Goal: Task Accomplishment & Management: Use online tool/utility

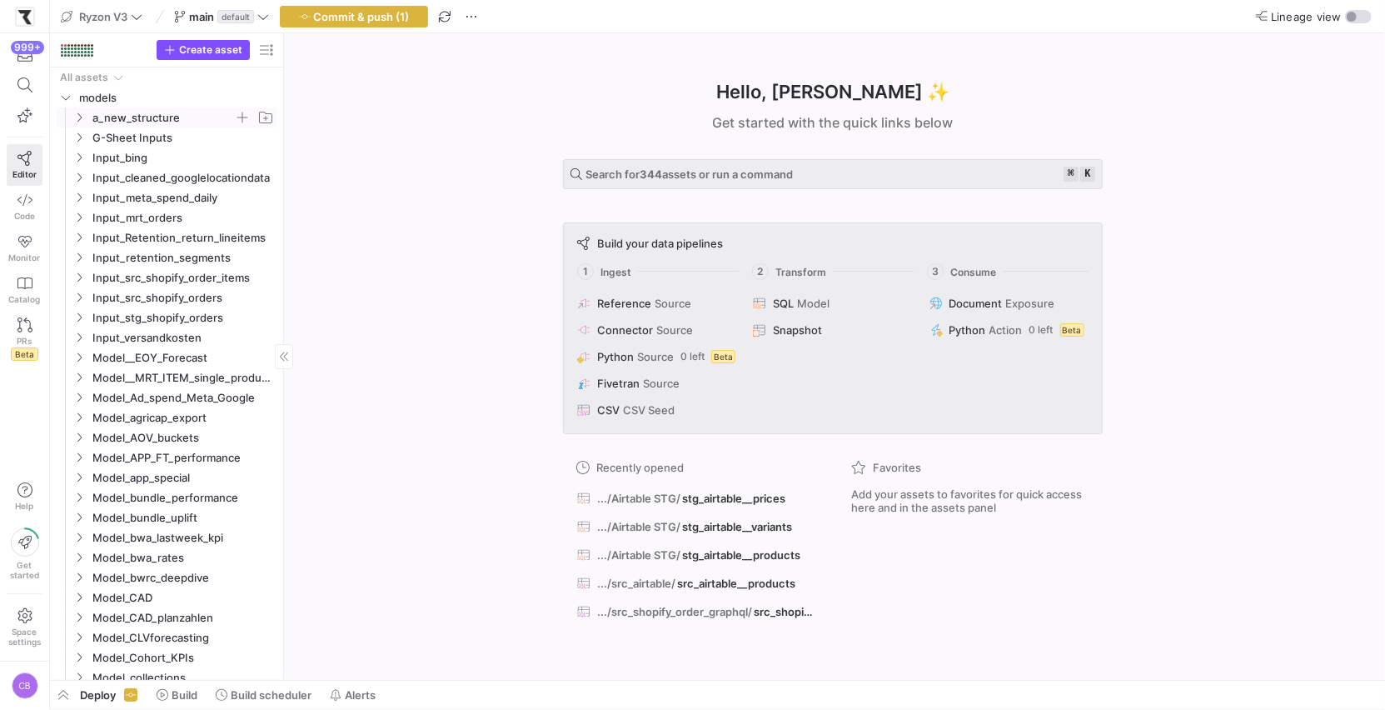
click at [80, 112] on icon "Press SPACE to select this row." at bounding box center [79, 117] width 12 height 10
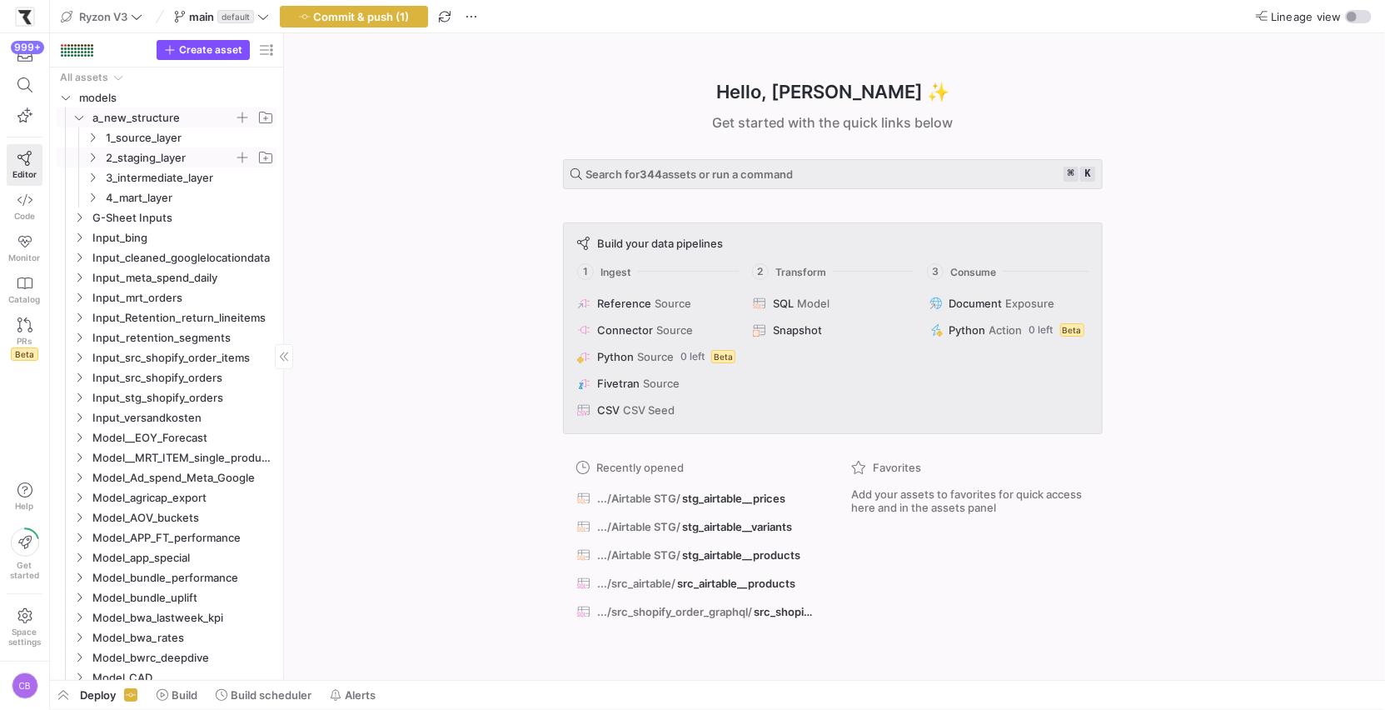
click at [96, 157] on icon "Press SPACE to select this row." at bounding box center [93, 157] width 12 height 10
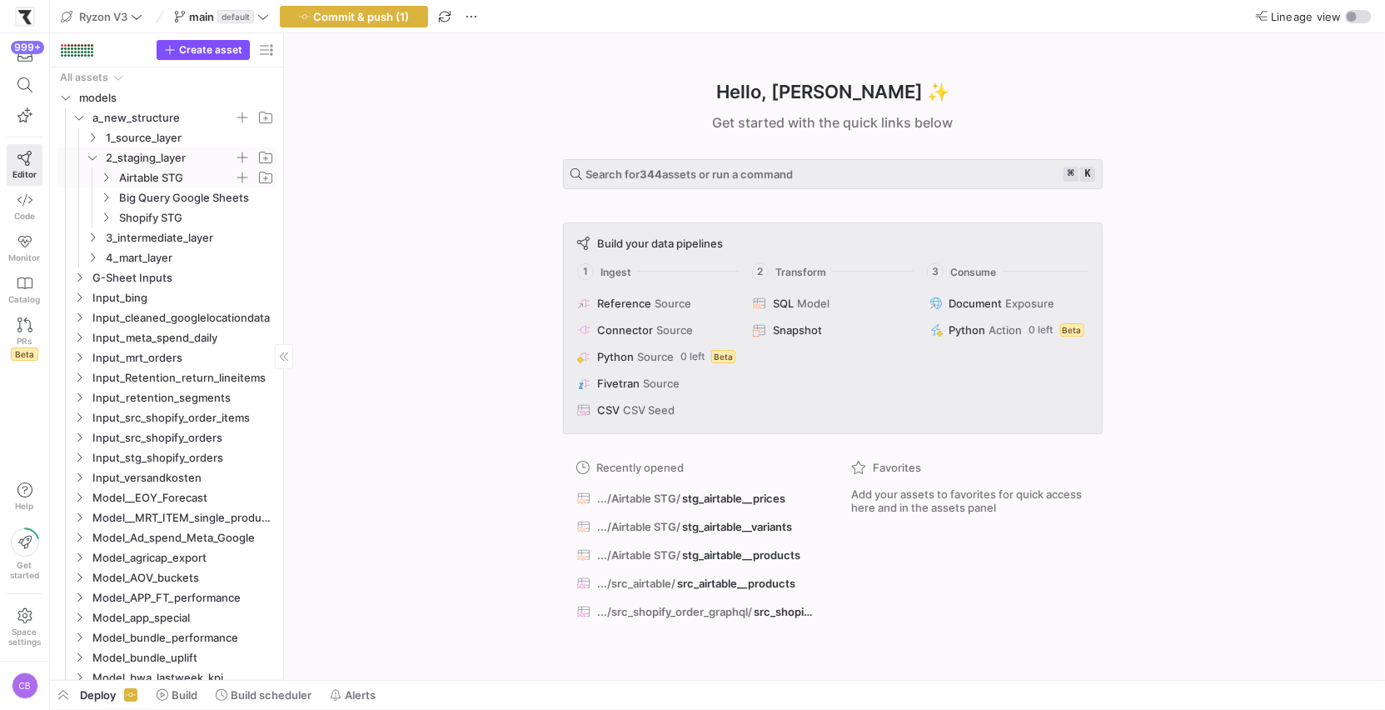
click at [109, 177] on icon "Press SPACE to select this row." at bounding box center [106, 177] width 12 height 10
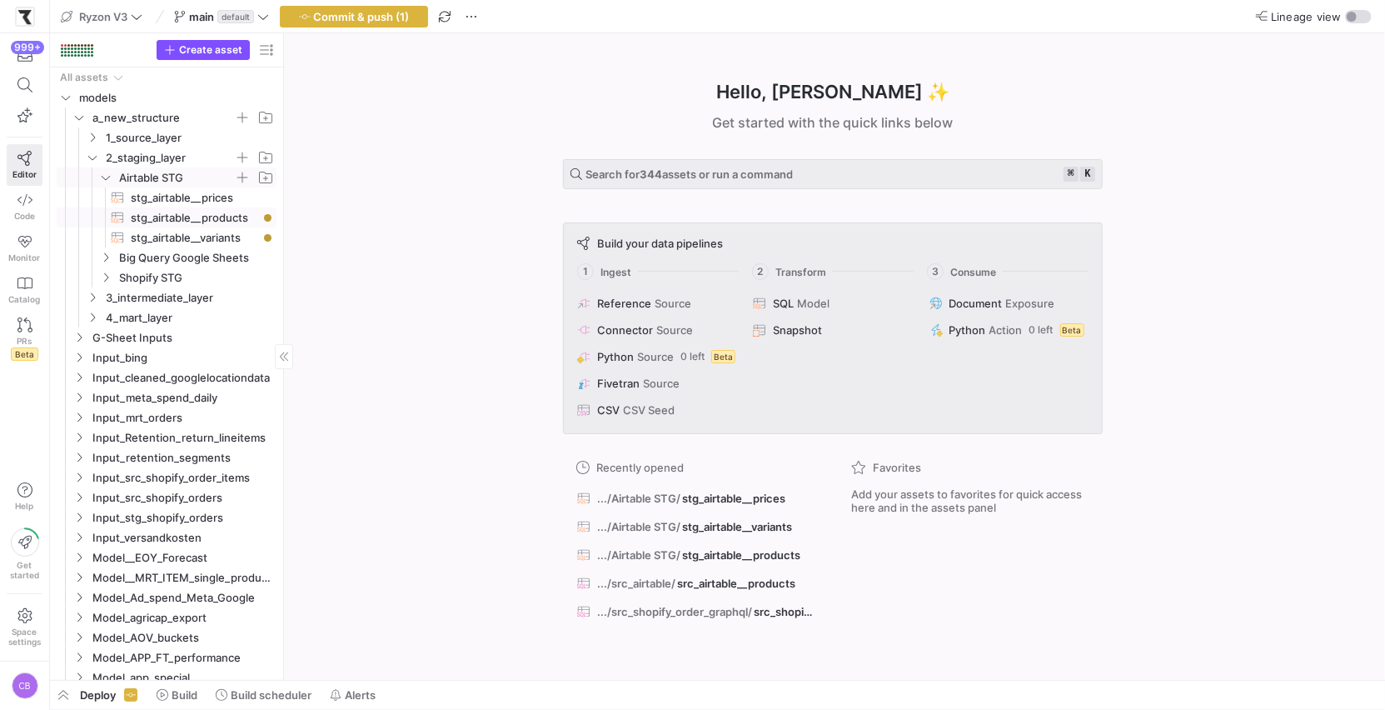
click at [209, 217] on span "stg_airtable__products​​​​​​​​​​" at bounding box center [194, 217] width 127 height 19
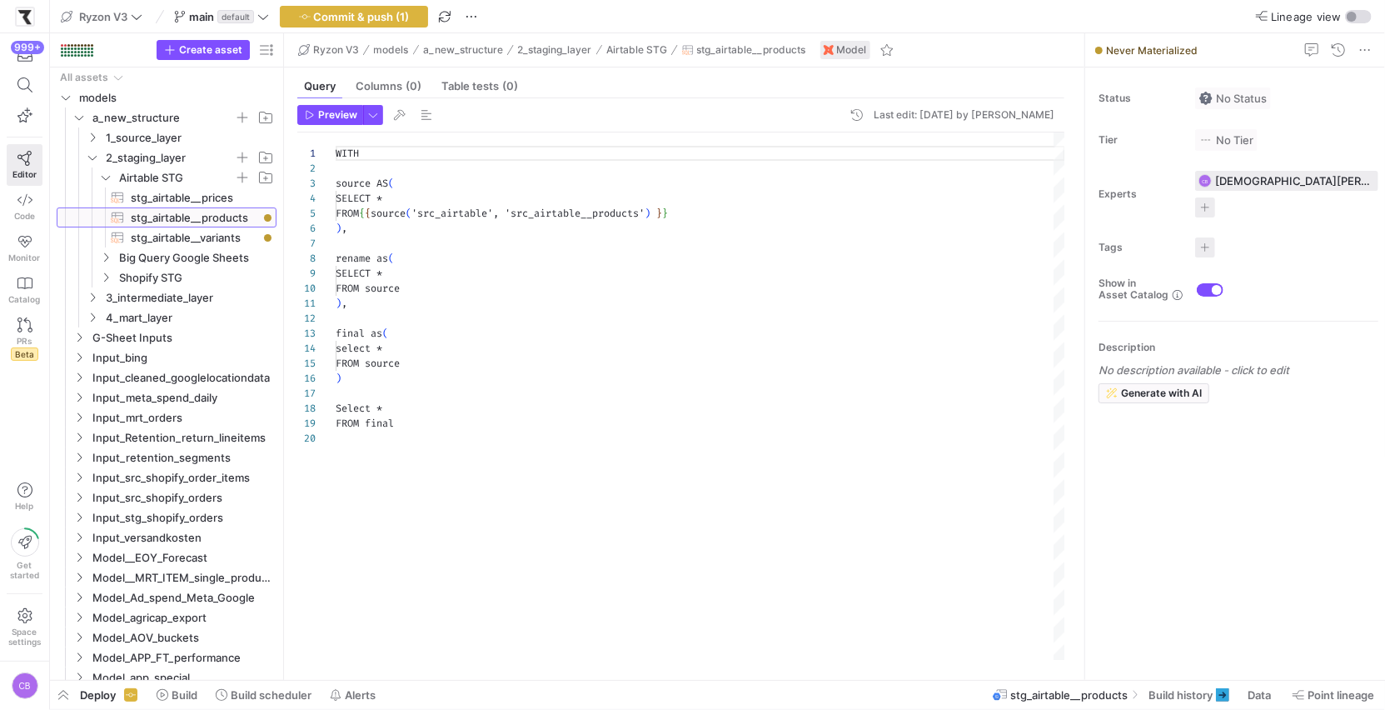
scroll to position [150, 0]
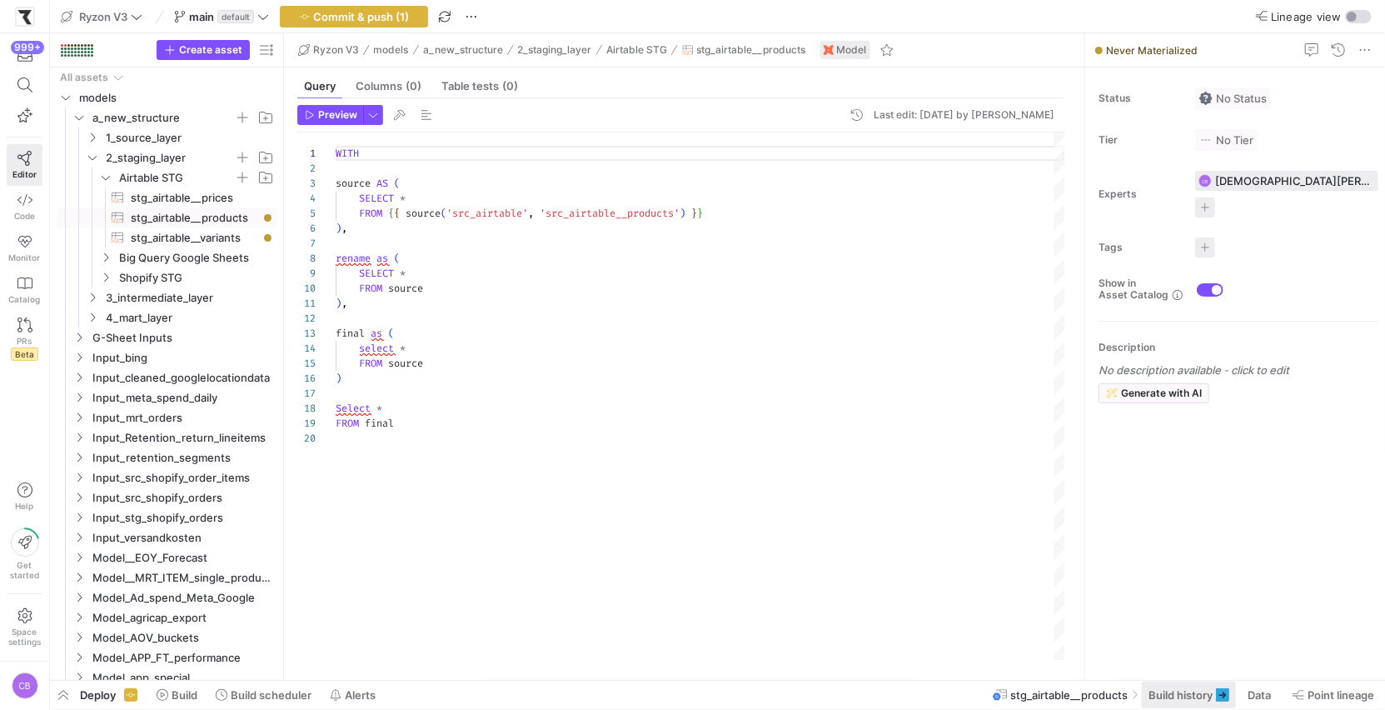
click at [1157, 695] on span "Build history" at bounding box center [1181, 694] width 64 height 13
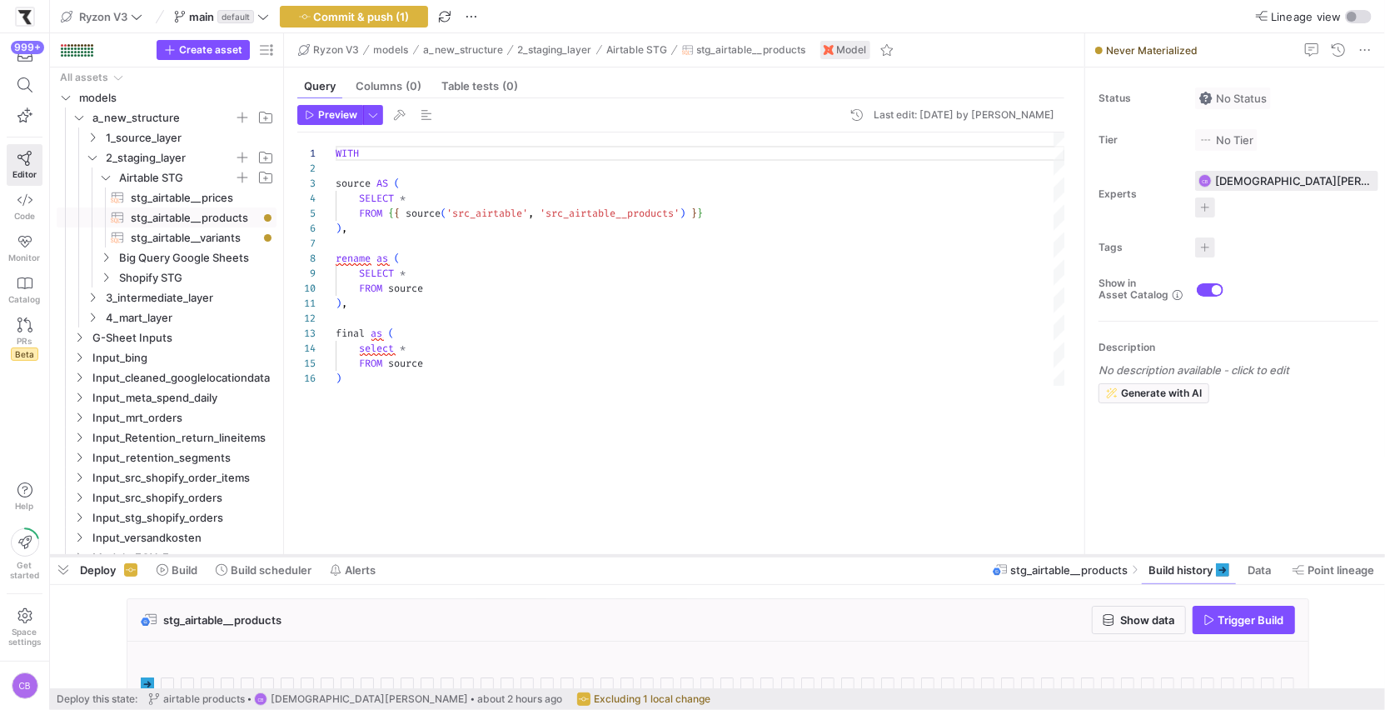
drag, startPoint x: 432, startPoint y: 404, endPoint x: 481, endPoint y: 552, distance: 156.2
click at [482, 553] on div at bounding box center [717, 555] width 1335 height 7
click at [221, 242] on span "stg_airtable__variants​​​​​​​​​​" at bounding box center [194, 237] width 127 height 19
type textarea "WITH source AS ( SELECT * FROM {{ source('src_airtable', 'src_airtable__variant…"
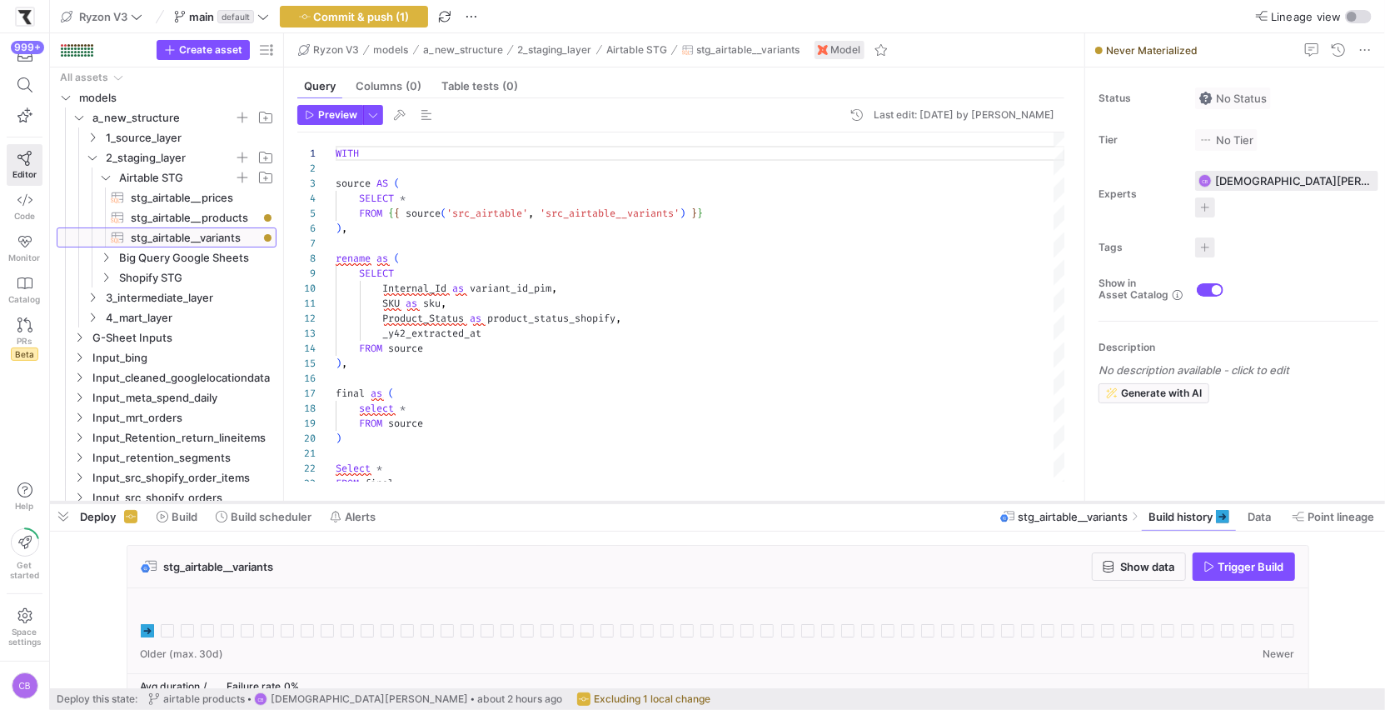
drag, startPoint x: 546, startPoint y: 553, endPoint x: 546, endPoint y: 499, distance: 54.1
click at [546, 499] on div at bounding box center [717, 502] width 1335 height 7
click at [357, 22] on span "button" at bounding box center [354, 17] width 147 height 20
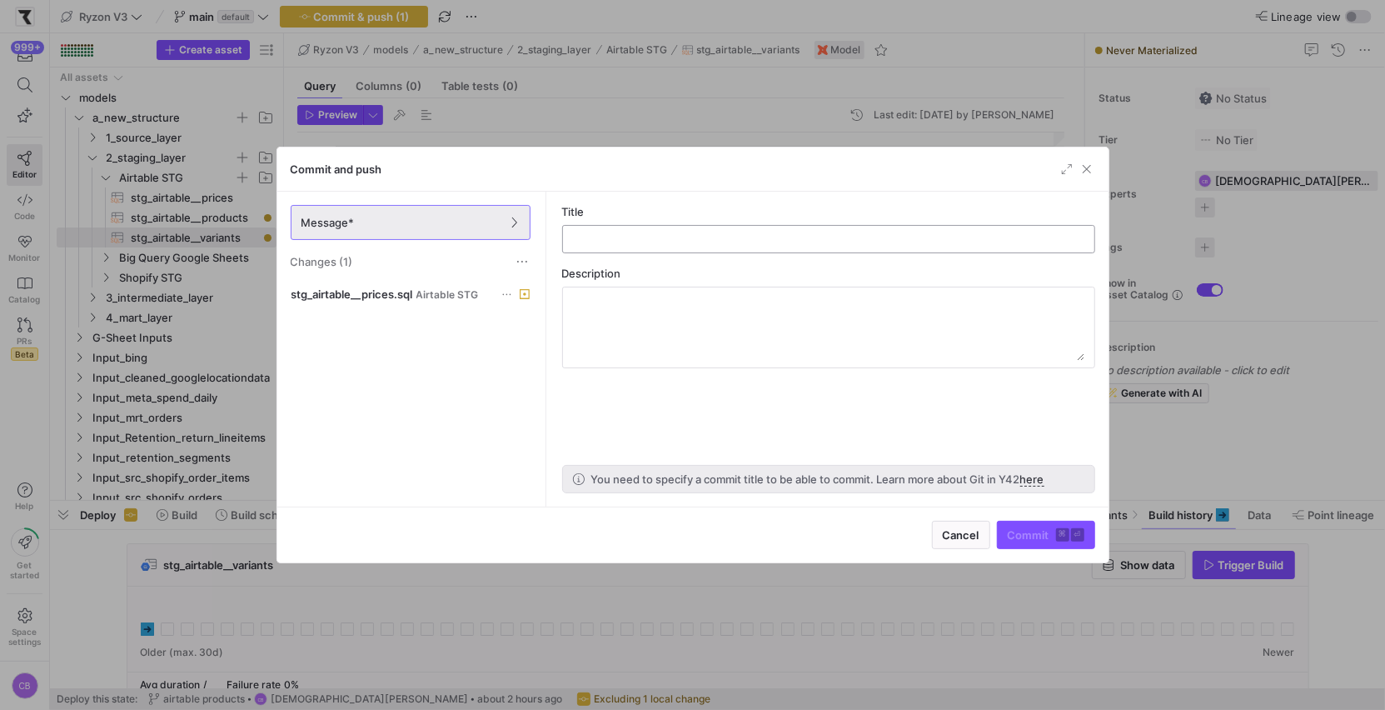
click at [668, 238] on input "text" at bounding box center [828, 238] width 505 height 13
click at [624, 240] on input "text" at bounding box center [828, 238] width 505 height 13
type input "t"
type input "airtable prices"
click at [1013, 541] on button "Commit ⌘ ⏎" at bounding box center [1046, 535] width 98 height 28
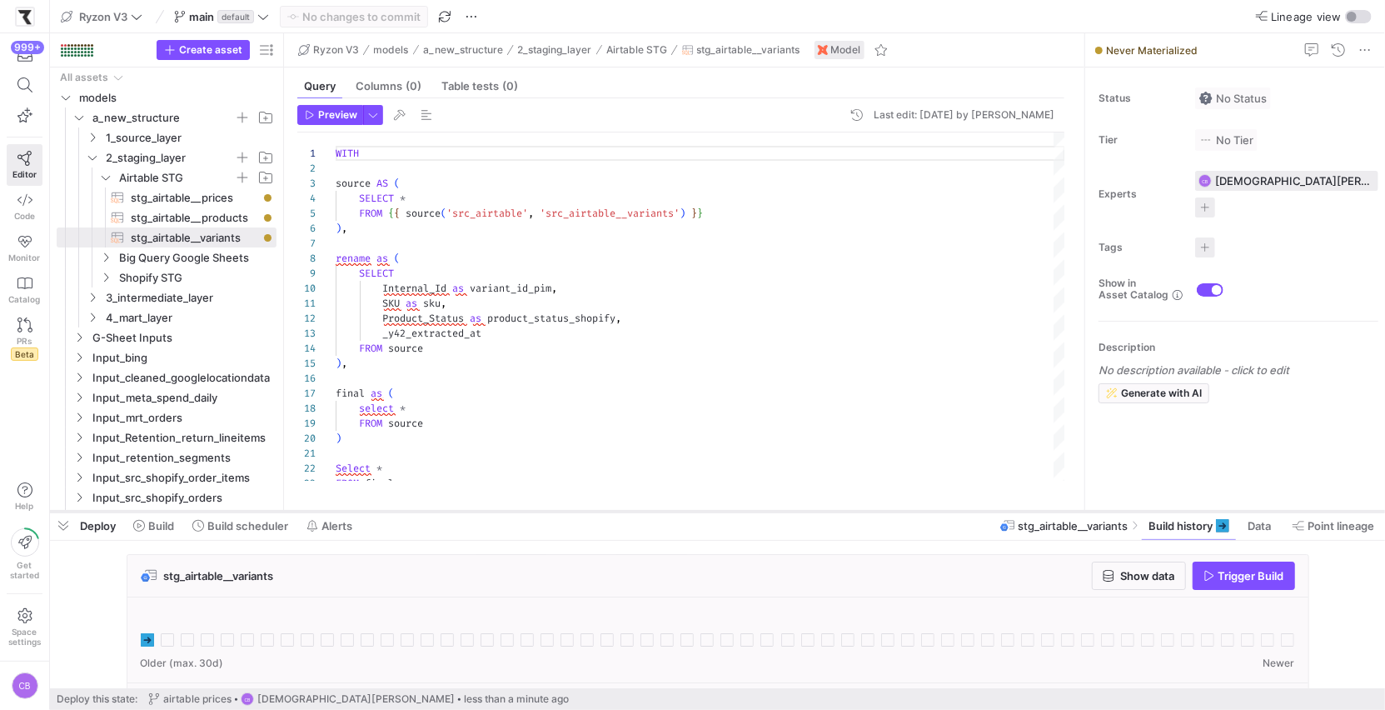
drag, startPoint x: 603, startPoint y: 501, endPoint x: 615, endPoint y: 511, distance: 15.9
click at [615, 511] on div at bounding box center [717, 511] width 1335 height 7
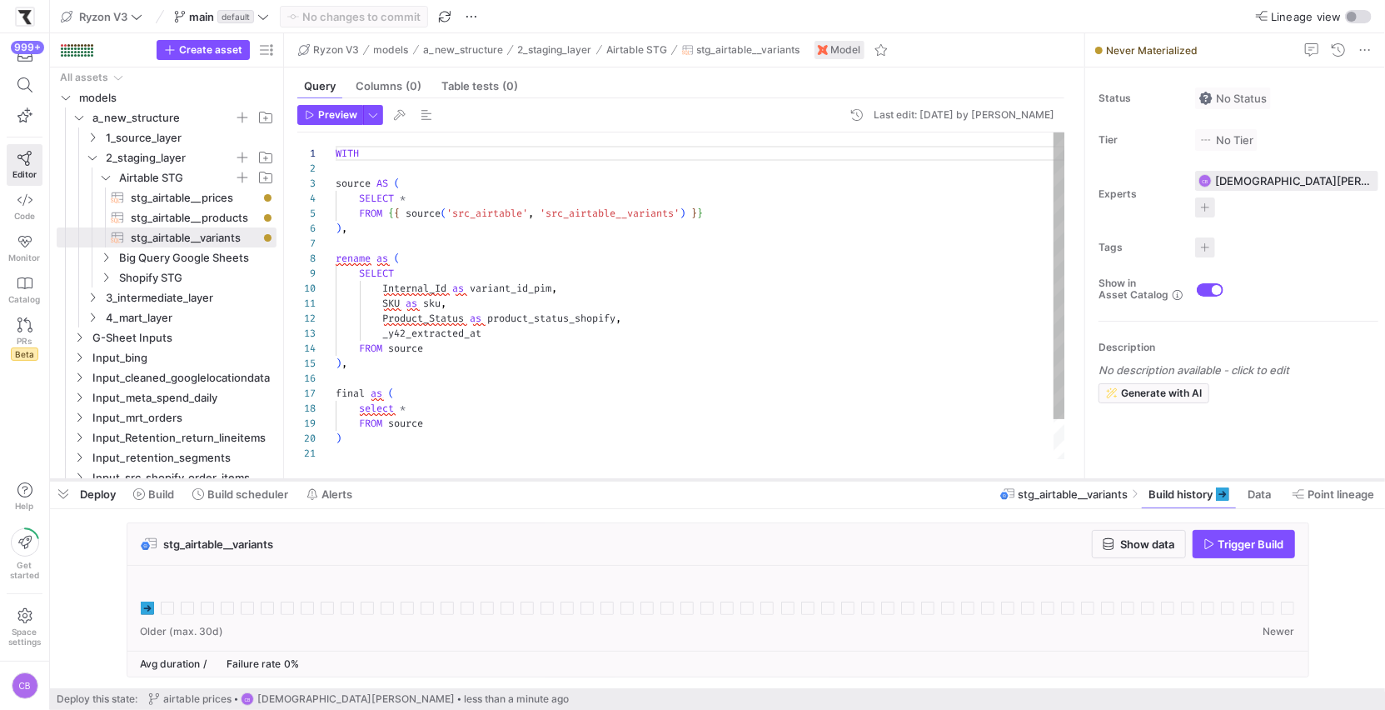
drag, startPoint x: 611, startPoint y: 510, endPoint x: 635, endPoint y: 478, distance: 39.3
click at [635, 478] on div at bounding box center [717, 479] width 1335 height 7
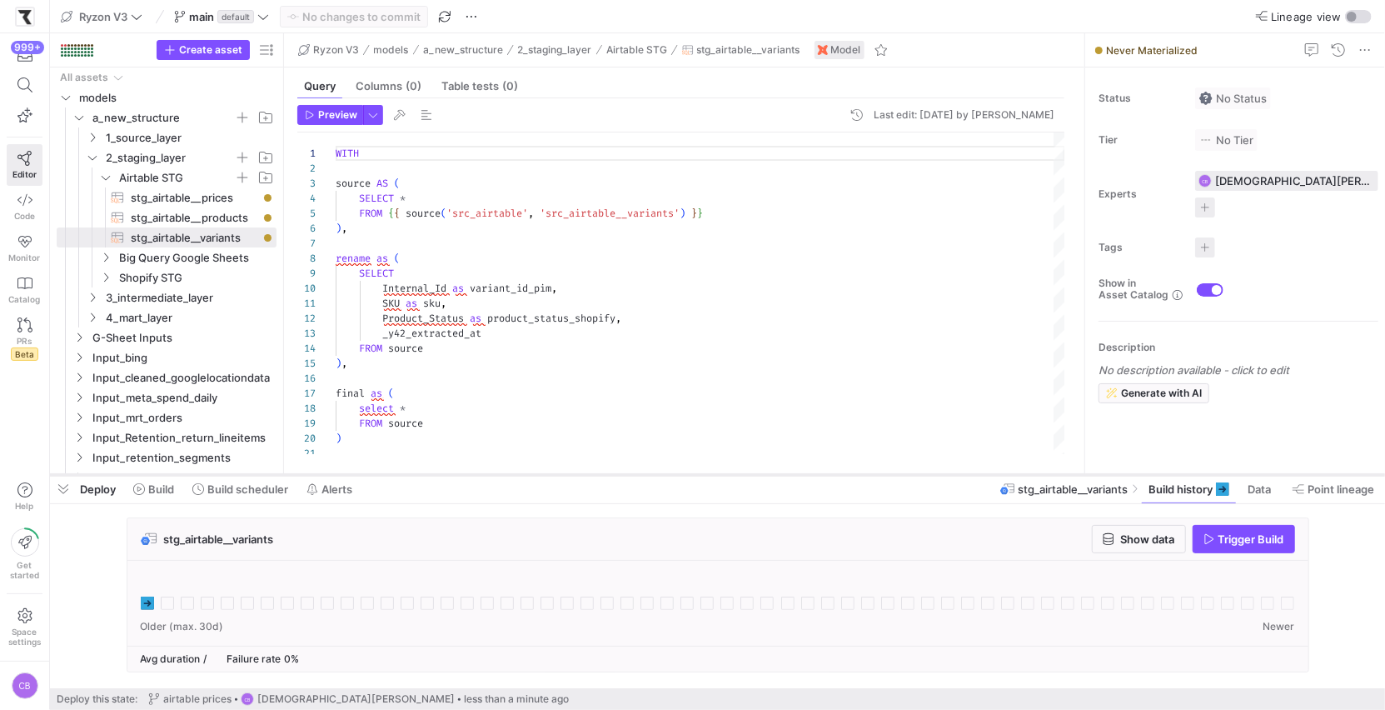
click at [635, 473] on div at bounding box center [717, 474] width 1335 height 7
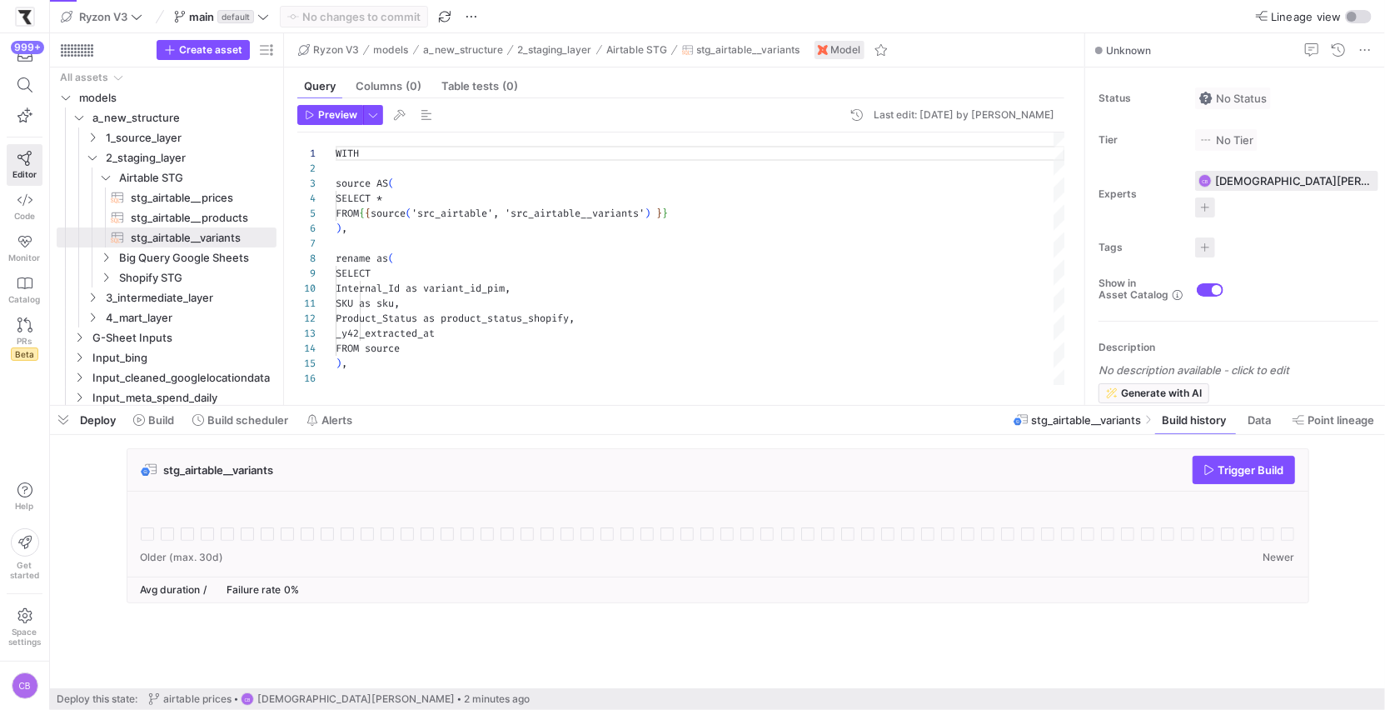
scroll to position [150, 0]
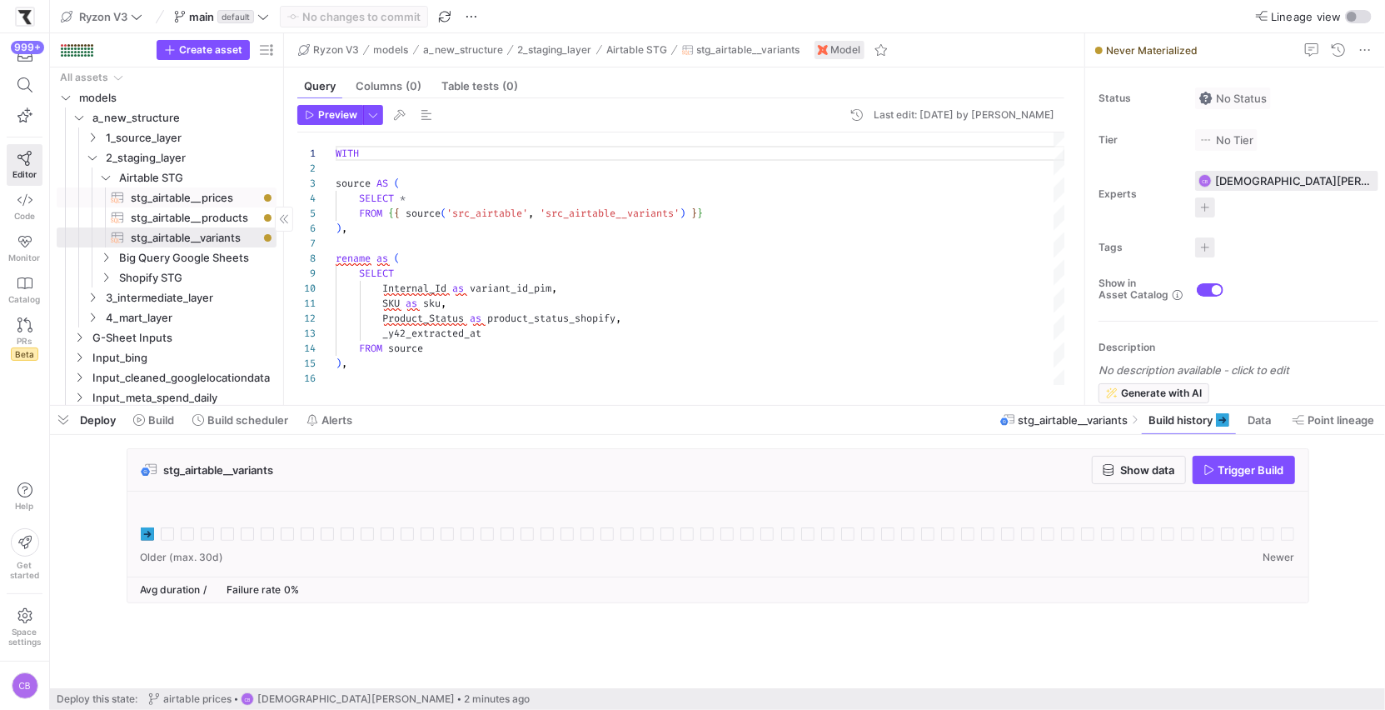
click at [245, 192] on span "stg_airtable__prices​​​​​​​​​​" at bounding box center [194, 197] width 127 height 19
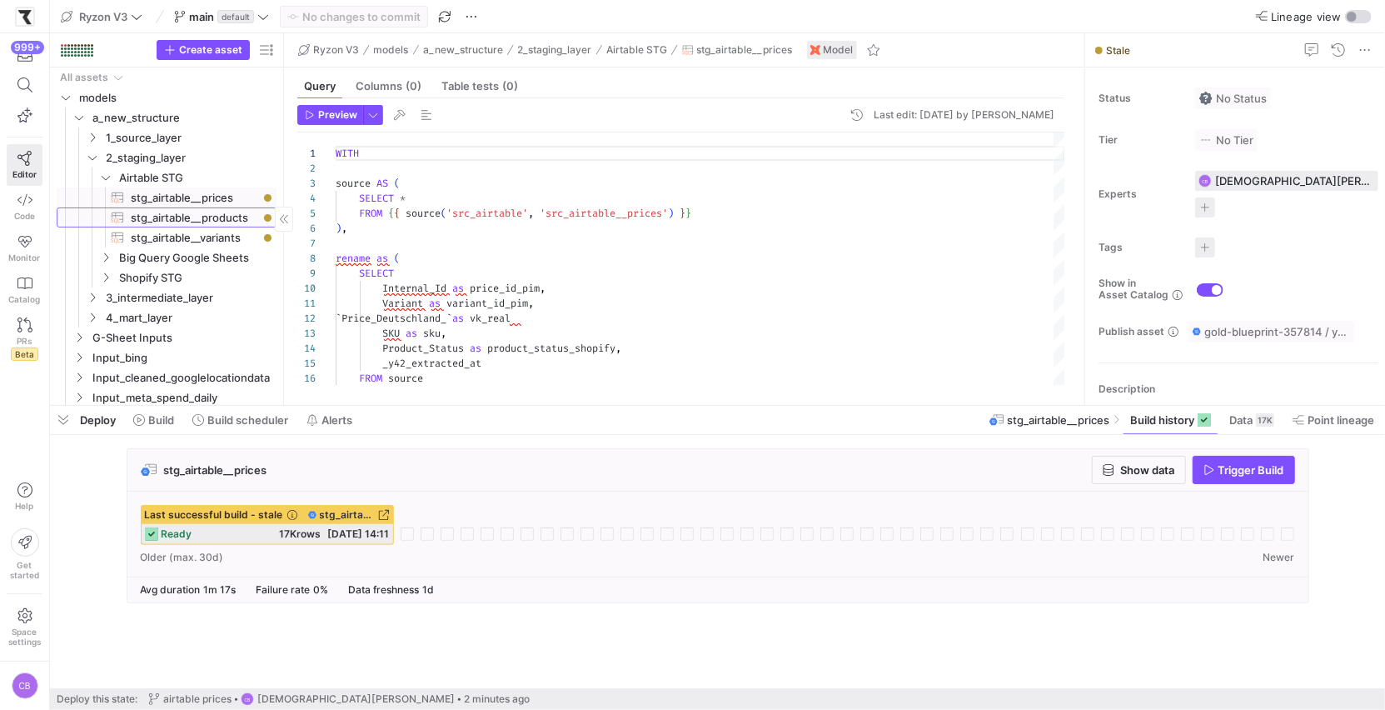
click at [211, 226] on span "stg_airtable__products​​​​​​​​​​" at bounding box center [194, 217] width 127 height 19
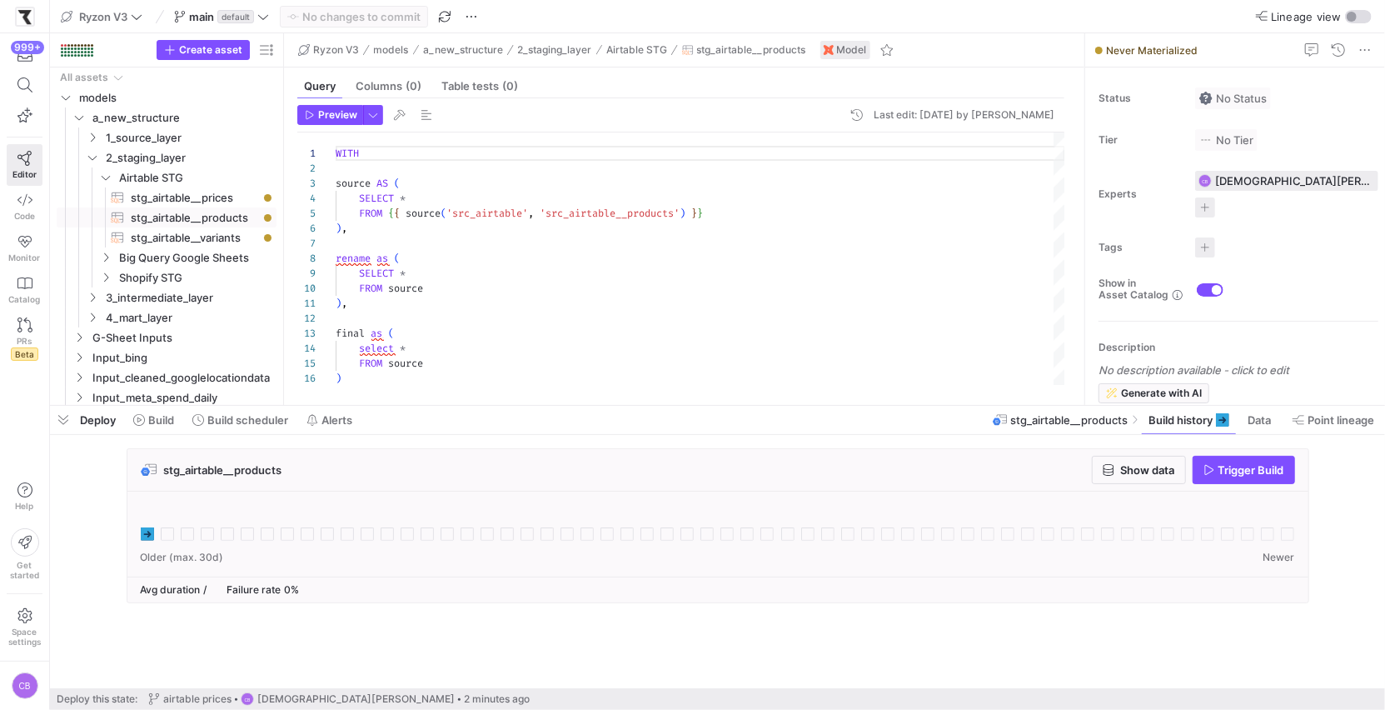
click at [147, 531] on icon at bounding box center [147, 533] width 13 height 13
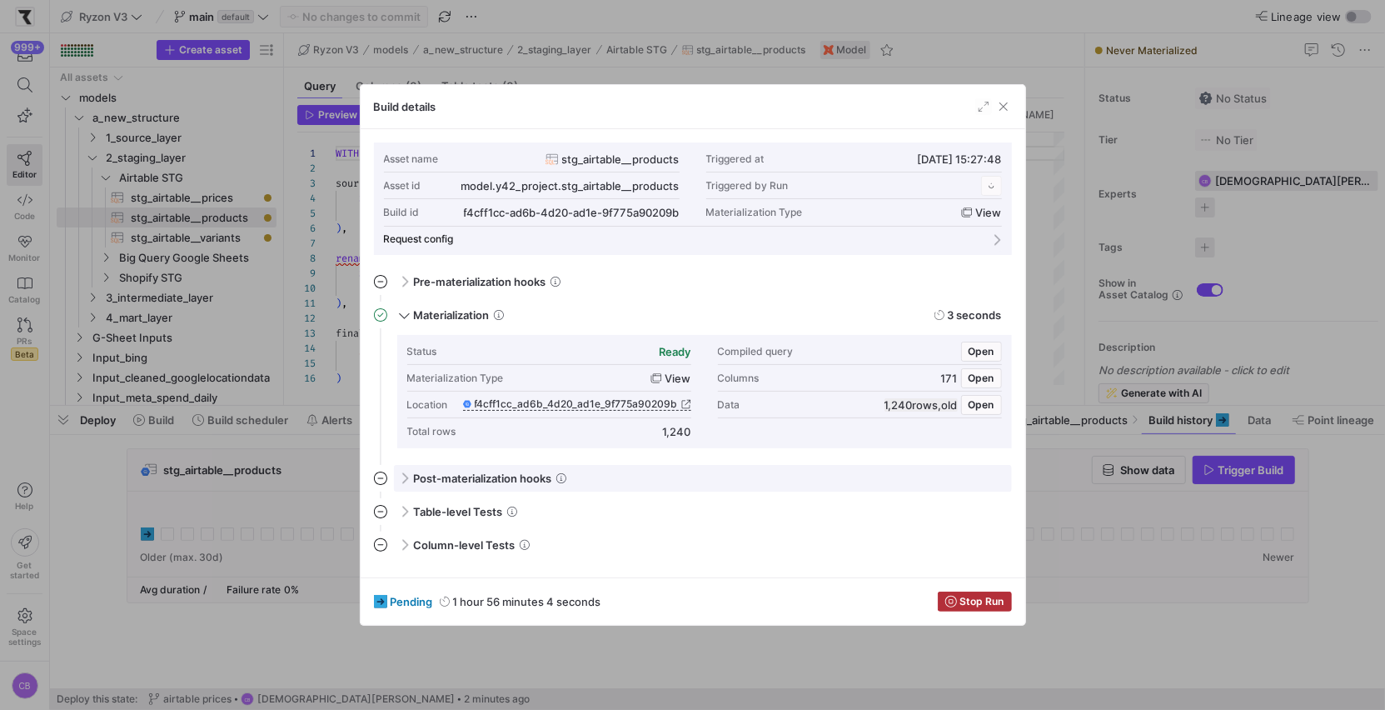
scroll to position [150, 0]
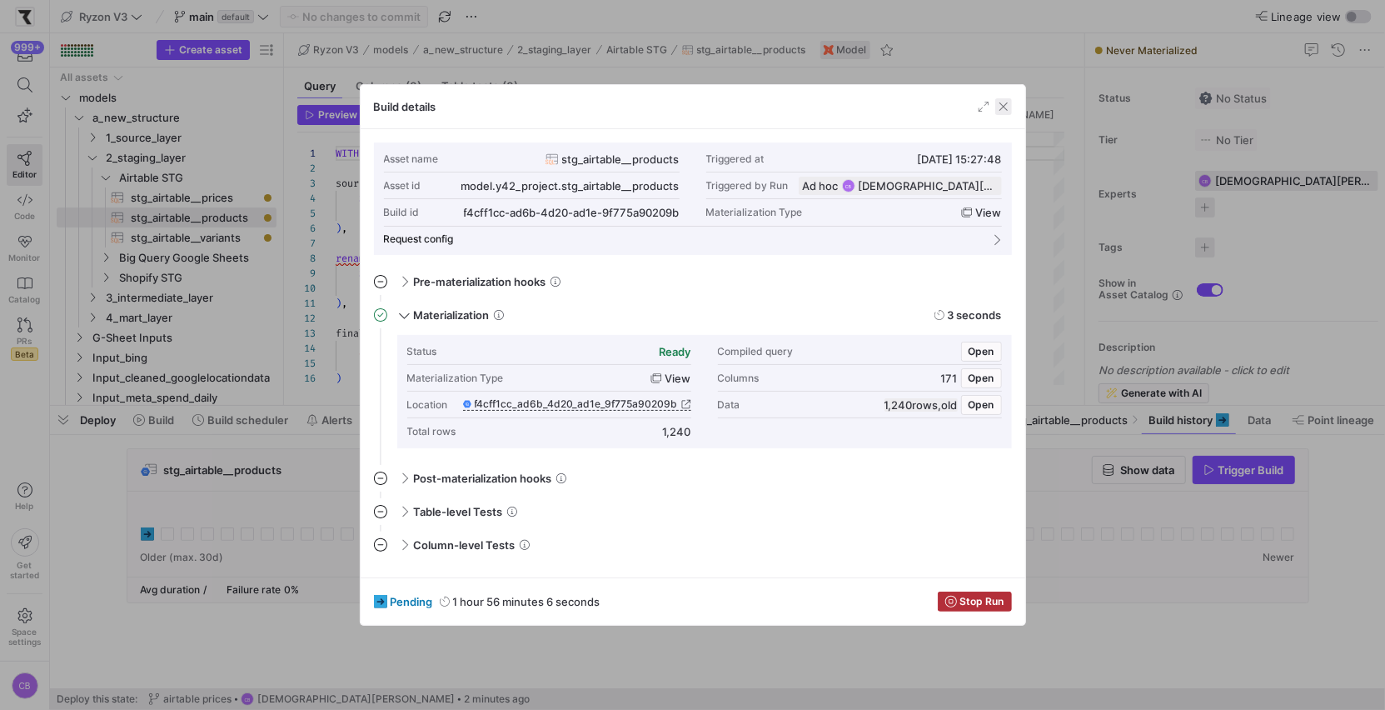
click at [1009, 102] on span "button" at bounding box center [1003, 106] width 17 height 17
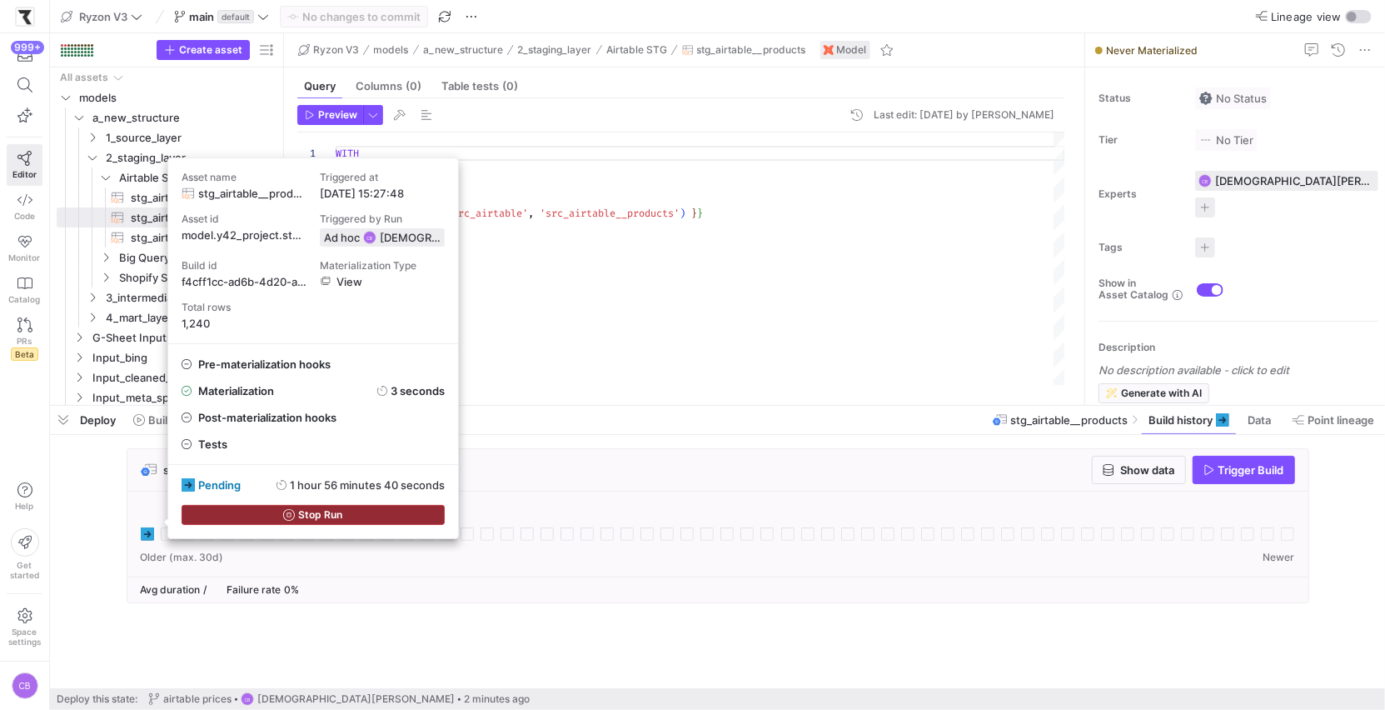
click at [305, 515] on span "Stop Run" at bounding box center [320, 515] width 44 height 12
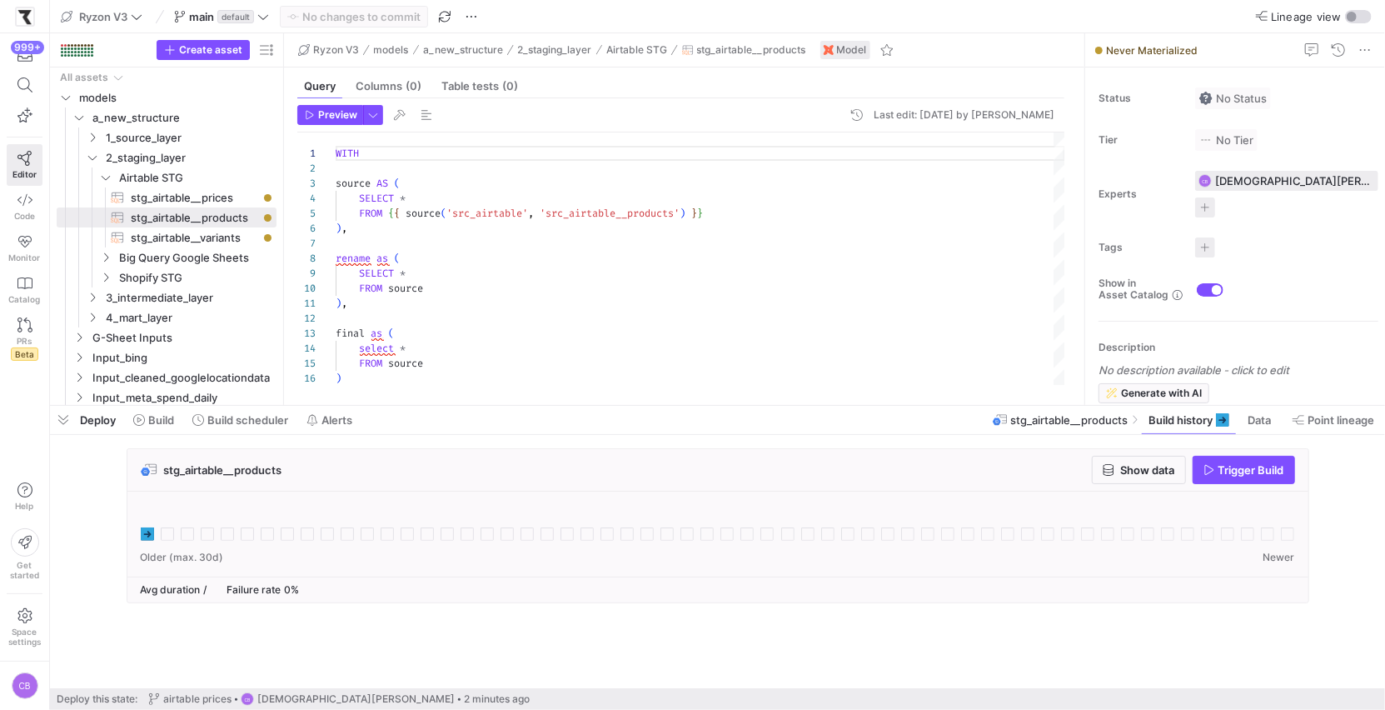
click at [639, 449] on div "stg_airtable__products Show data Trigger Build" at bounding box center [717, 470] width 1181 height 42
click at [222, 241] on span "stg_airtable__variants​​​​​​​​​​" at bounding box center [194, 237] width 127 height 19
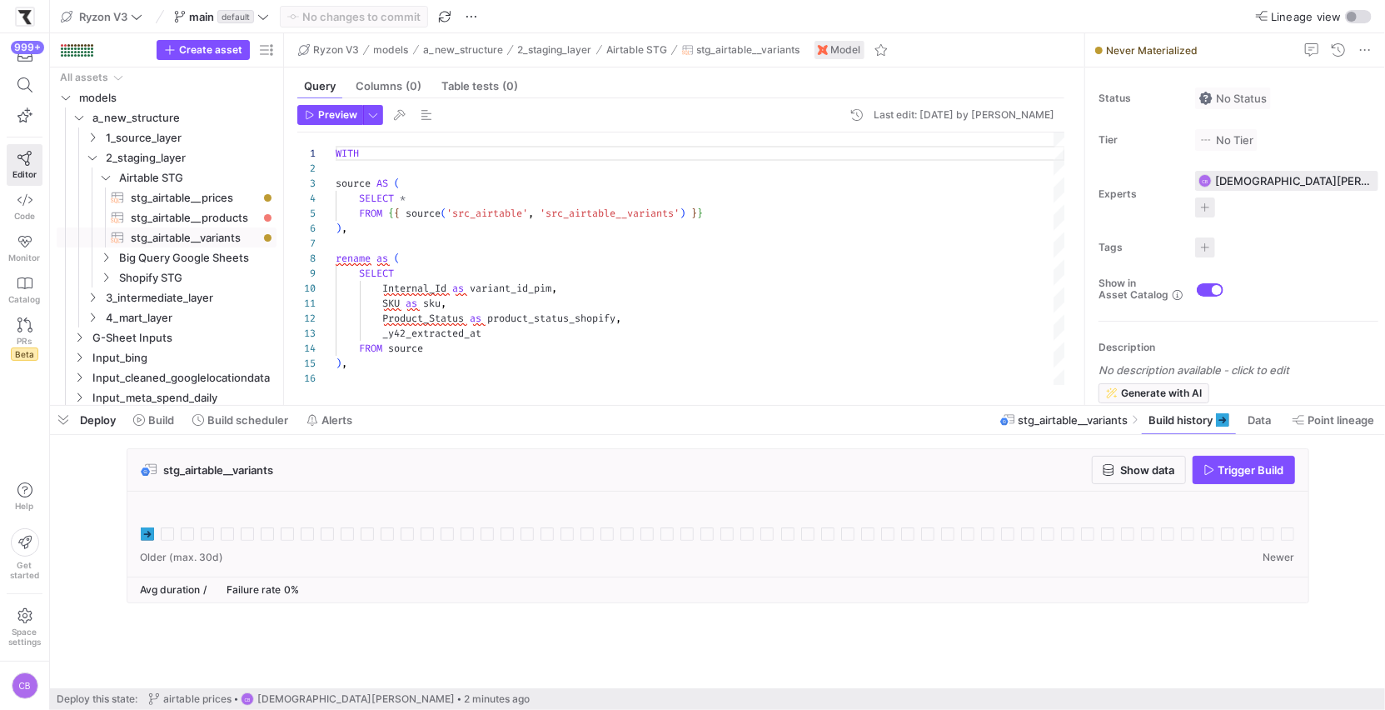
click at [142, 535] on icon at bounding box center [147, 533] width 13 height 13
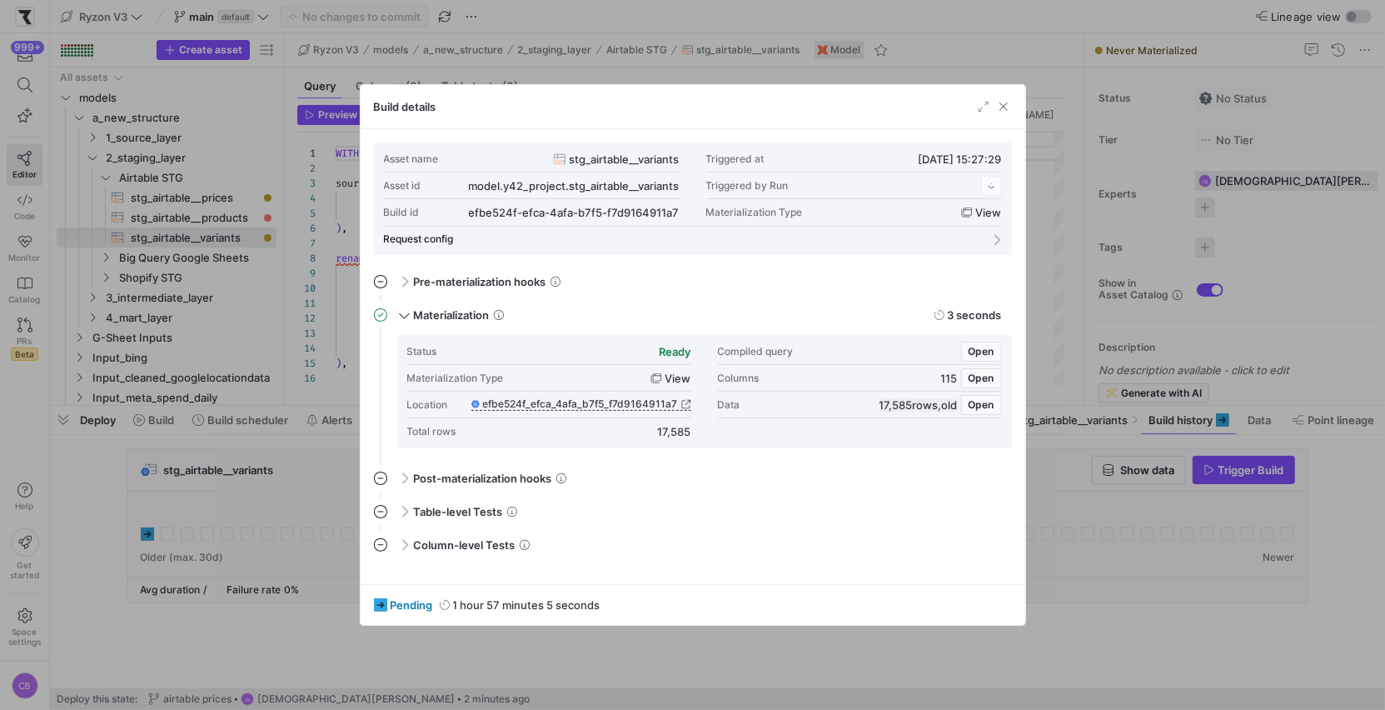
scroll to position [150, 0]
click at [999, 611] on div "pending 1 hour 57 minutes 6 seconds Stop Run" at bounding box center [693, 600] width 665 height 47
click at [997, 605] on span "Stop Run" at bounding box center [982, 602] width 44 height 12
click at [256, 503] on div at bounding box center [692, 355] width 1385 height 710
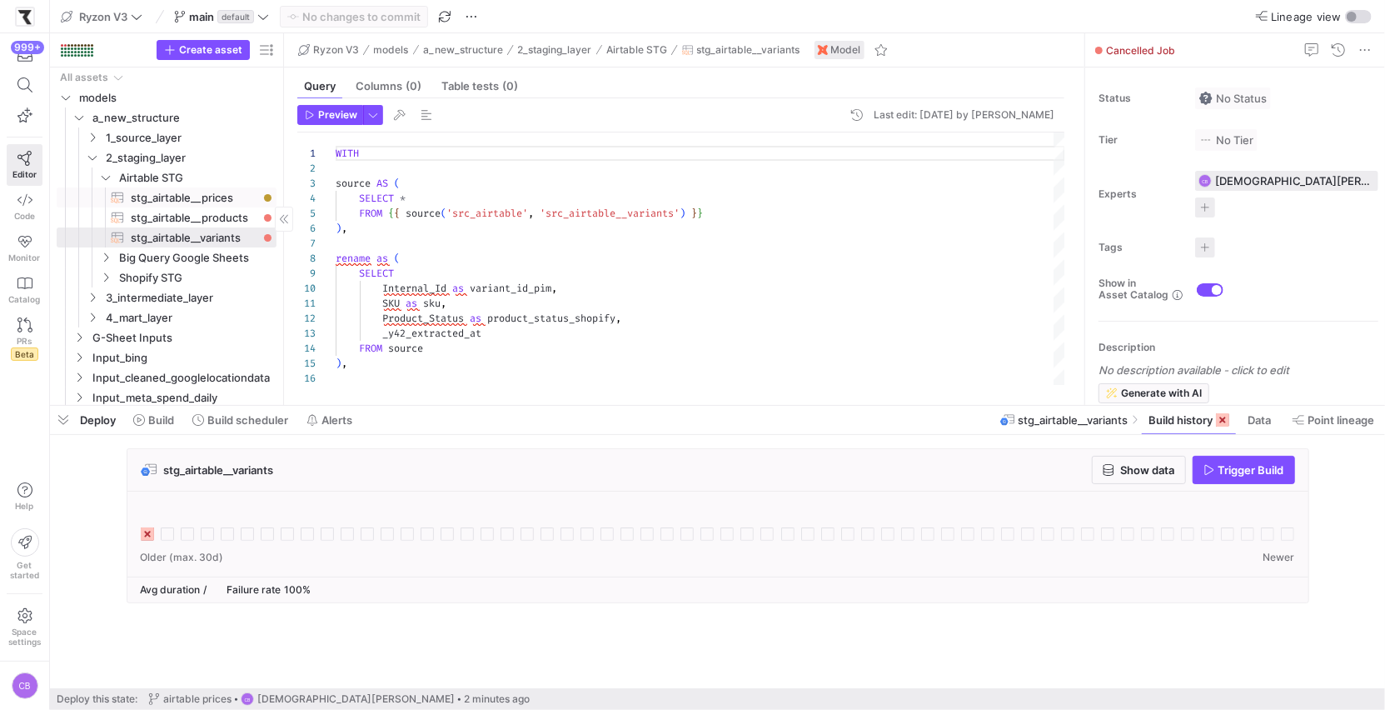
click at [220, 205] on span "stg_airtable__prices​​​​​​​​​​" at bounding box center [194, 197] width 127 height 19
type textarea "WITH source AS ( SELECT * FROM {{ source('src_airtable', 'src_airtable__prices'…"
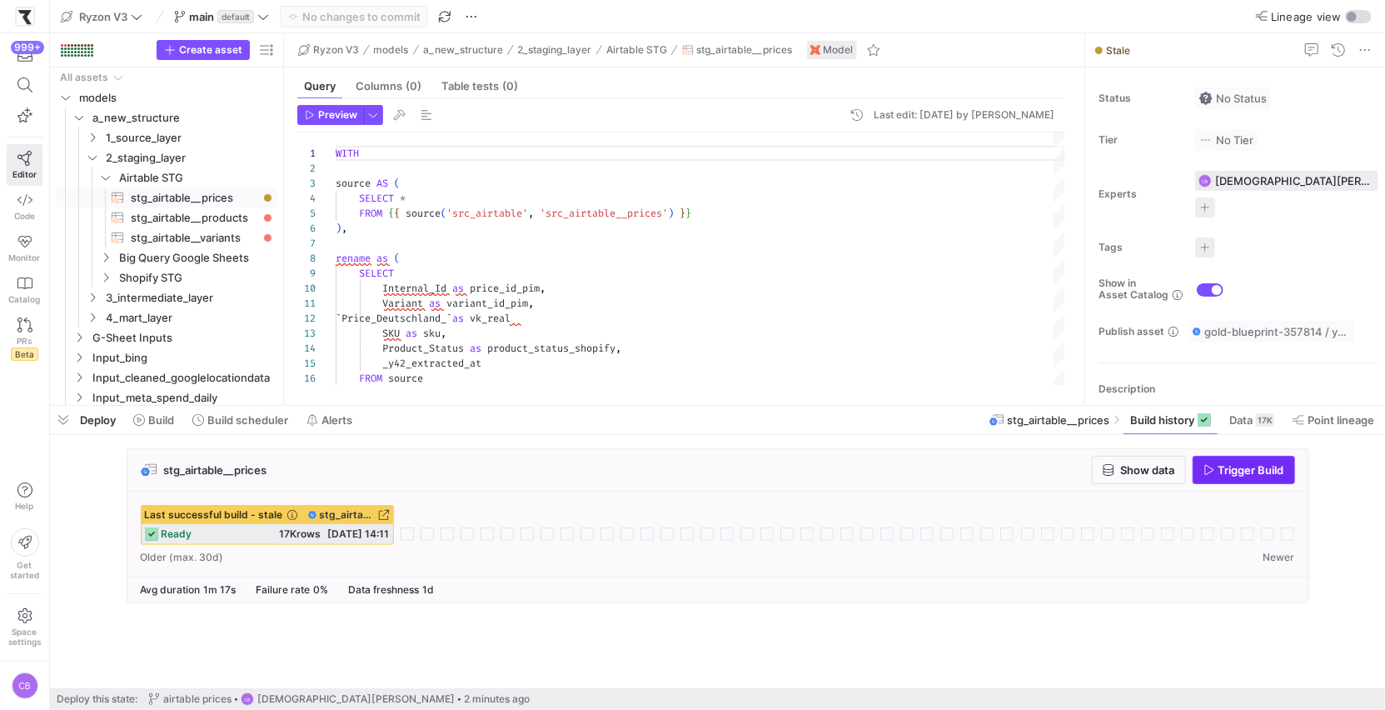
click at [1209, 468] on icon "button" at bounding box center [1210, 470] width 12 height 12
click at [93, 133] on icon "Press SPACE to select this row." at bounding box center [93, 137] width 12 height 10
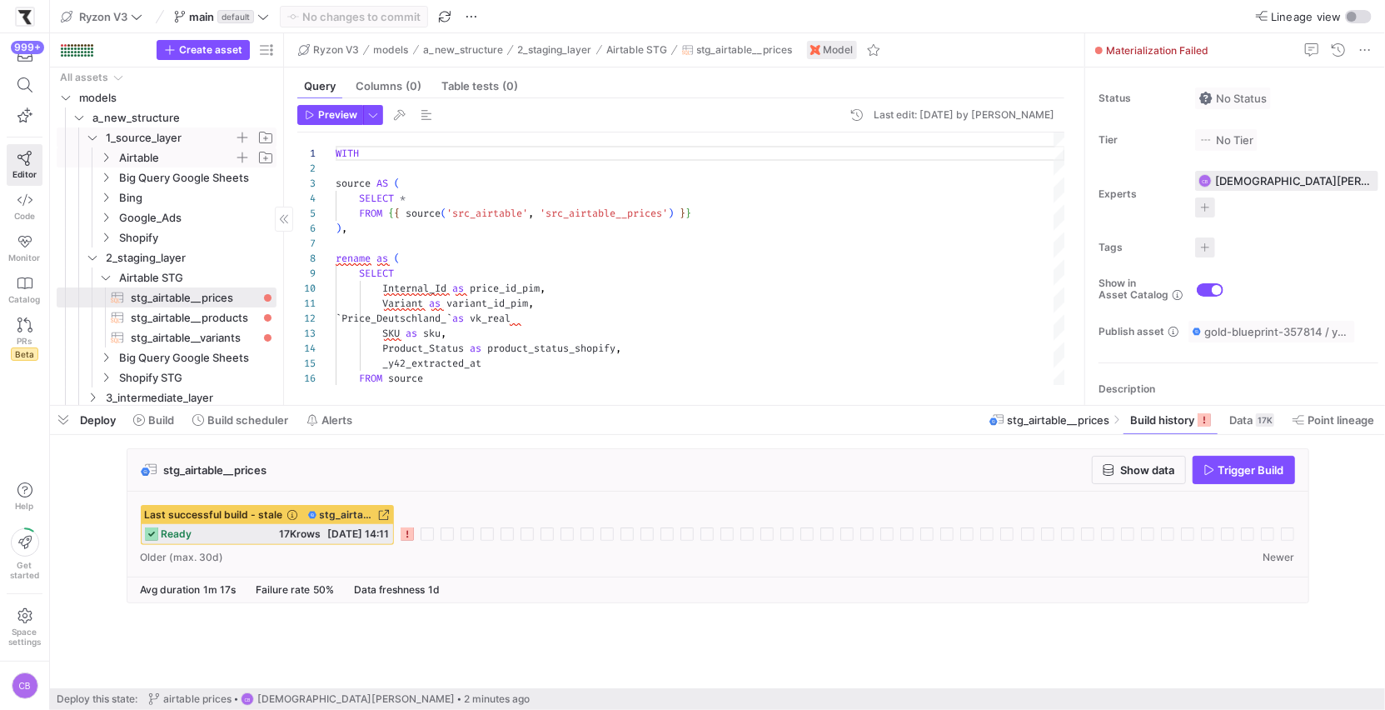
click at [111, 153] on icon "Press SPACE to select this row." at bounding box center [106, 157] width 12 height 10
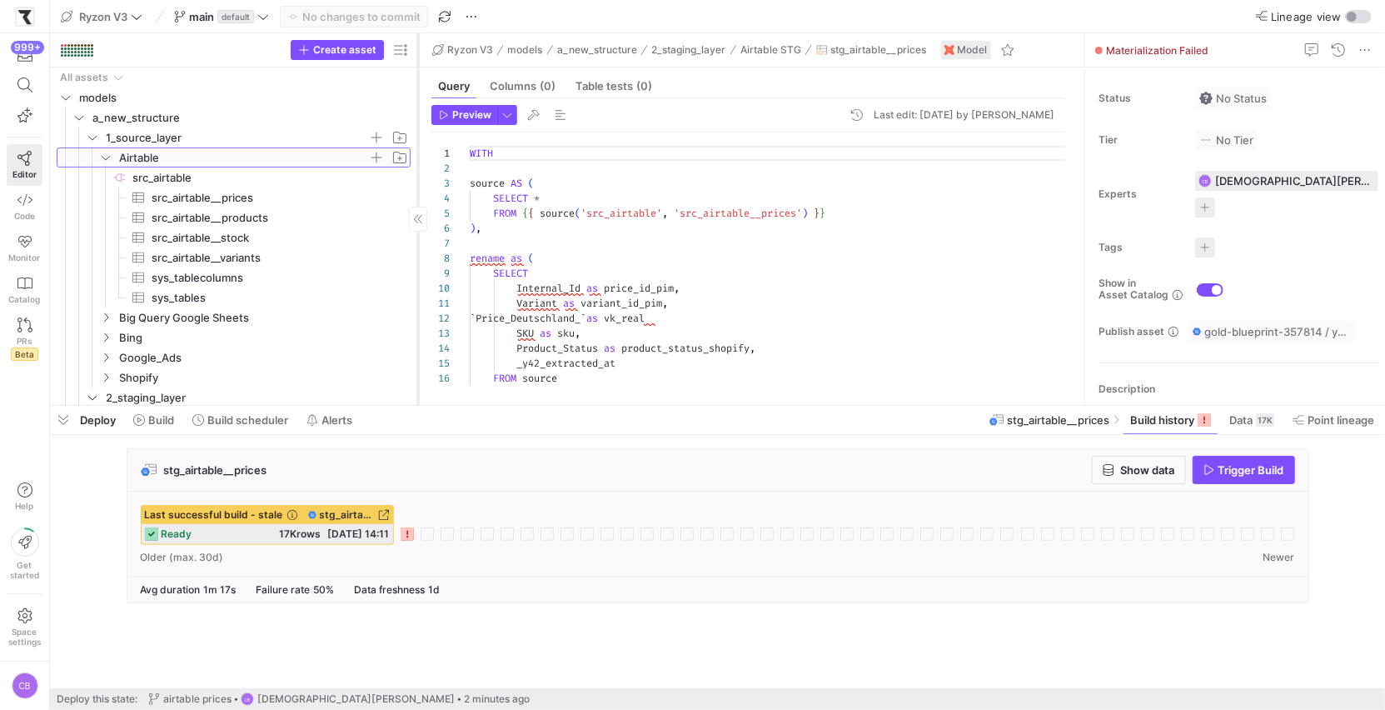
drag, startPoint x: 282, startPoint y: 242, endPoint x: 427, endPoint y: 241, distance: 144.9
click at [418, 241] on div at bounding box center [417, 218] width 1 height 371
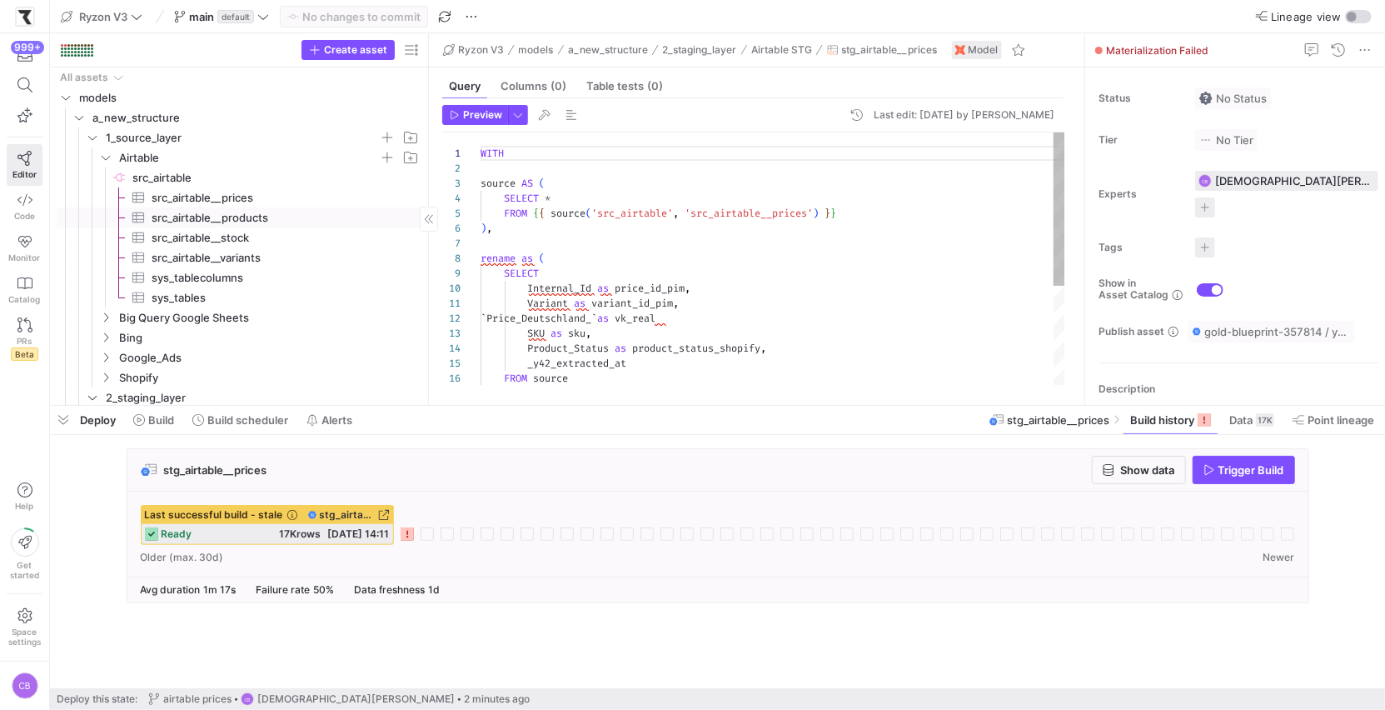
click at [277, 218] on span "src_airtable__products​​​​​​​​​" at bounding box center [277, 217] width 251 height 19
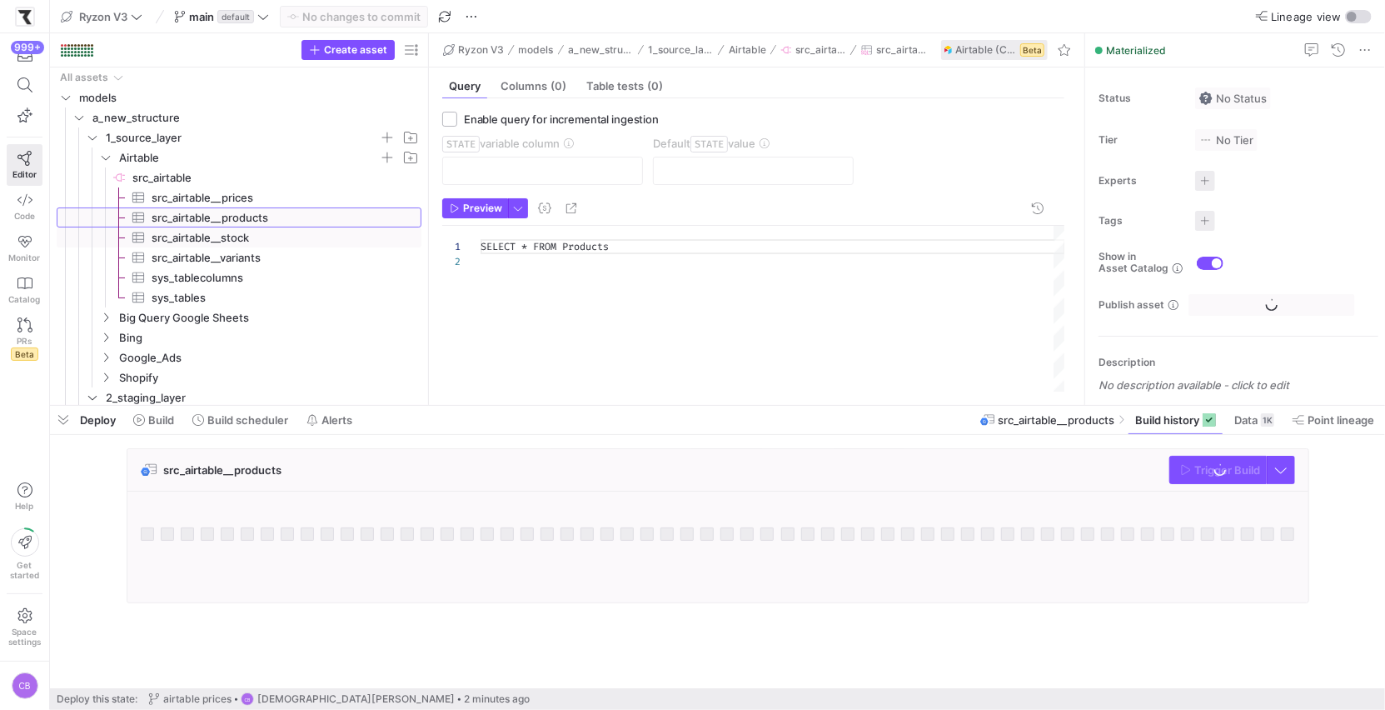
scroll to position [14, 0]
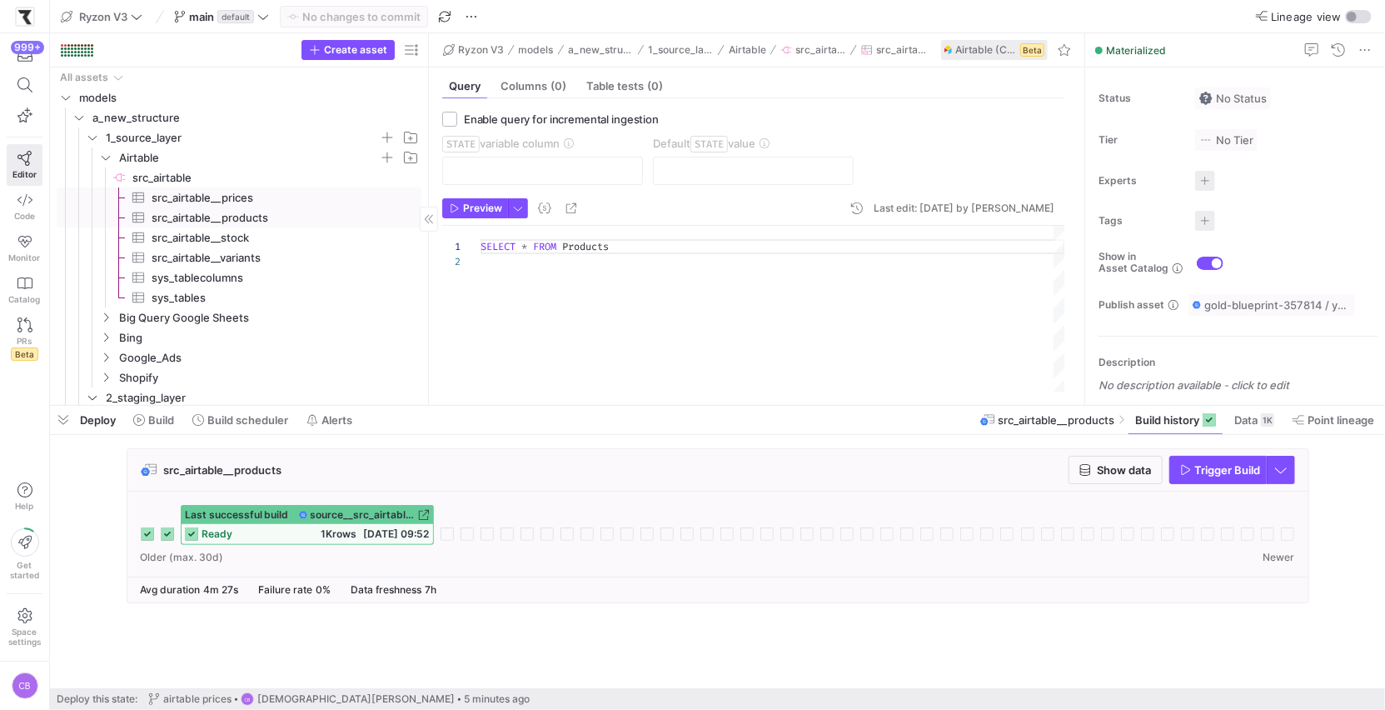
click at [273, 198] on span "src_airtable__prices​​​​​​​​​" at bounding box center [277, 197] width 251 height 19
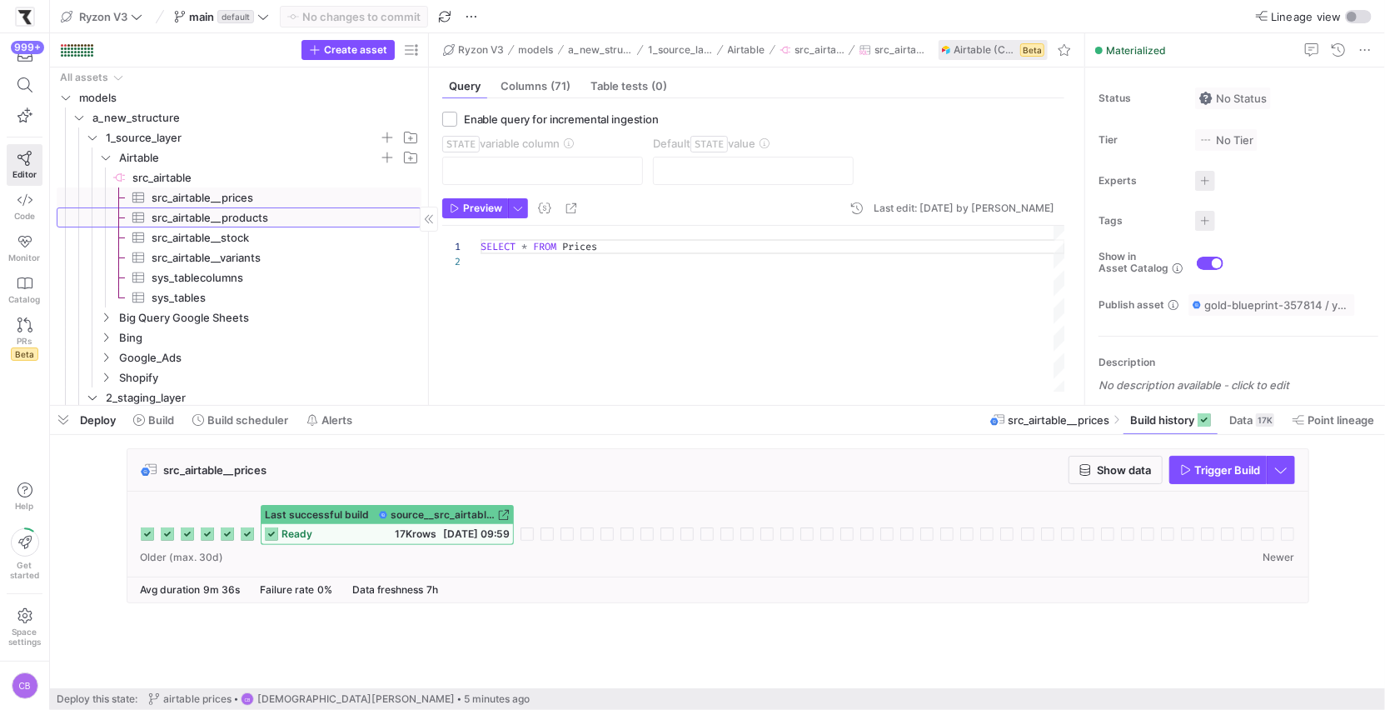
click at [278, 213] on span "src_airtable__products​​​​​​​​​" at bounding box center [277, 217] width 251 height 19
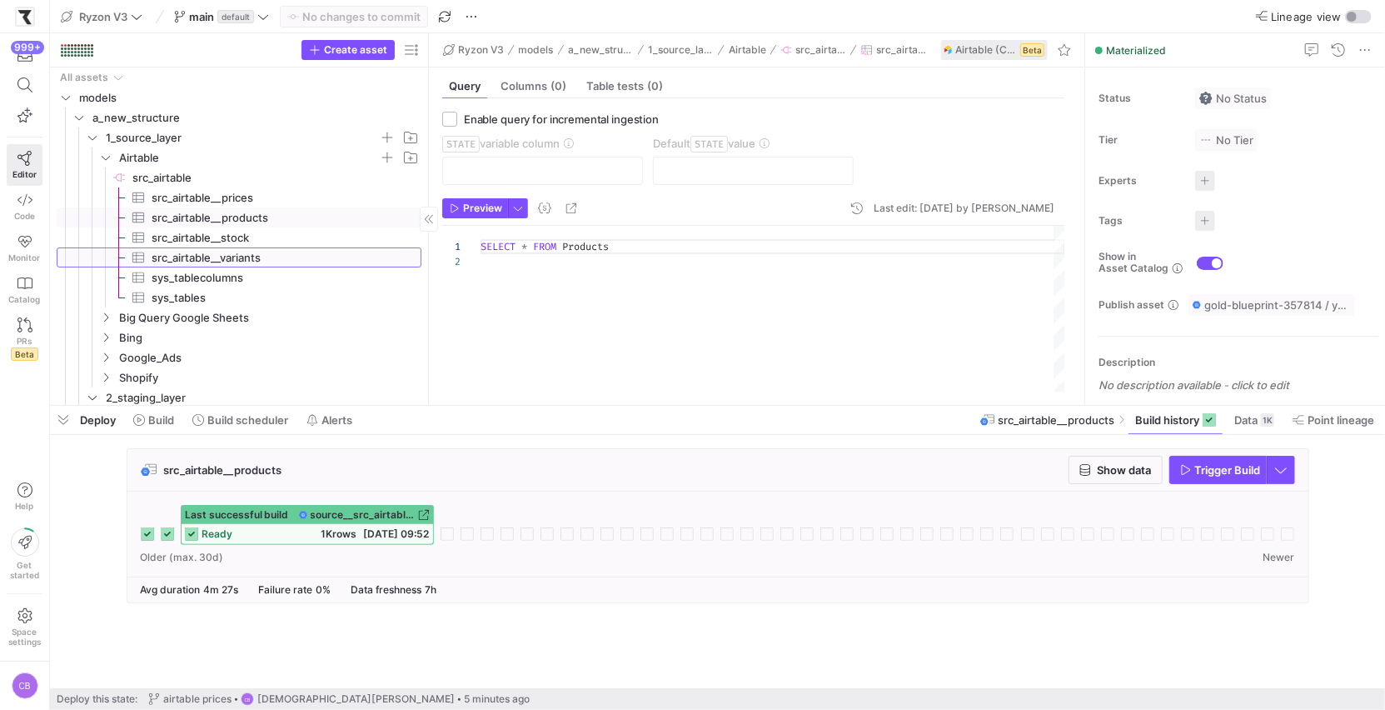
click at [274, 259] on span "src_airtable__variants​​​​​​​​​" at bounding box center [277, 257] width 251 height 19
type textarea "Select * From Variants"
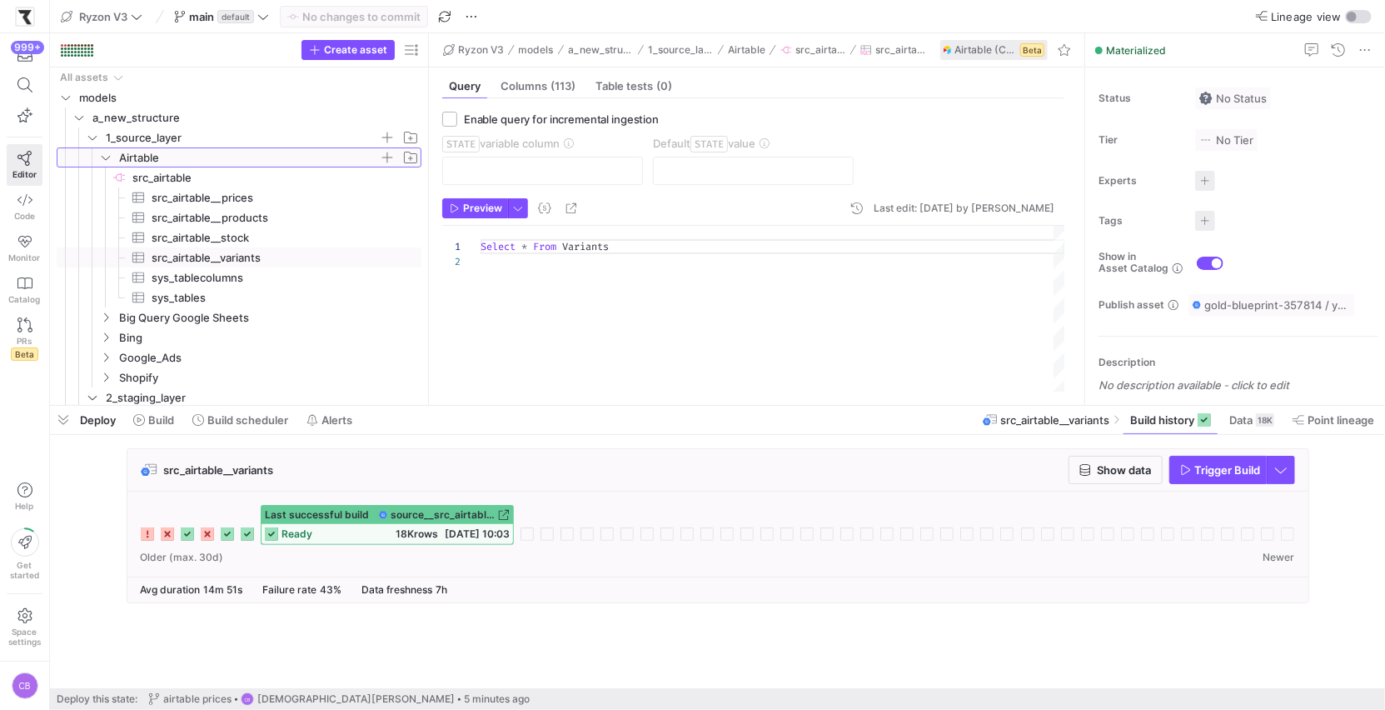
click at [102, 164] on span "Airtable" at bounding box center [258, 157] width 323 height 18
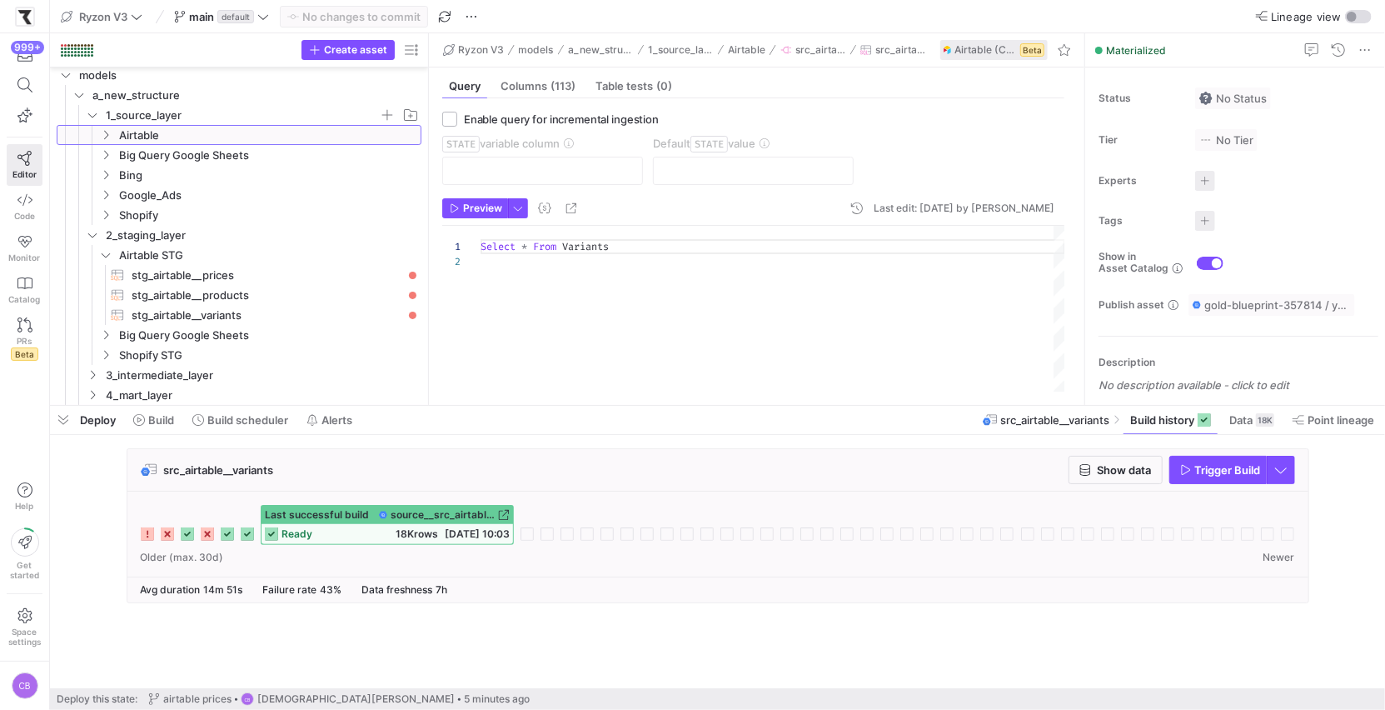
scroll to position [22, 0]
click at [149, 266] on span "stg_airtable__prices​​​​​​​​​​" at bounding box center [267, 275] width 271 height 19
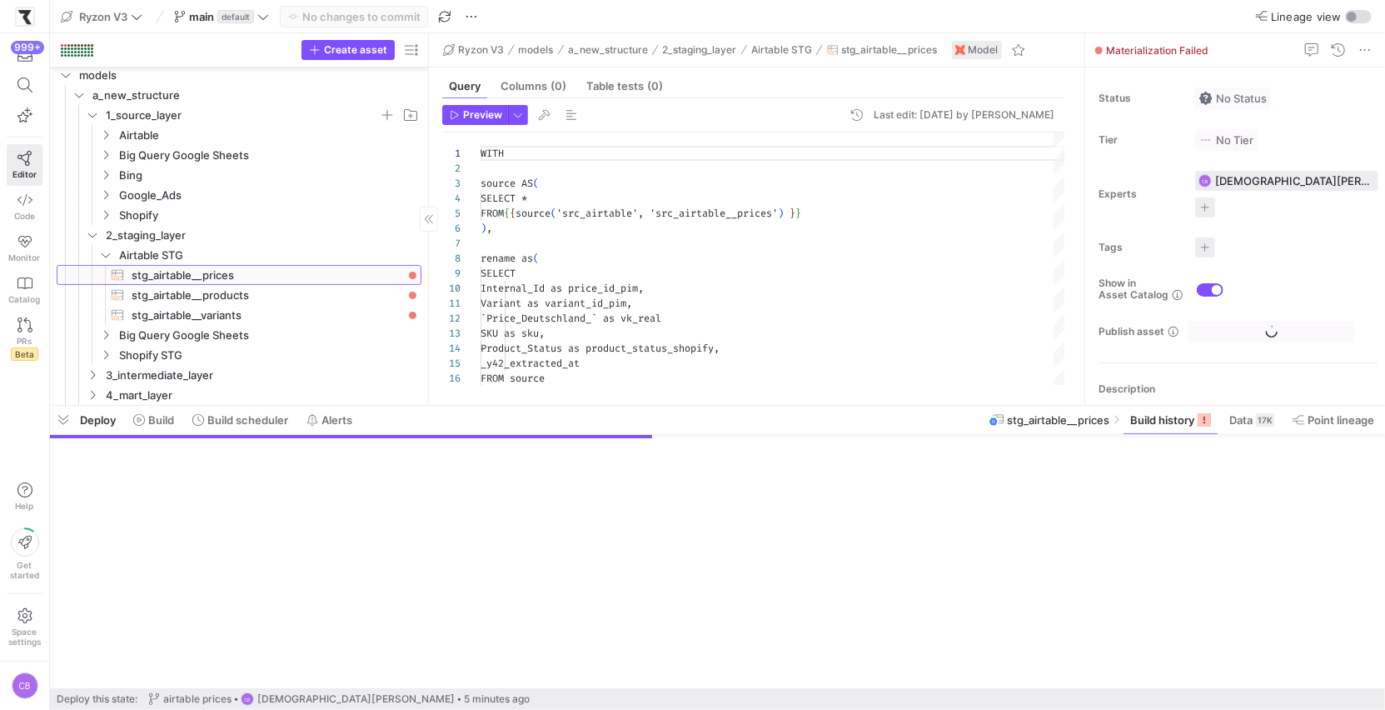
scroll to position [150, 0]
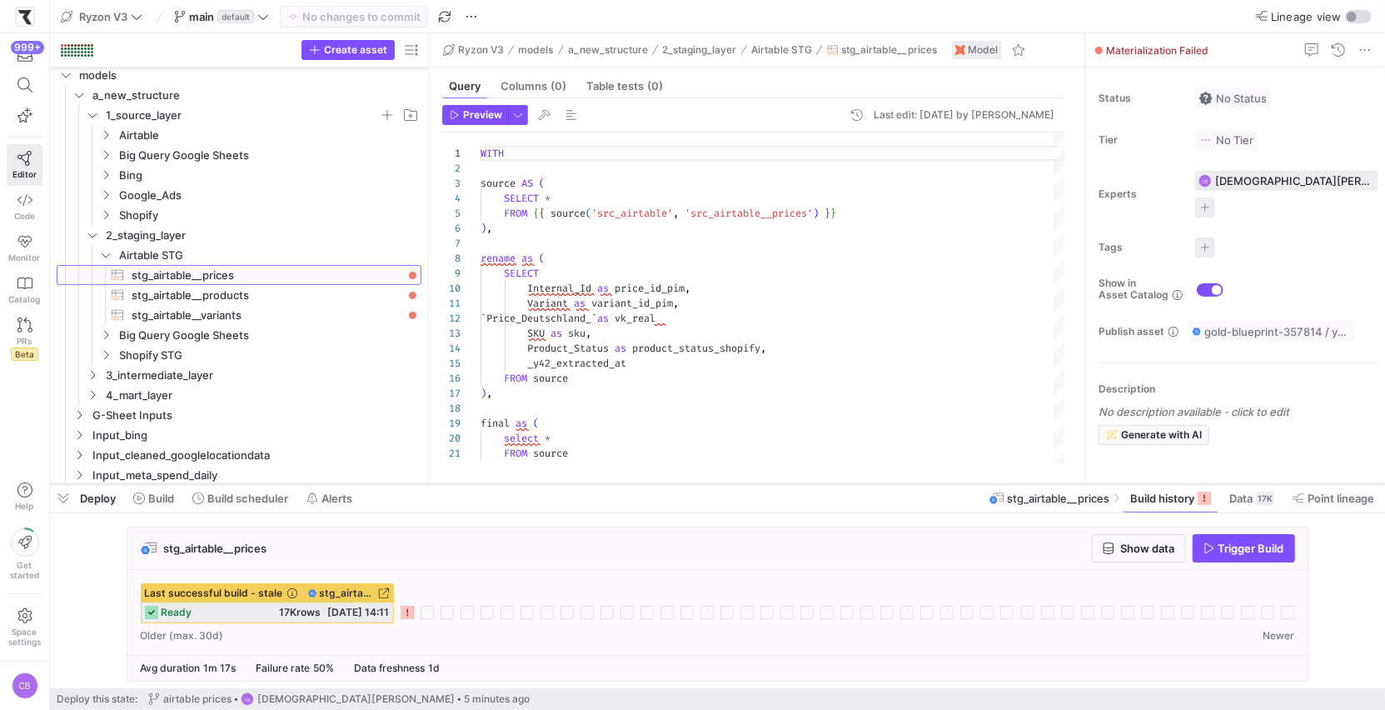
drag, startPoint x: 642, startPoint y: 407, endPoint x: 655, endPoint y: 486, distance: 79.3
click at [655, 486] on div at bounding box center [717, 484] width 1335 height 7
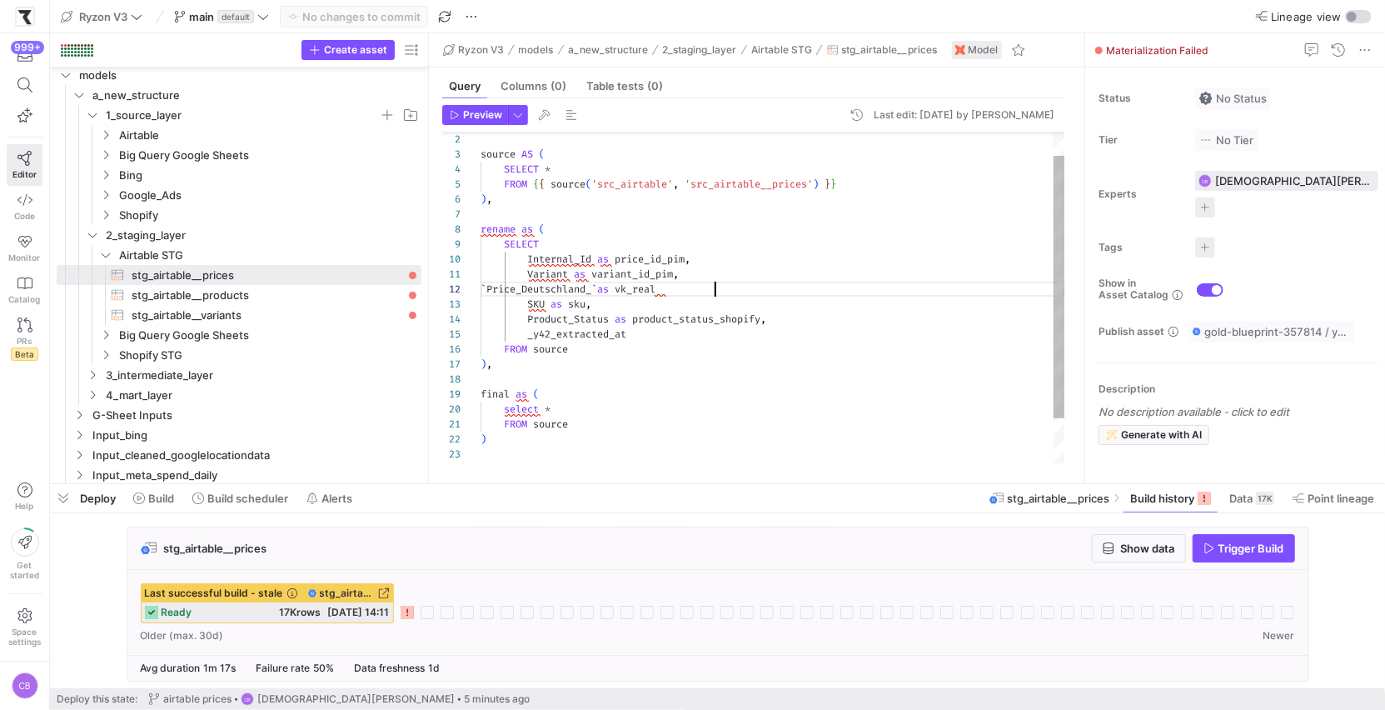
click at [747, 286] on div "source AS ( SELECT * FROM { { source ( 'src_airtable' , 'src_airtable__prices' …" at bounding box center [773, 312] width 585 height 418
click at [217, 294] on span "stg_airtable__products​​​​​​​​​​" at bounding box center [267, 295] width 271 height 19
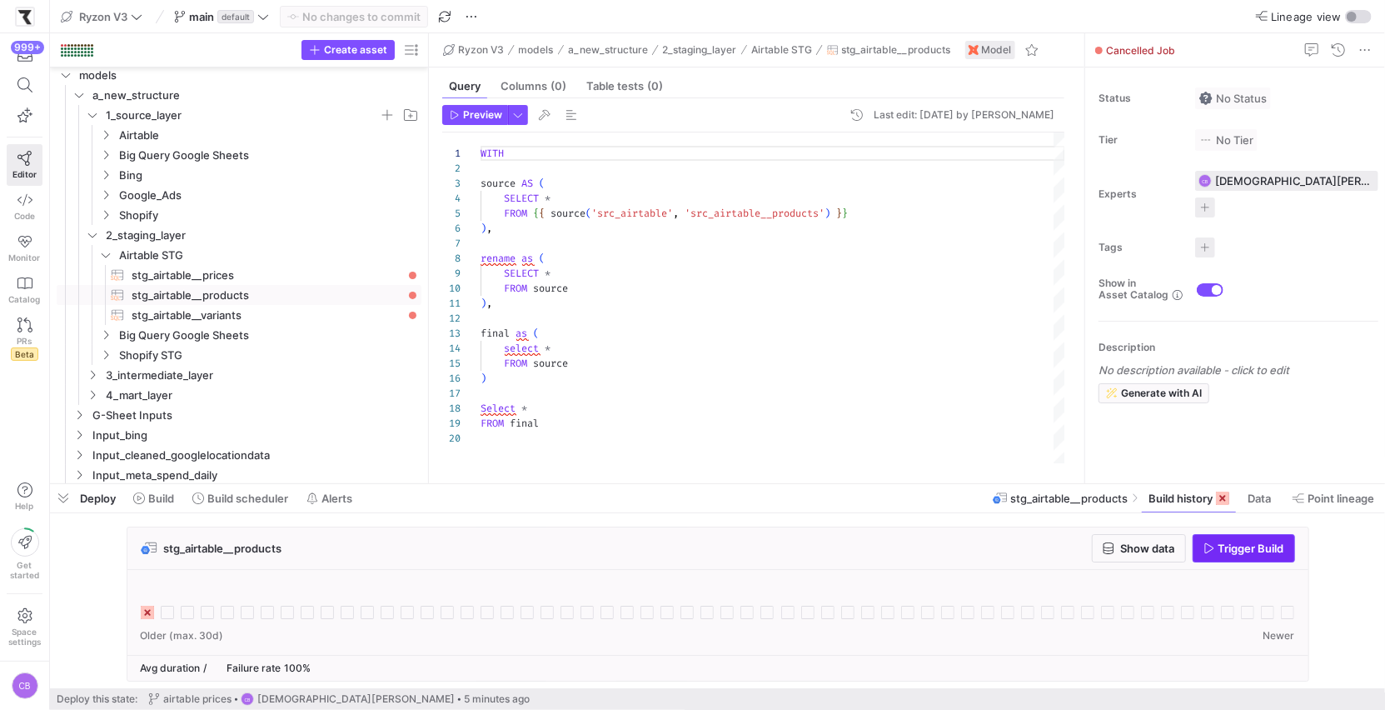
click at [1233, 556] on span "button" at bounding box center [1244, 548] width 101 height 27
click at [249, 277] on span "stg_airtable__prices​​​​​​​​​​" at bounding box center [267, 275] width 271 height 19
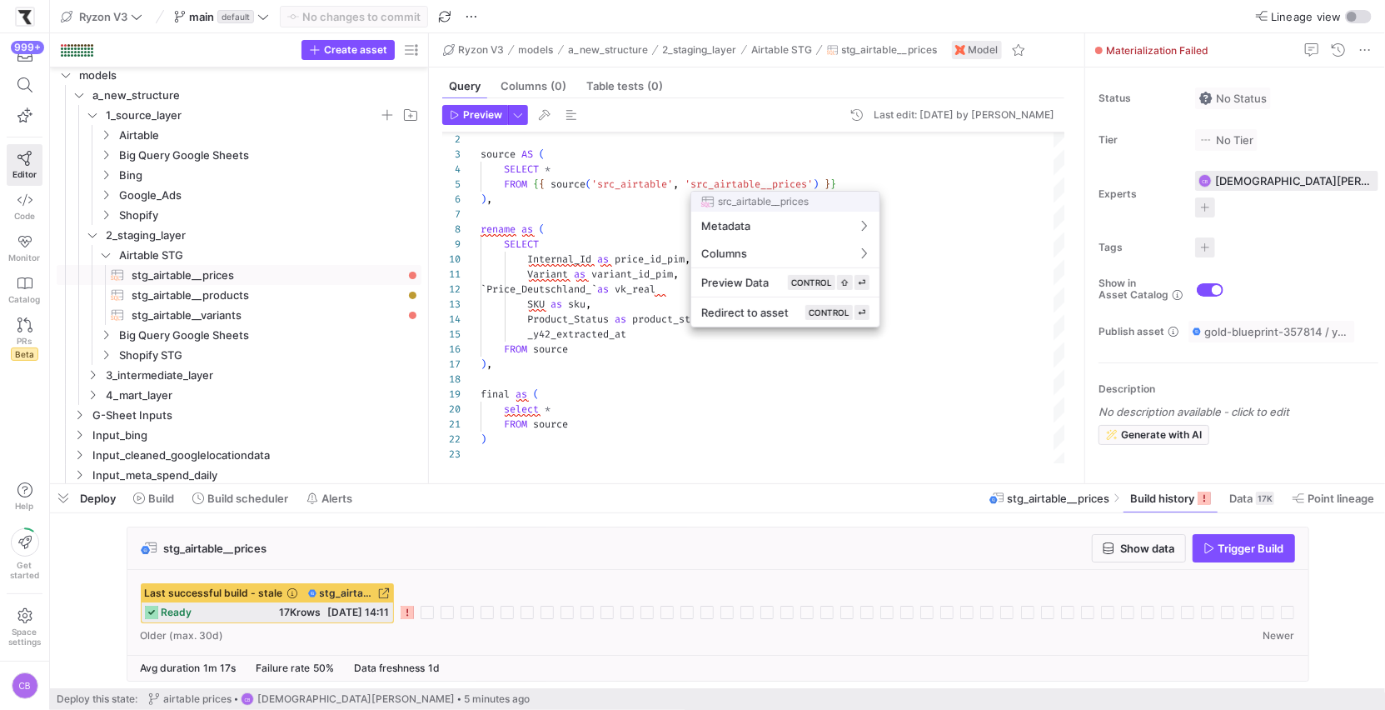
click at [655, 350] on div at bounding box center [692, 355] width 1385 height 710
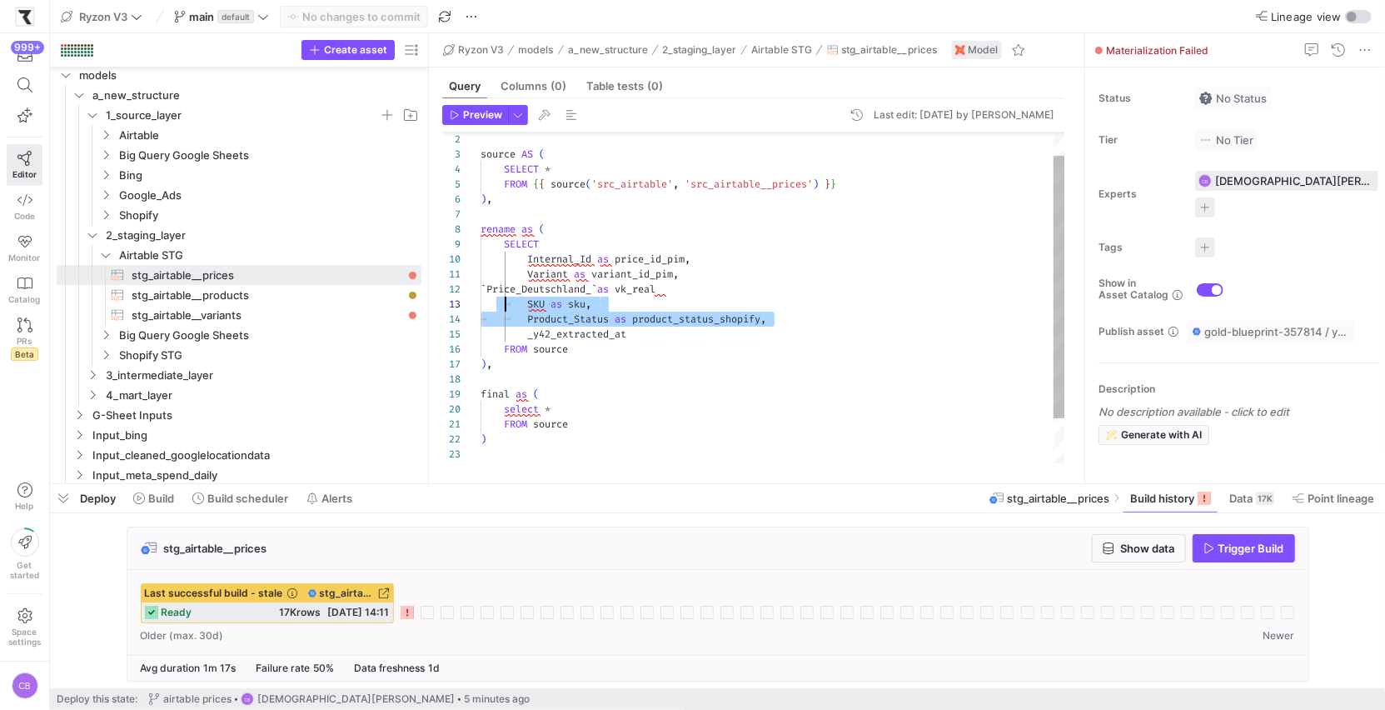
scroll to position [30, 0]
drag, startPoint x: 791, startPoint y: 323, endPoint x: 476, endPoint y: 300, distance: 316.5
click at [481, 300] on div "source AS ( SELECT * FROM { { source ( 'src_airtable' , 'src_airtable__prices' …" at bounding box center [773, 312] width 585 height 418
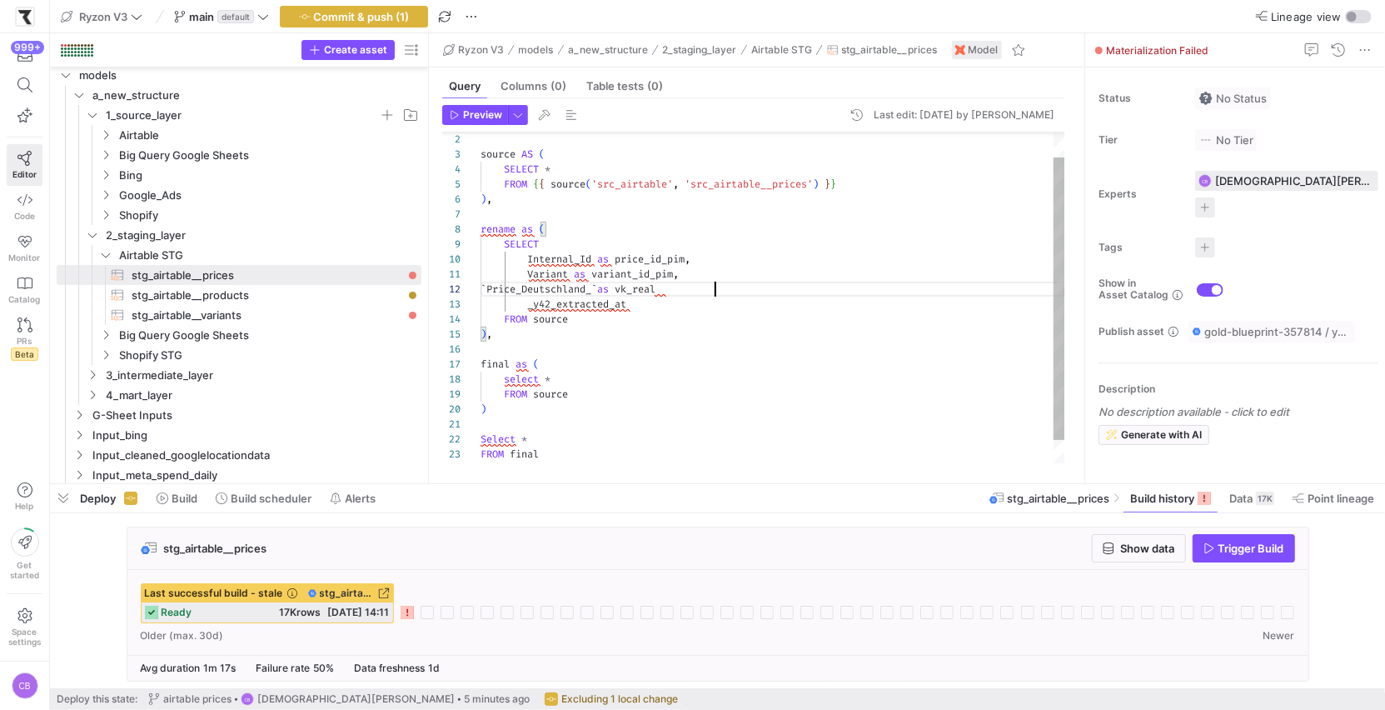
scroll to position [14, 238]
type textarea "Variant as variant_id_pim, `Price_Deutschland_` as vk_real, _y42_extracted_at F…"
click at [469, 117] on span "Preview" at bounding box center [482, 115] width 39 height 12
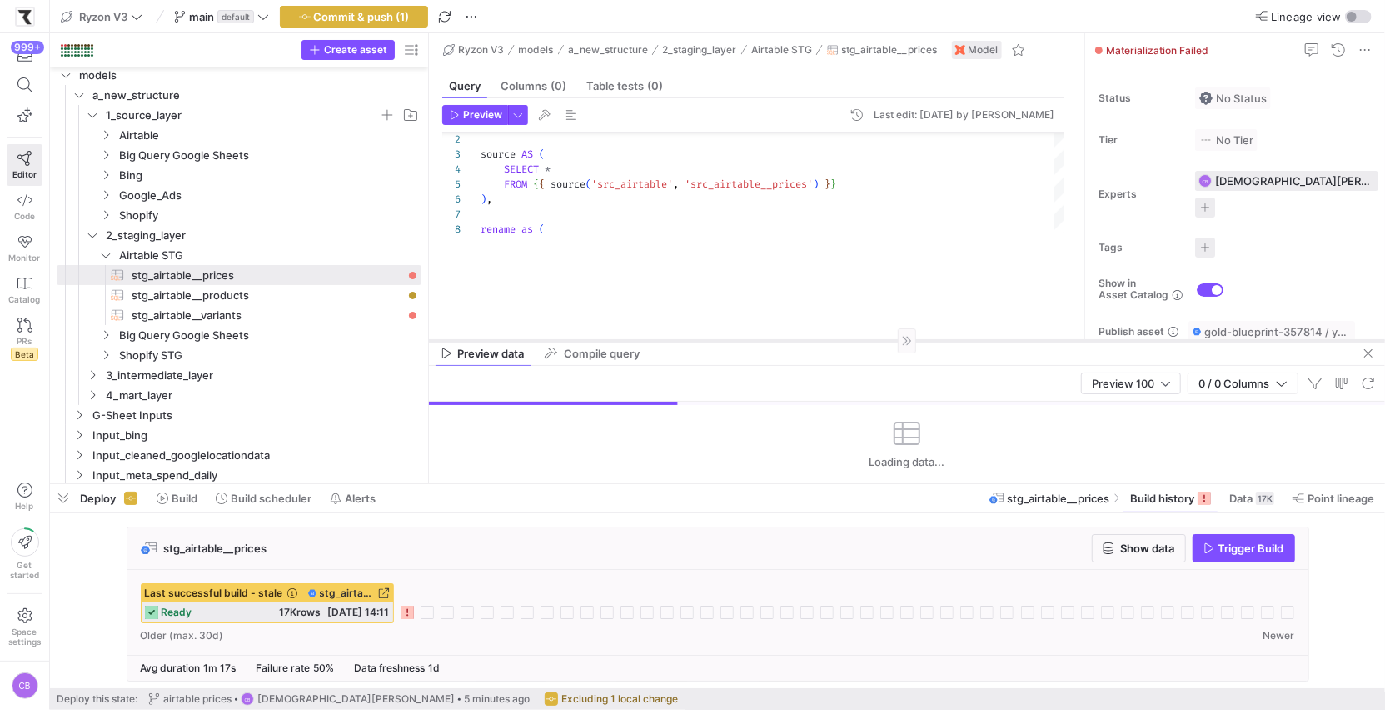
drag, startPoint x: 690, startPoint y: 190, endPoint x: 729, endPoint y: 339, distance: 153.9
click at [729, 340] on div at bounding box center [907, 340] width 956 height 1
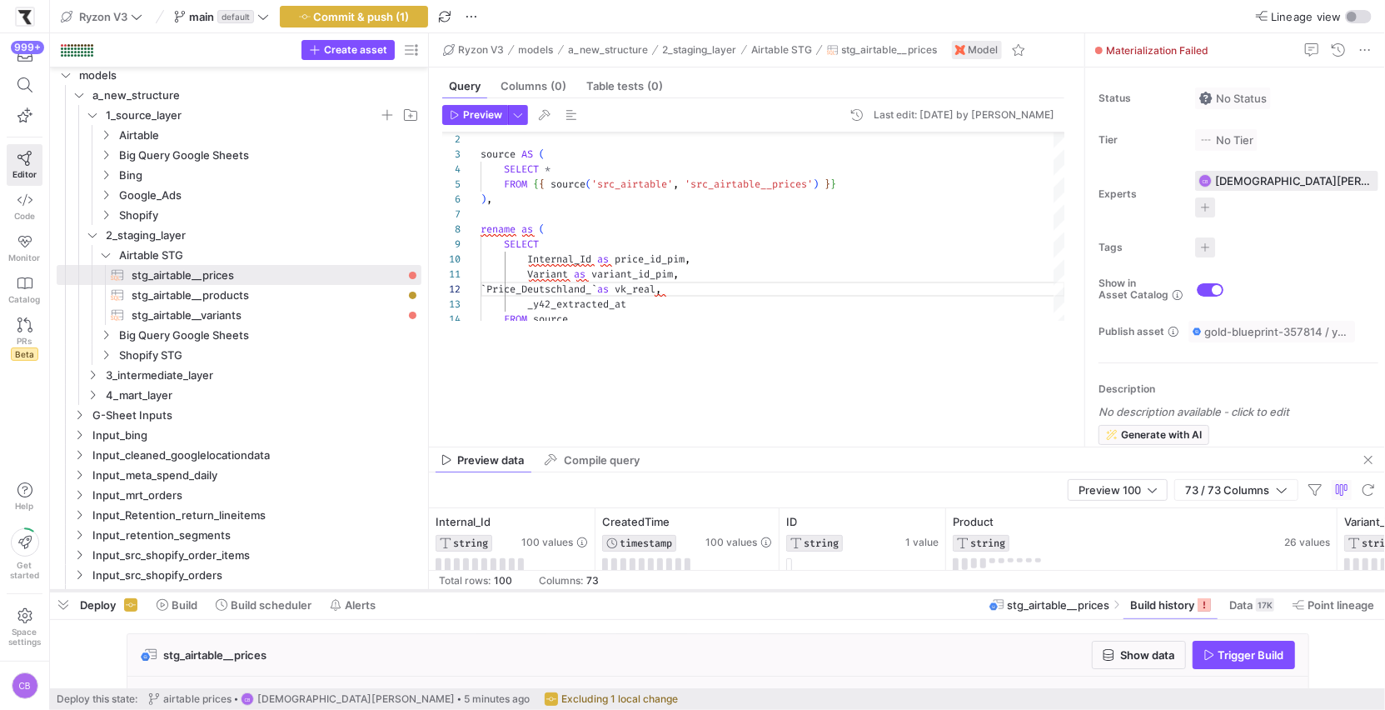
drag, startPoint x: 707, startPoint y: 480, endPoint x: 744, endPoint y: 586, distance: 112.7
click at [744, 587] on div at bounding box center [717, 590] width 1335 height 7
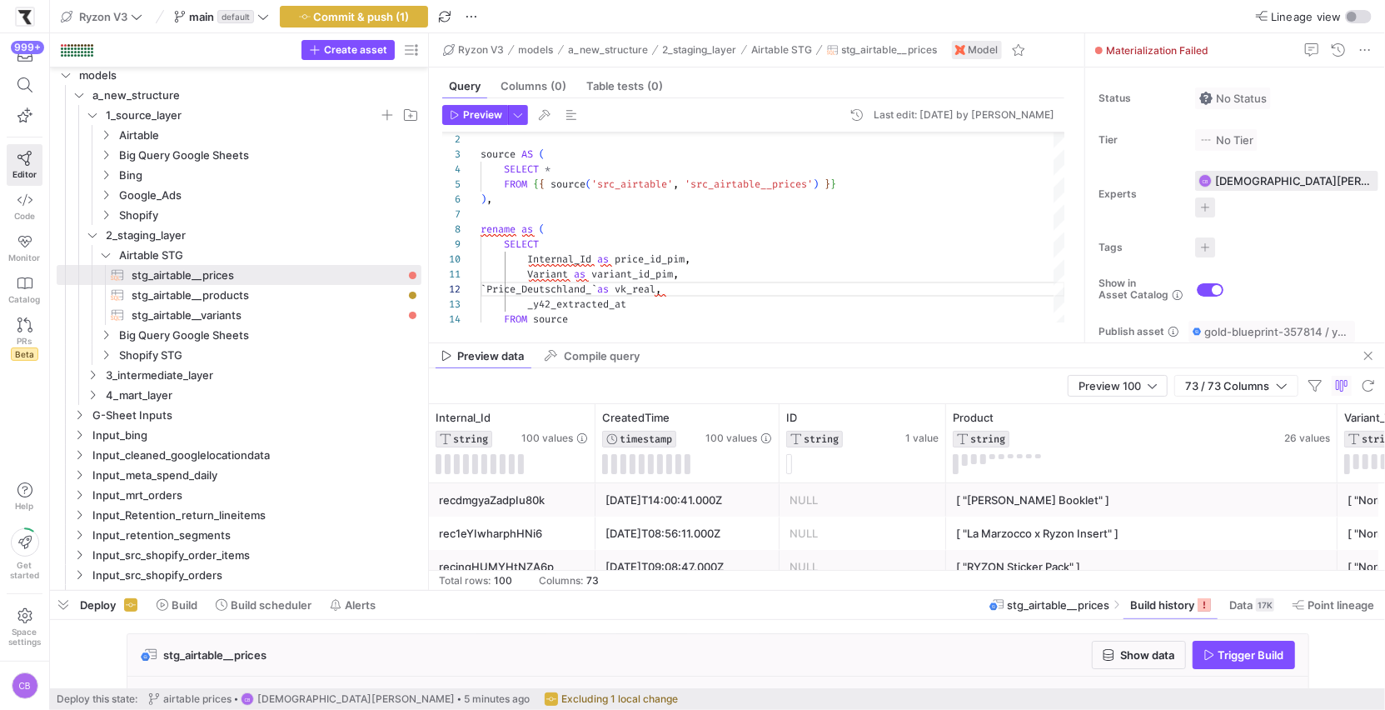
drag, startPoint x: 720, startPoint y: 446, endPoint x: 737, endPoint y: 341, distance: 105.6
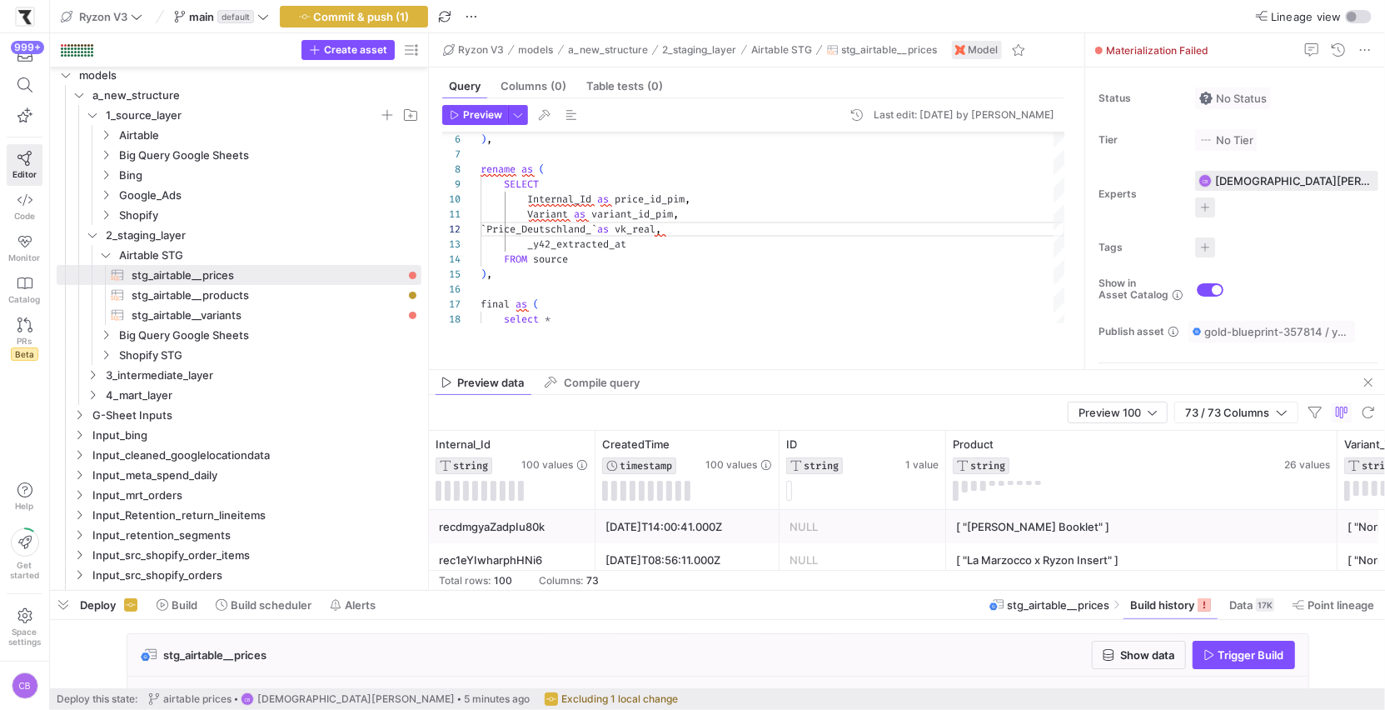
drag, startPoint x: 686, startPoint y: 341, endPoint x: 701, endPoint y: 377, distance: 39.6
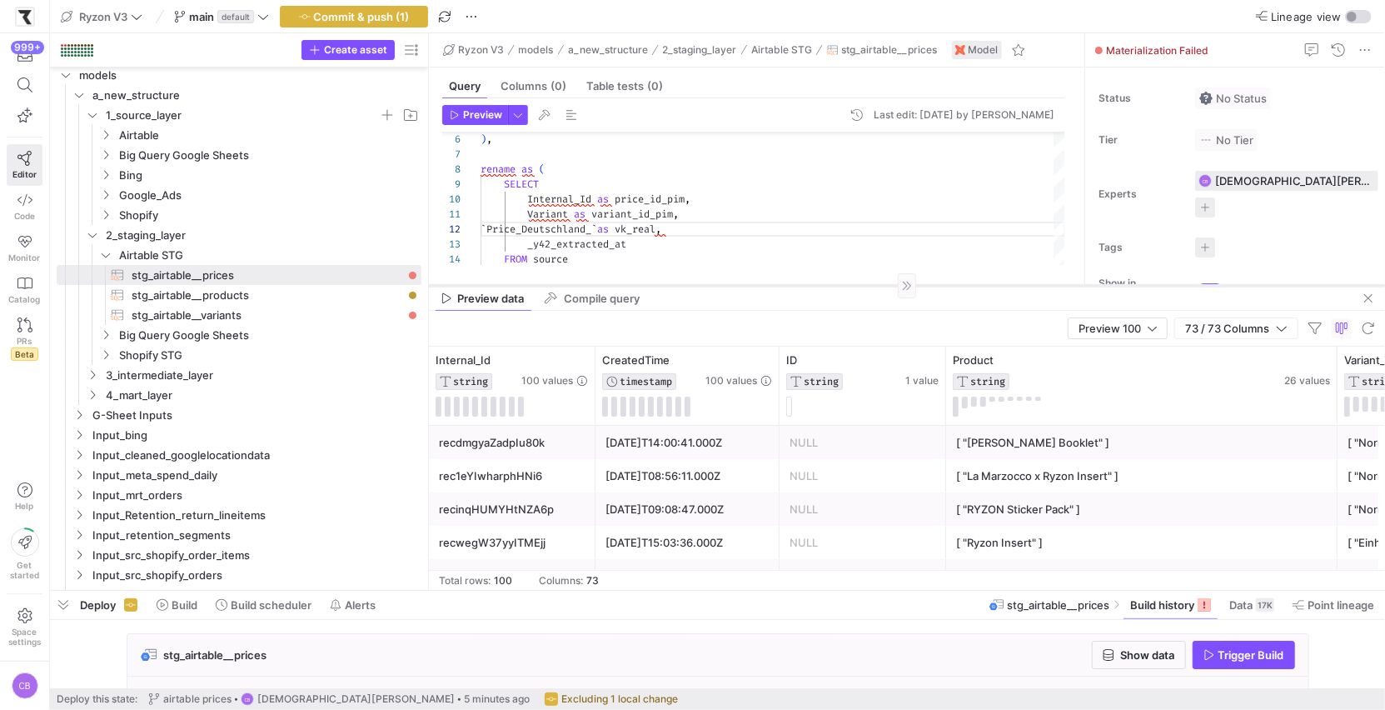
drag, startPoint x: 658, startPoint y: 378, endPoint x: 652, endPoint y: 284, distance: 94.3
click at [652, 285] on div at bounding box center [907, 285] width 956 height 1
click at [366, 10] on span "Commit & push (1)" at bounding box center [362, 16] width 96 height 13
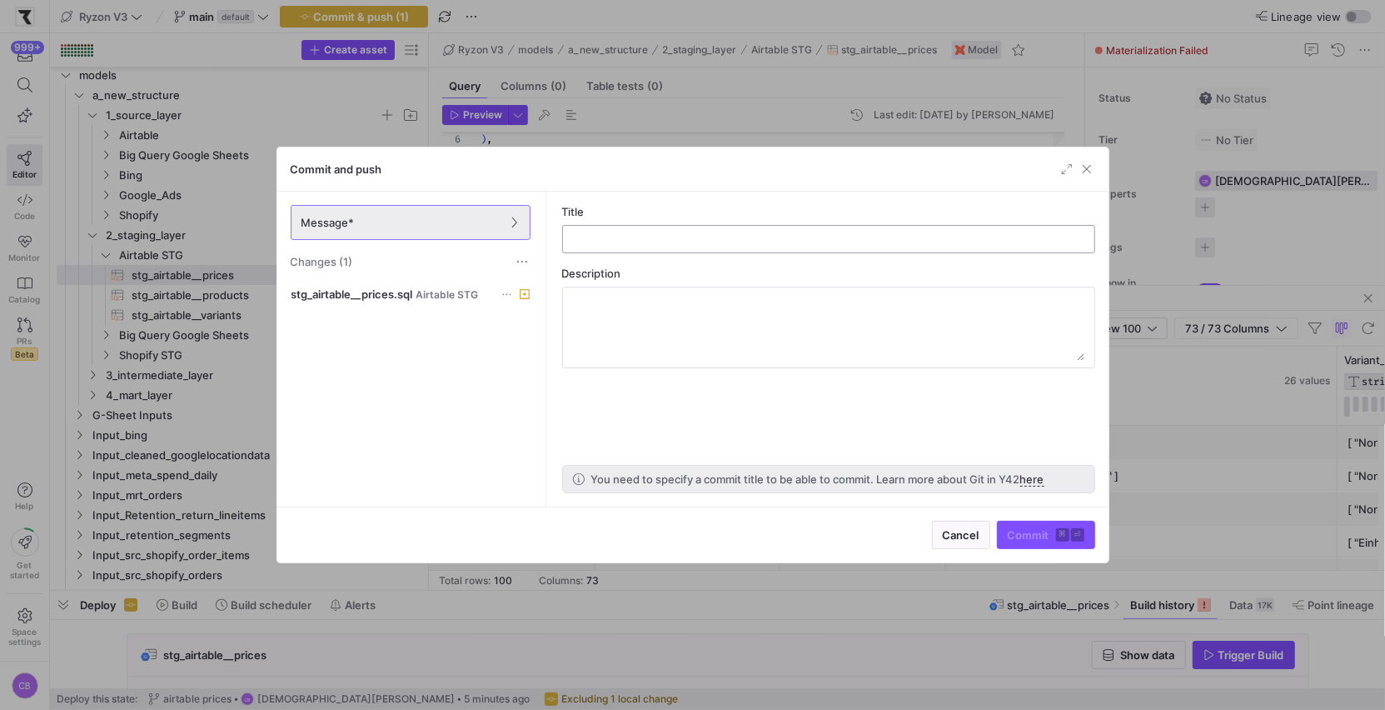
click at [734, 236] on input "text" at bounding box center [828, 238] width 505 height 13
type input "t"
type input "minor"
click at [1029, 530] on span "Commit ⌘ ⏎" at bounding box center [1046, 534] width 77 height 13
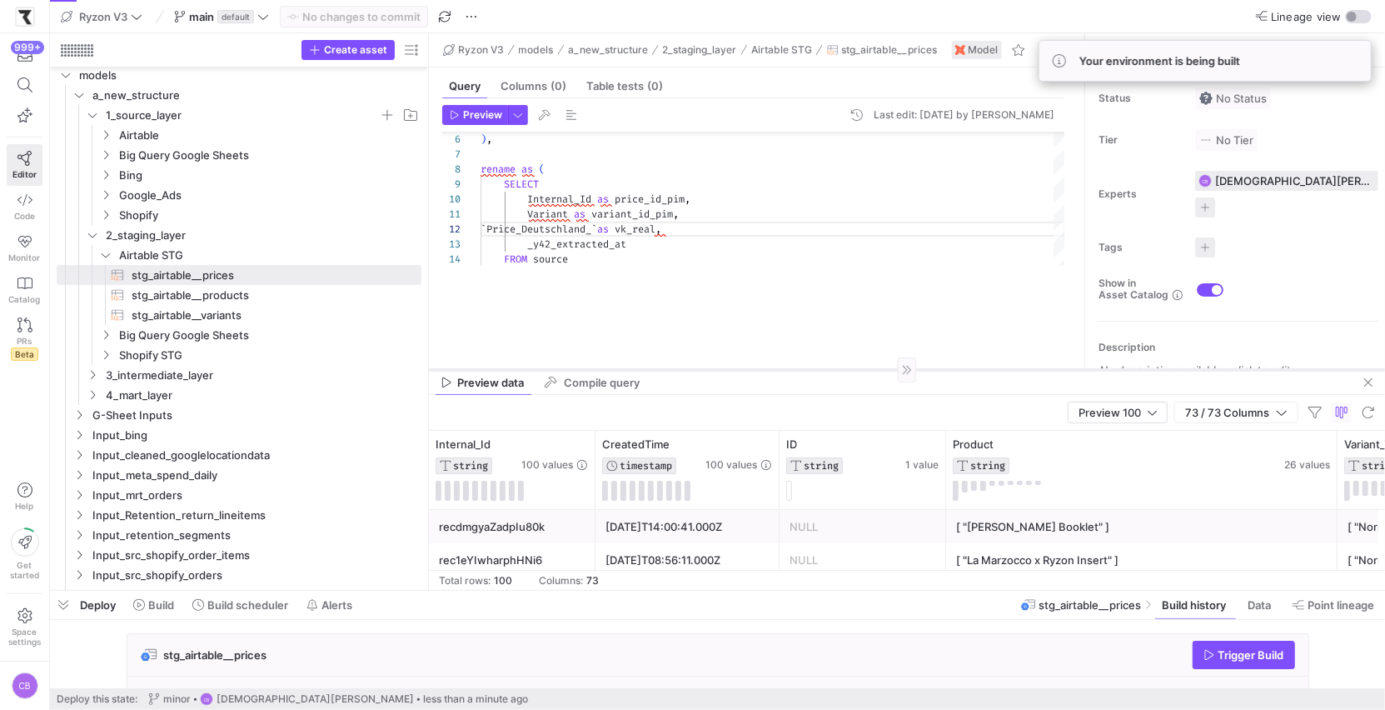
drag, startPoint x: 578, startPoint y: 286, endPoint x: 591, endPoint y: 370, distance: 85.2
click at [591, 370] on div at bounding box center [907, 369] width 956 height 1
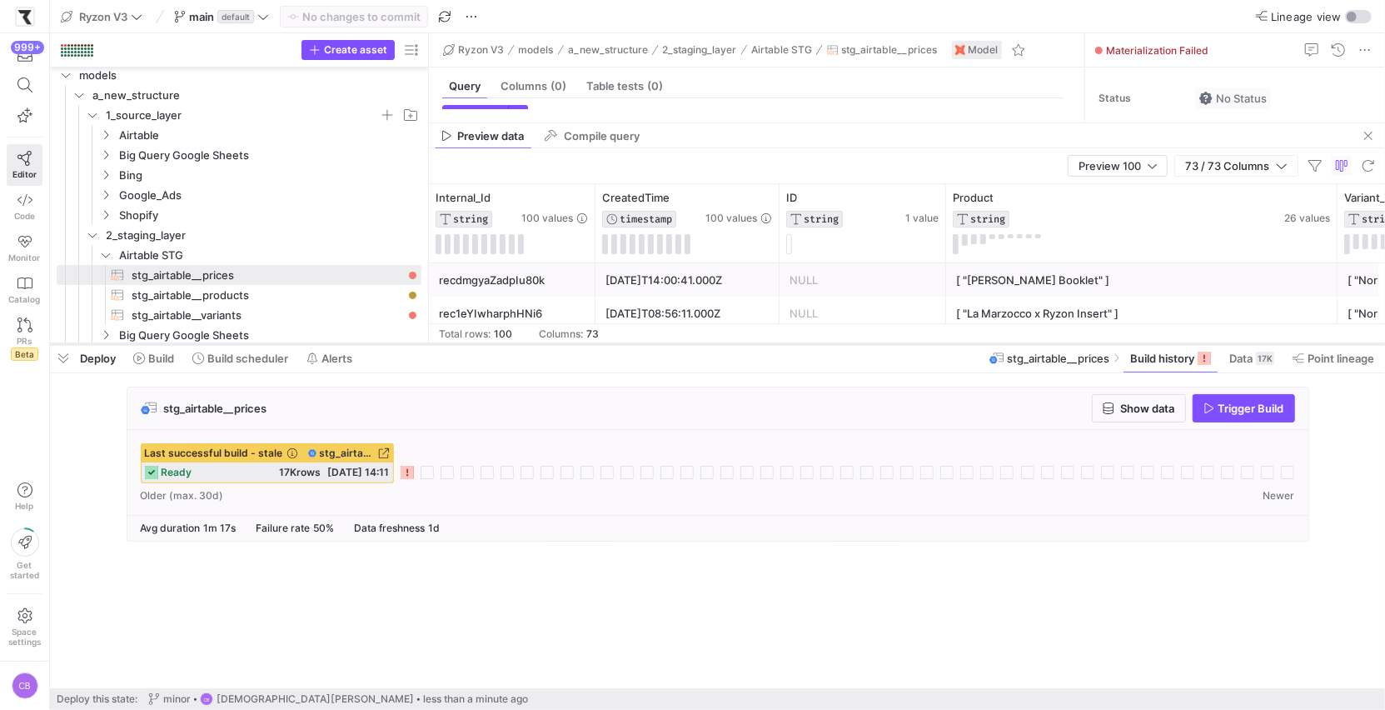
drag, startPoint x: 488, startPoint y: 592, endPoint x: 497, endPoint y: 346, distance: 246.7
click at [497, 346] on div at bounding box center [717, 344] width 1335 height 7
click at [1239, 400] on span "button" at bounding box center [1244, 408] width 101 height 27
click at [274, 292] on span "stg_airtable__products​​​​​​​​​​" at bounding box center [267, 295] width 271 height 19
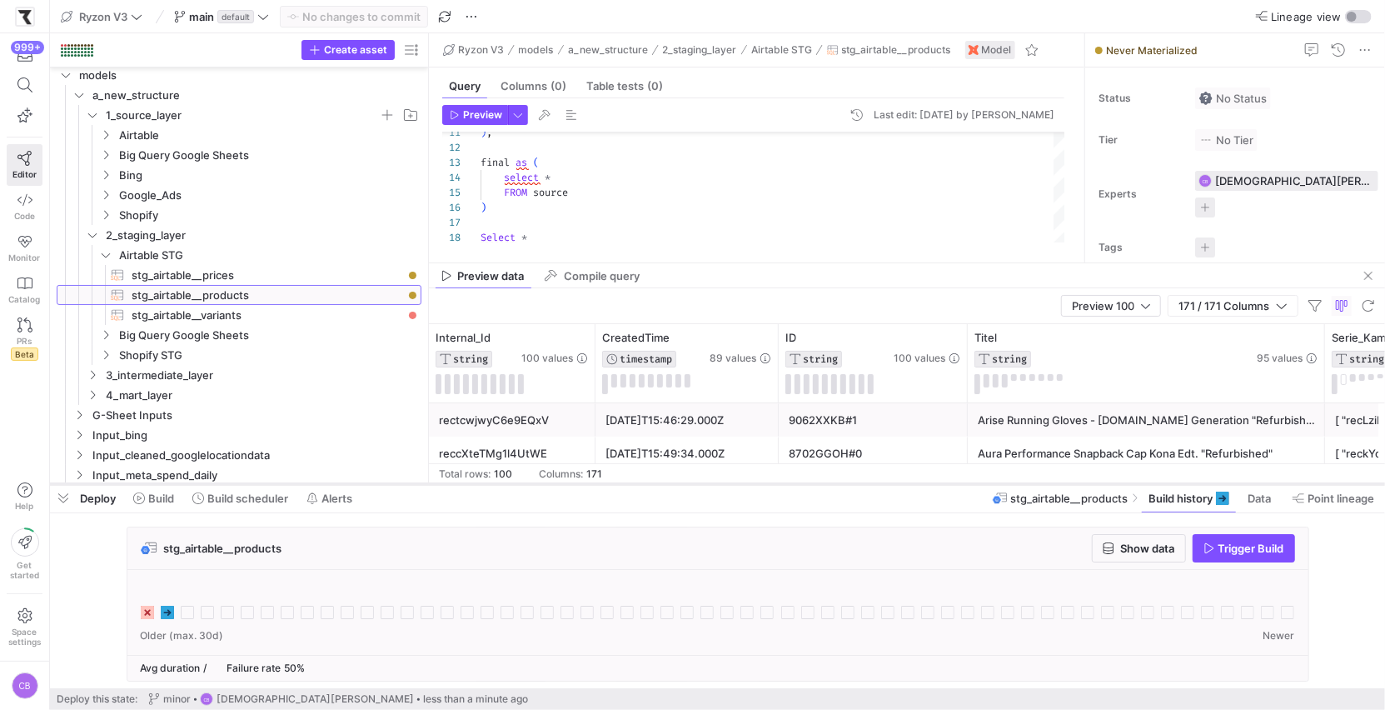
drag, startPoint x: 684, startPoint y: 344, endPoint x: 702, endPoint y: 484, distance: 141.1
click at [702, 484] on div at bounding box center [717, 484] width 1335 height 7
click at [287, 276] on span "stg_airtable__prices​​​​​​​​​​" at bounding box center [267, 275] width 271 height 19
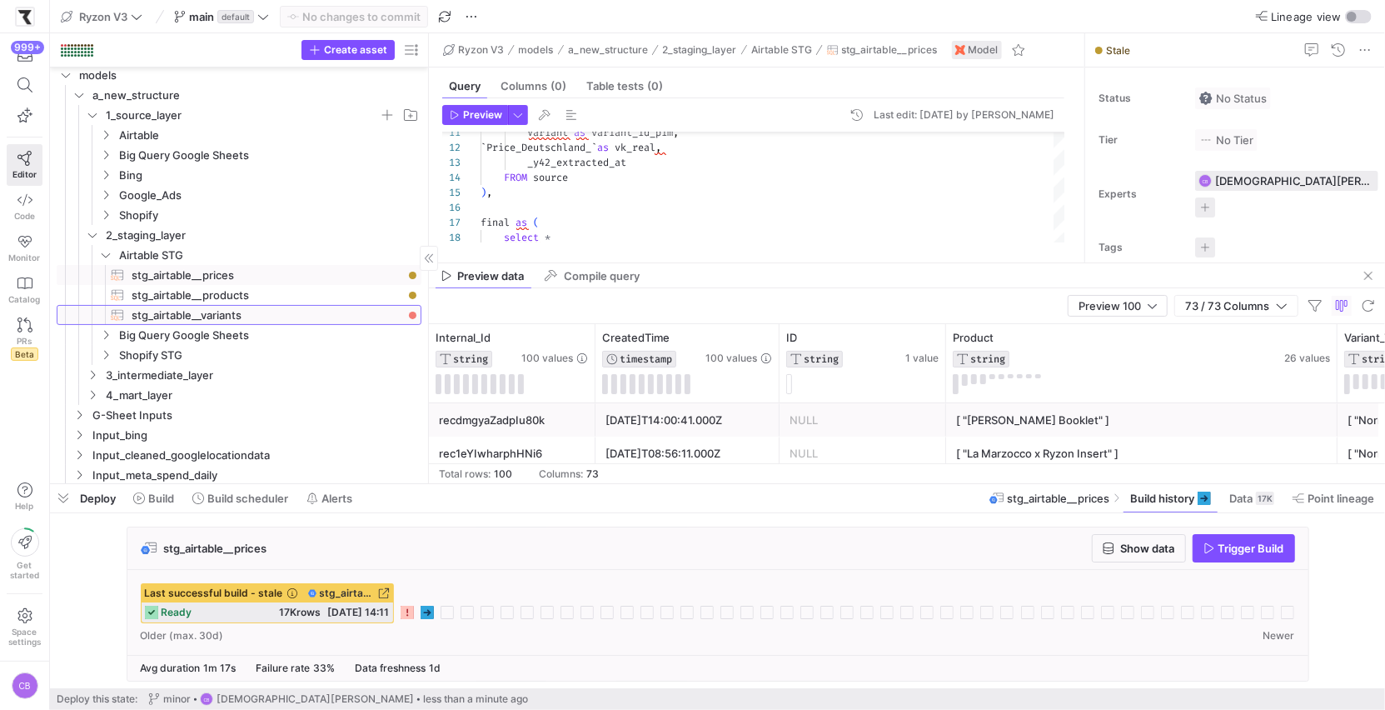
click at [400, 316] on span "stg_airtable__variants​​​​​​​​​​" at bounding box center [267, 315] width 271 height 19
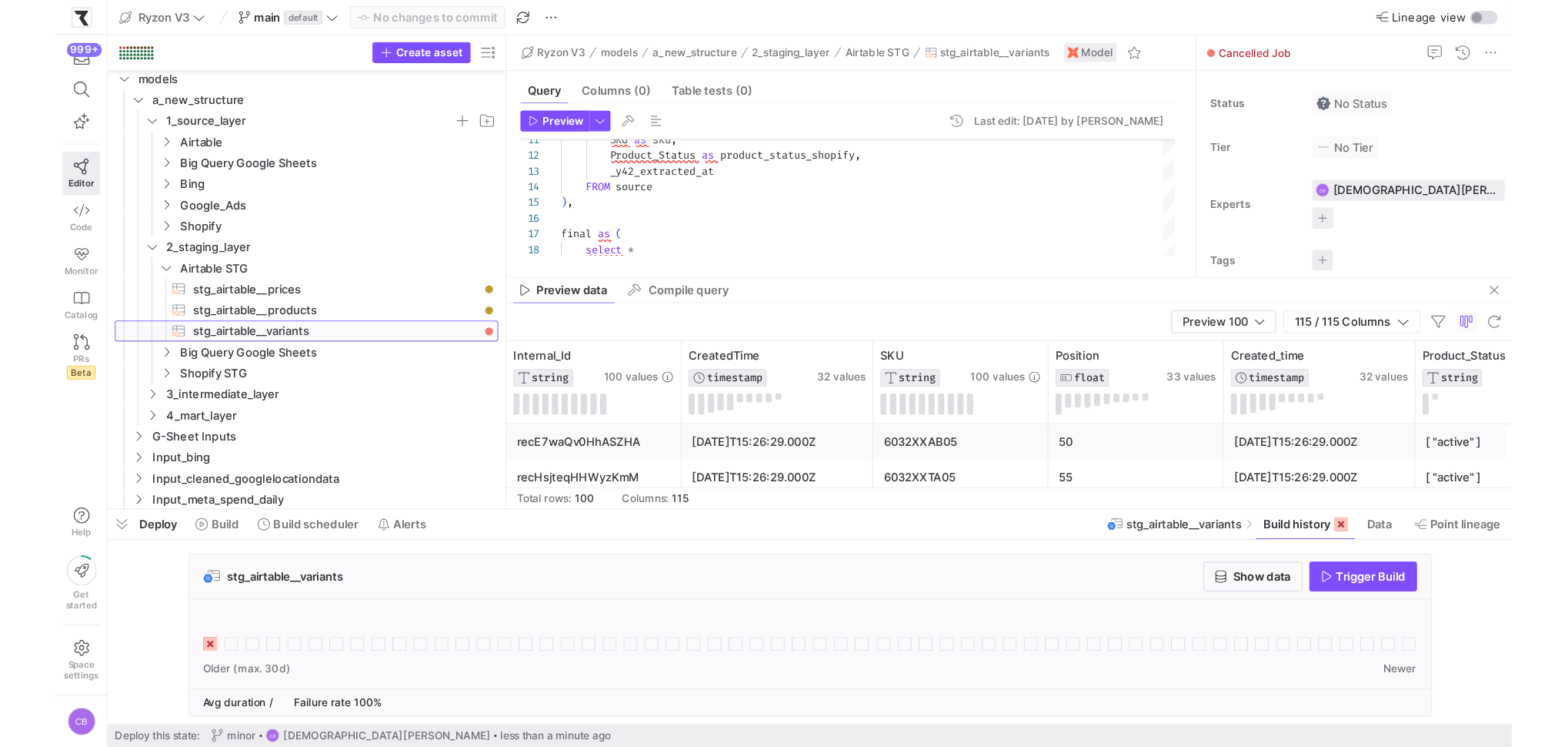
scroll to position [13, 220]
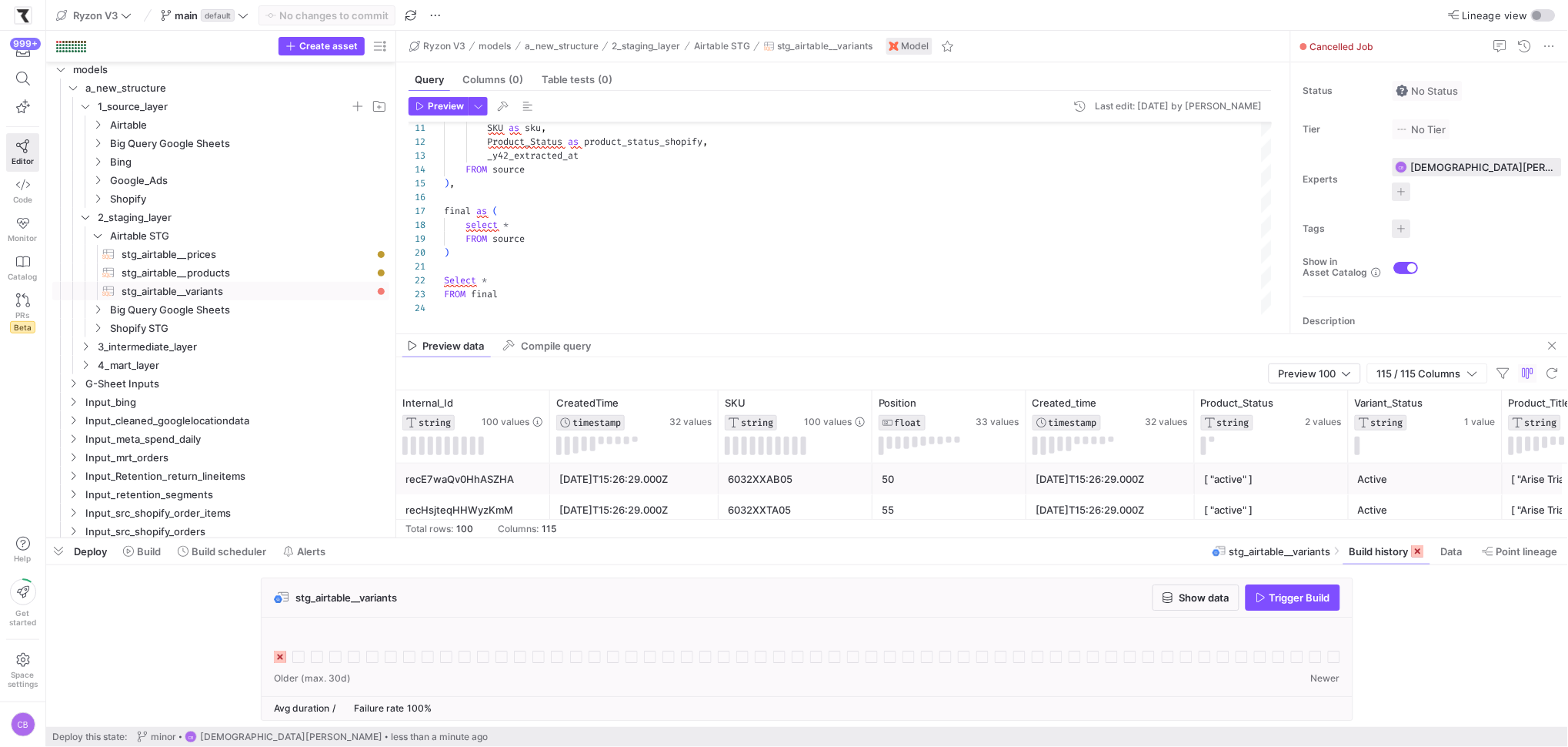
click at [292, 655] on div at bounding box center [808, 648] width 1066 height 37
click at [275, 273] on span "stg_airtable__products​​​​​​​​​​" at bounding box center [247, 273] width 250 height 18
type textarea "WITH source AS ( SELECT * FROM {{ source('src_airtable', 'src_airtable__product…"
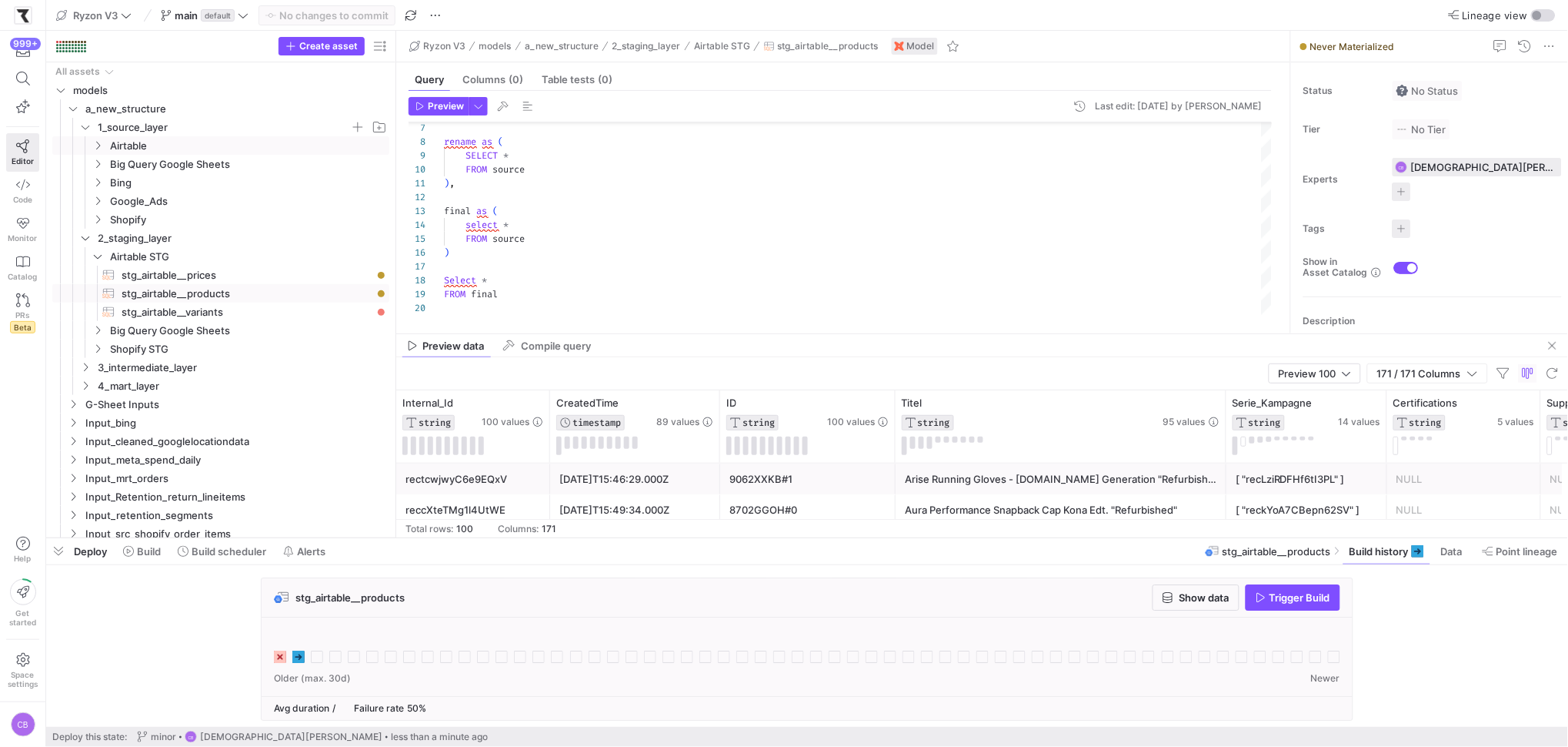
click at [99, 146] on icon "Press SPACE to select this row." at bounding box center [98, 145] width 4 height 8
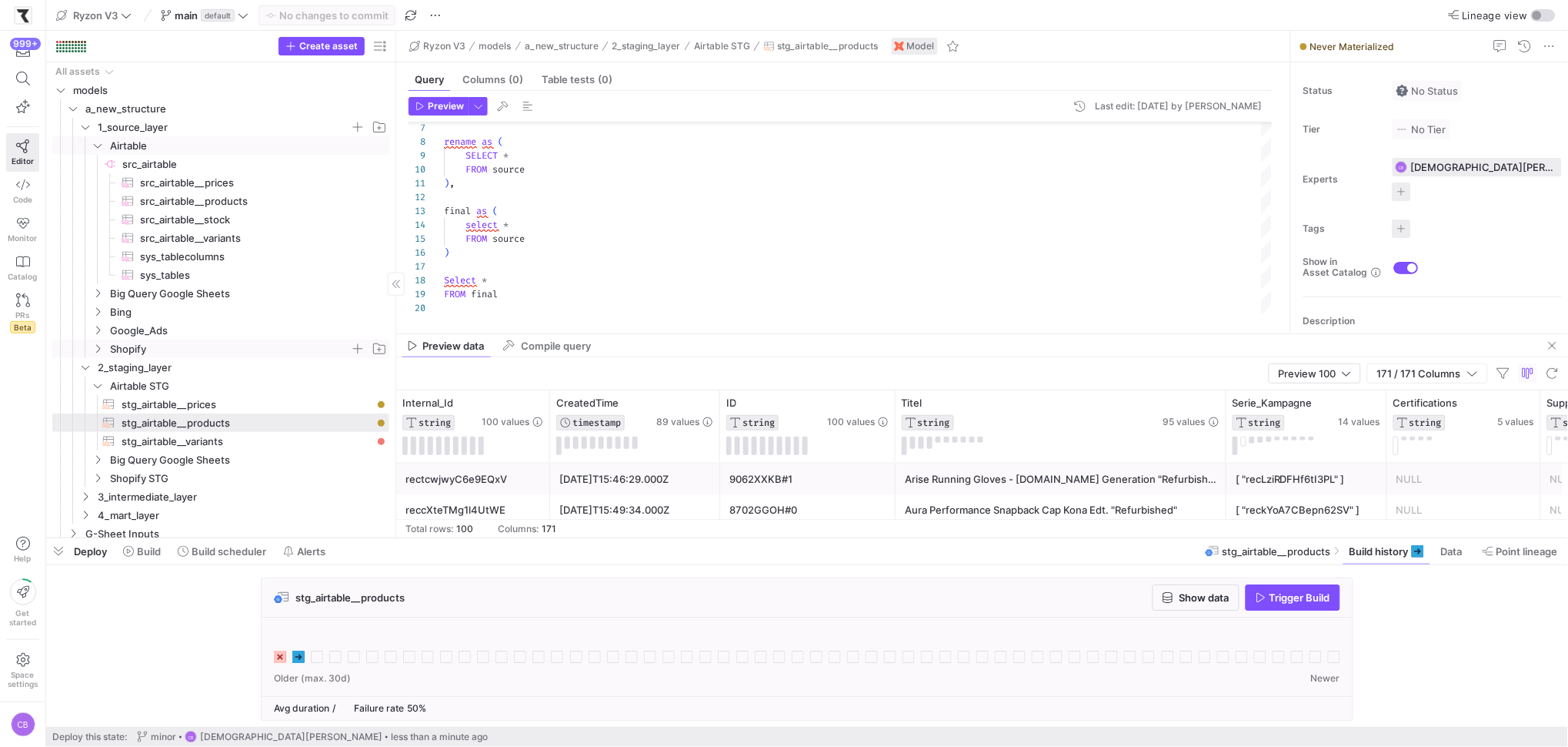
click at [100, 349] on icon "Press SPACE to select this row." at bounding box center [98, 349] width 11 height 9
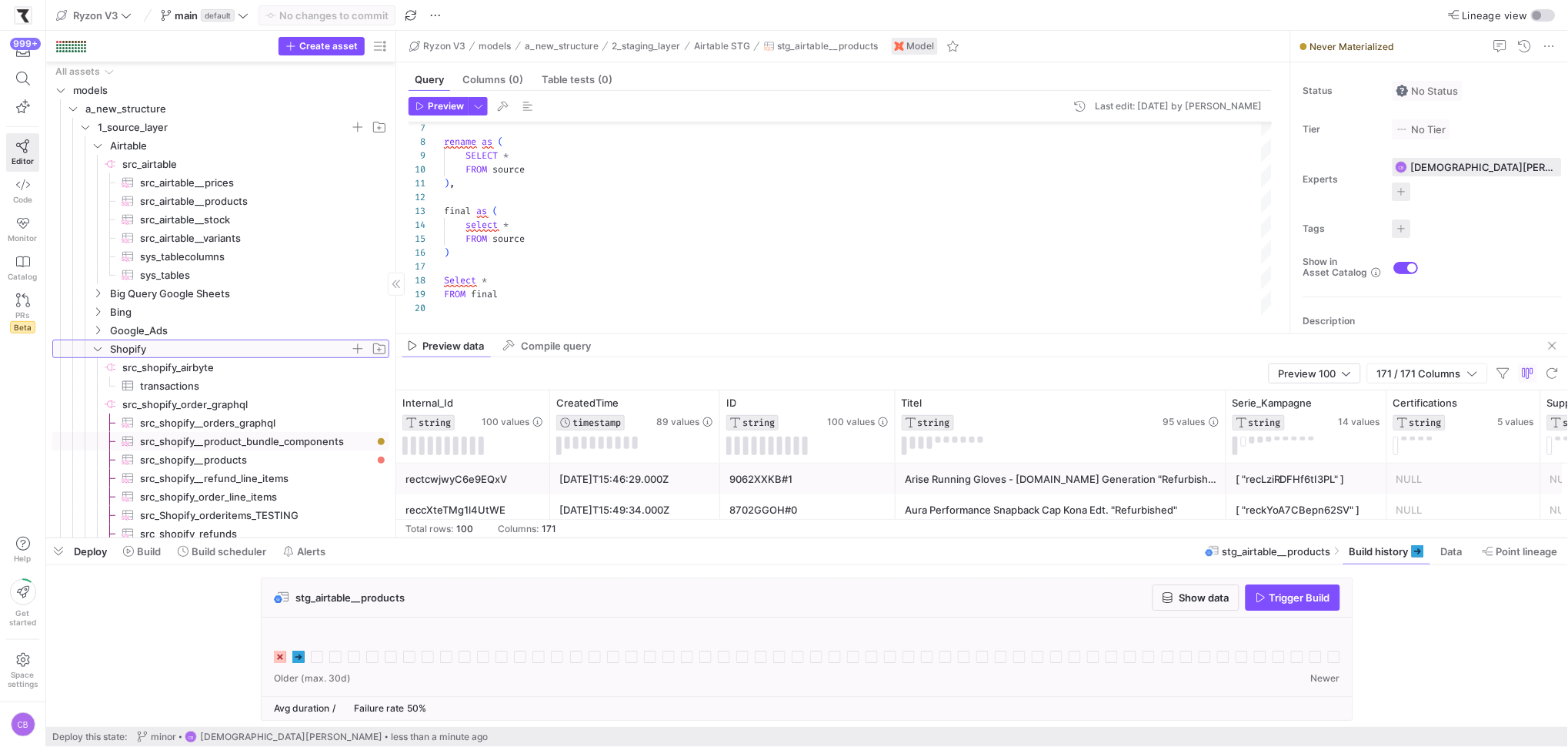
scroll to position [155, 0]
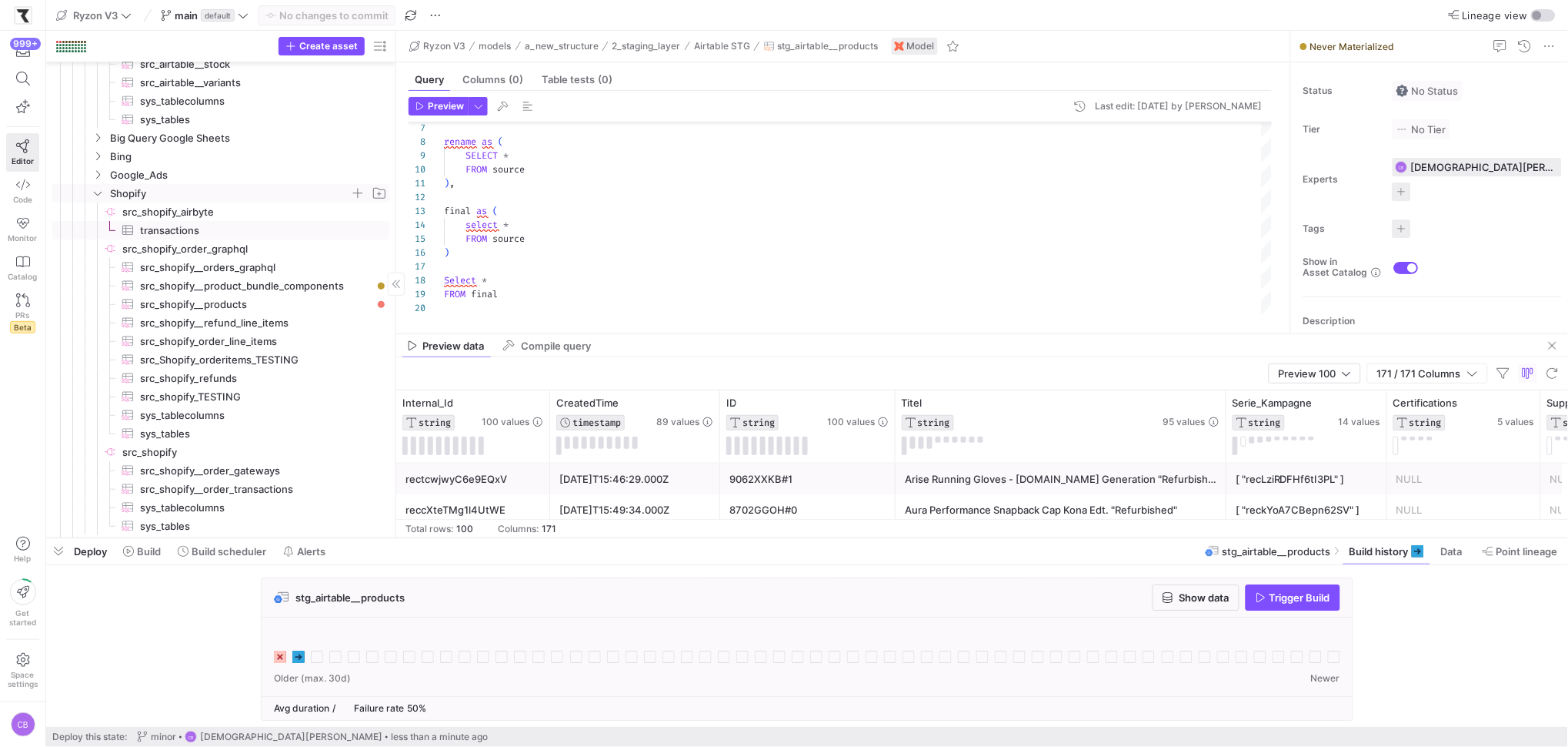
click at [201, 231] on span "transactions​​​​​​​​​" at bounding box center [256, 230] width 232 height 18
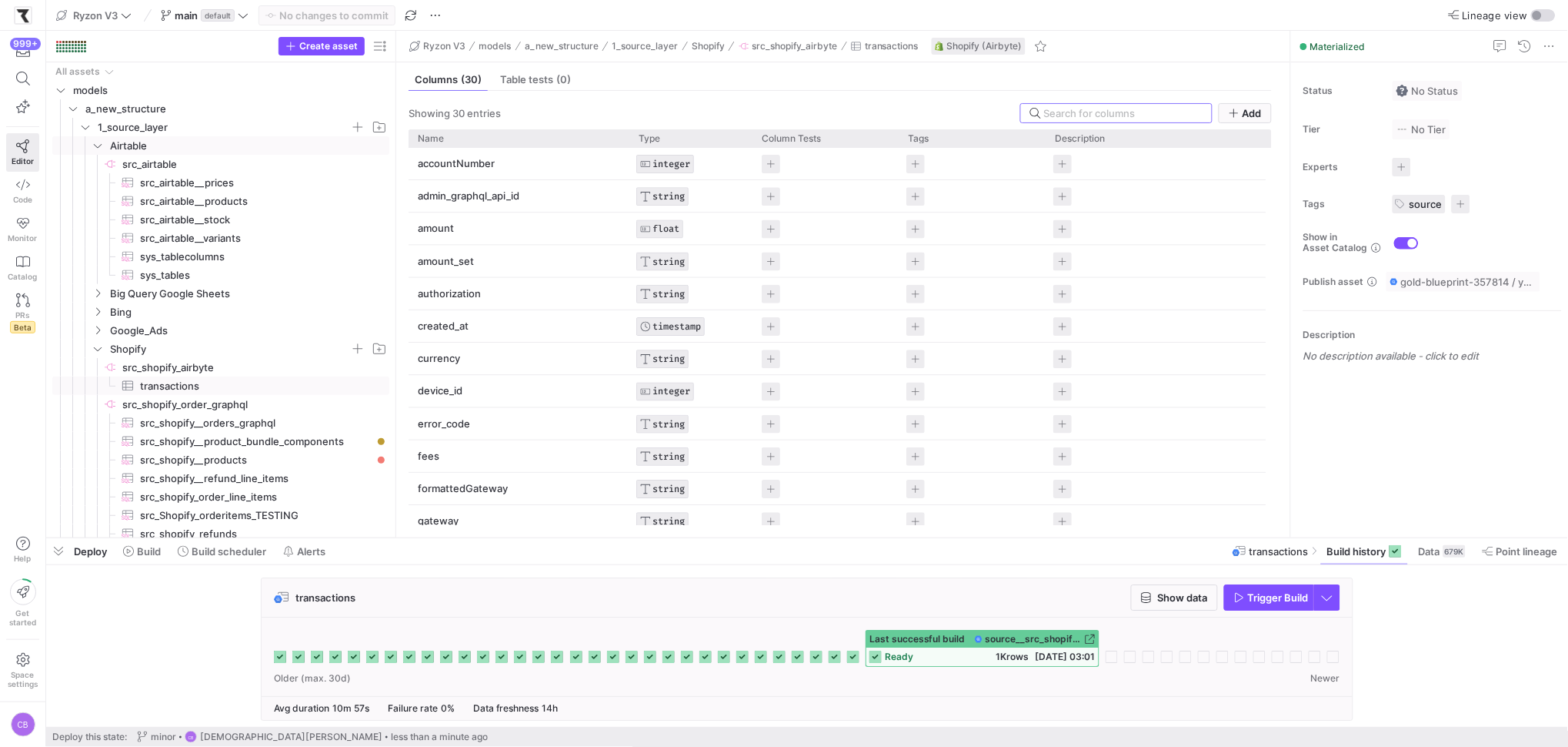
click at [102, 145] on icon "Press SPACE to select this row." at bounding box center [98, 145] width 11 height 9
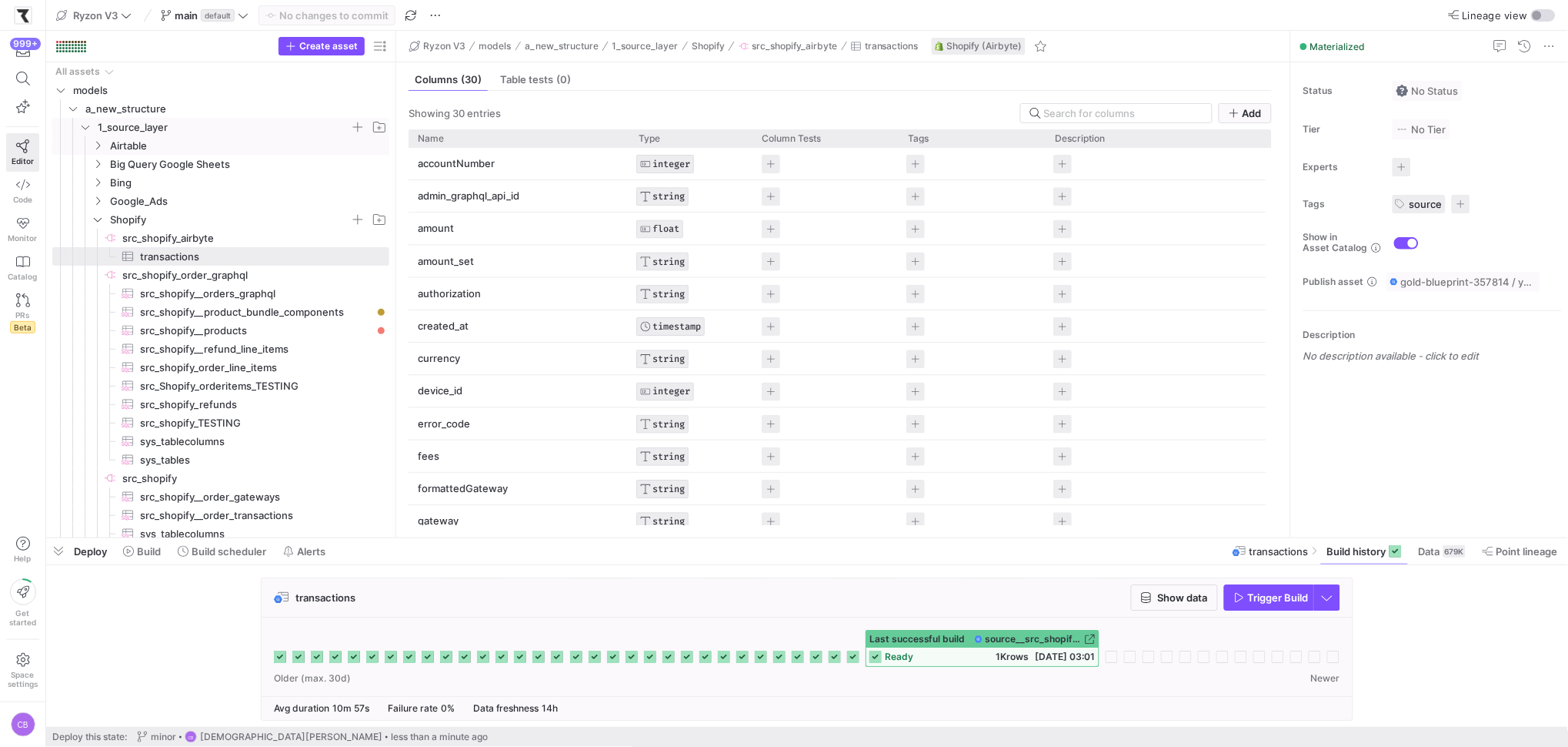
click at [89, 130] on icon "Press SPACE to select this row." at bounding box center [86, 127] width 11 height 9
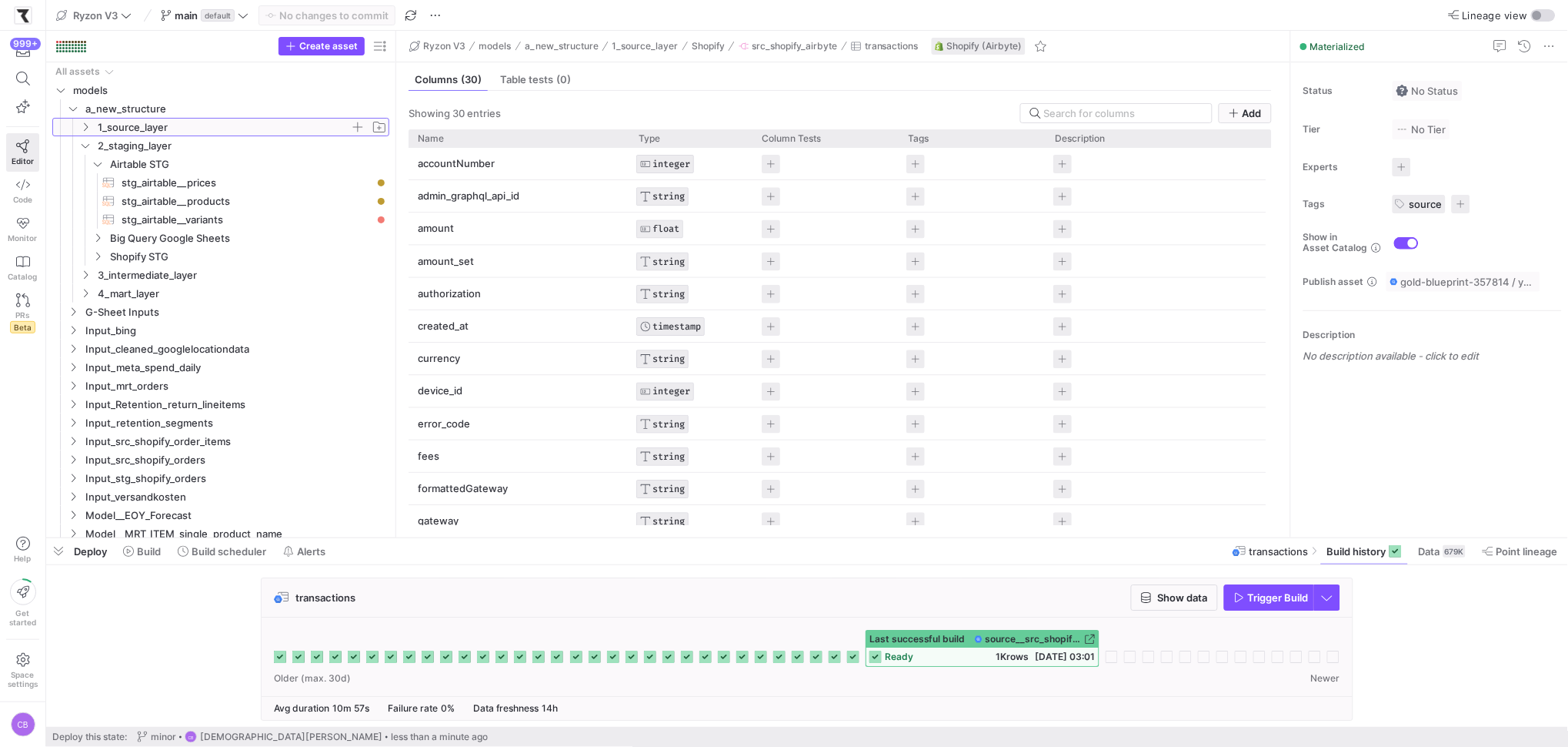
click at [89, 130] on icon at bounding box center [86, 127] width 11 height 9
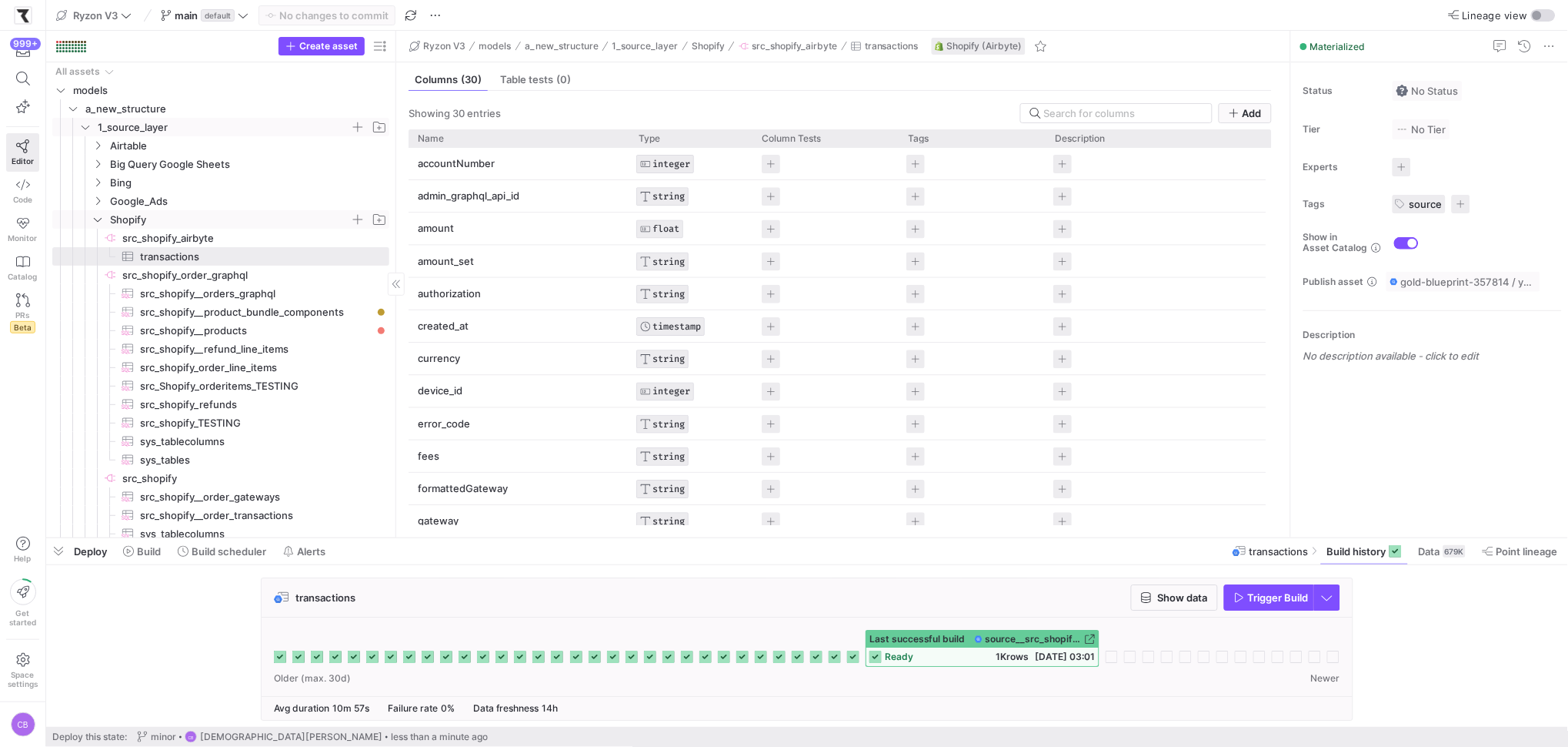
click at [100, 220] on icon "Press SPACE to select this row." at bounding box center [98, 219] width 11 height 9
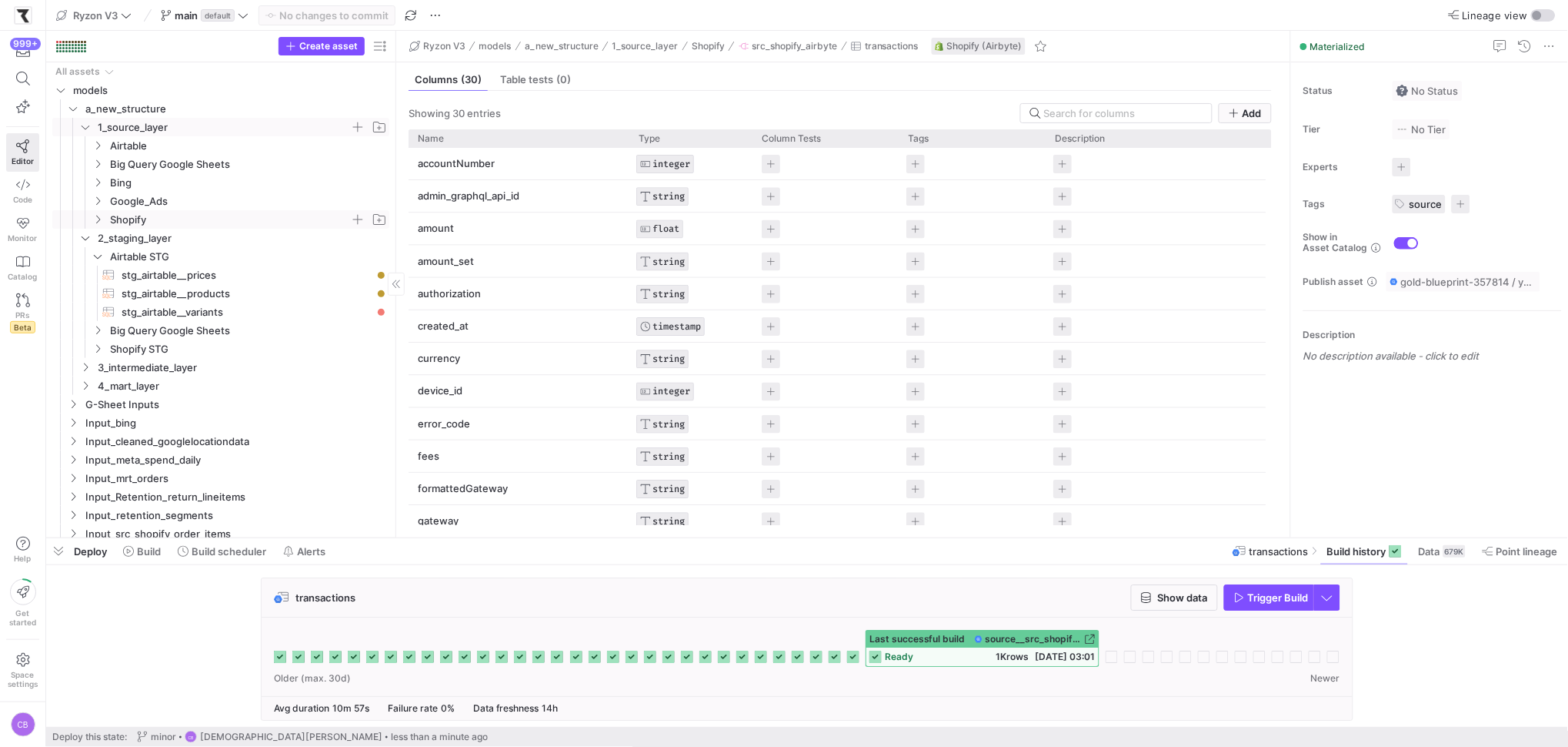
click at [85, 127] on icon "Press SPACE to select this row." at bounding box center [86, 127] width 11 height 9
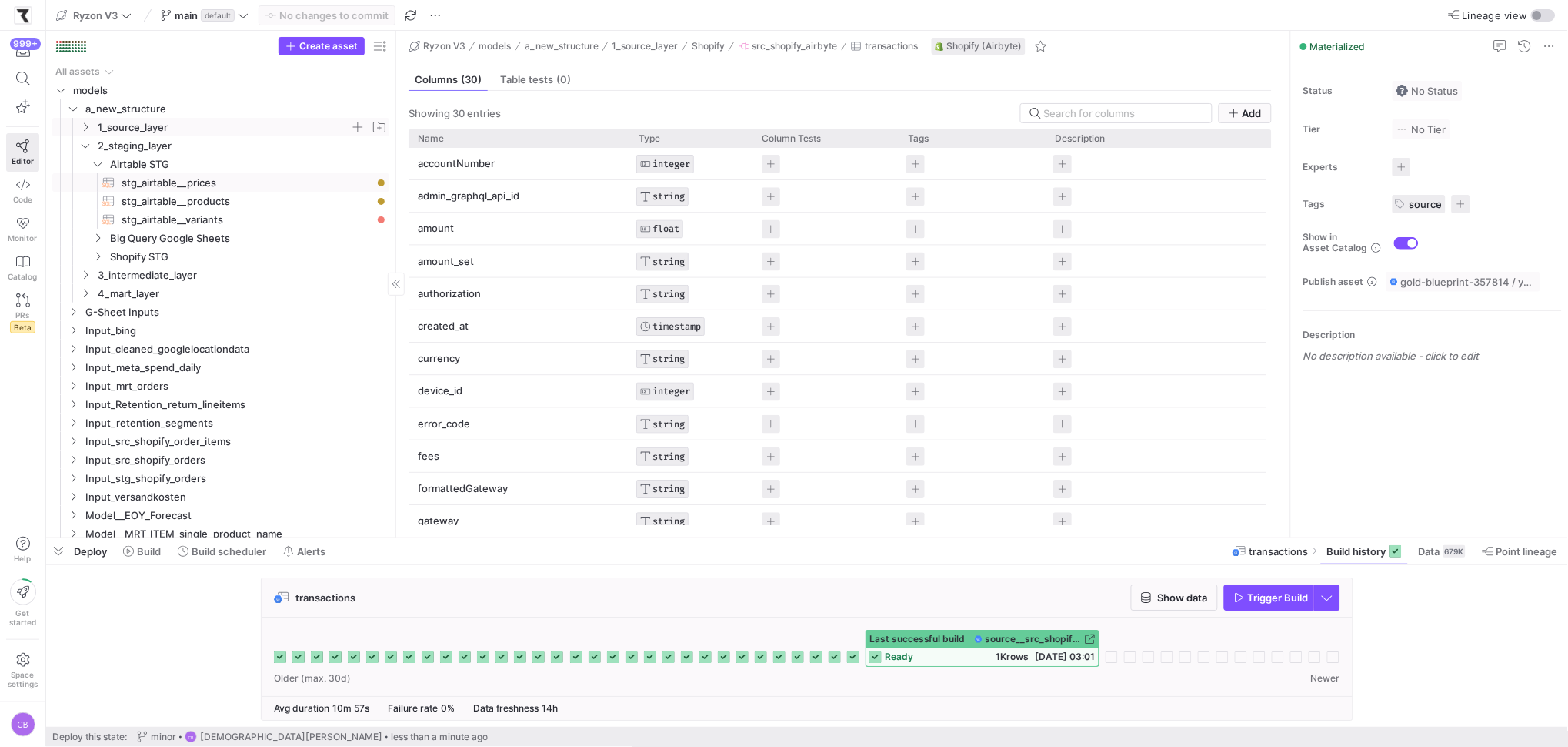
click at [198, 182] on span "stg_airtable__prices​​​​​​​​​​" at bounding box center [247, 182] width 250 height 18
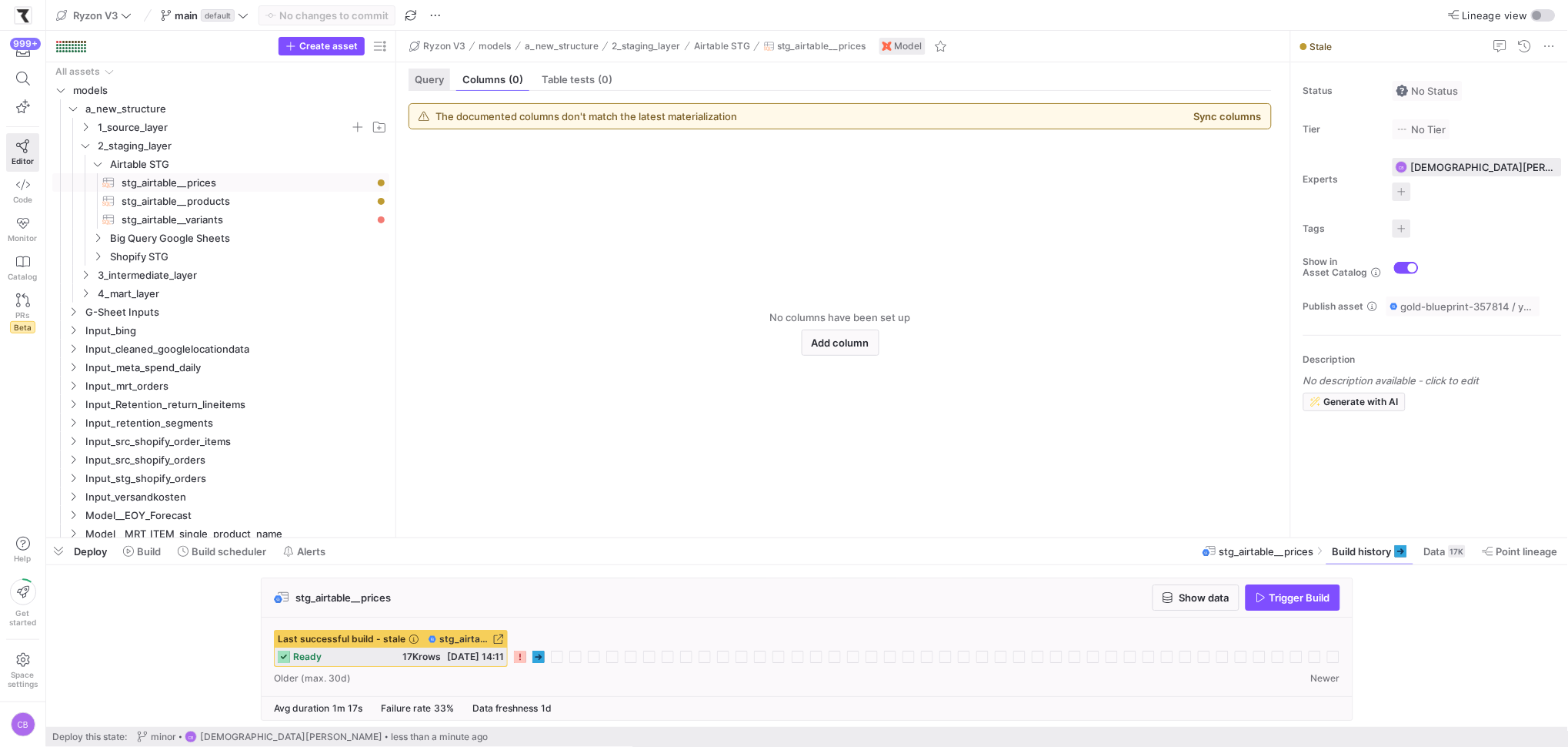
click at [435, 77] on span "Query" at bounding box center [430, 80] width 30 height 10
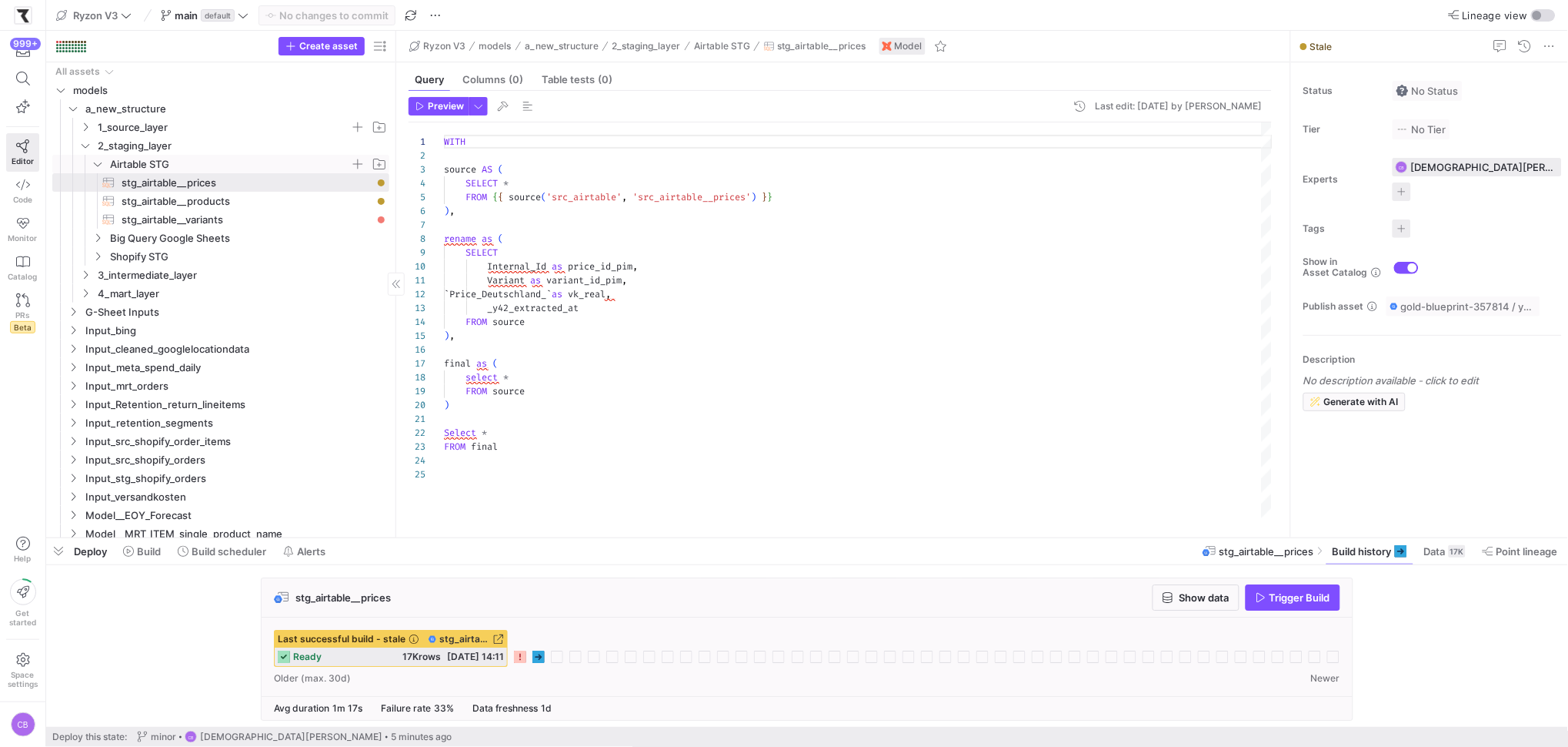
click at [95, 166] on icon "Press SPACE to select this row." at bounding box center [98, 164] width 11 height 9
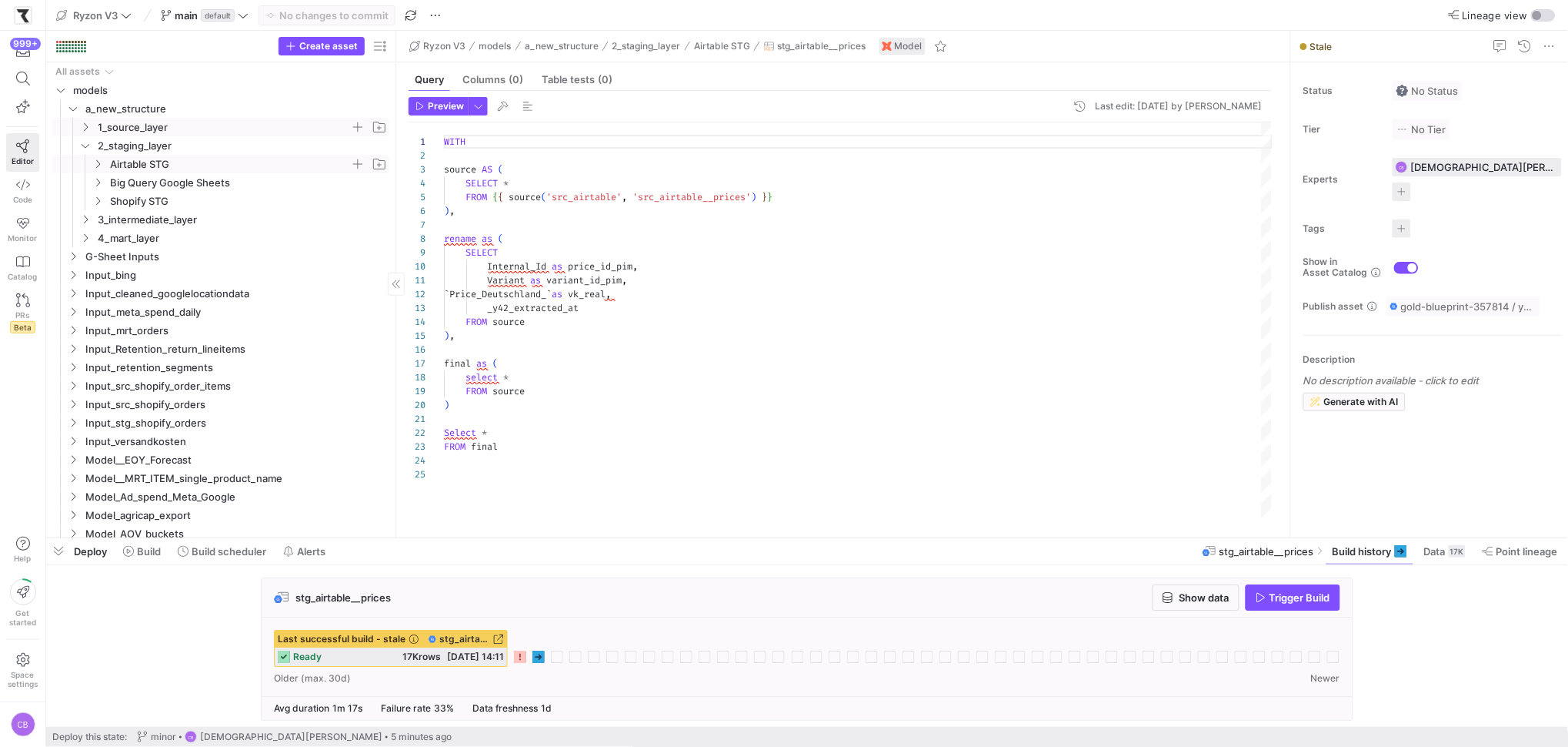
click at [80, 127] on icon "Press SPACE to select this row." at bounding box center [86, 127] width 11 height 9
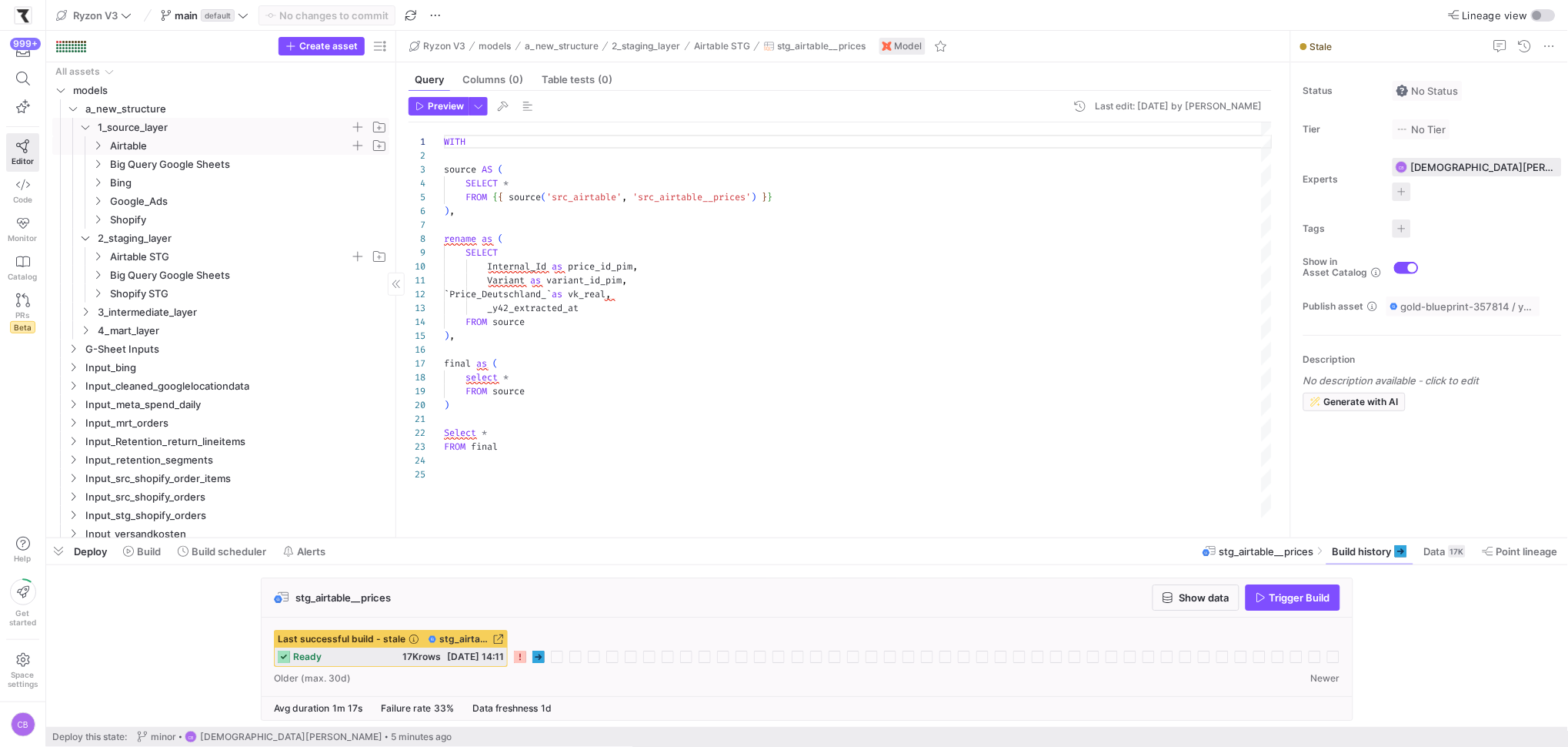
click at [99, 144] on icon "Press SPACE to select this row." at bounding box center [98, 145] width 11 height 9
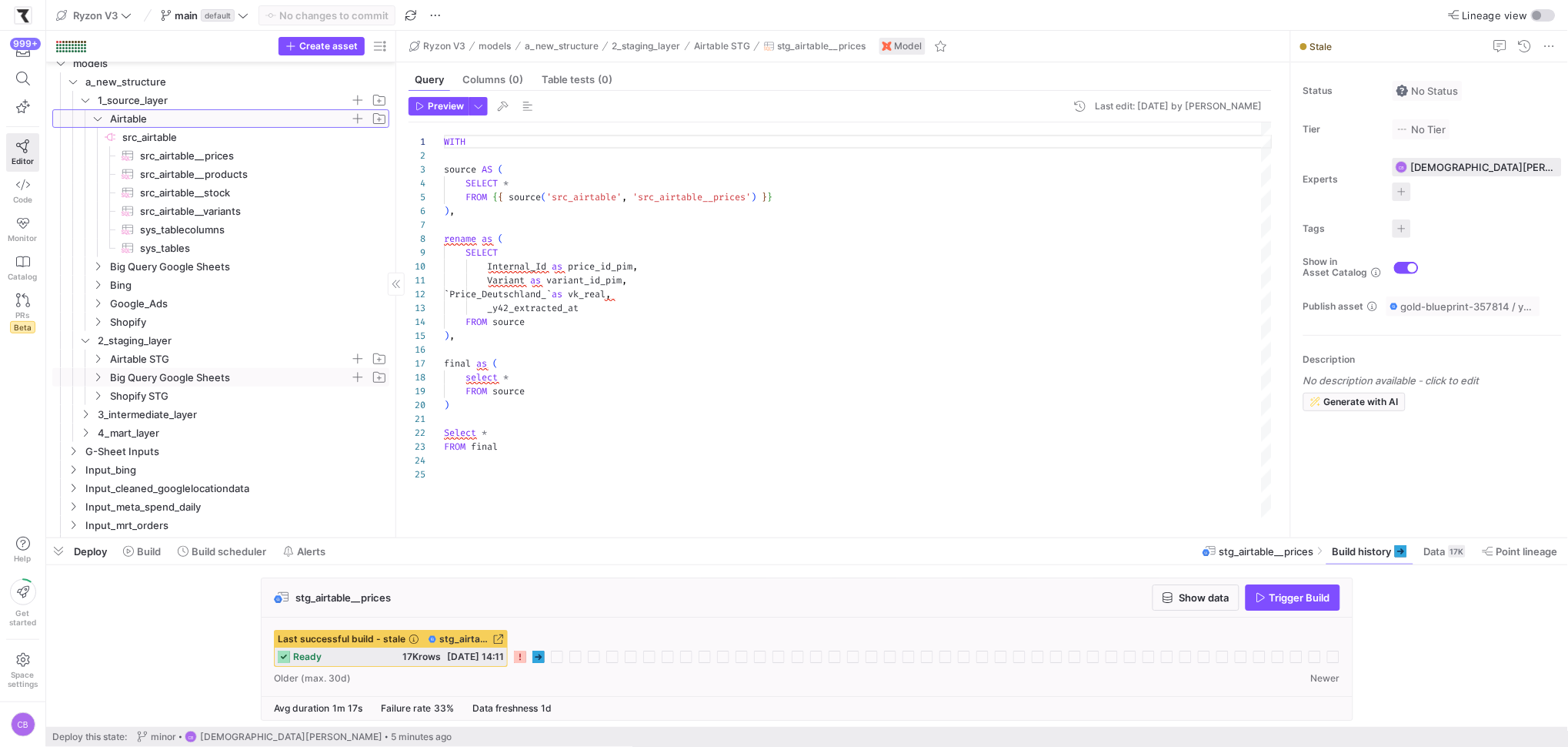
scroll to position [60, 0]
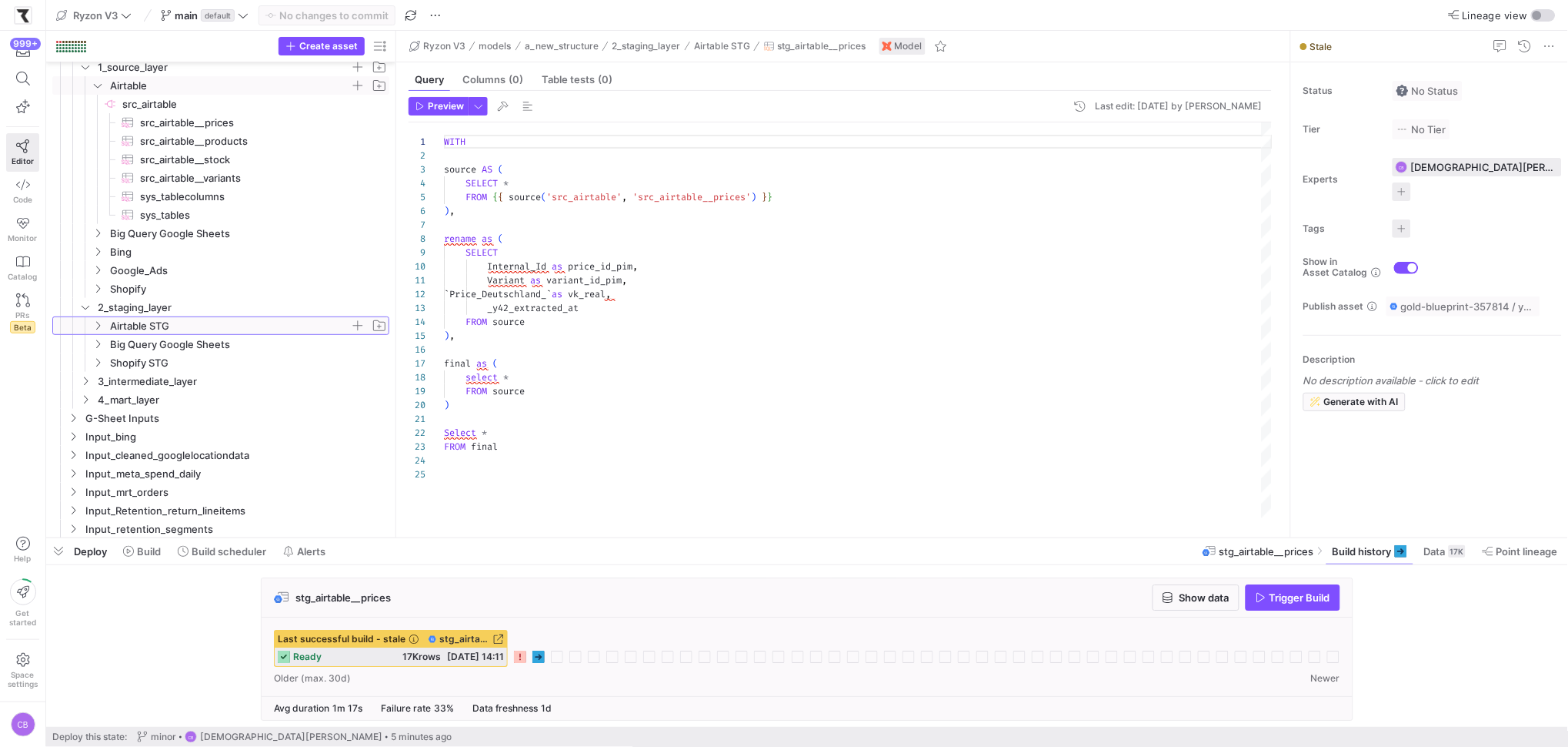
click at [103, 327] on y42-icon "Press SPACE to select this row." at bounding box center [97, 325] width 12 height 12
click at [205, 348] on span "stg_airtable__prices​​​​​​​​​​" at bounding box center [247, 344] width 250 height 18
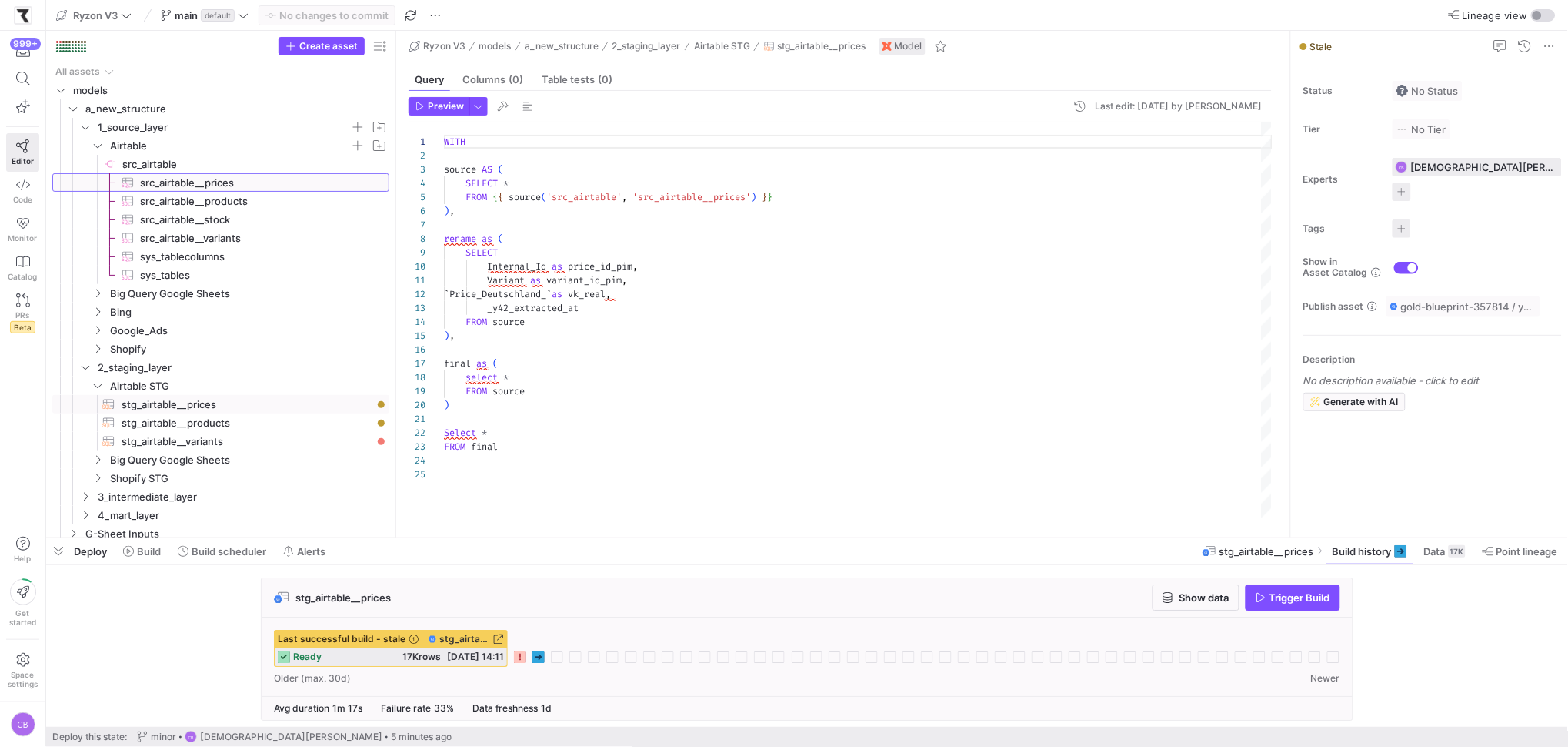
click at [198, 185] on span "src_airtable__prices​​​​​​​​​" at bounding box center [256, 182] width 232 height 18
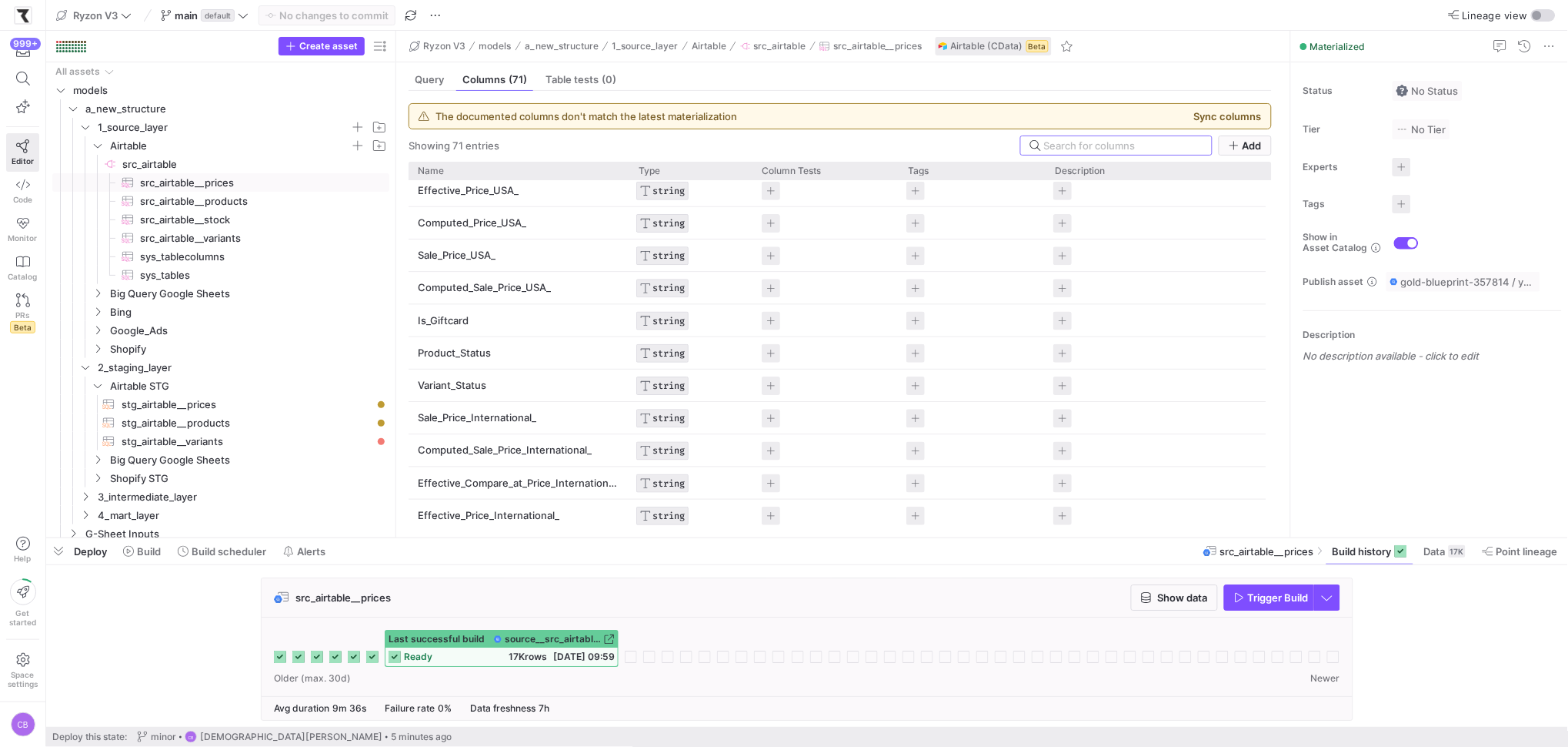
scroll to position [1612, 0]
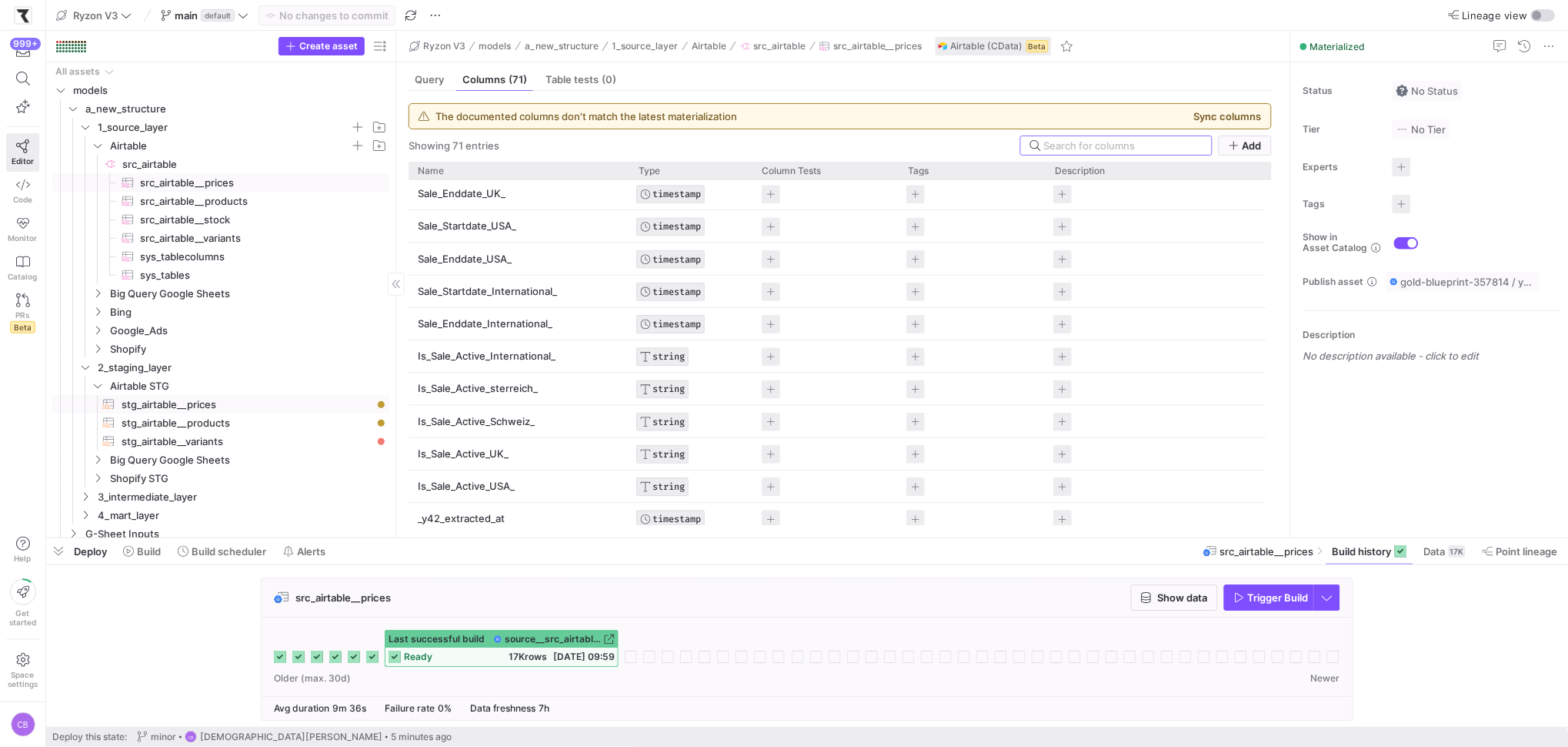
click at [194, 399] on span "stg_airtable__prices​​​​​​​​​​" at bounding box center [247, 404] width 250 height 18
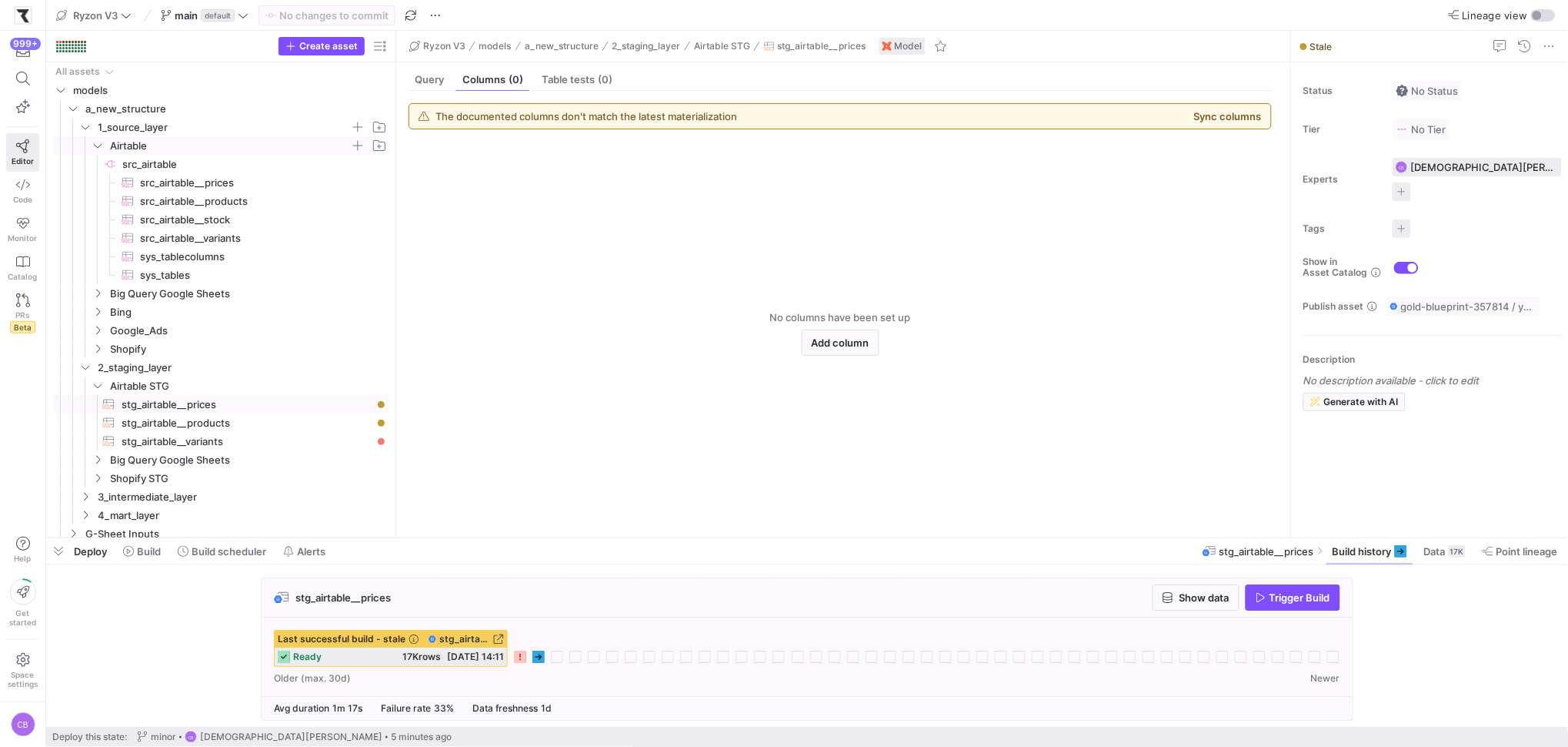
click at [96, 145] on icon "Press SPACE to select this row." at bounding box center [98, 145] width 11 height 9
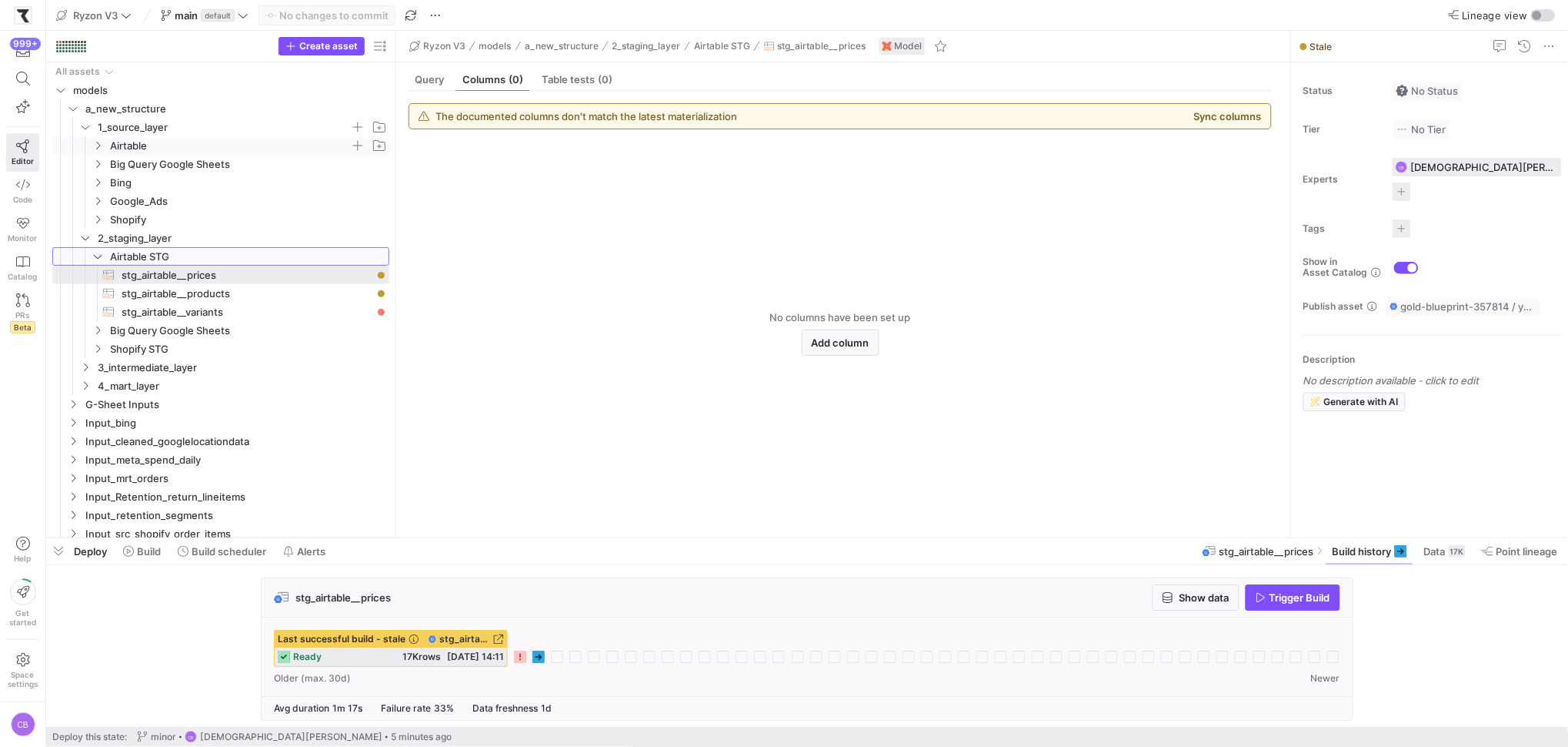
click at [93, 257] on icon "Press SPACE to select this row." at bounding box center [98, 256] width 11 height 9
click at [96, 274] on icon "Press SPACE to select this row." at bounding box center [98, 275] width 11 height 9
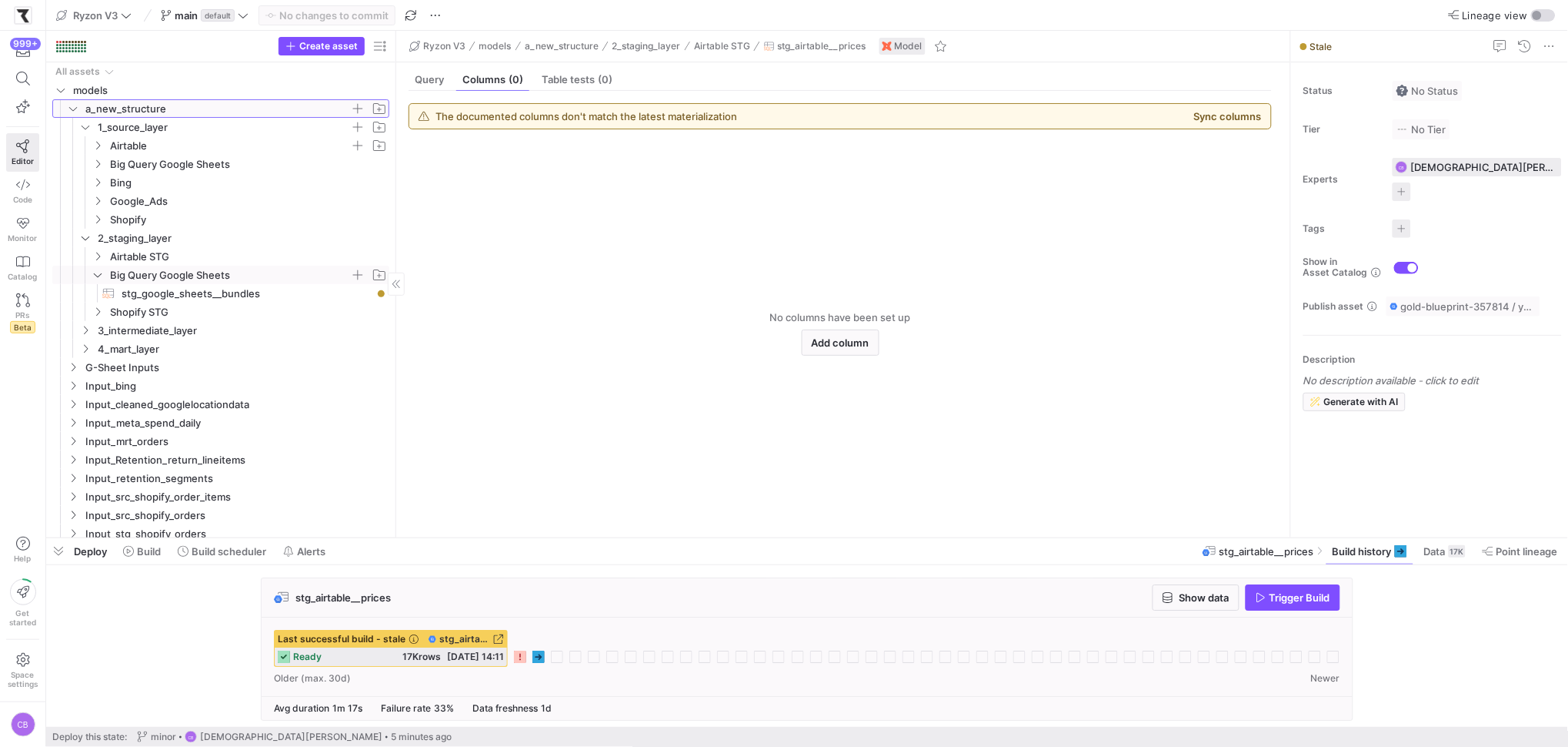
click at [71, 109] on icon "Press SPACE to select this row." at bounding box center [73, 109] width 7 height 4
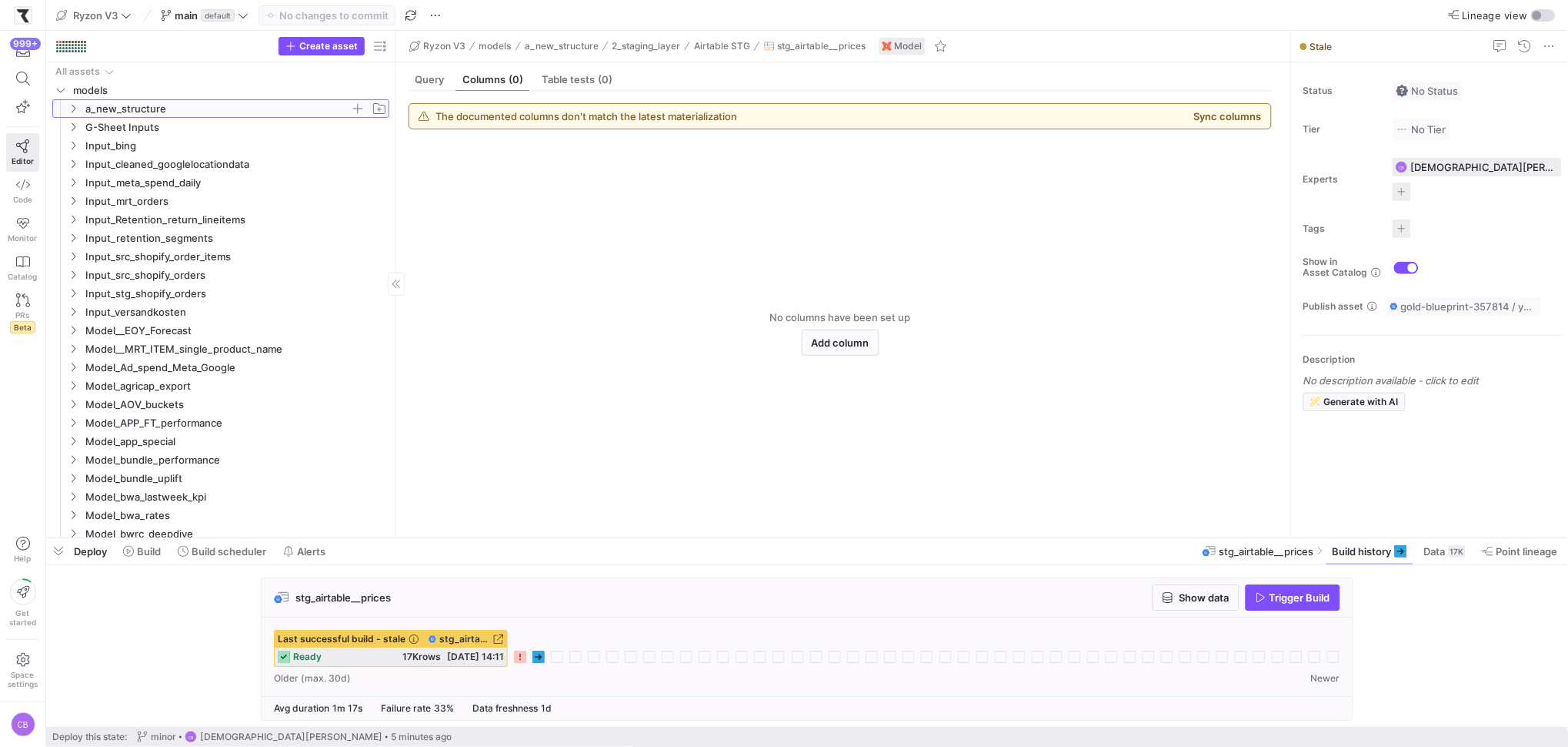
click at [71, 109] on icon at bounding box center [73, 108] width 11 height 9
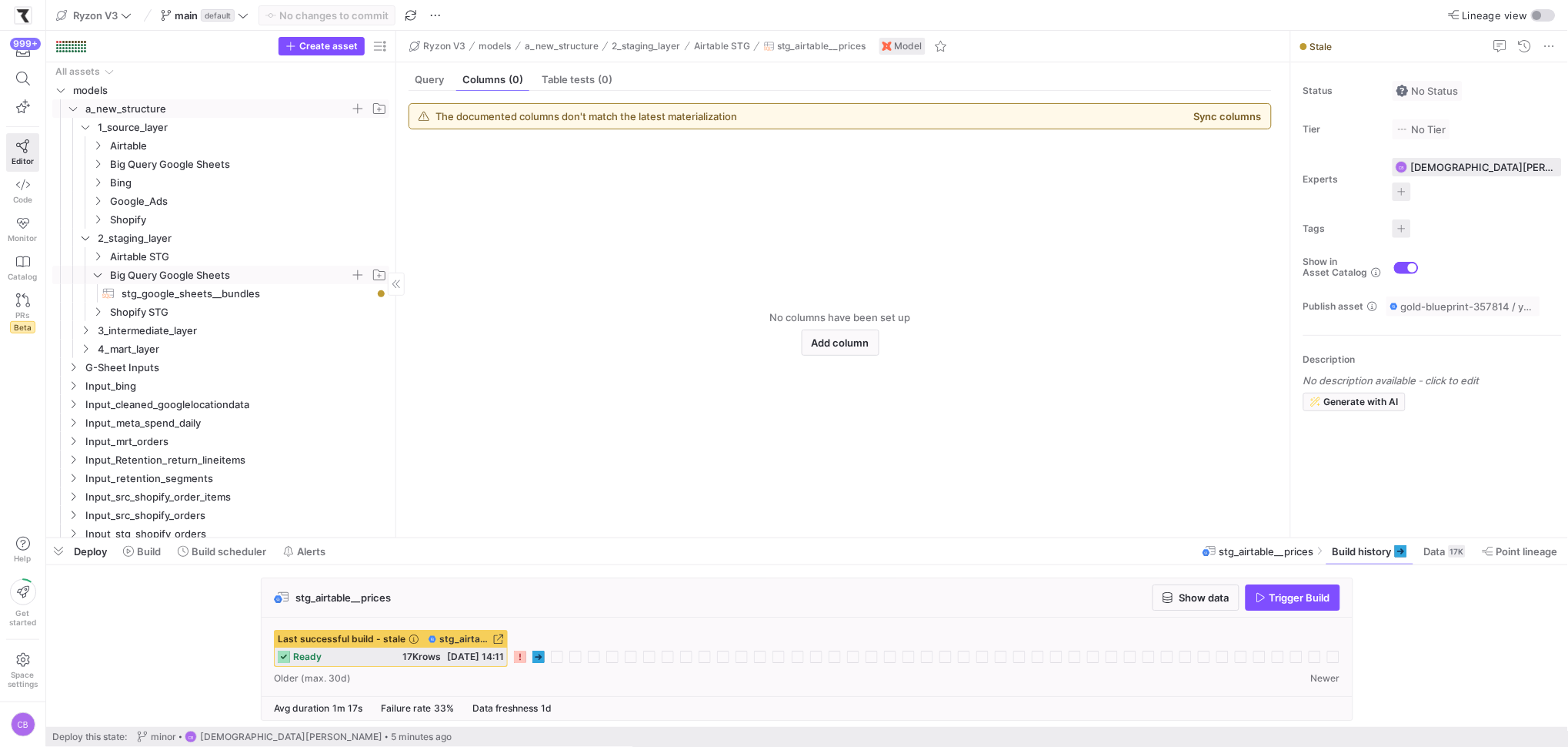
click at [93, 276] on icon "Press SPACE to select this row." at bounding box center [98, 275] width 11 height 9
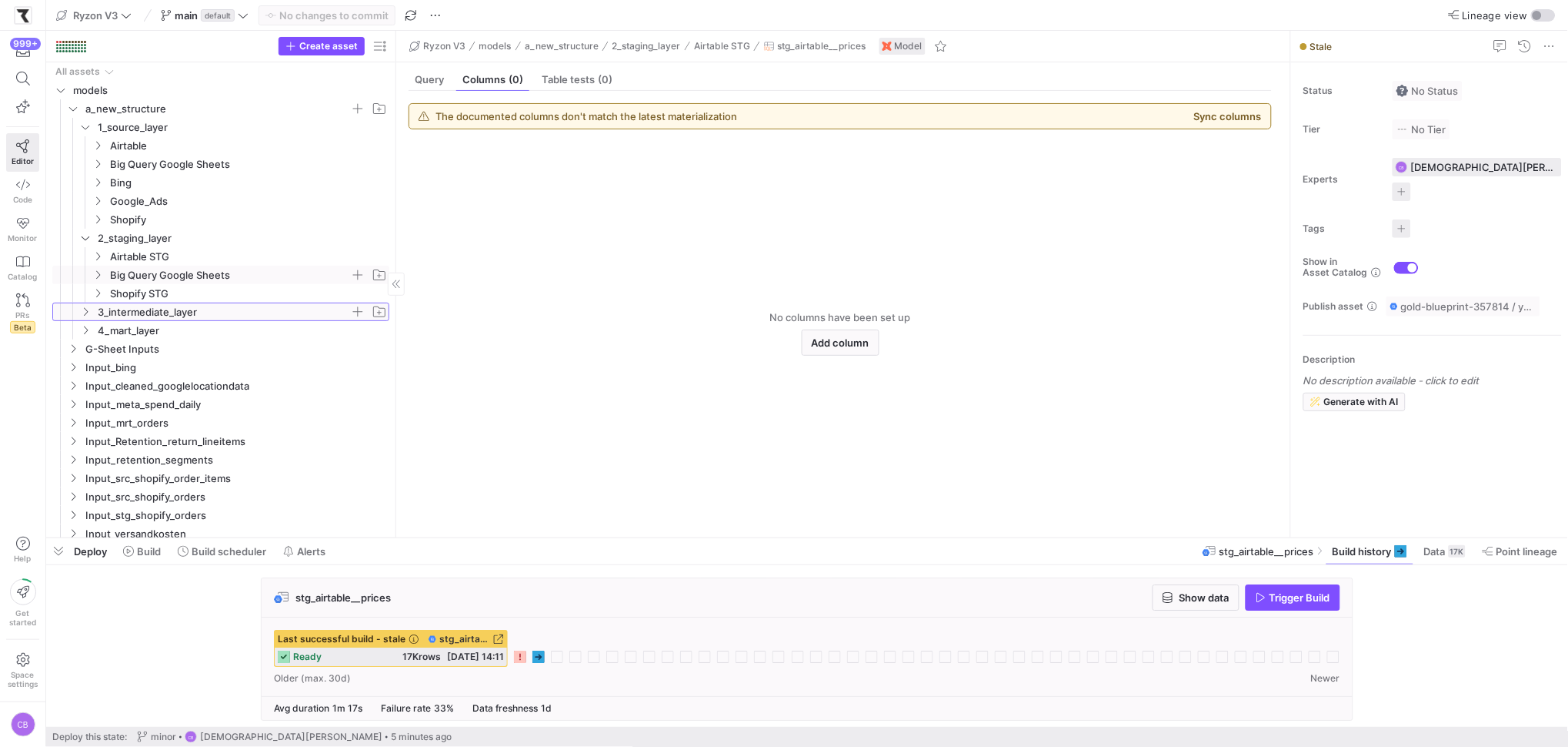
click at [84, 312] on icon "Press SPACE to select this row." at bounding box center [86, 312] width 11 height 9
click at [87, 311] on icon at bounding box center [86, 312] width 11 height 9
click at [89, 330] on icon "Press SPACE to select this row." at bounding box center [86, 330] width 11 height 9
click at [89, 330] on icon at bounding box center [86, 330] width 11 height 9
click at [463, 604] on div "stg_airtable__prices Show data Trigger Build" at bounding box center [807, 597] width 1091 height 39
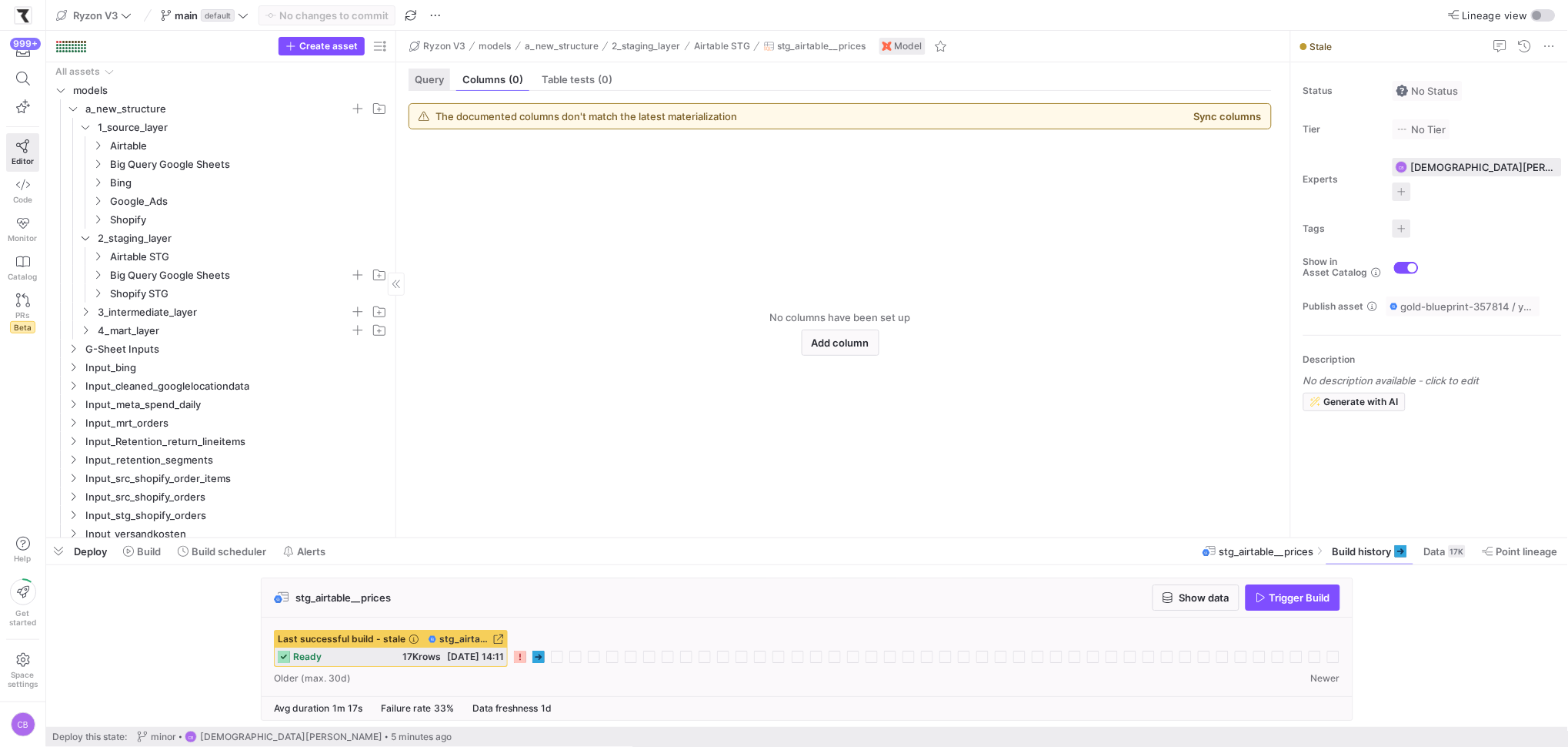
click at [424, 78] on span "Query" at bounding box center [430, 80] width 30 height 10
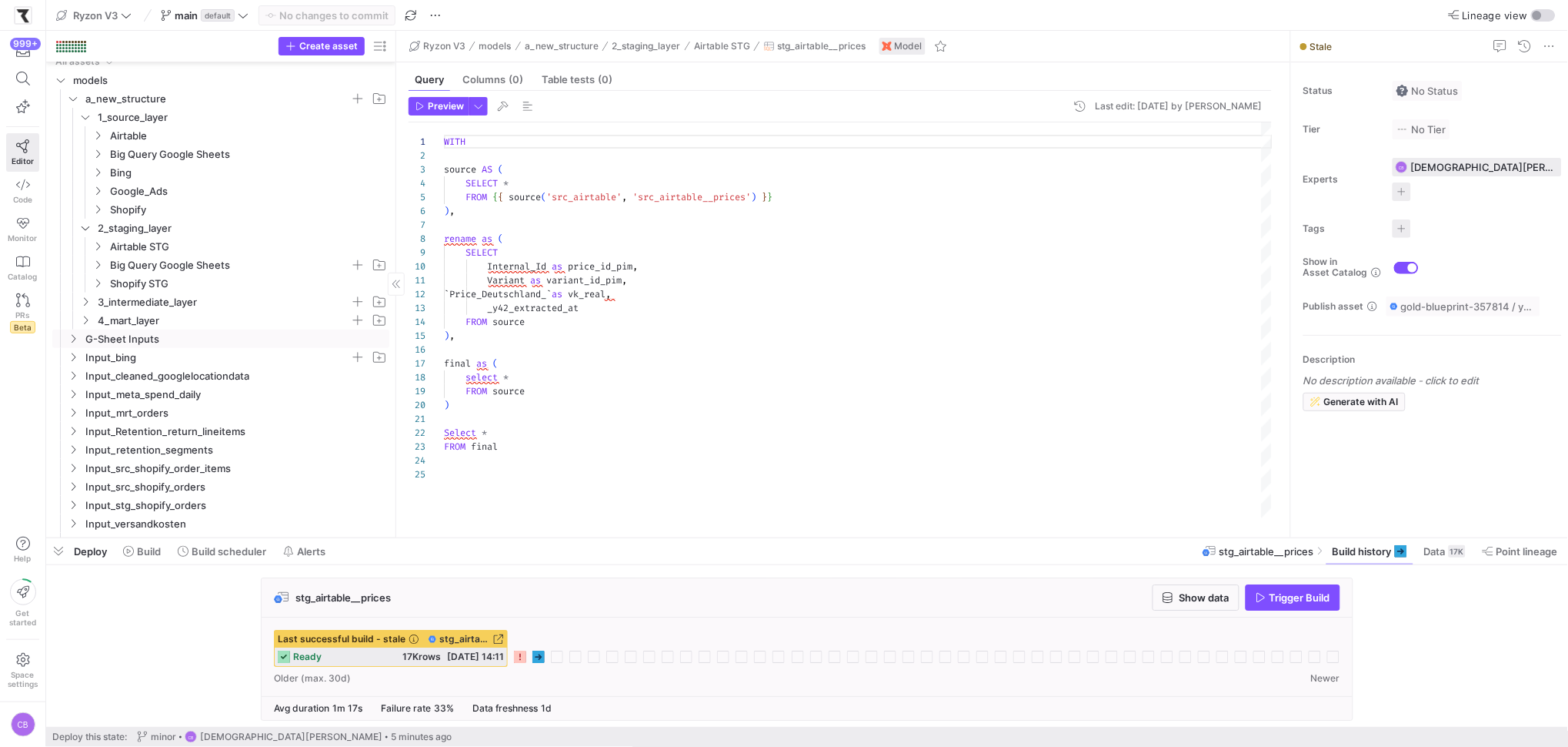
scroll to position [20, 0]
click at [70, 326] on icon "Press SPACE to select this row." at bounding box center [73, 328] width 11 height 9
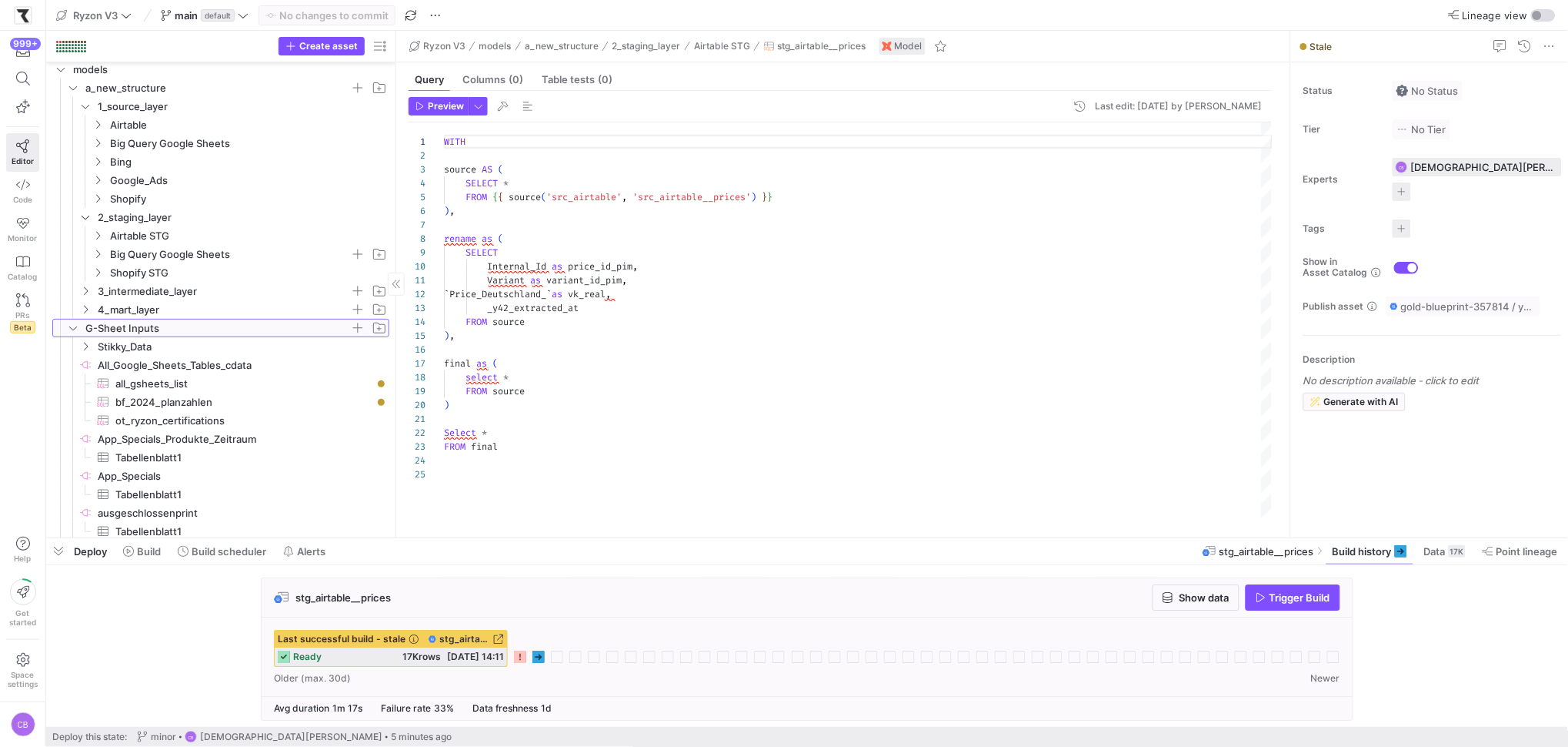
click at [70, 326] on icon at bounding box center [73, 328] width 11 height 9
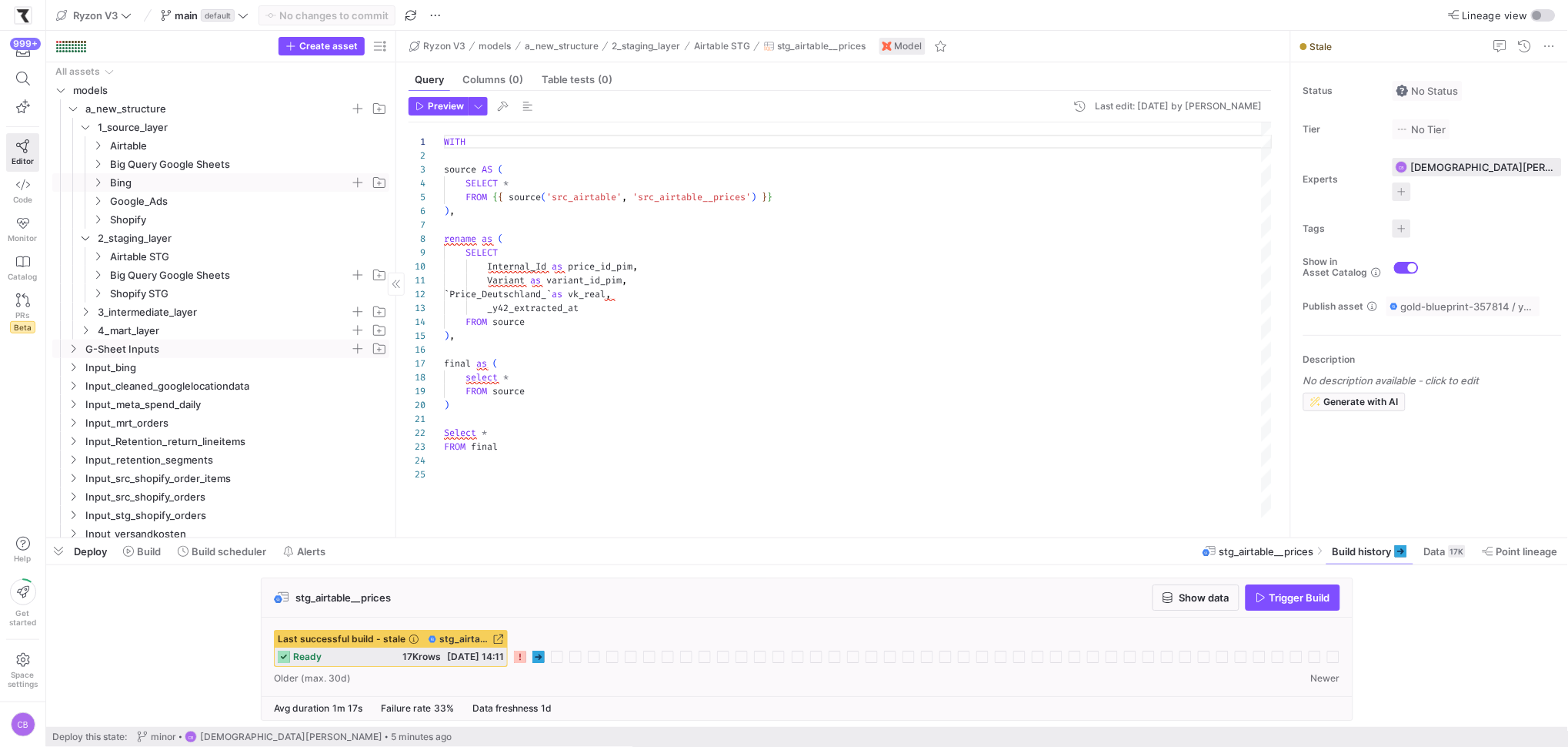
click at [97, 178] on icon "Press SPACE to select this row." at bounding box center [98, 182] width 11 height 9
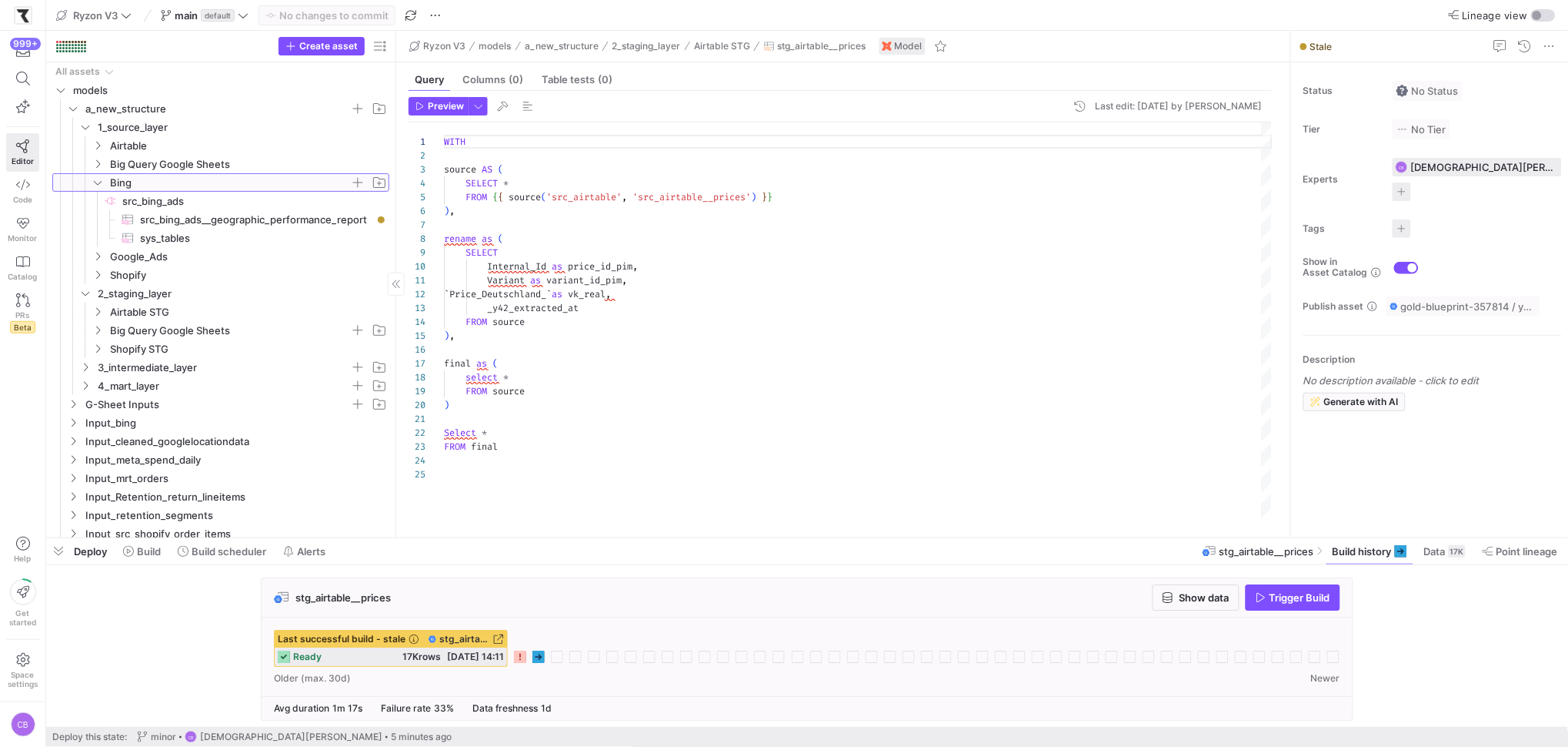
click at [97, 178] on icon at bounding box center [98, 182] width 11 height 9
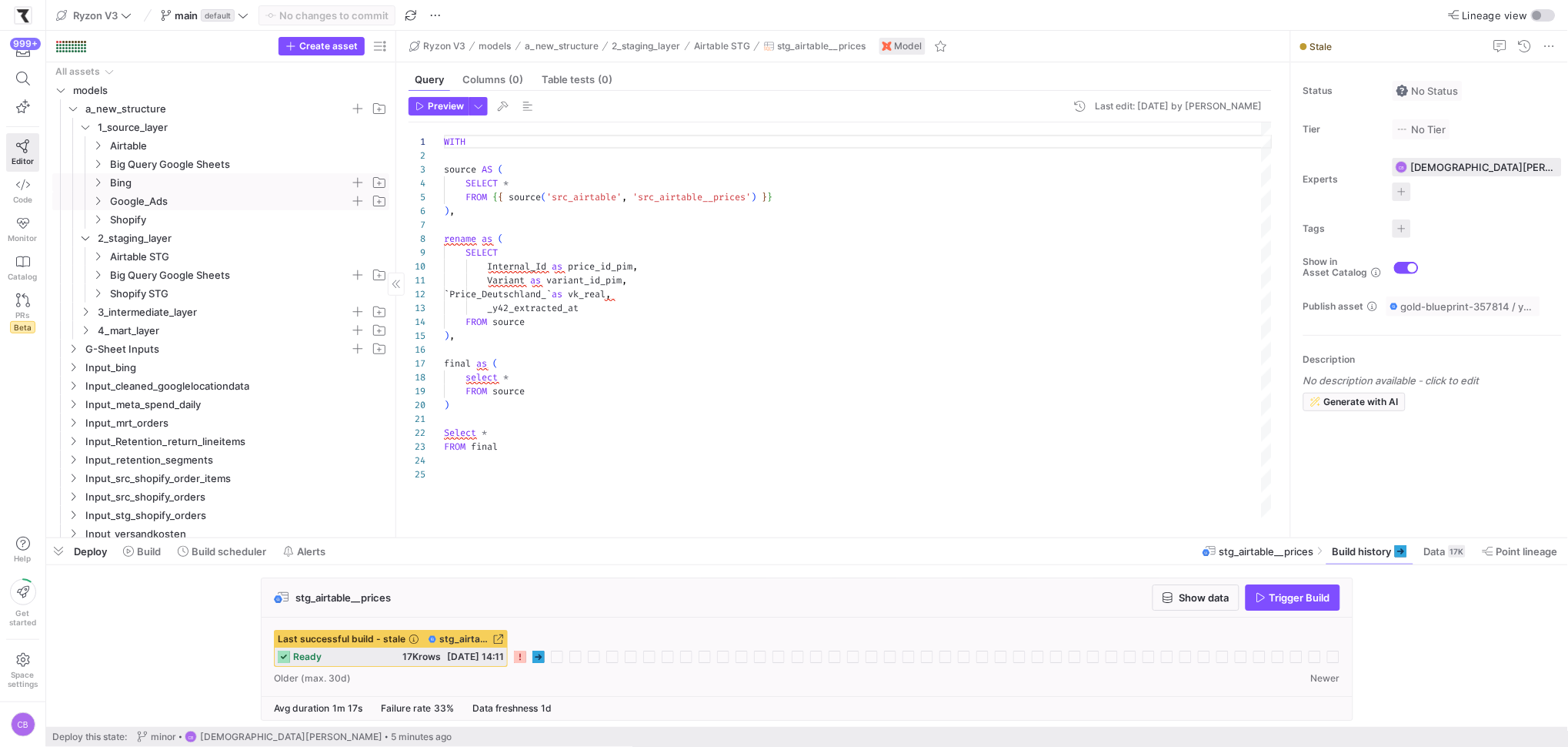
click at [95, 202] on icon "Press SPACE to select this row." at bounding box center [98, 201] width 11 height 9
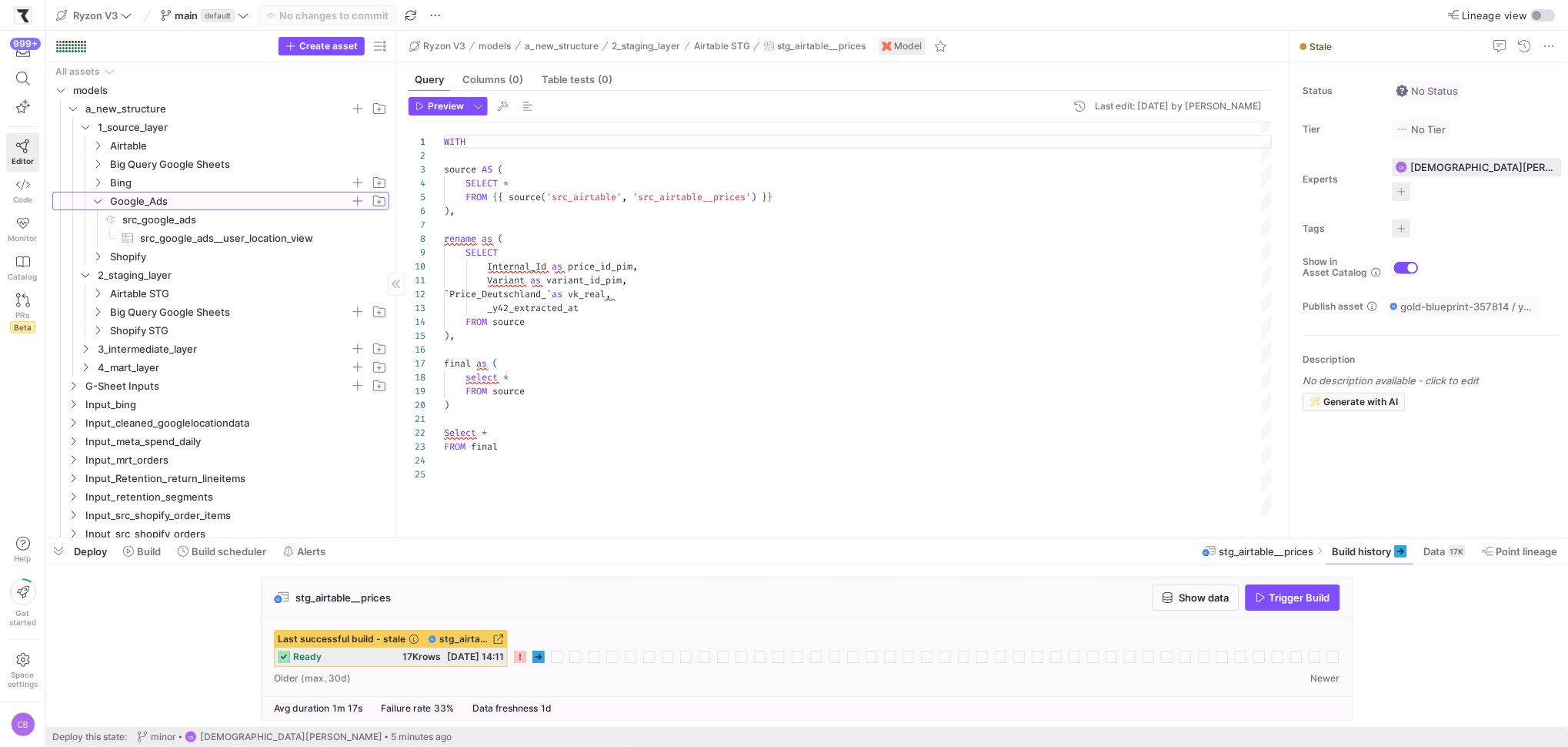
click at [95, 202] on icon at bounding box center [98, 201] width 11 height 9
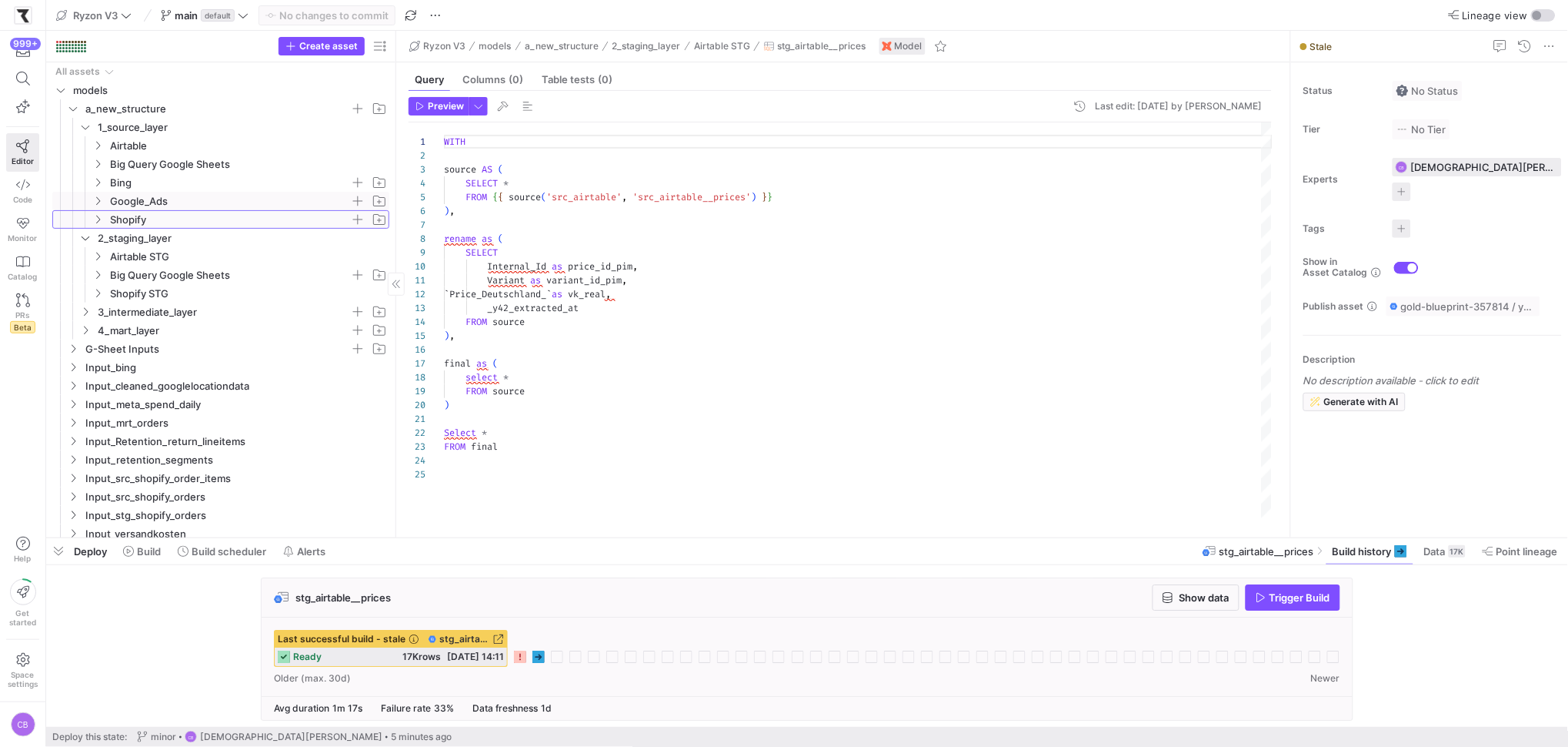
click at [101, 215] on icon "Press SPACE to select this row." at bounding box center [98, 219] width 11 height 9
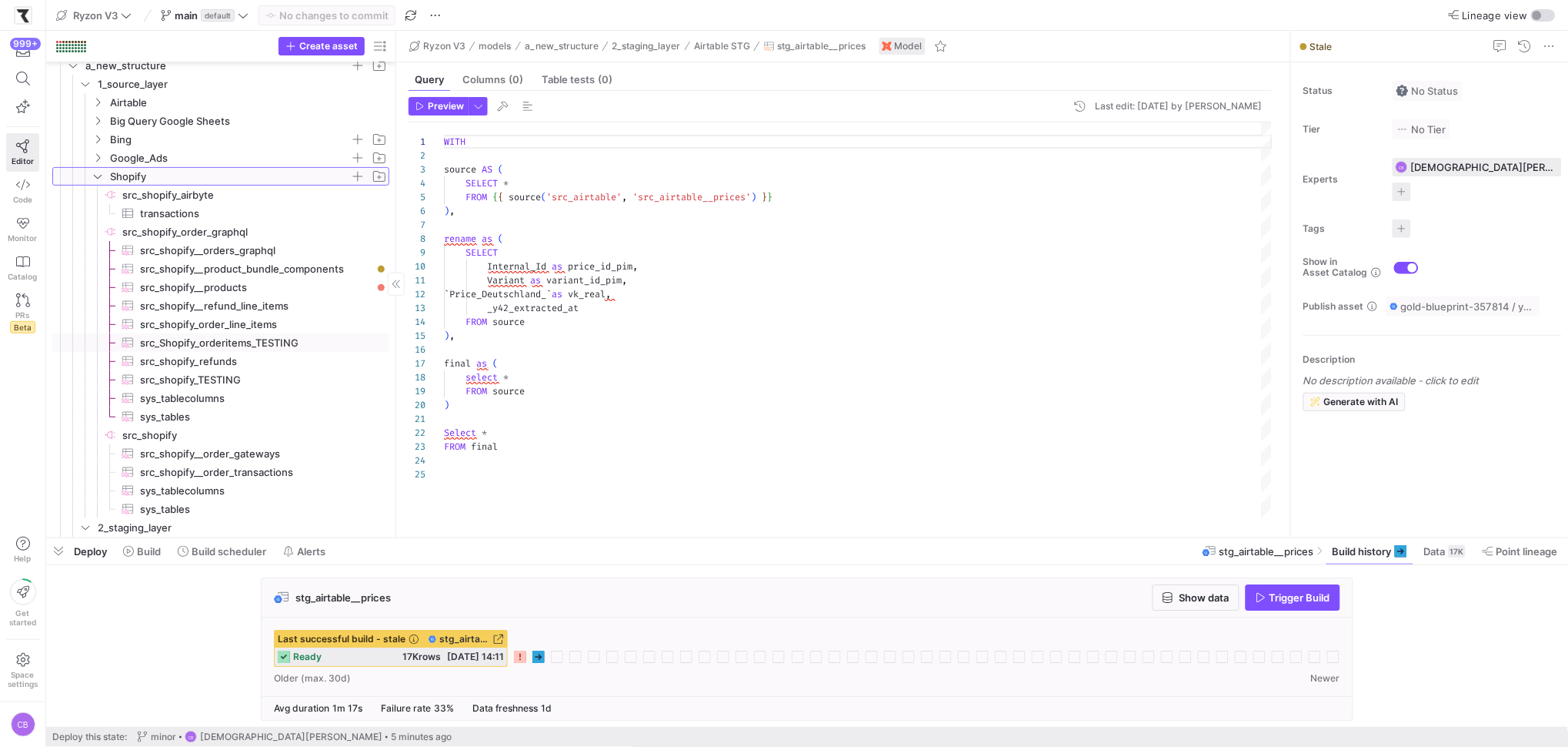
scroll to position [77, 0]
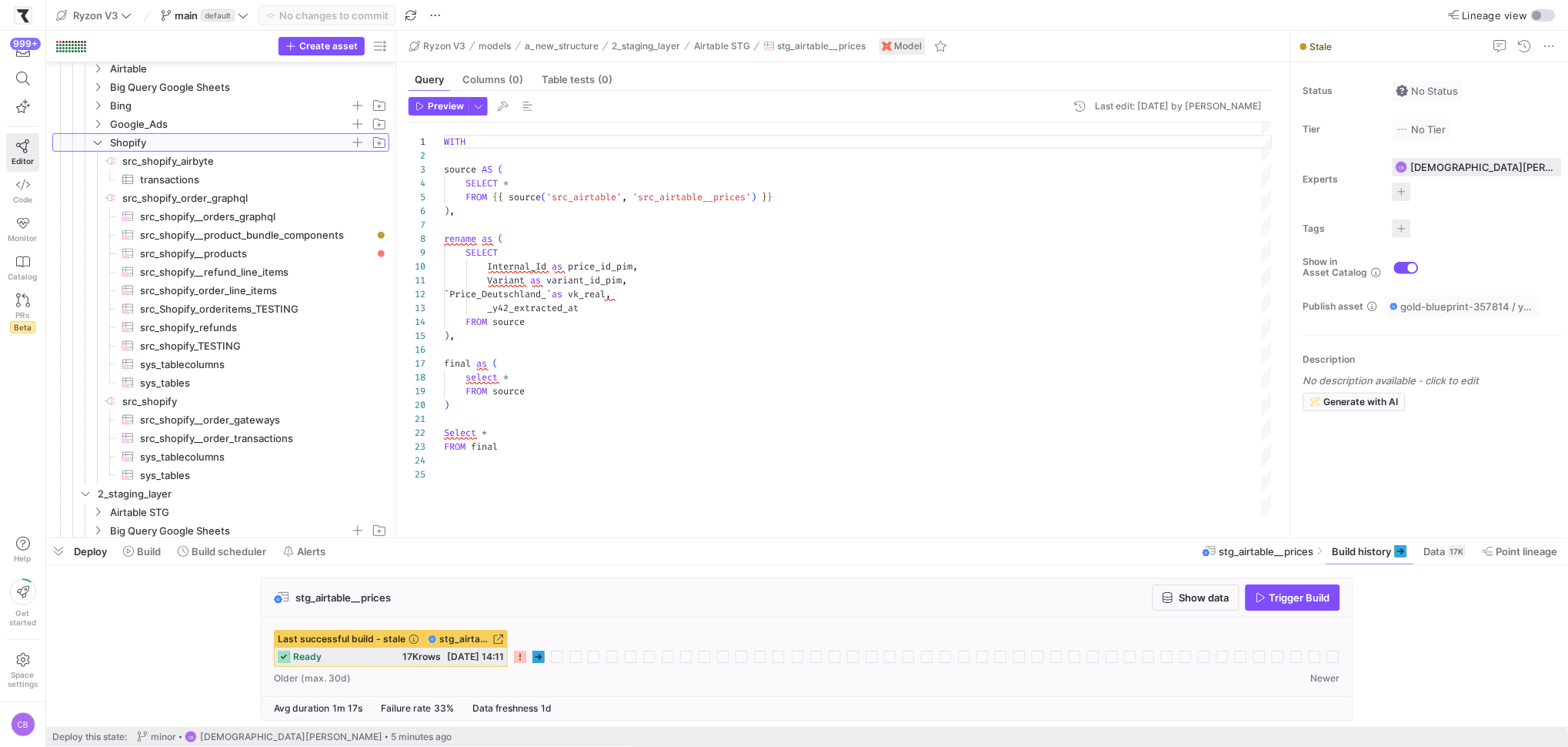
click at [101, 140] on icon at bounding box center [98, 142] width 11 height 9
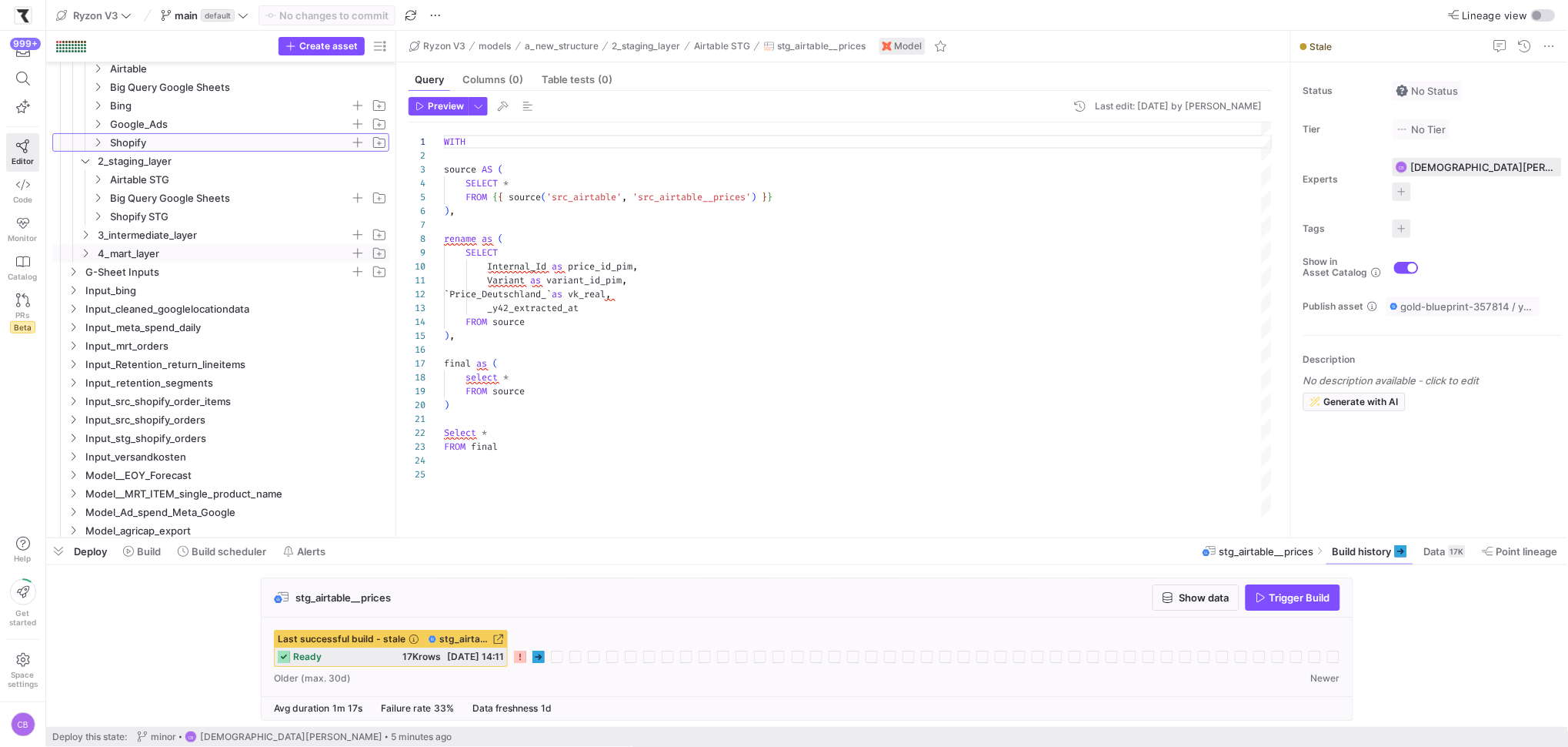
scroll to position [88, 0]
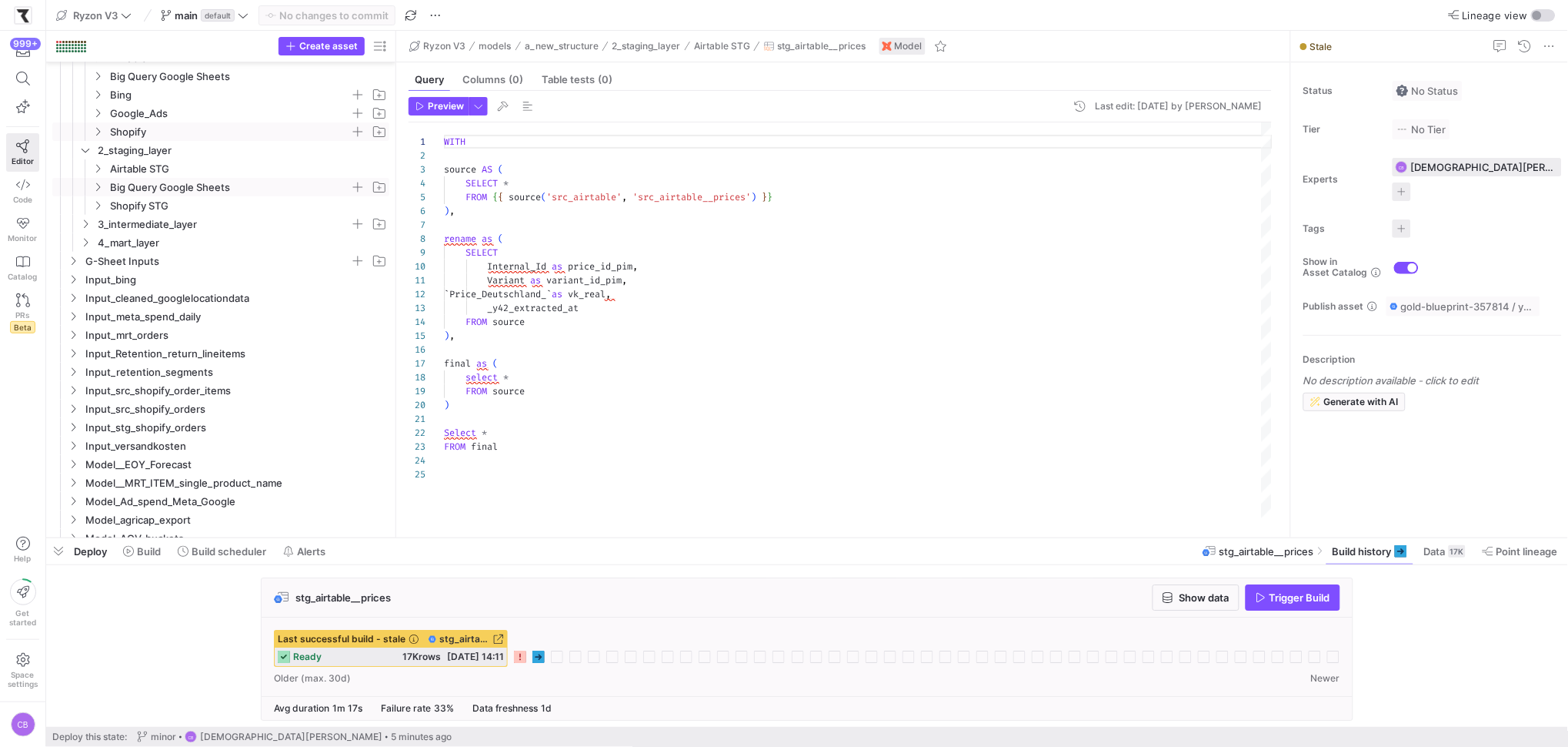
click at [126, 189] on span "Big Query Google Sheets" at bounding box center [230, 187] width 240 height 18
click at [142, 219] on span "Shopify STG" at bounding box center [230, 224] width 240 height 18
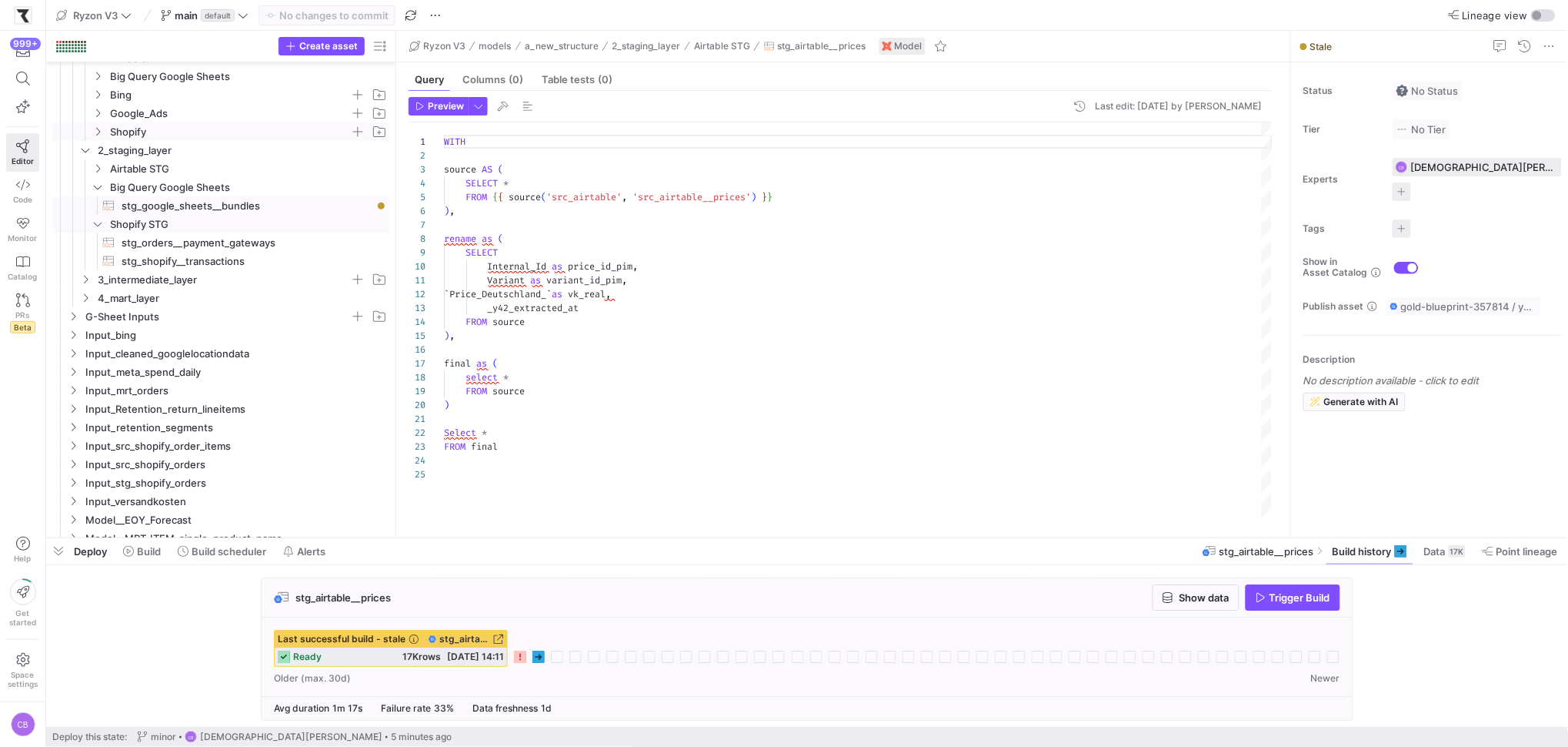
click at [142, 208] on span "stg_google_sheets__bundles​​​​​​​​​​" at bounding box center [247, 205] width 250 height 18
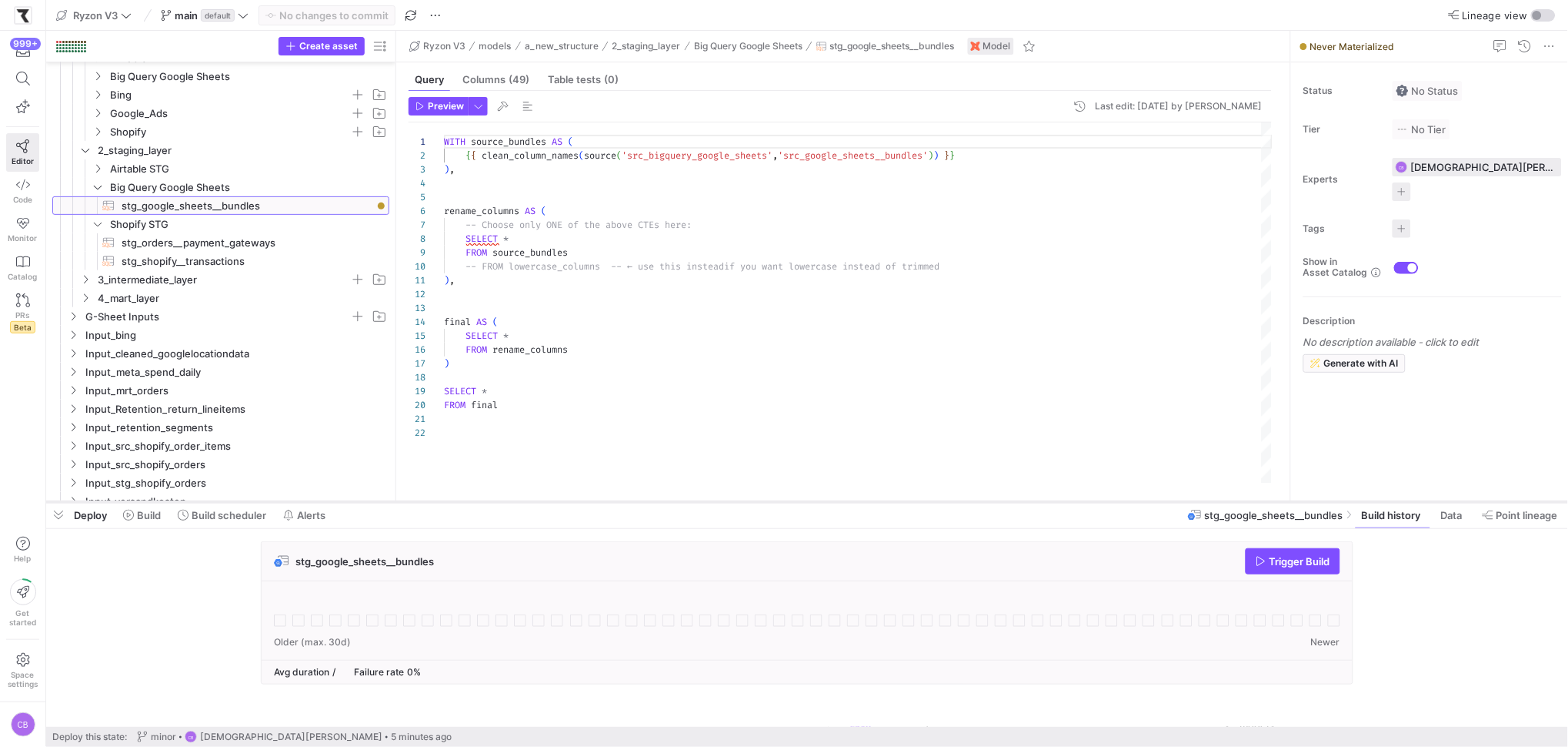
drag, startPoint x: 553, startPoint y: 538, endPoint x: 551, endPoint y: 489, distance: 49.0
click at [551, 499] on div at bounding box center [807, 502] width 1522 height 6
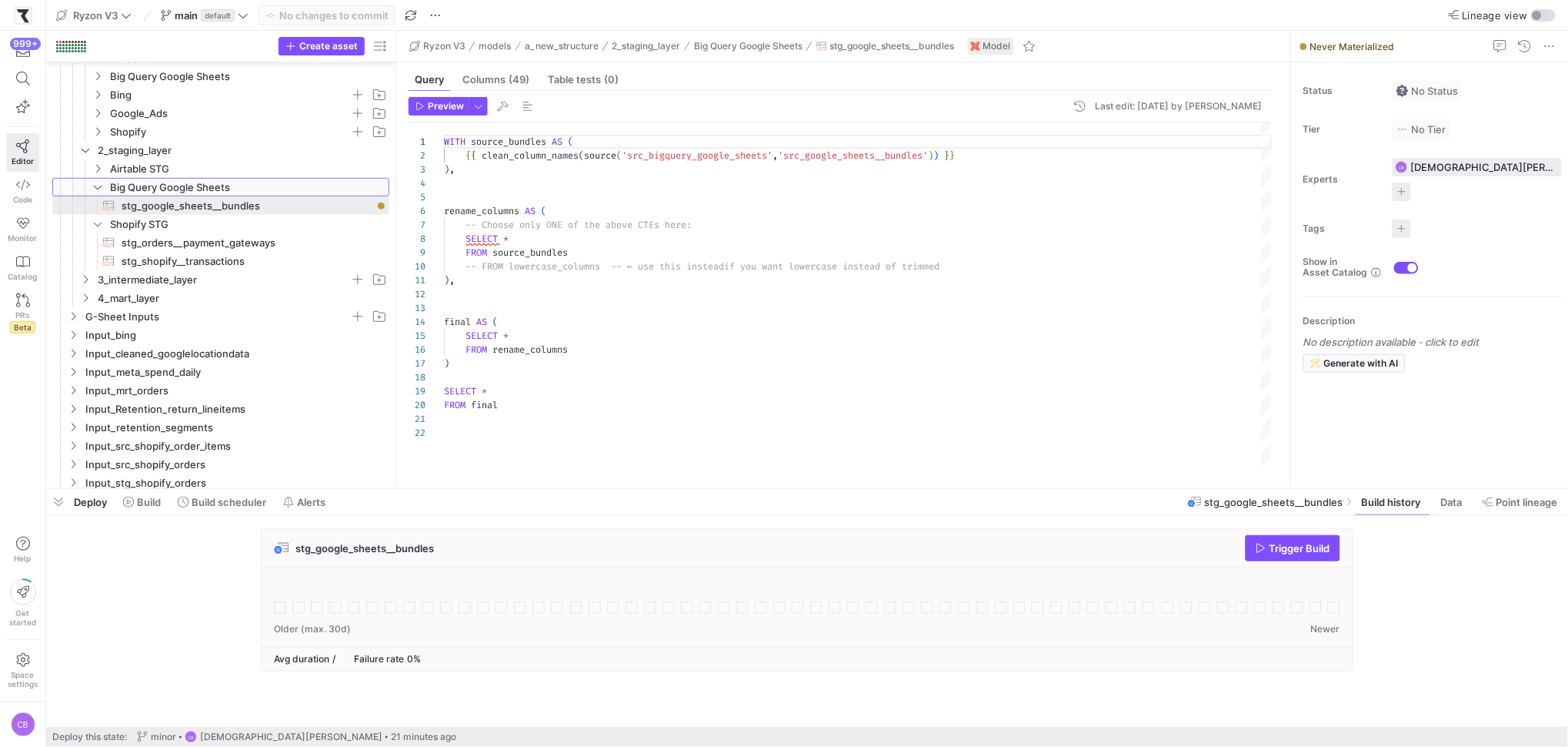
click at [101, 187] on icon "Press SPACE to select this row." at bounding box center [98, 187] width 11 height 9
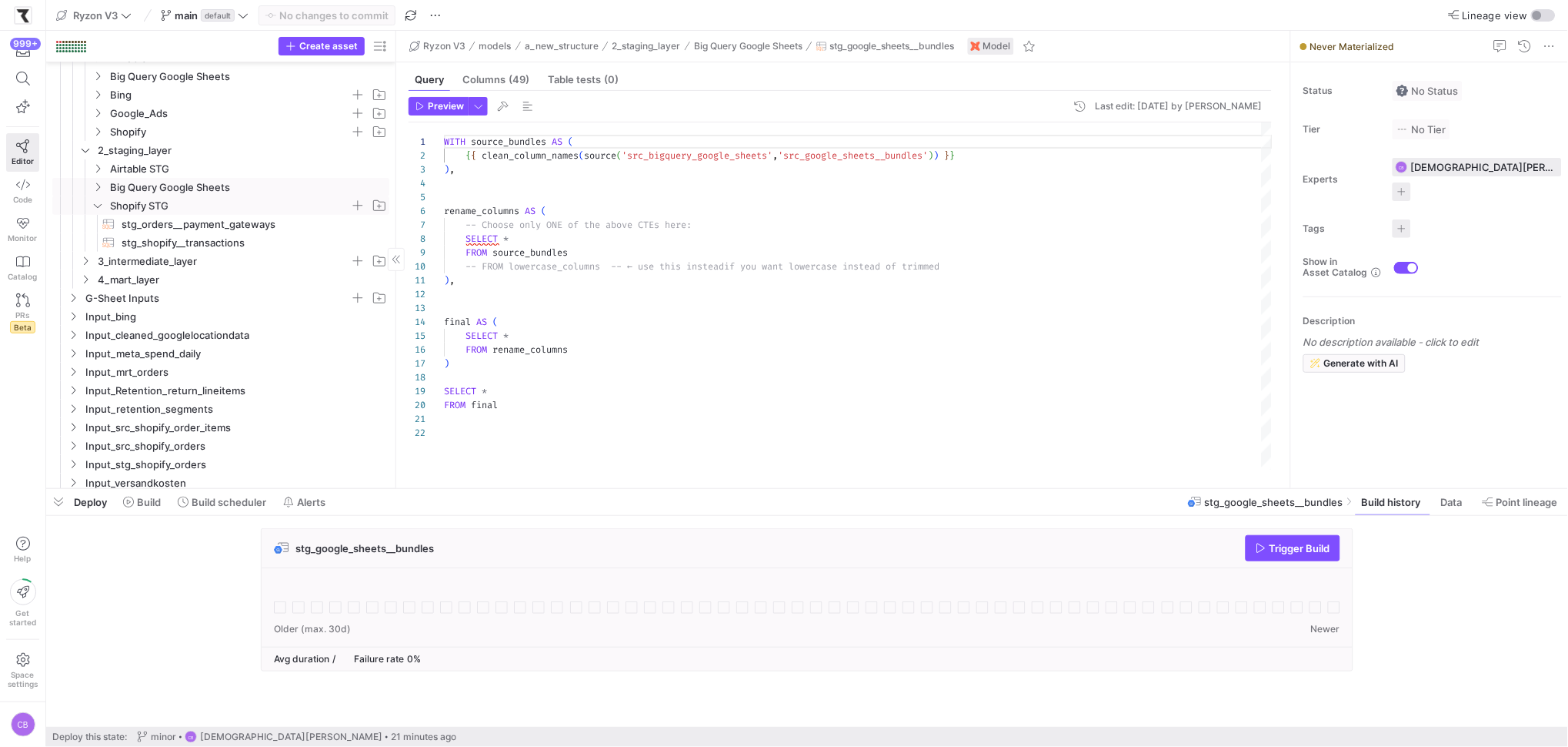
click at [100, 210] on y42-icon "Press SPACE to select this row." at bounding box center [97, 205] width 12 height 12
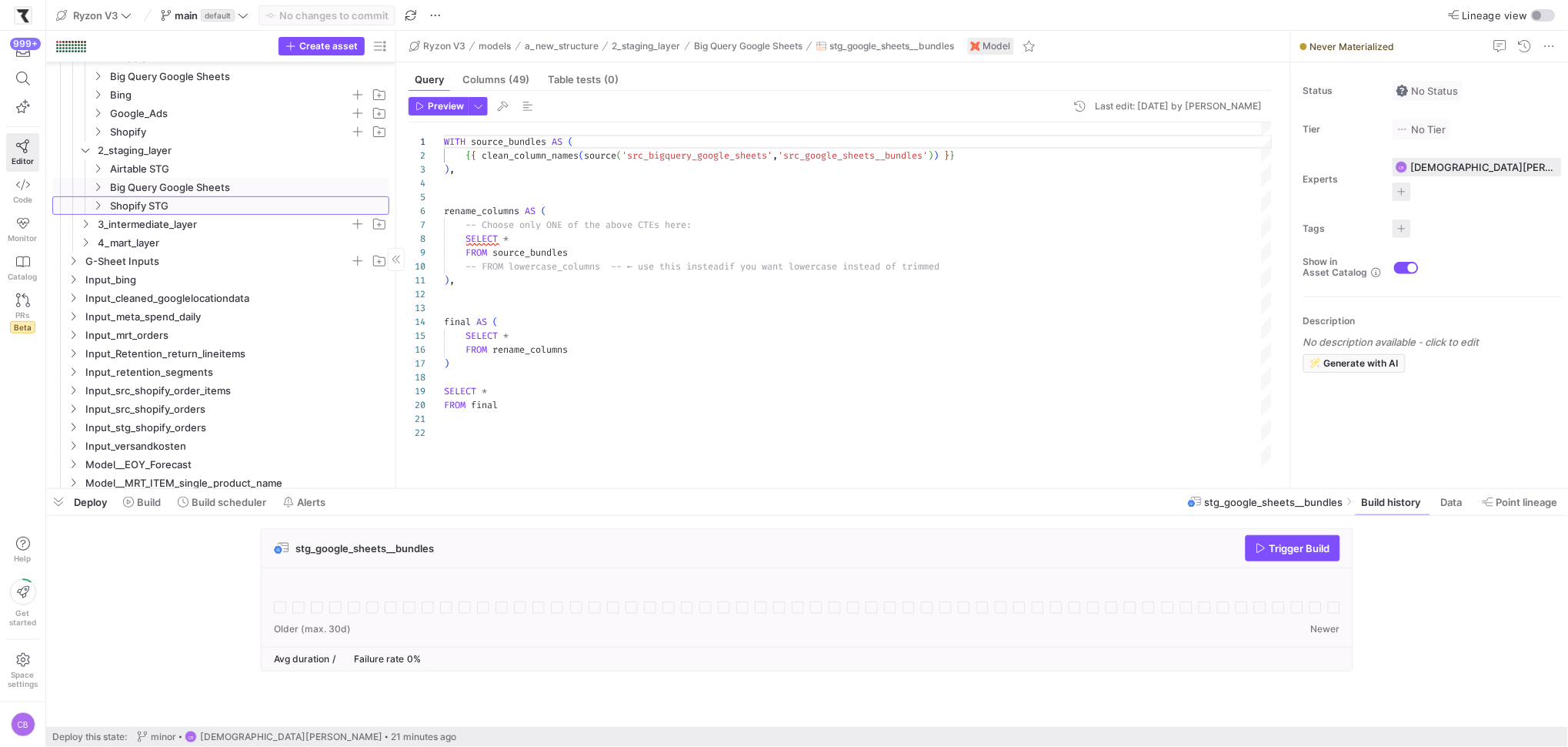
scroll to position [66, 0]
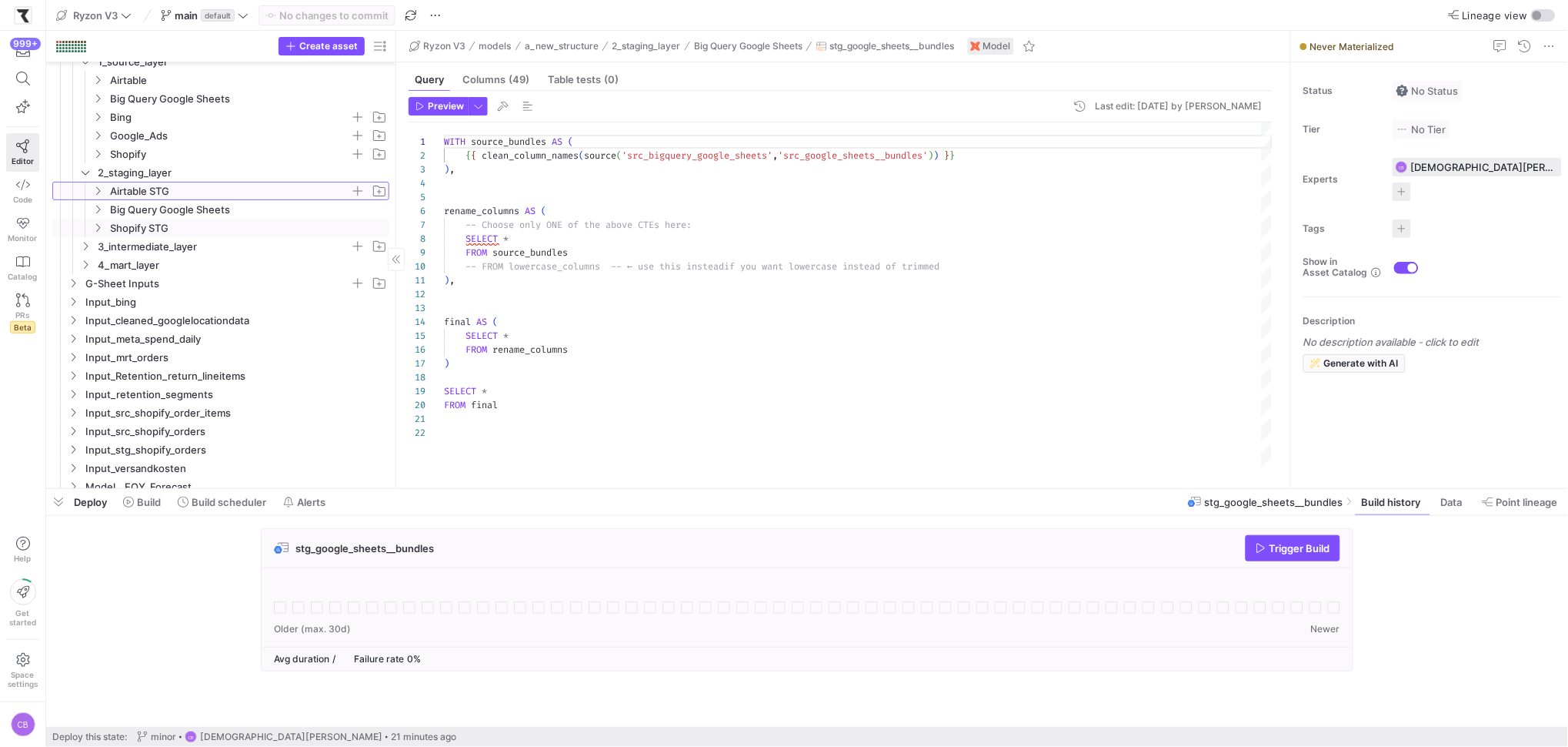
click at [103, 190] on y42-icon "Press SPACE to select this row." at bounding box center [97, 190] width 12 height 12
click at [200, 201] on link "stg_airtable__prices​​​​​​​​​​" at bounding box center [221, 210] width 337 height 18
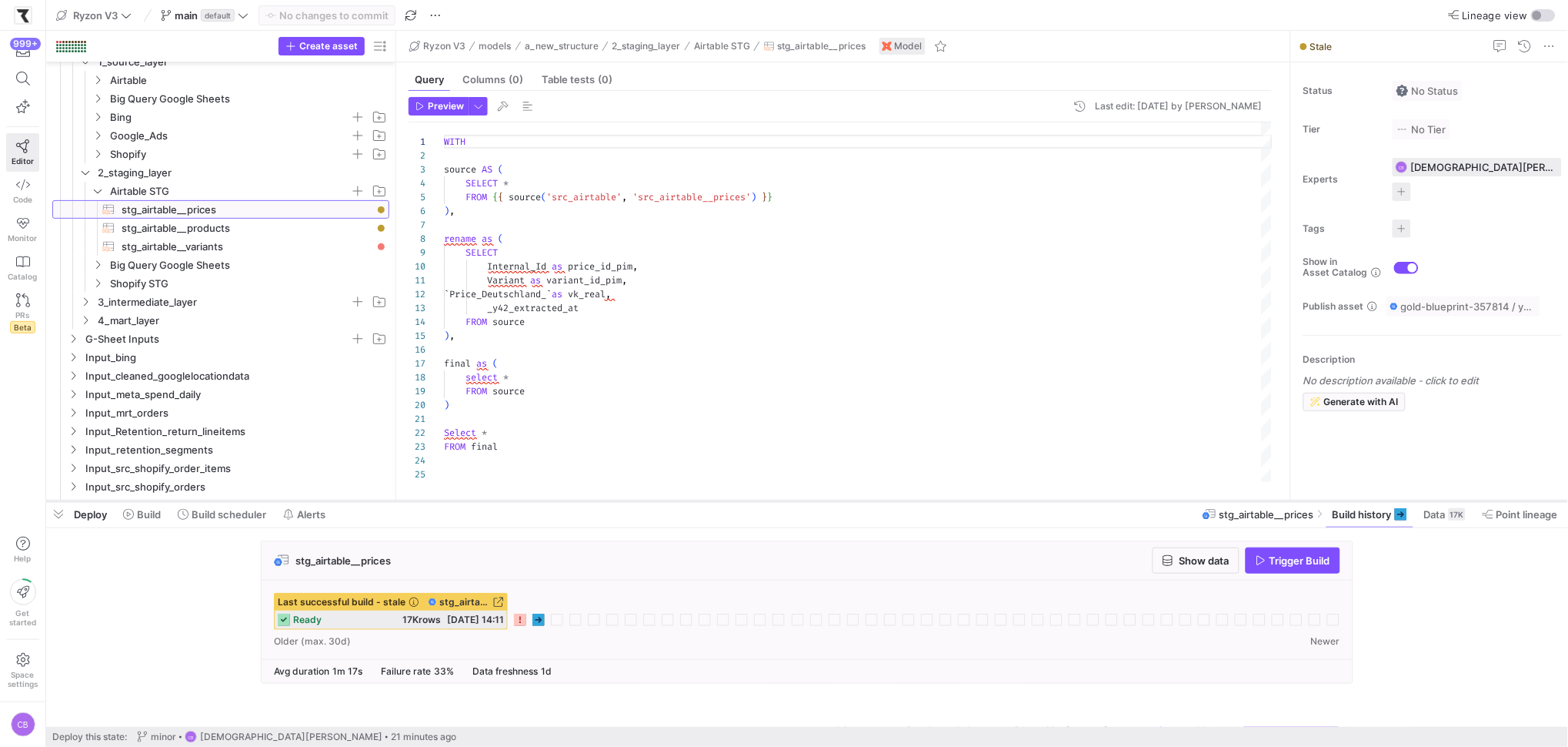
drag, startPoint x: 687, startPoint y: 488, endPoint x: 696, endPoint y: 500, distance: 15.0
click at [696, 500] on div at bounding box center [807, 501] width 1522 height 6
click at [229, 227] on span "stg_airtable__products​​​​​​​​​​" at bounding box center [247, 227] width 250 height 18
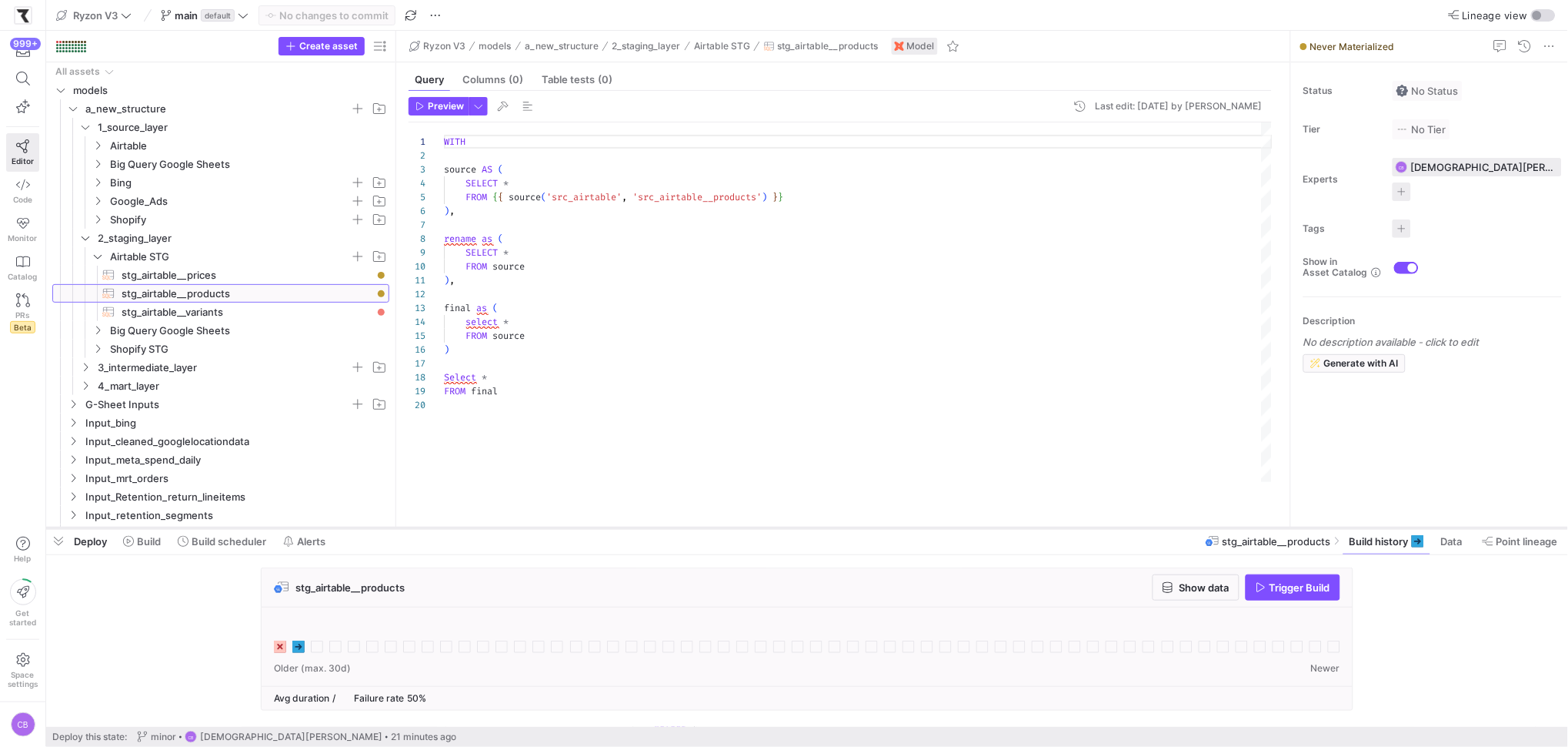
drag, startPoint x: 466, startPoint y: 499, endPoint x: 476, endPoint y: 526, distance: 28.8
click at [476, 526] on div at bounding box center [807, 528] width 1522 height 6
click at [94, 147] on icon "Press SPACE to select this row." at bounding box center [98, 145] width 11 height 9
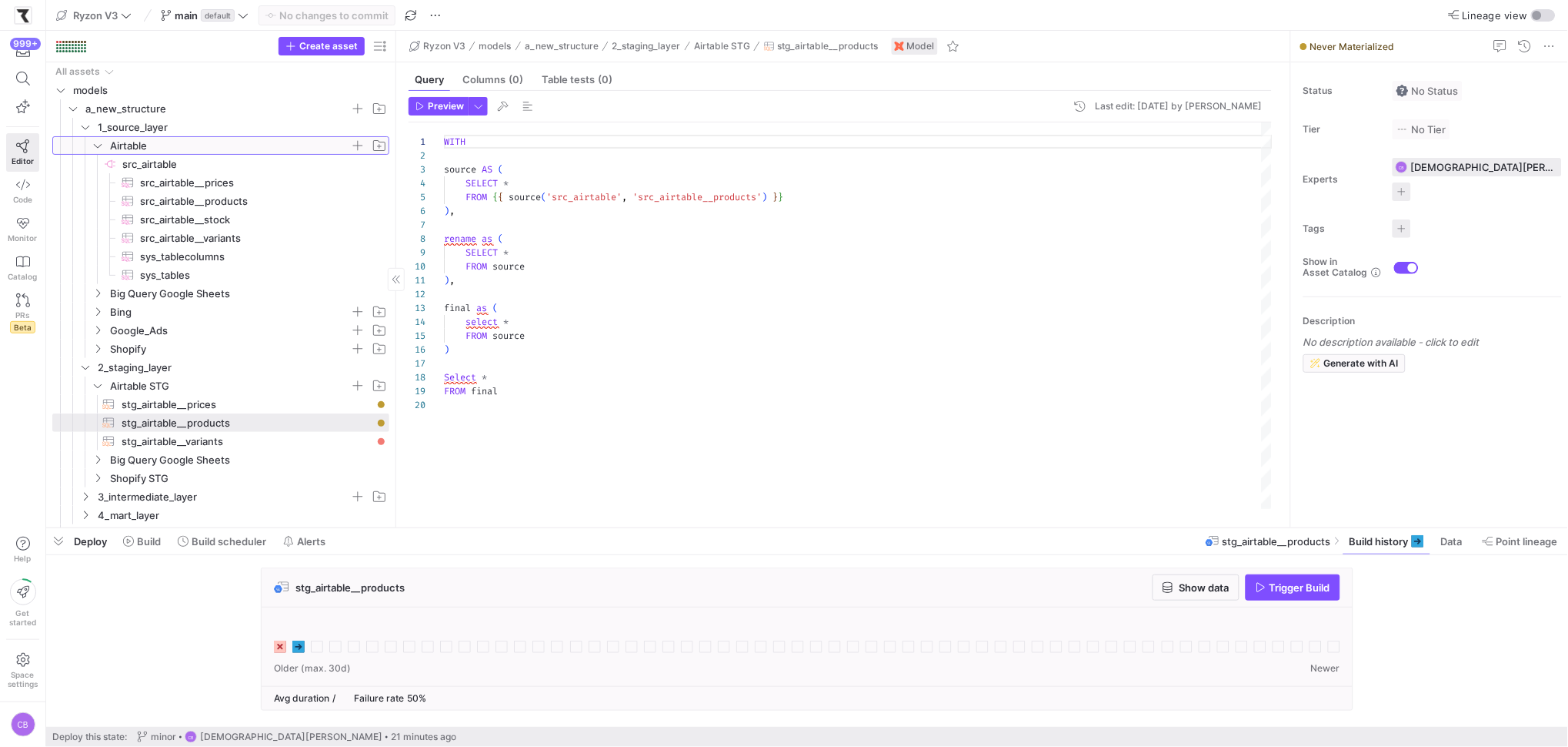
click at [95, 145] on icon at bounding box center [98, 146] width 7 height 4
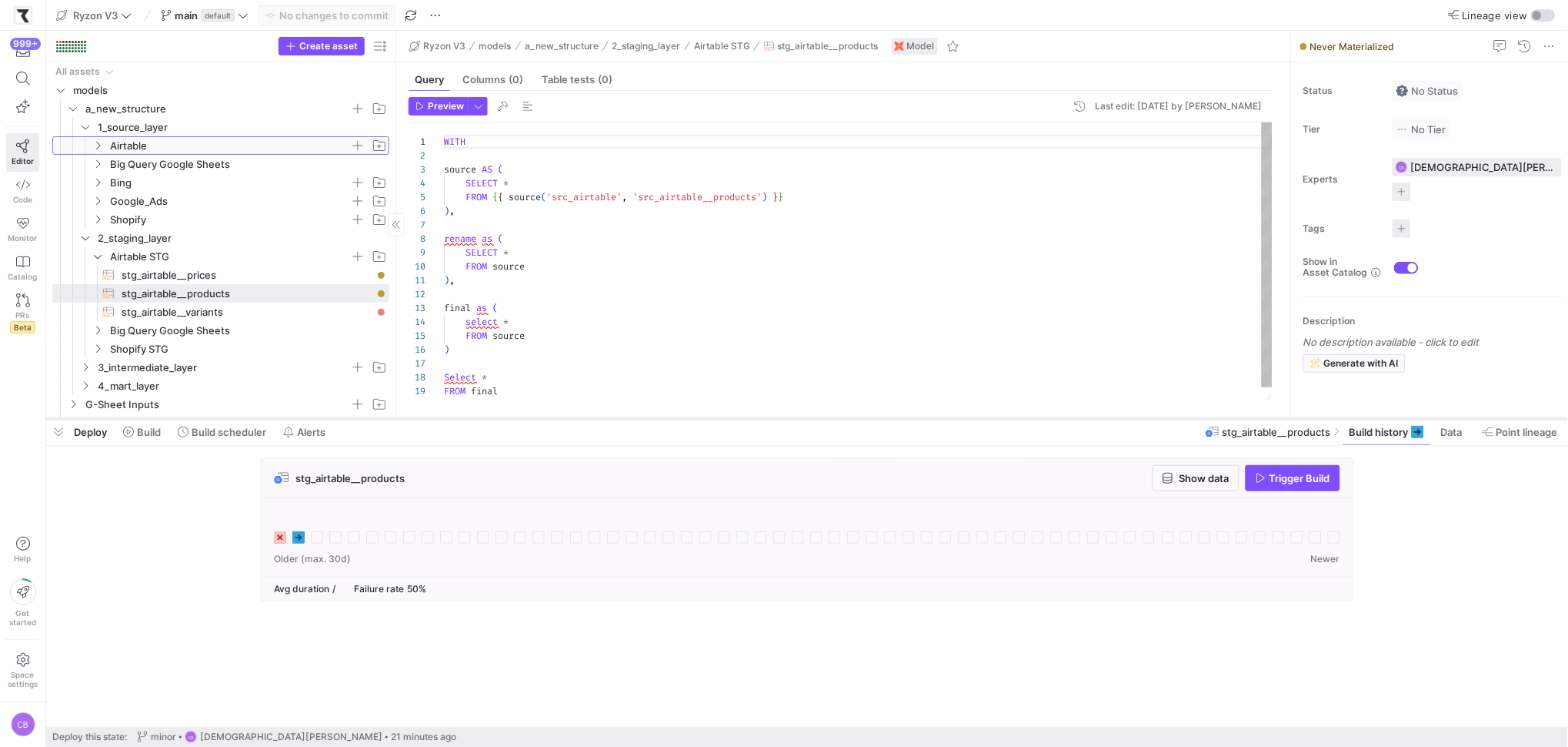
drag, startPoint x: 448, startPoint y: 529, endPoint x: 458, endPoint y: 420, distance: 109.5
click at [458, 420] on div at bounding box center [807, 419] width 1522 height 6
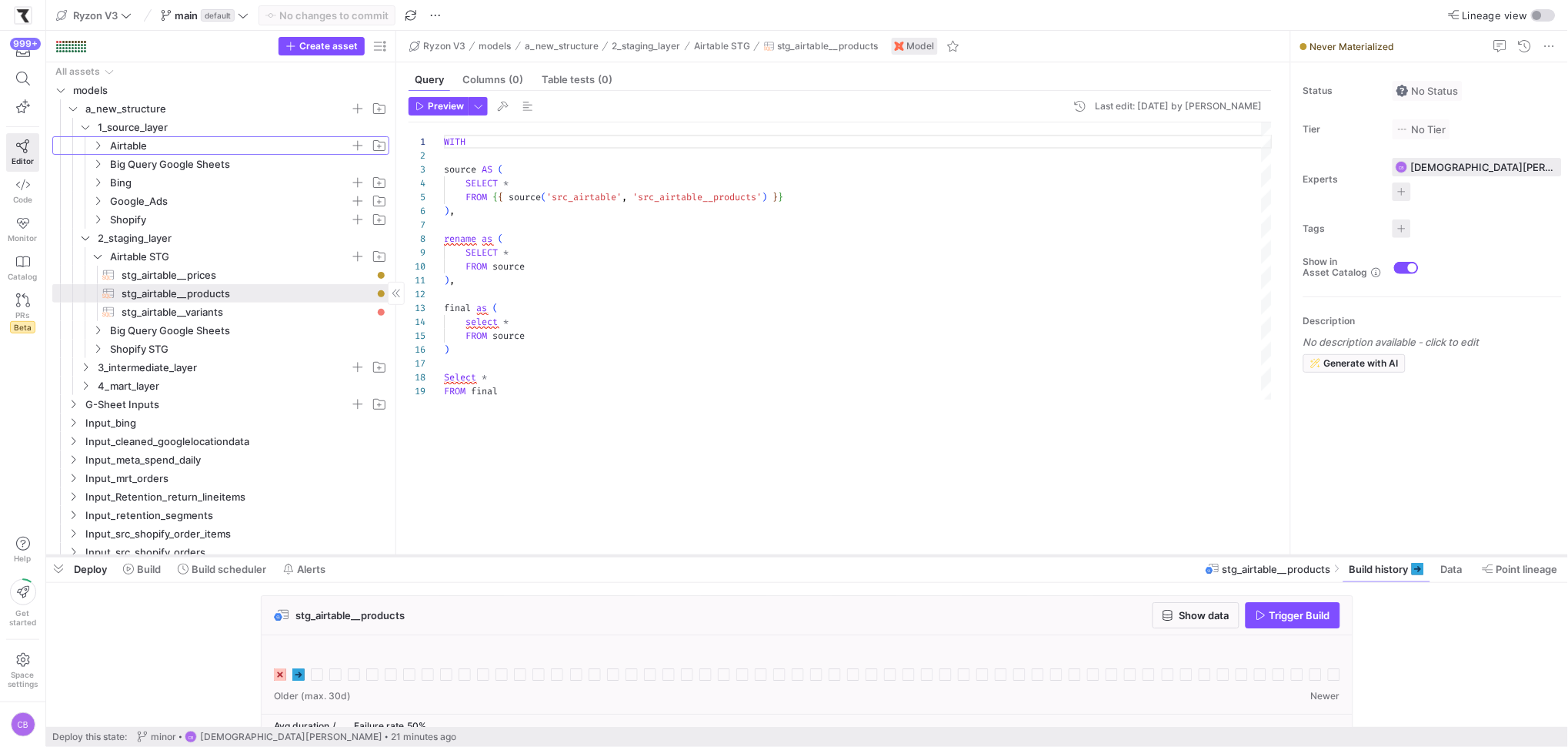
drag, startPoint x: 477, startPoint y: 418, endPoint x: 514, endPoint y: 556, distance: 142.9
click at [514, 556] on div at bounding box center [807, 556] width 1522 height 6
click at [271, 279] on span "stg_airtable__prices​​​​​​​​​​" at bounding box center [247, 275] width 250 height 18
type textarea "WITH source AS ( SELECT * FROM {{ source('src_airtable', 'src_airtable__prices'…"
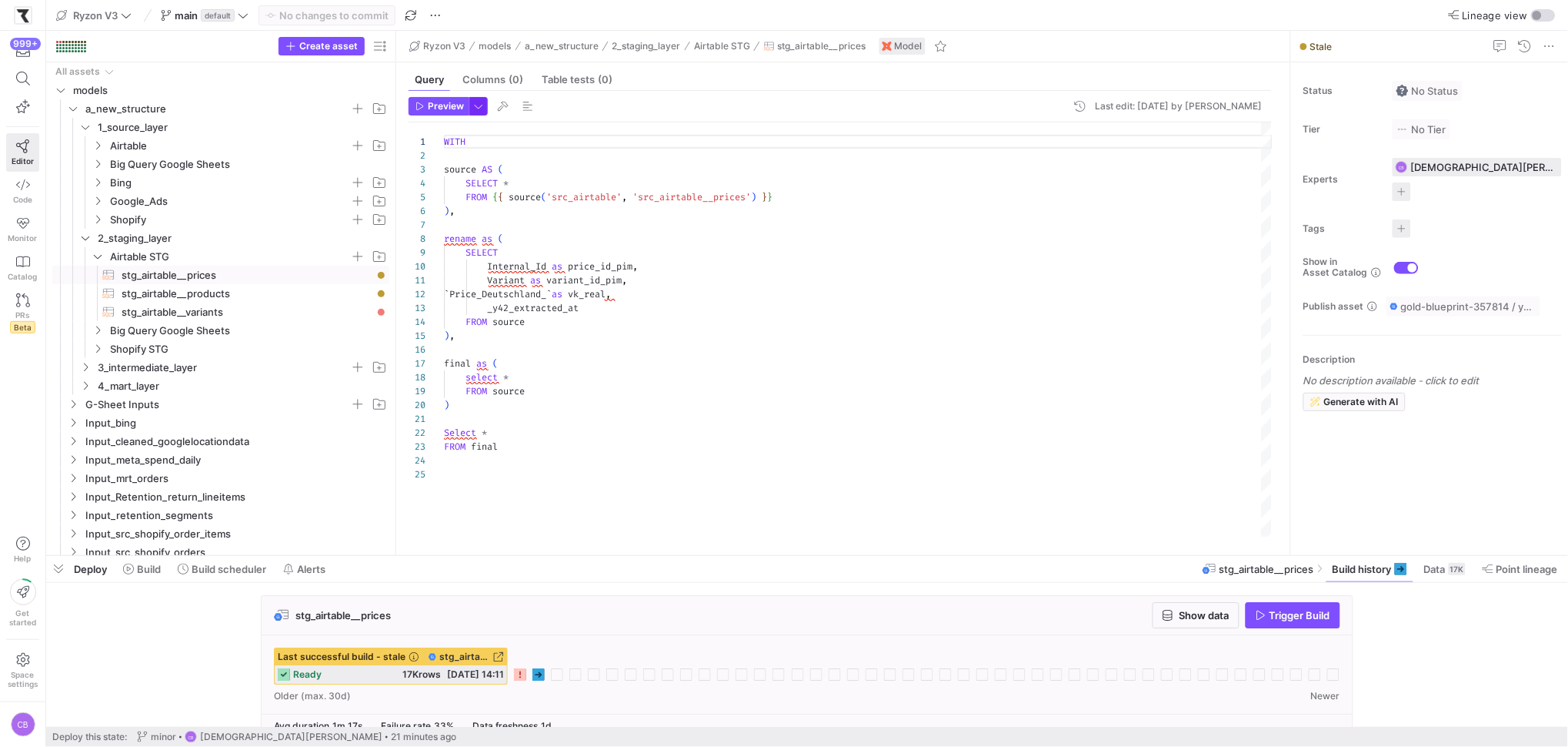
click at [477, 108] on span "button" at bounding box center [479, 106] width 17 height 17
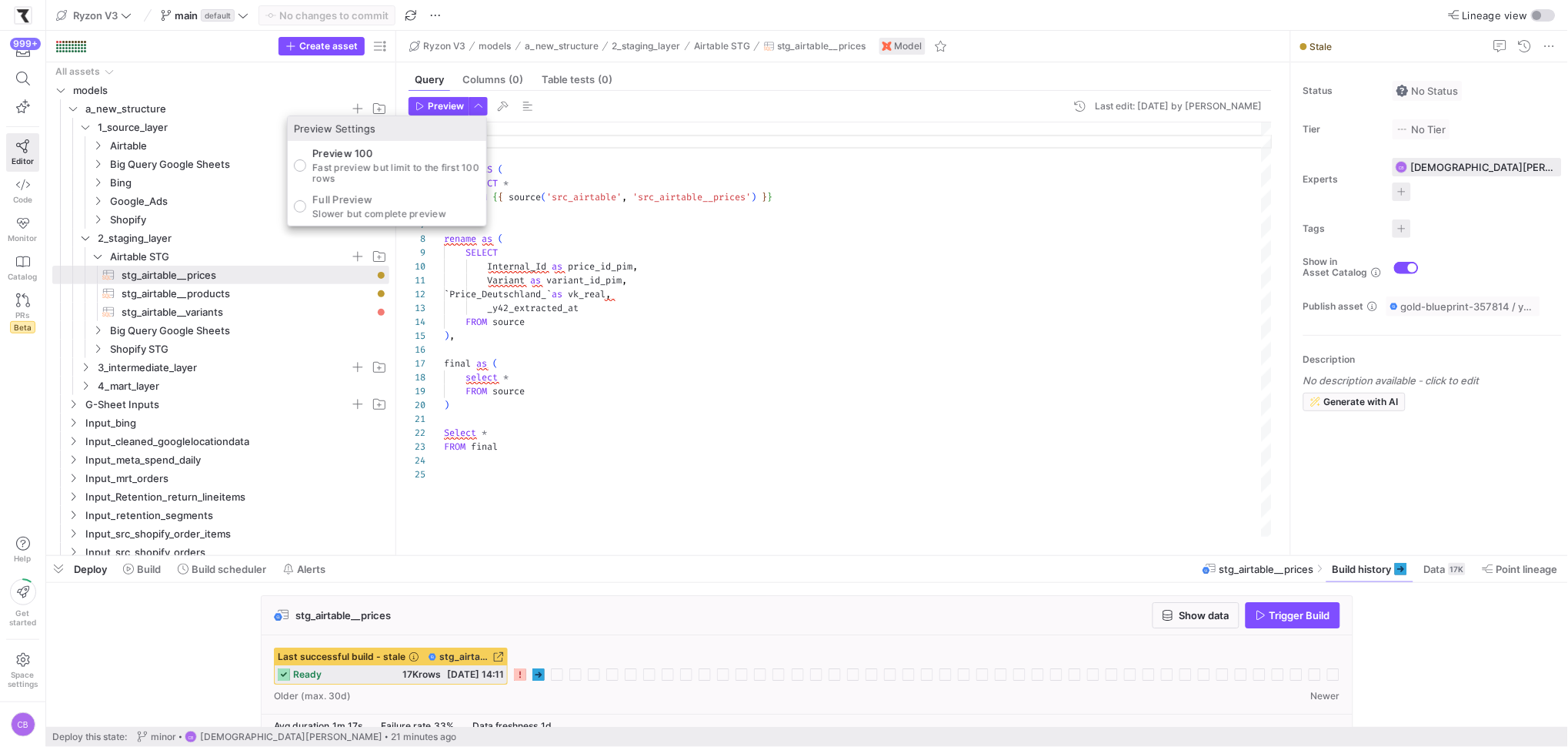
click at [394, 204] on p "Full Preview" at bounding box center [379, 199] width 134 height 12
click at [306, 204] on input "Full Preview Slower but complete preview" at bounding box center [299, 206] width 12 height 12
radio input "true"
click at [436, 100] on div at bounding box center [784, 374] width 1568 height 747
click at [442, 118] on header "Preview Last edit: Tuesday 30 September 2025 by Christian Bretthauer" at bounding box center [840, 109] width 863 height 25
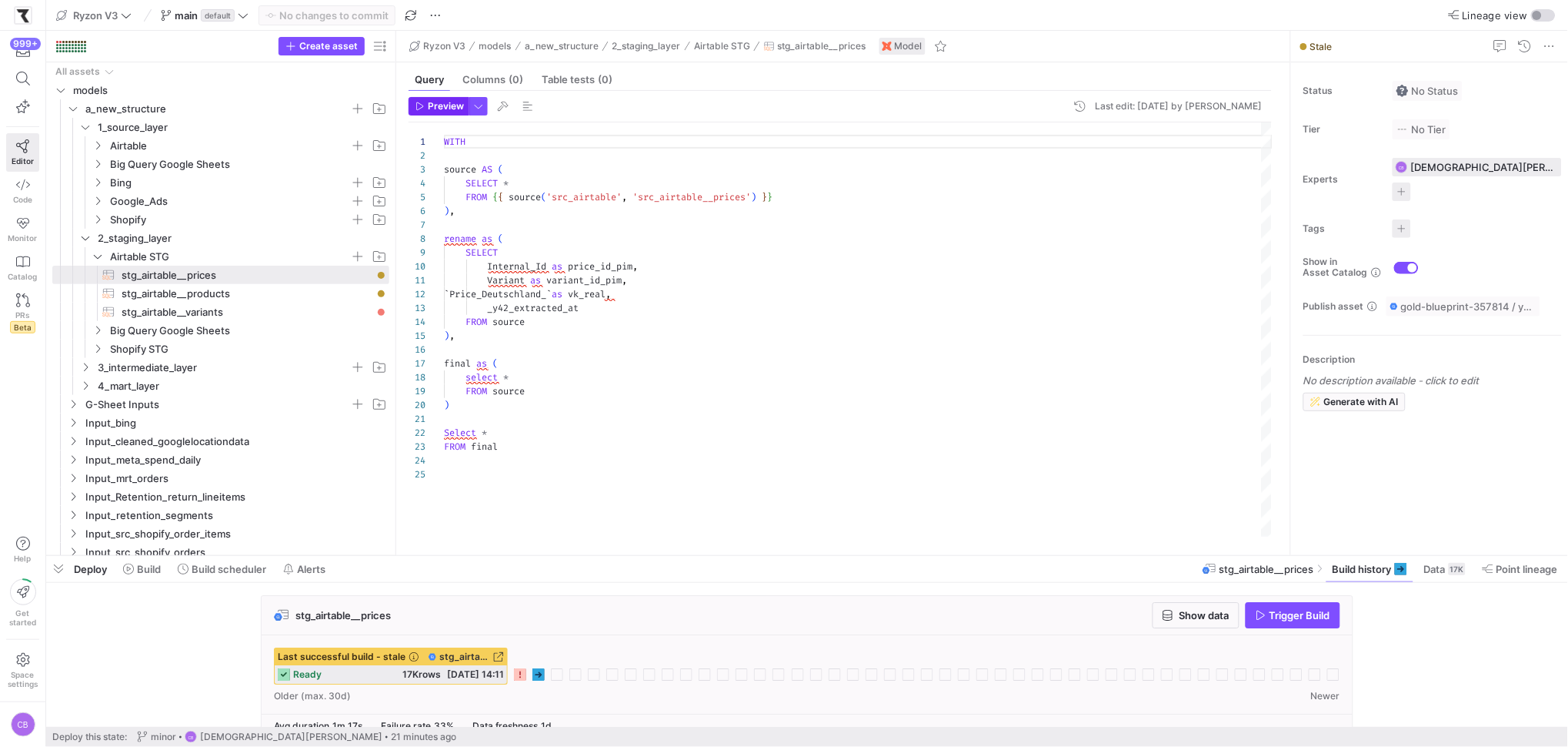
click at [444, 110] on span "Preview" at bounding box center [445, 106] width 36 height 11
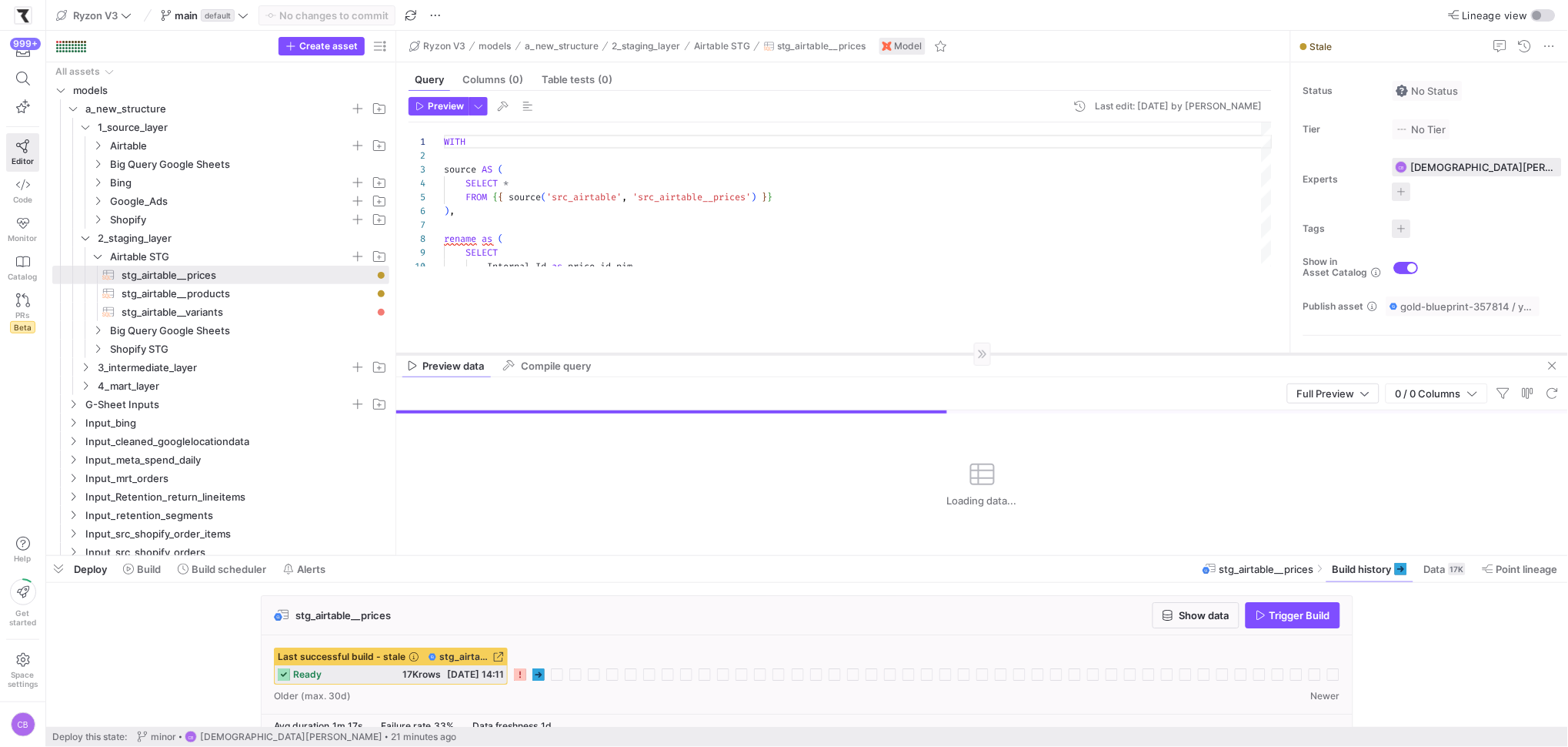
drag, startPoint x: 856, startPoint y: 283, endPoint x: 865, endPoint y: 352, distance: 69.6
click at [865, 353] on div at bounding box center [982, 353] width 1172 height 1
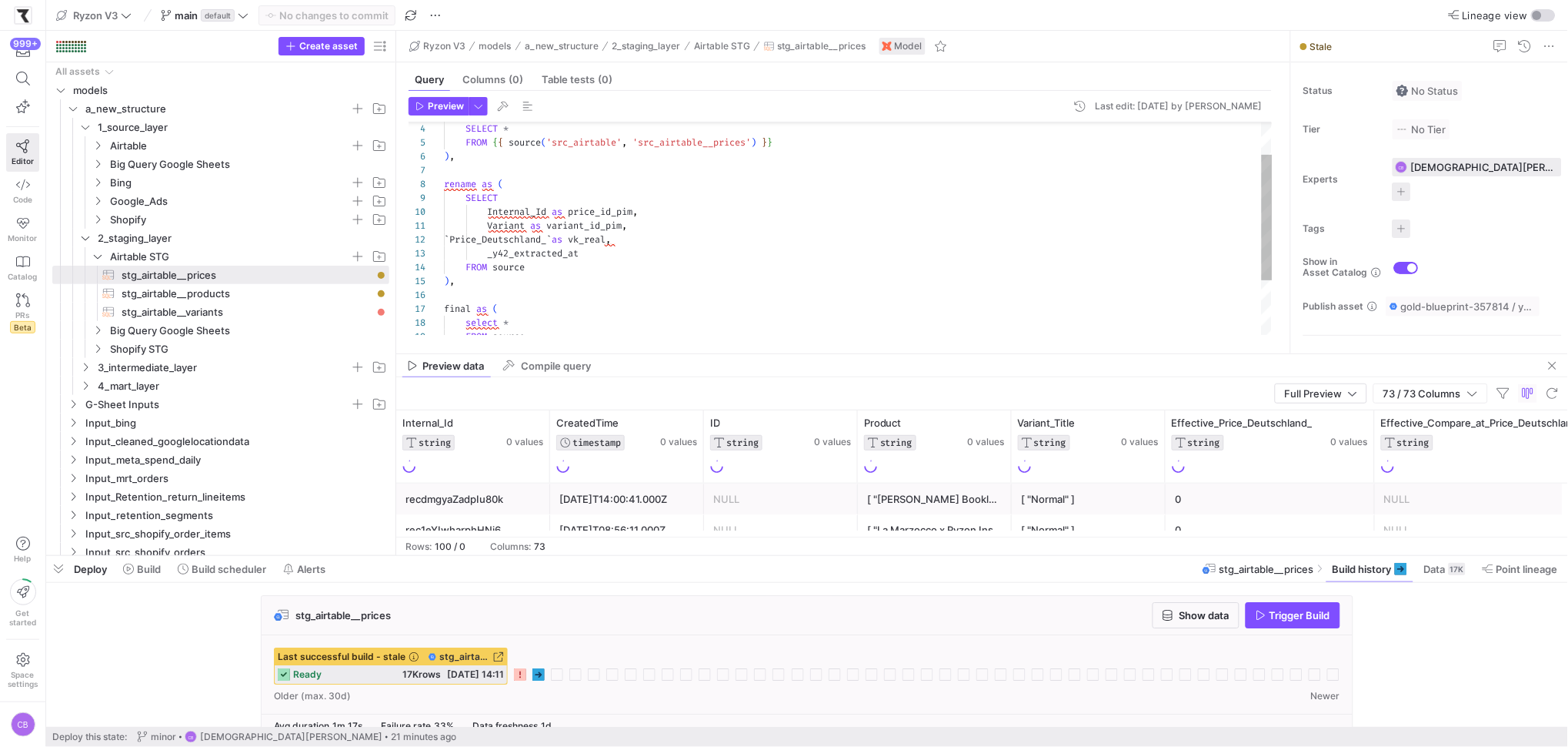
scroll to position [13, 215]
click at [658, 239] on div "SELECT * FROM { { source ( 'src_airtable' , 'src_airtable__prices' ) } } ) , re…" at bounding box center [858, 247] width 829 height 359
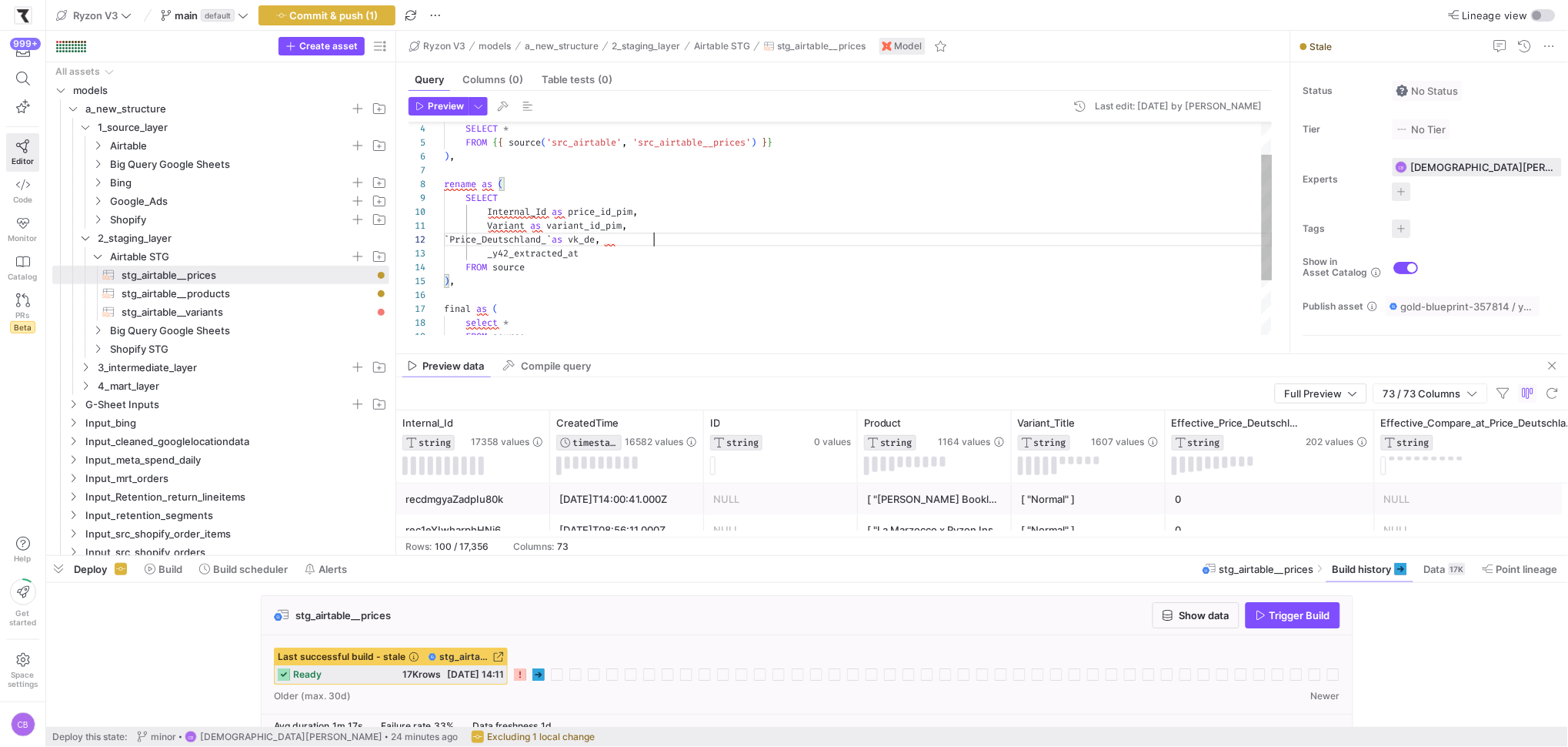
scroll to position [13, 210]
type textarea "Variant as variant_id_pim, `Price_Deutschland_` as vk_de, _y42_extracted_at FRO…"
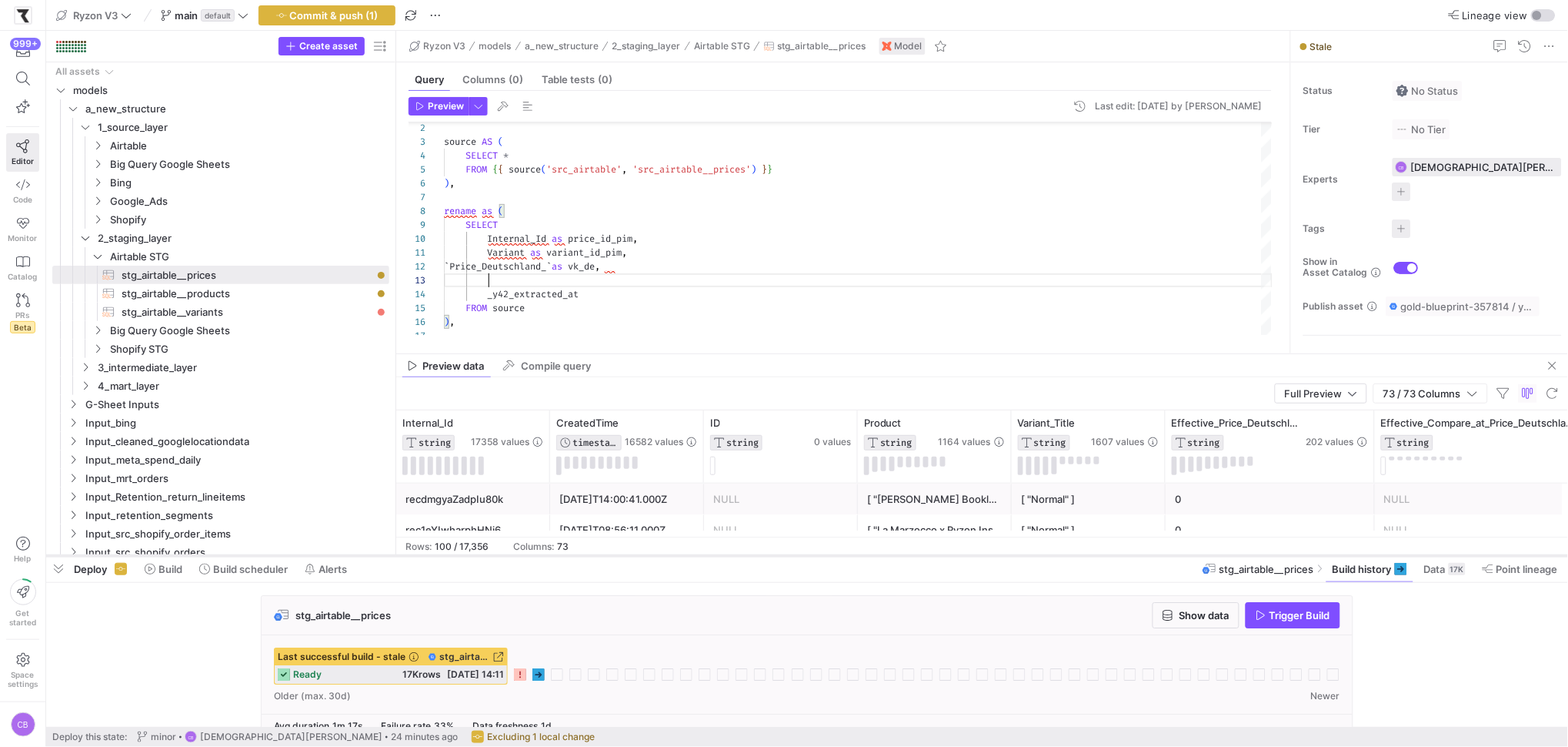
scroll to position [27, 43]
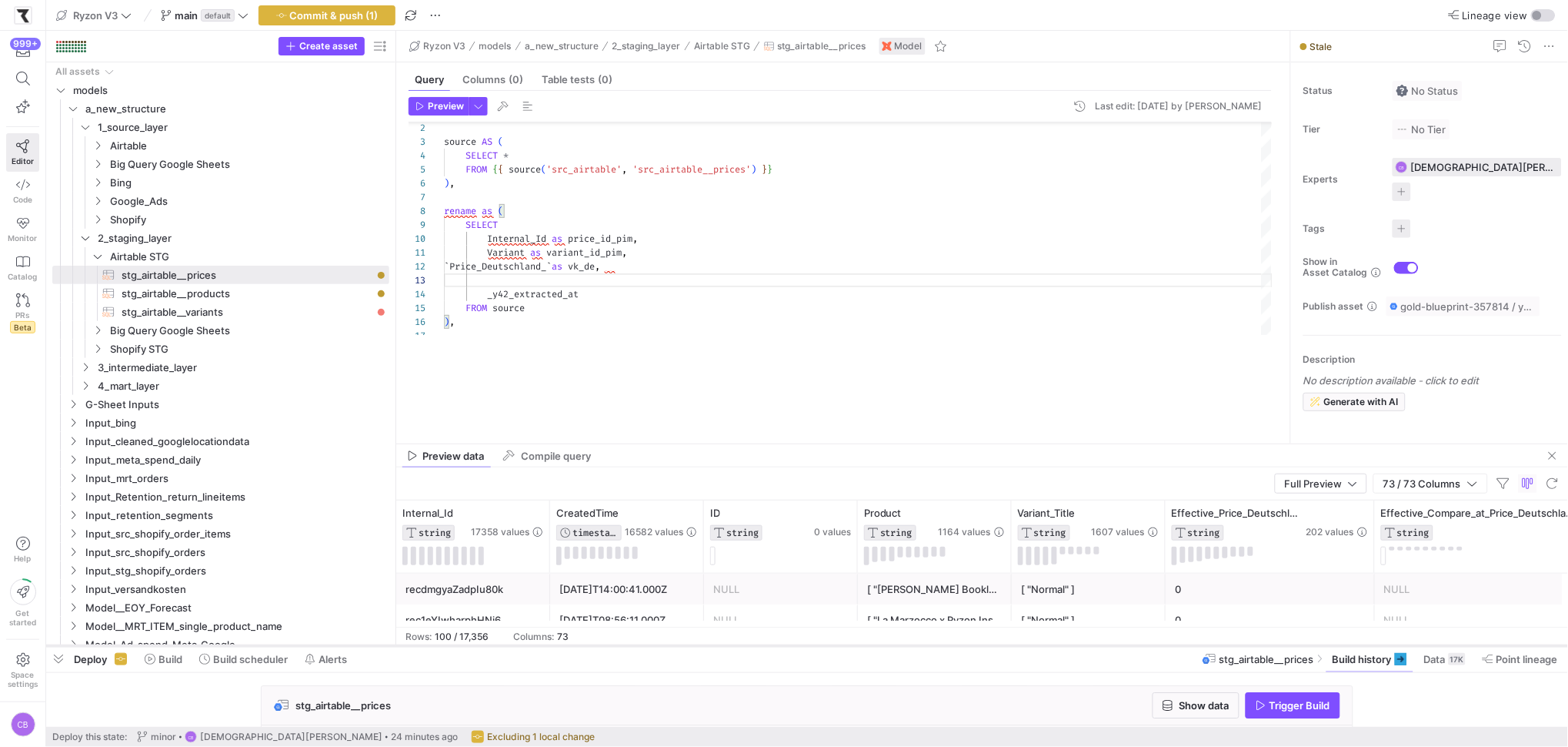
drag, startPoint x: 0, startPoint y: 0, endPoint x: 863, endPoint y: 643, distance: 1076.2
click at [863, 643] on div at bounding box center [807, 645] width 1522 height 6
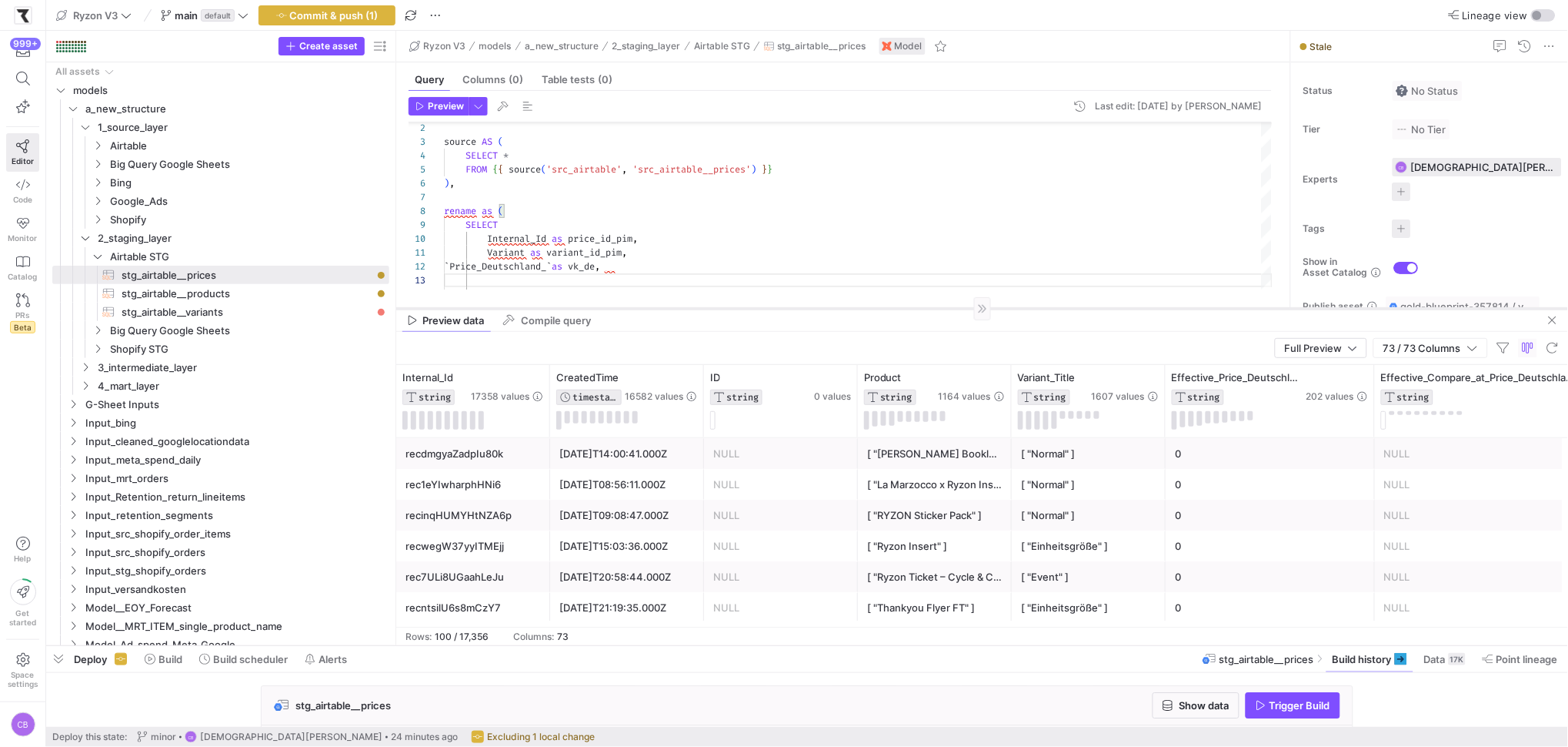
drag, startPoint x: 888, startPoint y: 443, endPoint x: 902, endPoint y: 283, distance: 160.6
click at [902, 308] on div at bounding box center [982, 308] width 1172 height 1
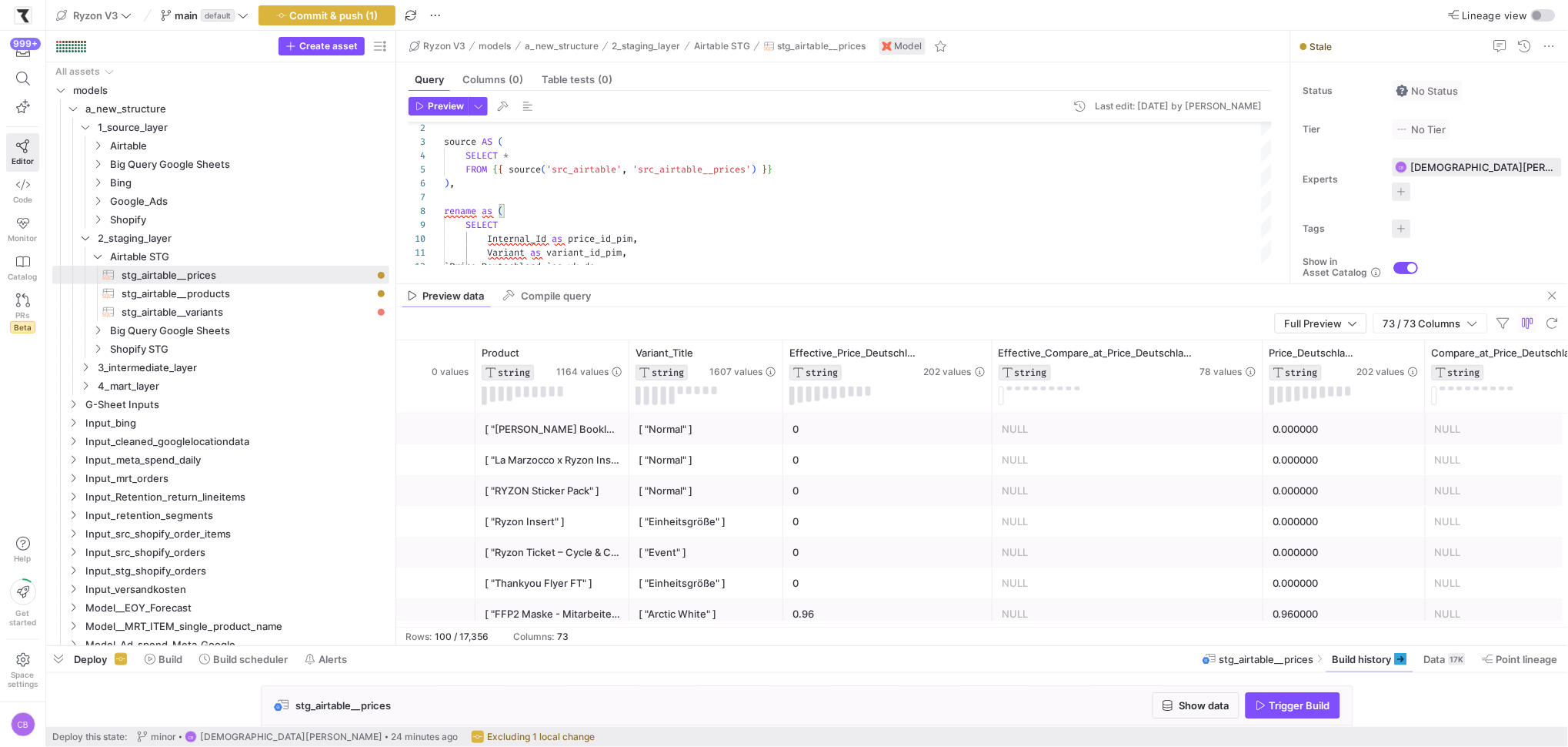
scroll to position [0, 0]
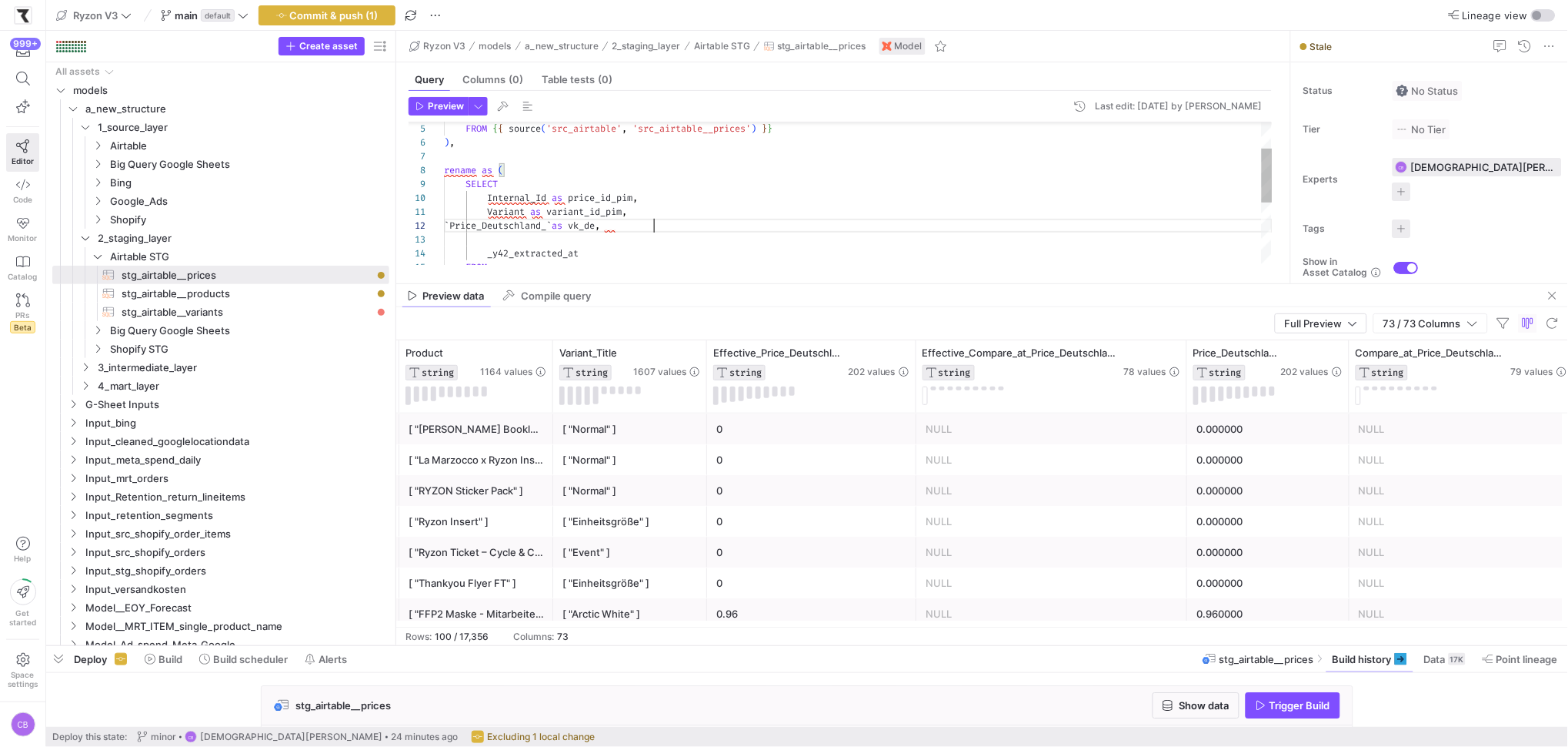
click at [664, 221] on div "FROM { { source ( 'src_airtable' , 'src_airtable__prices' ) } } ) , rename as (…" at bounding box center [858, 239] width 829 height 373
click at [728, 210] on div "FROM { { source ( 'src_airtable' , 'src_airtable__prices' ) } } ) , rename as (…" at bounding box center [858, 244] width 829 height 400
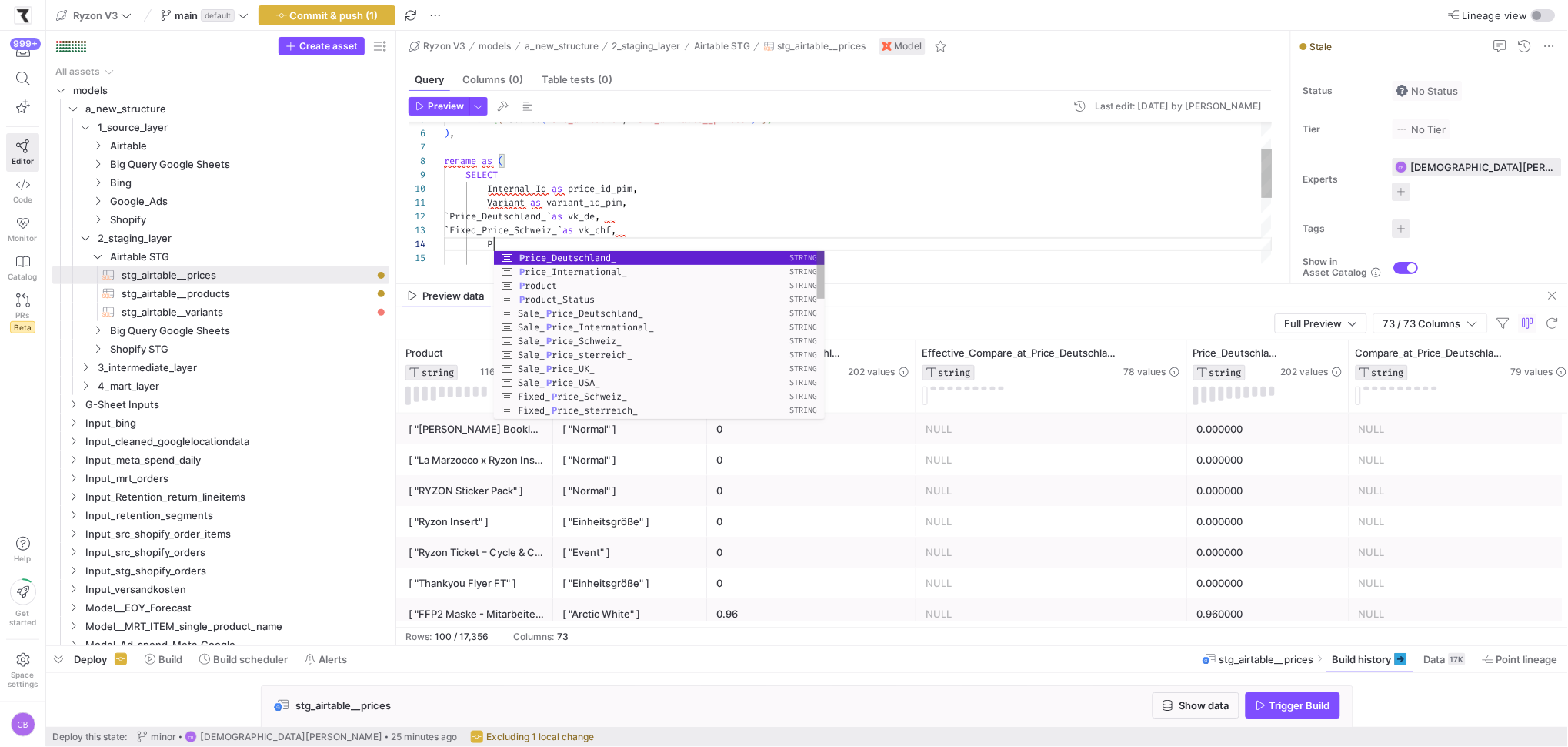
scroll to position [42, 55]
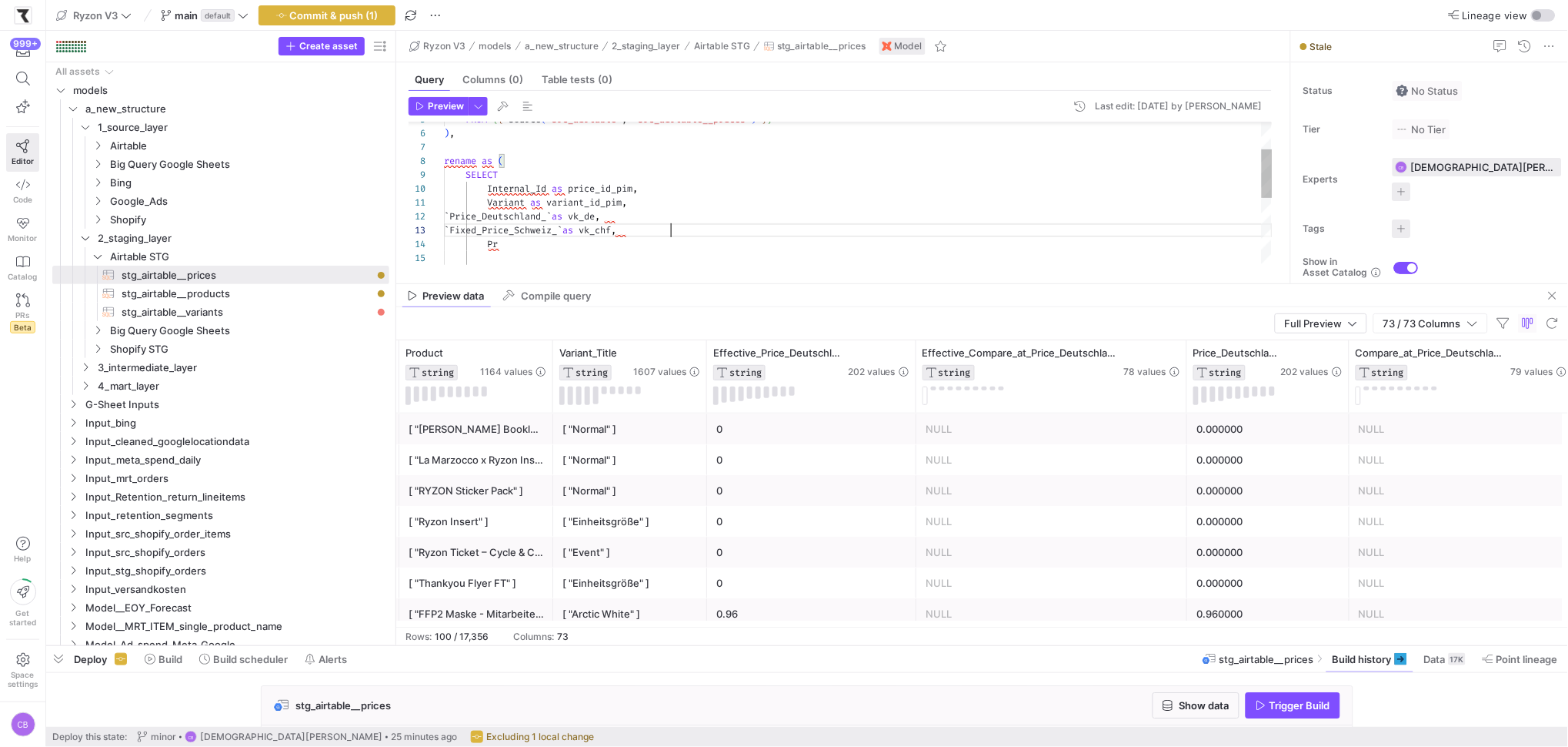
click at [688, 228] on div "FROM { { source ( 'src_airtable' , 'src_airtable__prices' ) } } ) , rename as (…" at bounding box center [858, 251] width 829 height 414
drag, startPoint x: 526, startPoint y: 232, endPoint x: 488, endPoint y: 232, distance: 38.0
click at [488, 232] on div "FROM { { source ( 'src_airtable' , 'src_airtable__prices' ) } } ) , rename as (…" at bounding box center [858, 251] width 829 height 414
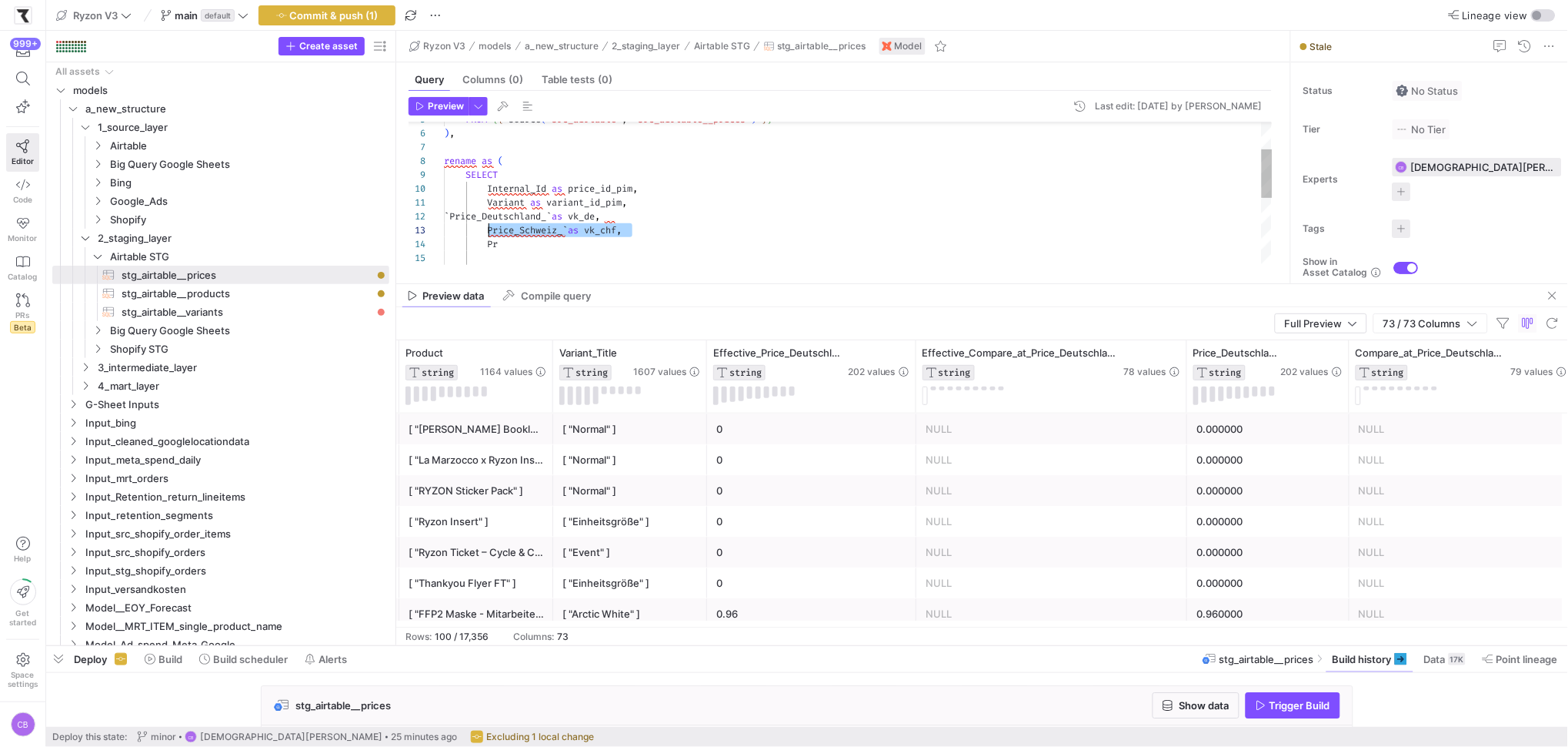
drag, startPoint x: 638, startPoint y: 230, endPoint x: 490, endPoint y: 224, distance: 148.1
click at [490, 224] on div "FROM { { source ( 'src_airtable' , 'src_airtable__prices' ) } } ) , rename as (…" at bounding box center [858, 251] width 829 height 414
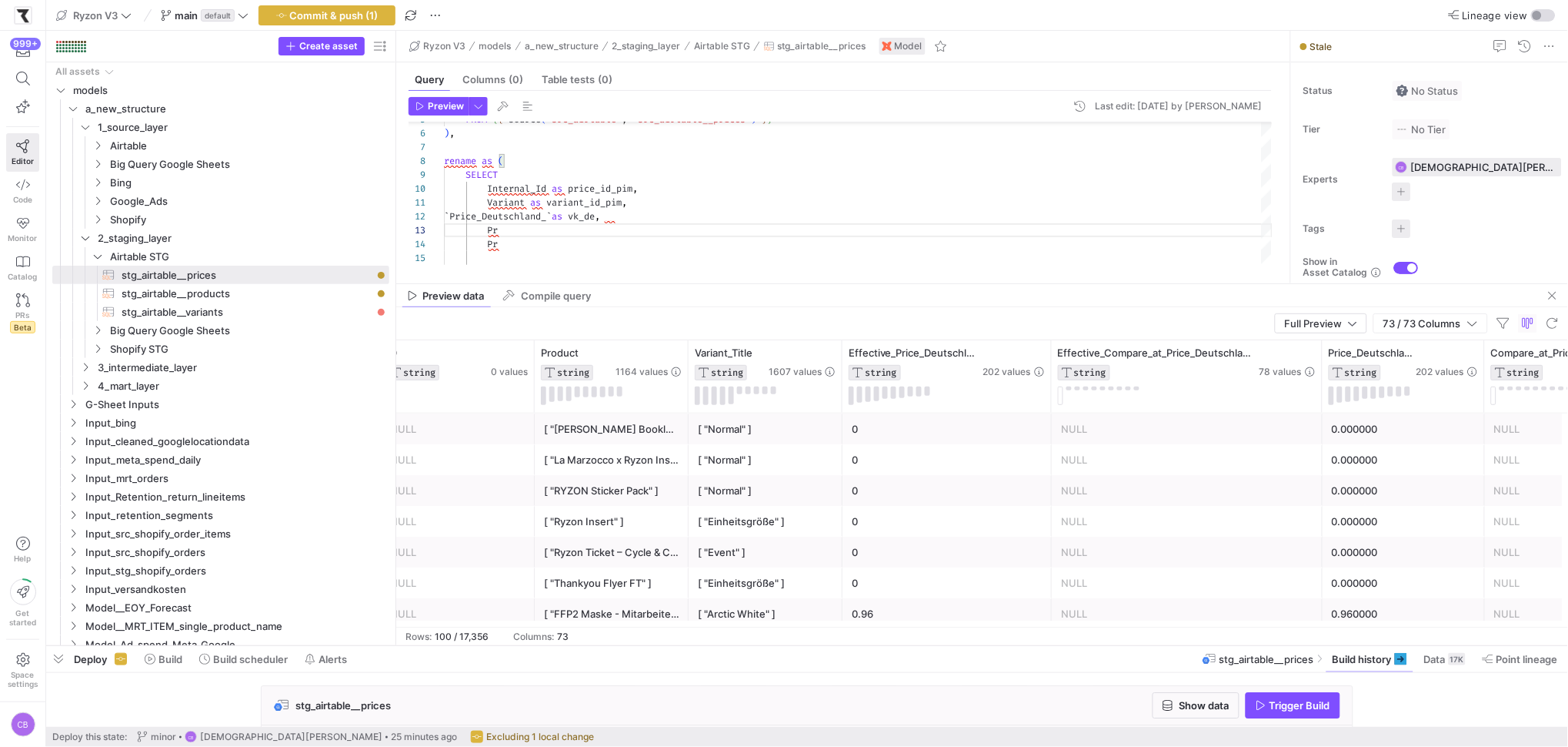
scroll to position [0, 480]
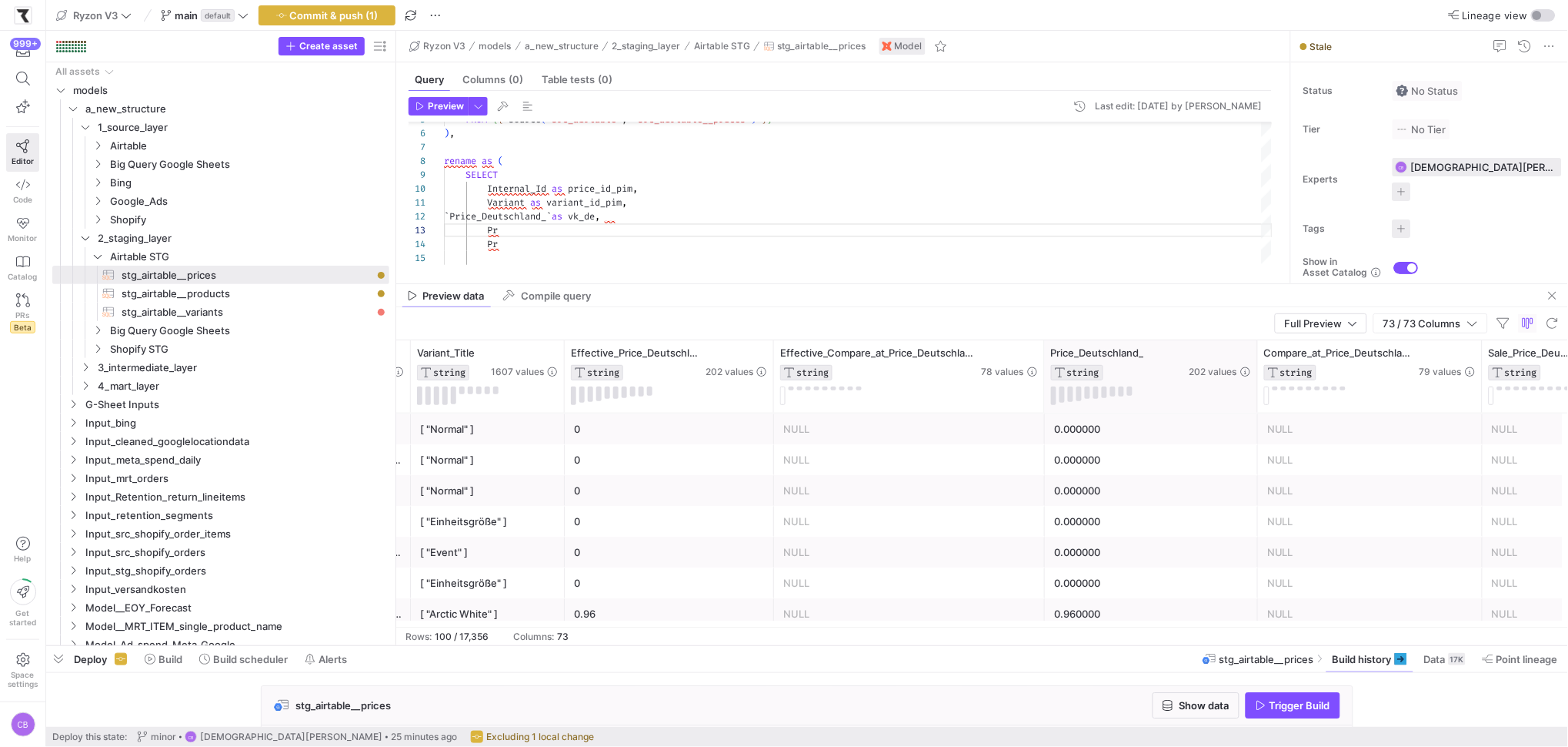
drag, startPoint x: 1205, startPoint y: 390, endPoint x: 1256, endPoint y: 386, distance: 51.2
click at [1256, 386] on div at bounding box center [1258, 376] width 6 height 72
click at [508, 224] on div "FROM { { source ( 'src_airtable' , 'src_airtable__prices' ) } } ) , rename as (…" at bounding box center [858, 251] width 829 height 414
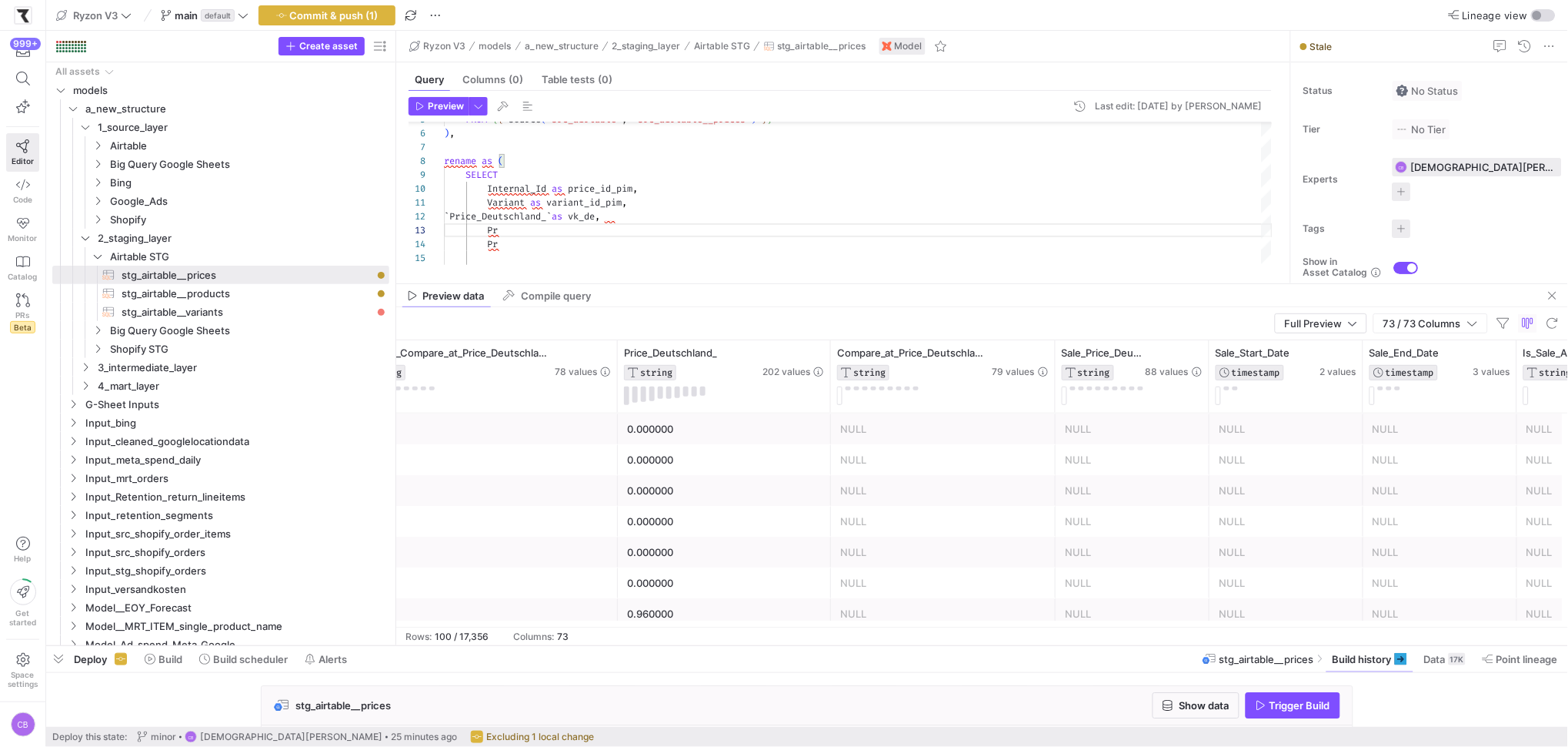
scroll to position [0, 1094]
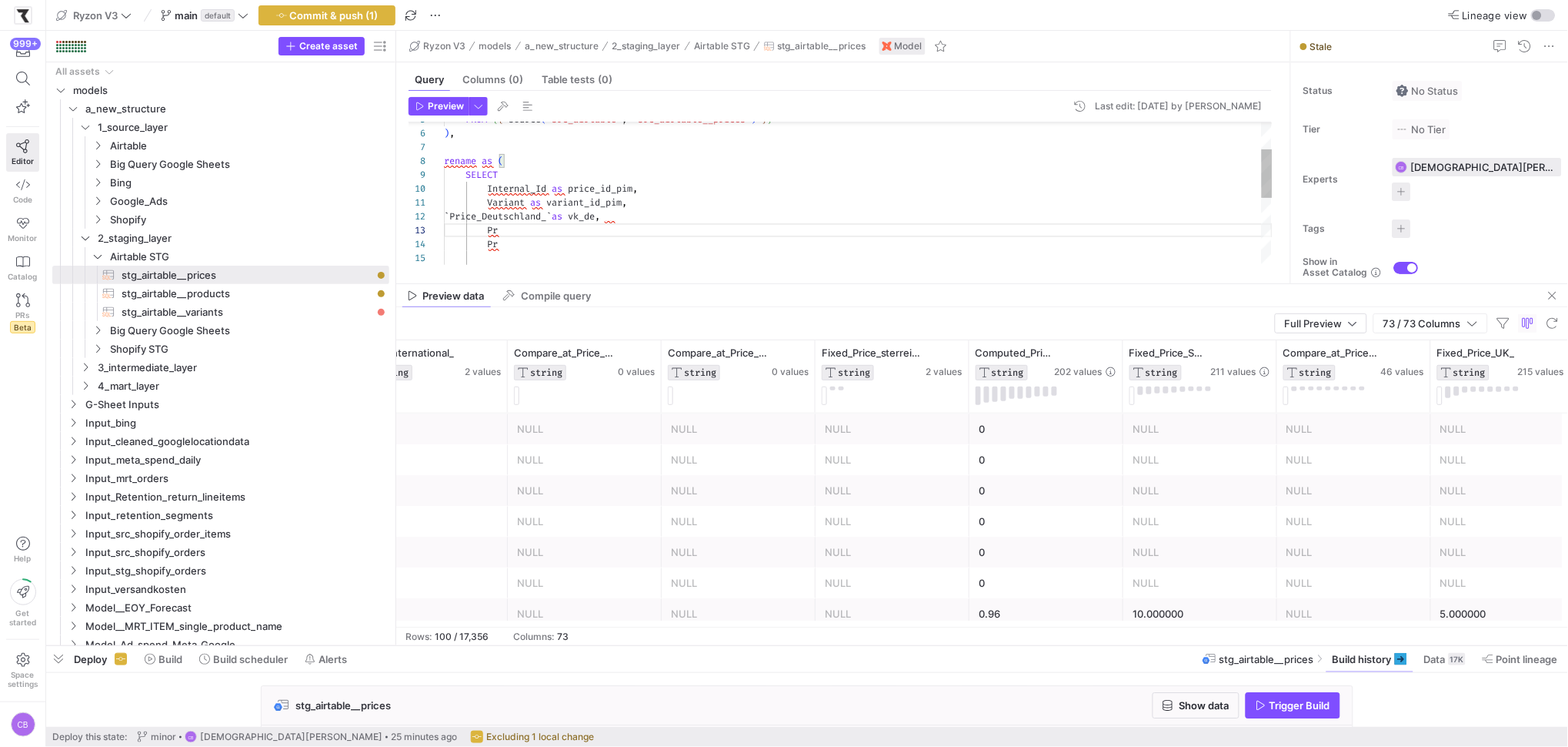
click at [653, 234] on div "FROM { { source ( 'src_airtable' , 'src_airtable__prices' ) } } ) , rename as (…" at bounding box center [858, 251] width 829 height 414
click at [655, 242] on div "FROM { { source ( 'src_airtable' , 'src_airtable__prices' ) } } ) , rename as (…" at bounding box center [858, 251] width 829 height 414
type textarea "Variant as variant_id_pim, `Price_Deutschland_` as vk_de, `Fixed_Price_Schweiz_…"
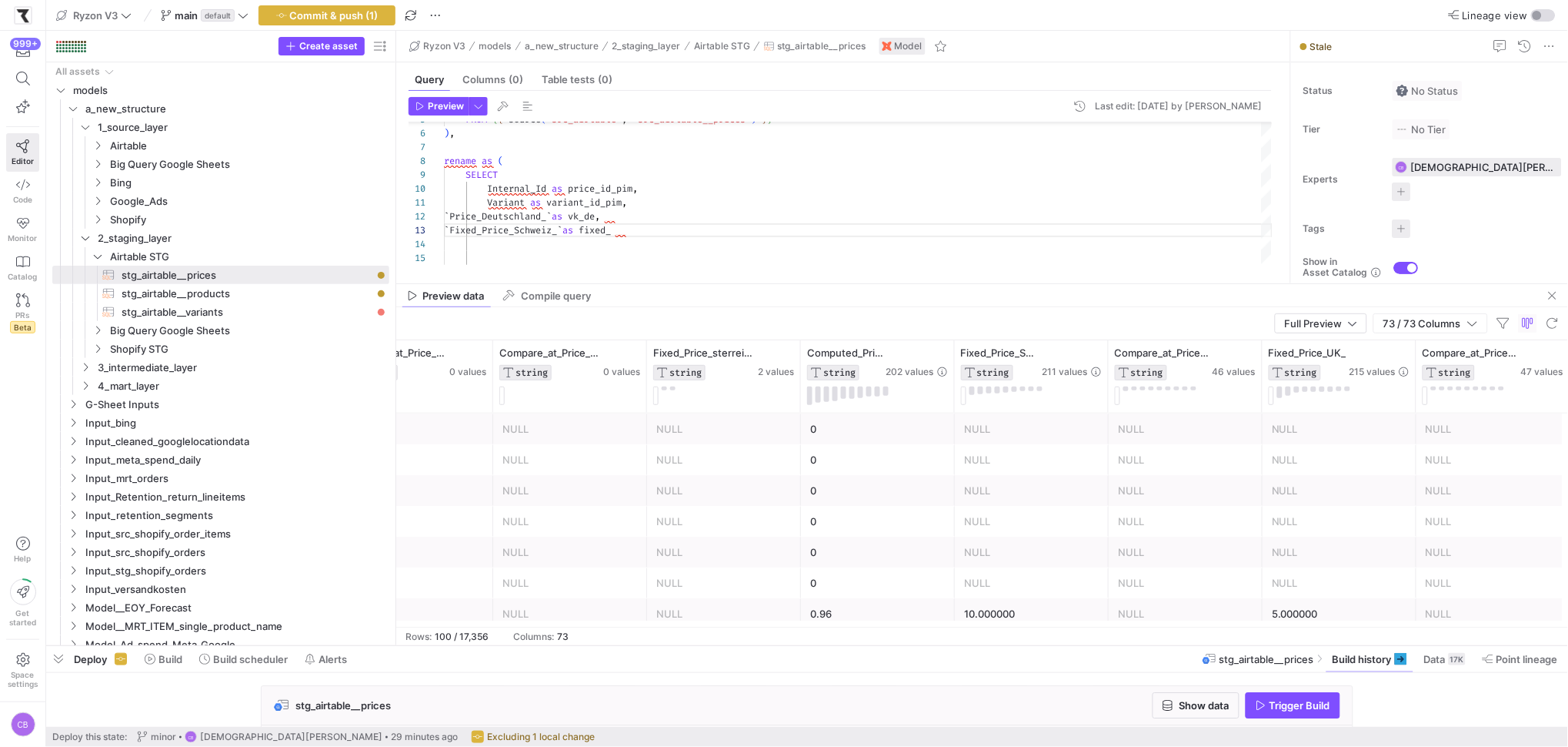
scroll to position [0, 3300]
click at [1475, 321] on icon "button" at bounding box center [1473, 324] width 11 height 11
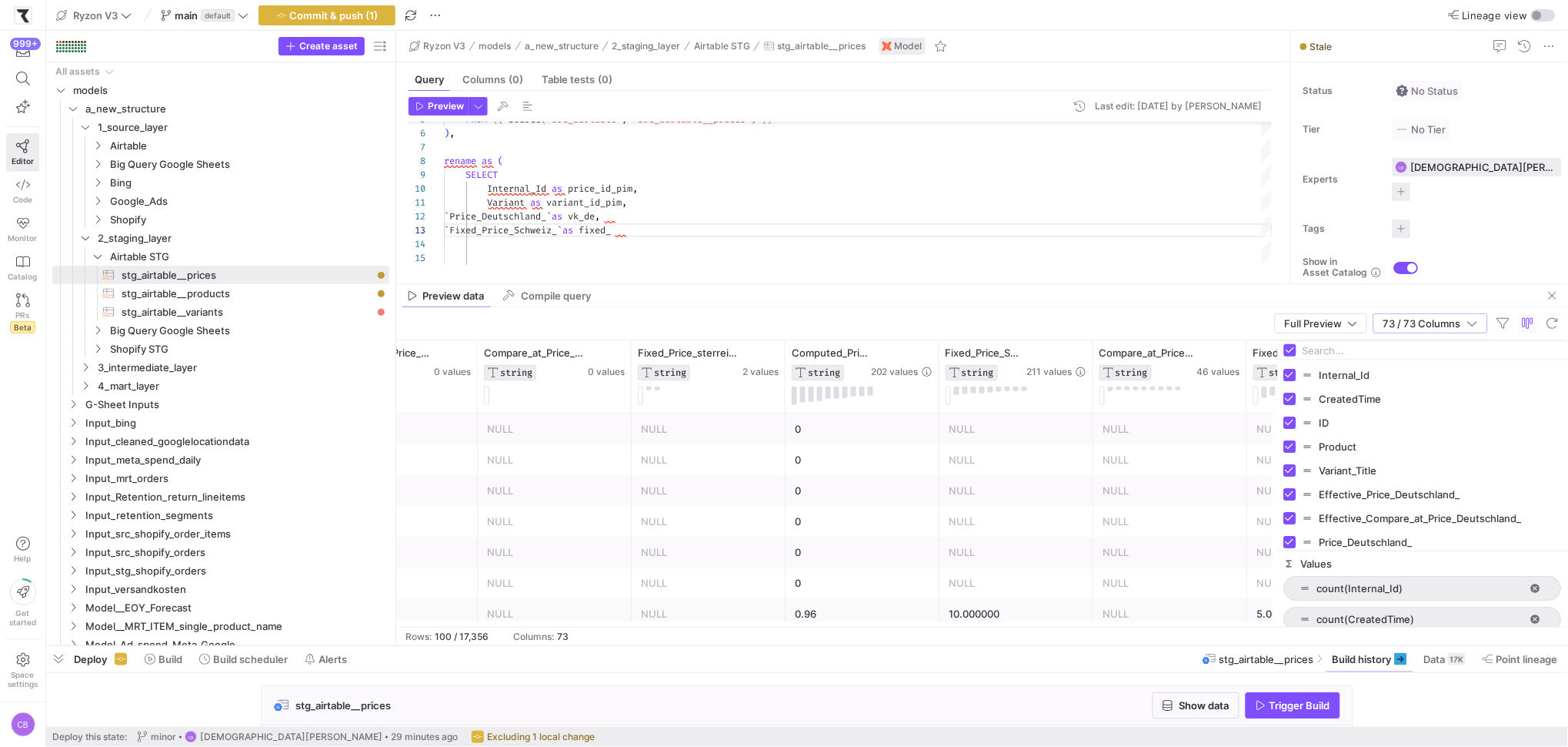
drag, startPoint x: 1416, startPoint y: 377, endPoint x: 1273, endPoint y: 371, distance: 143.1
click at [1276, 371] on div at bounding box center [1278, 484] width 4 height 287
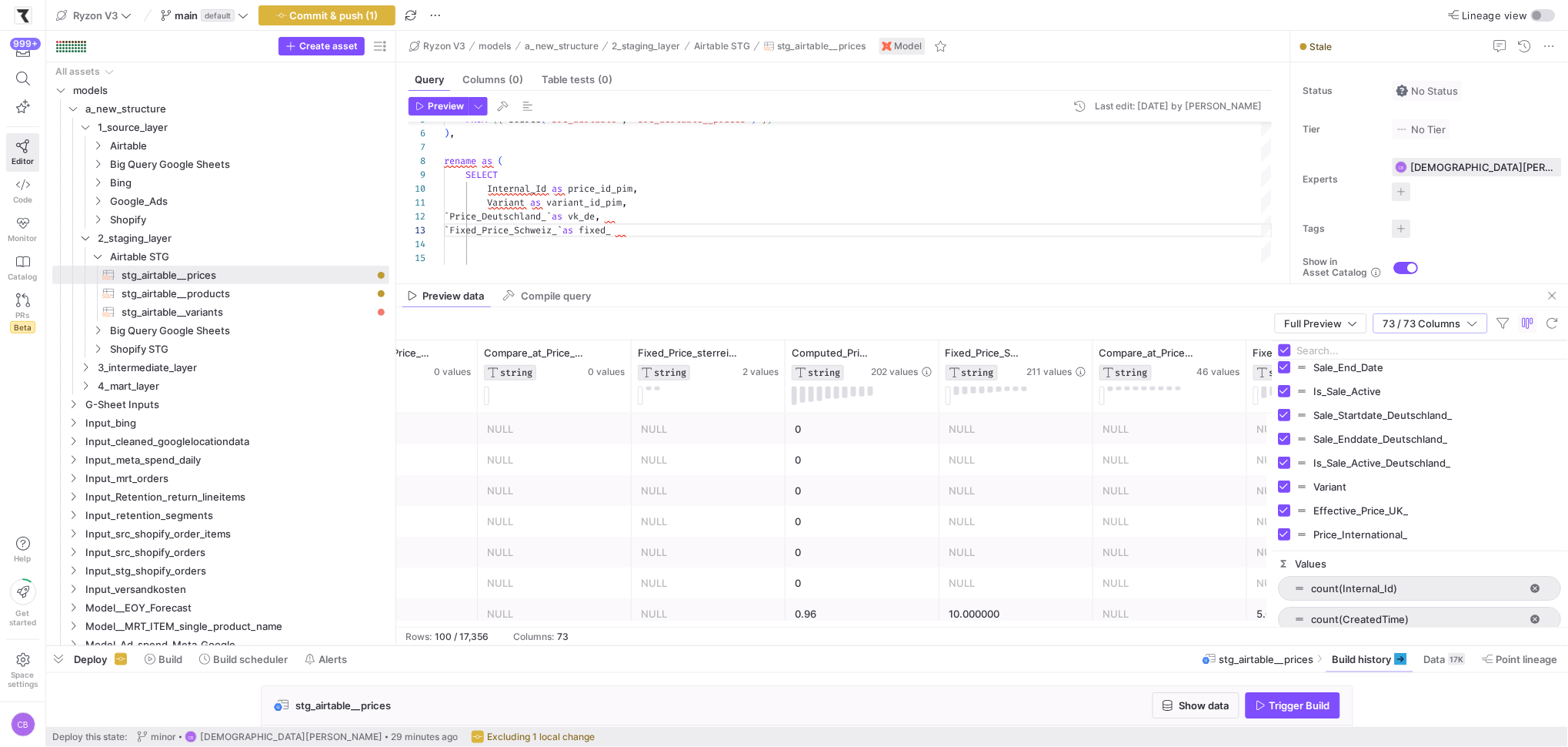
scroll to position [350, 0]
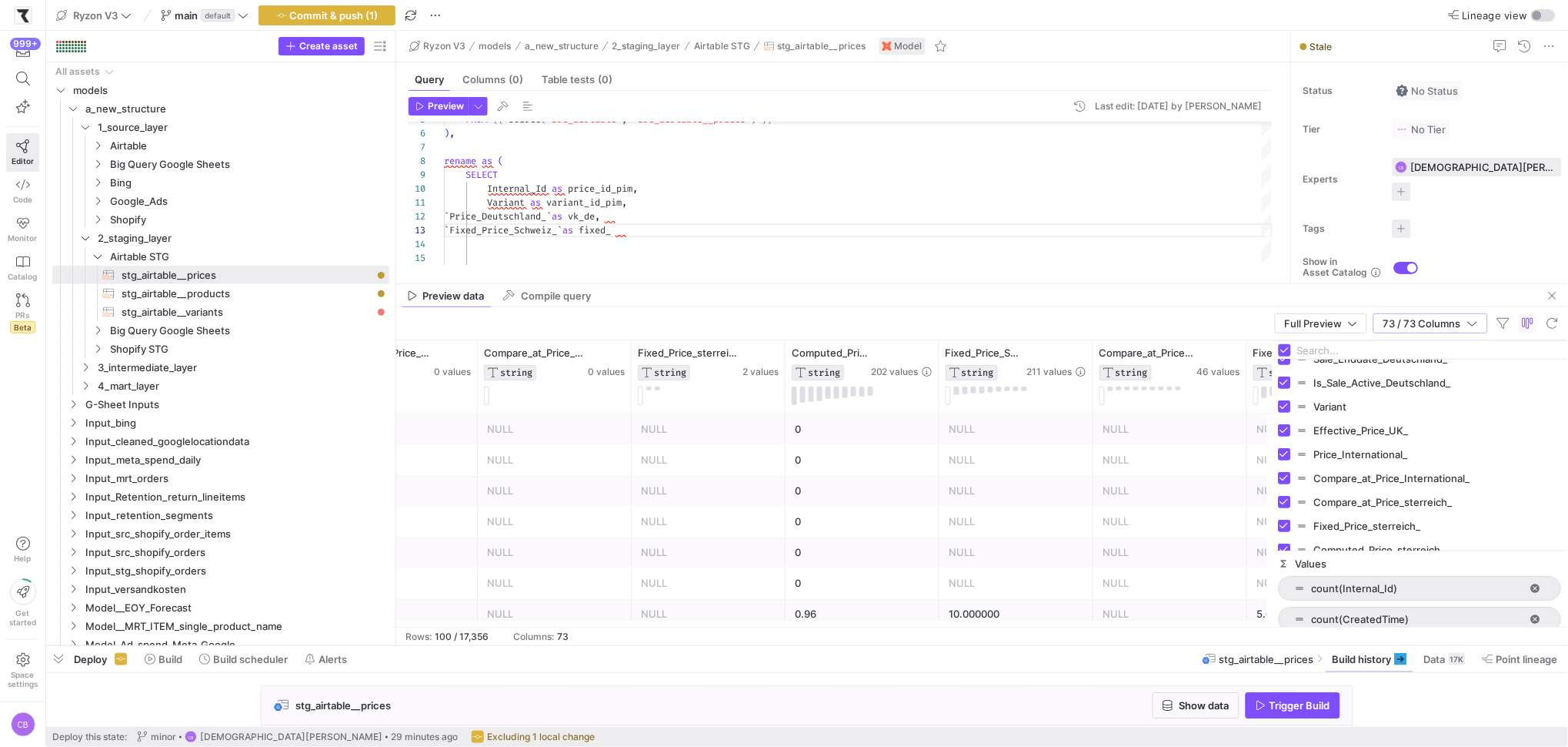
click at [1375, 352] on input "Filter Columns Input" at bounding box center [1429, 349] width 265 height 31
type input "USD"
checkbox input "false"
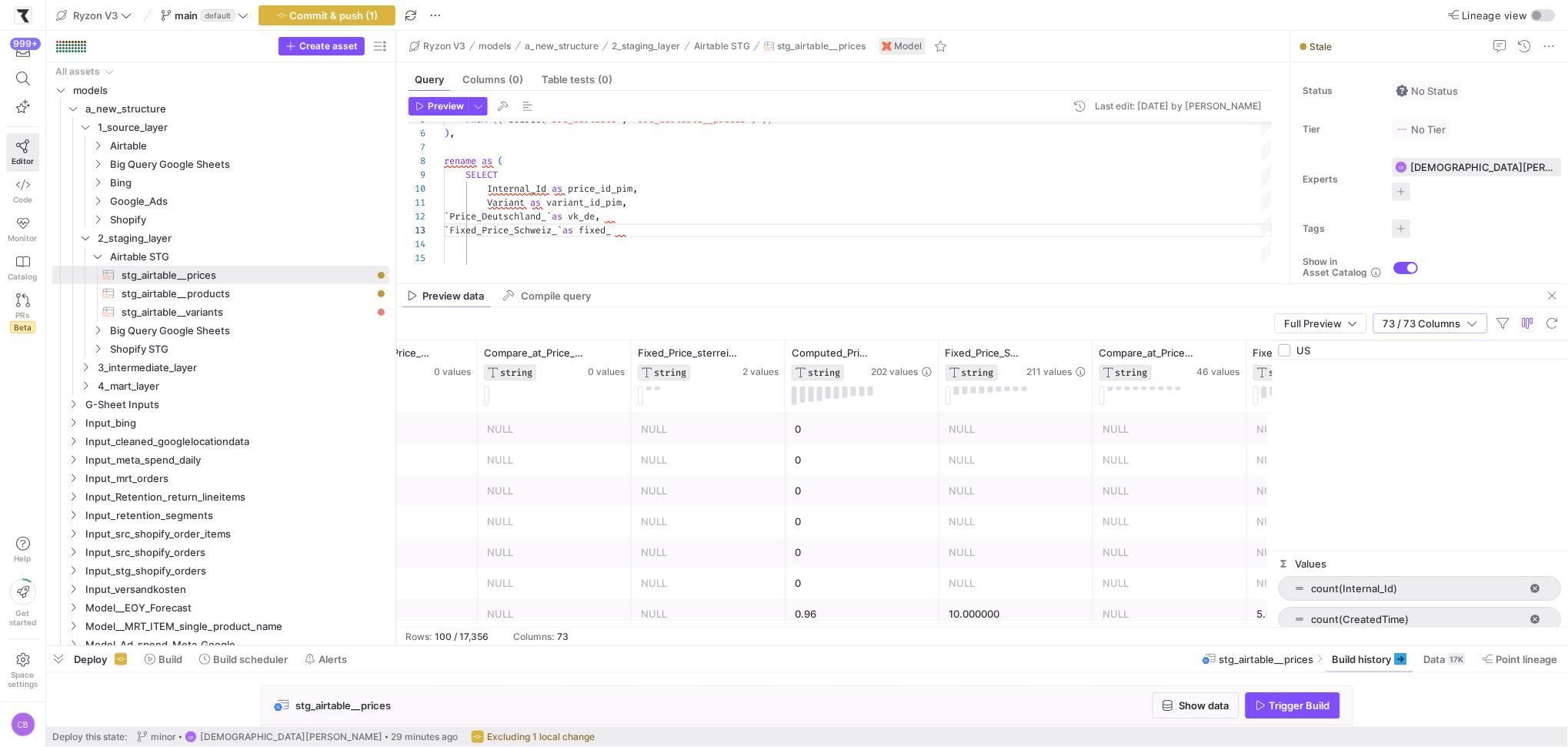
type input "U"
checkbox input "true"
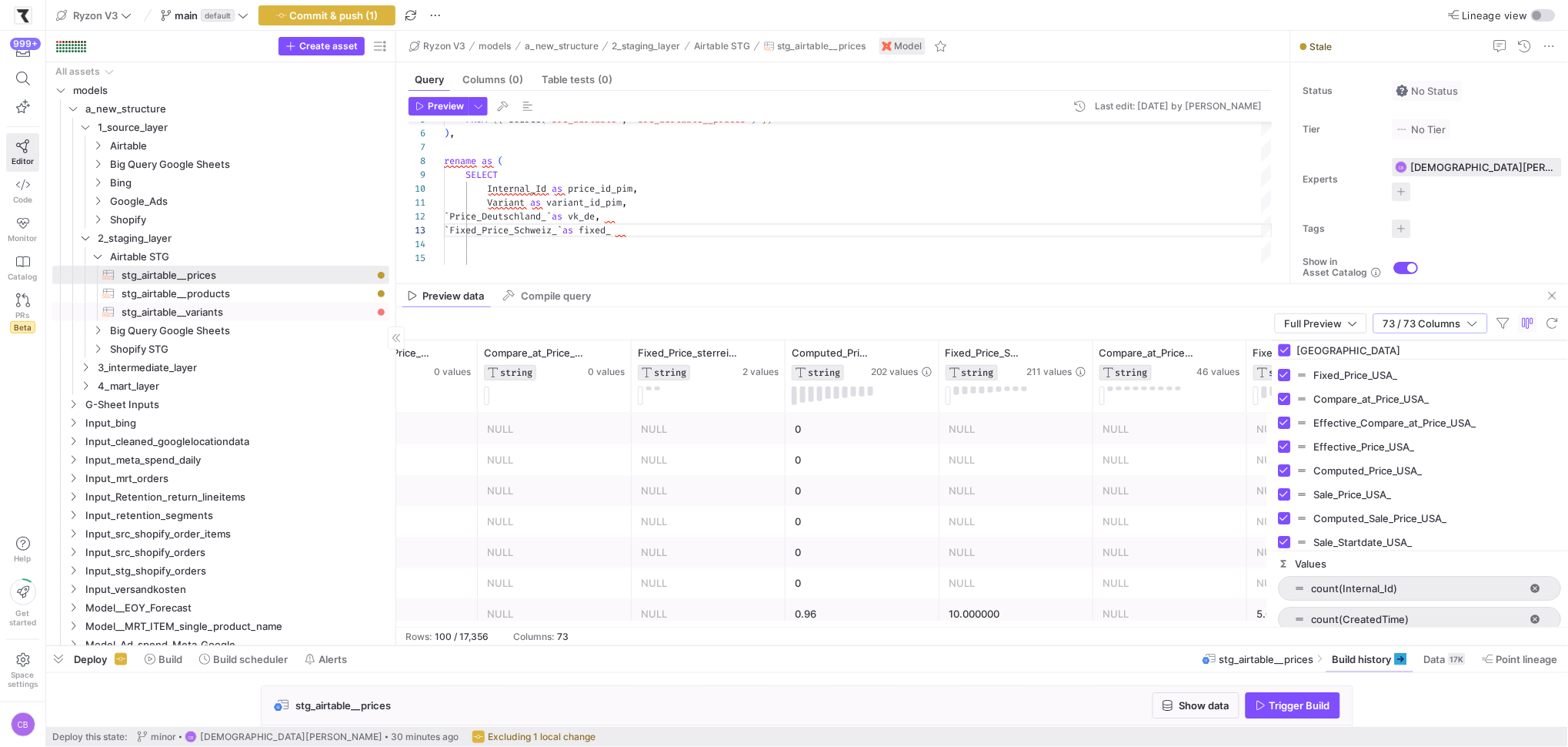
type input "USA"
click at [182, 308] on span "stg_airtable__variants​​​​​​​​​​" at bounding box center [247, 312] width 250 height 18
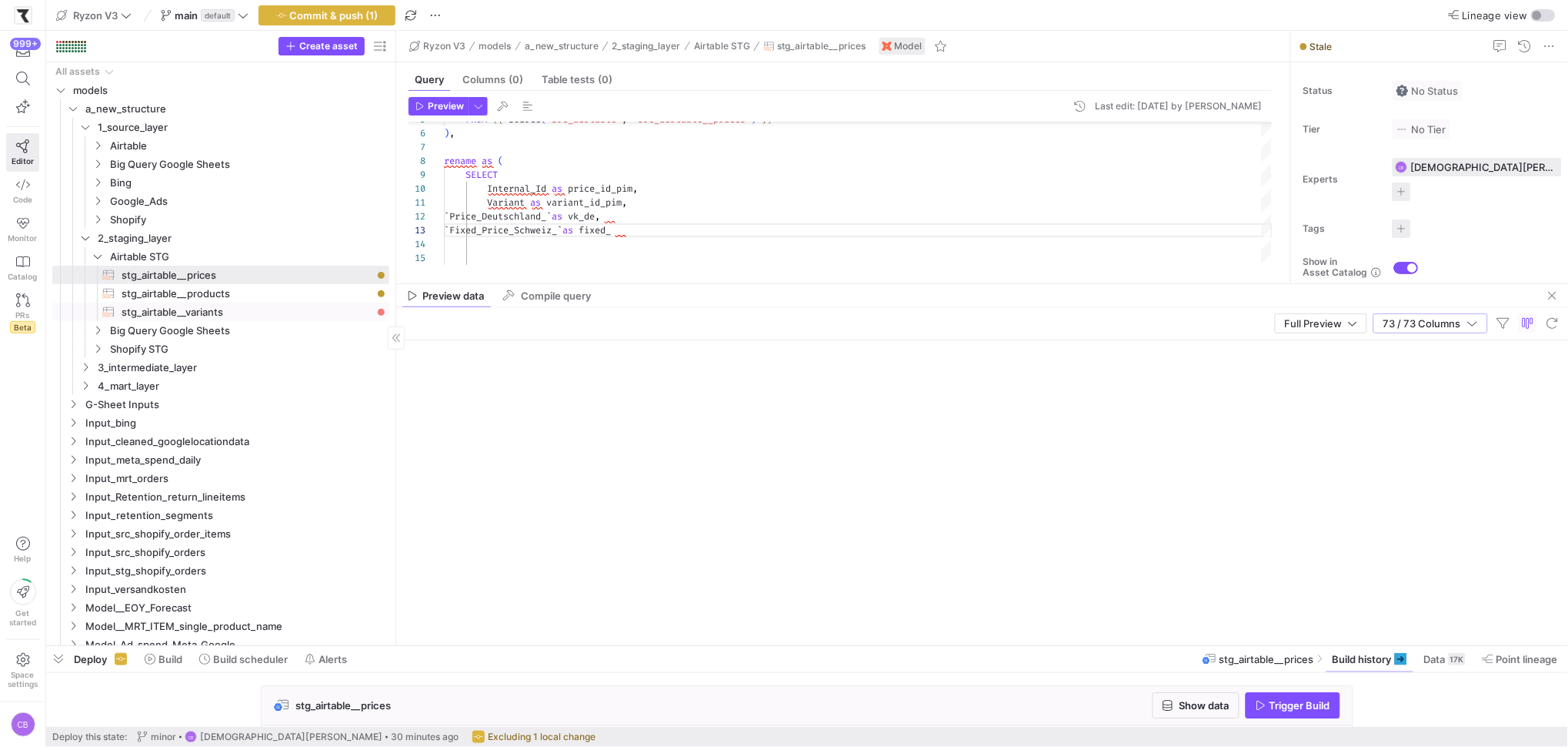
type textarea "WITH source AS ( SELECT * FROM {{ source('src_airtable', 'src_airtable__variant…"
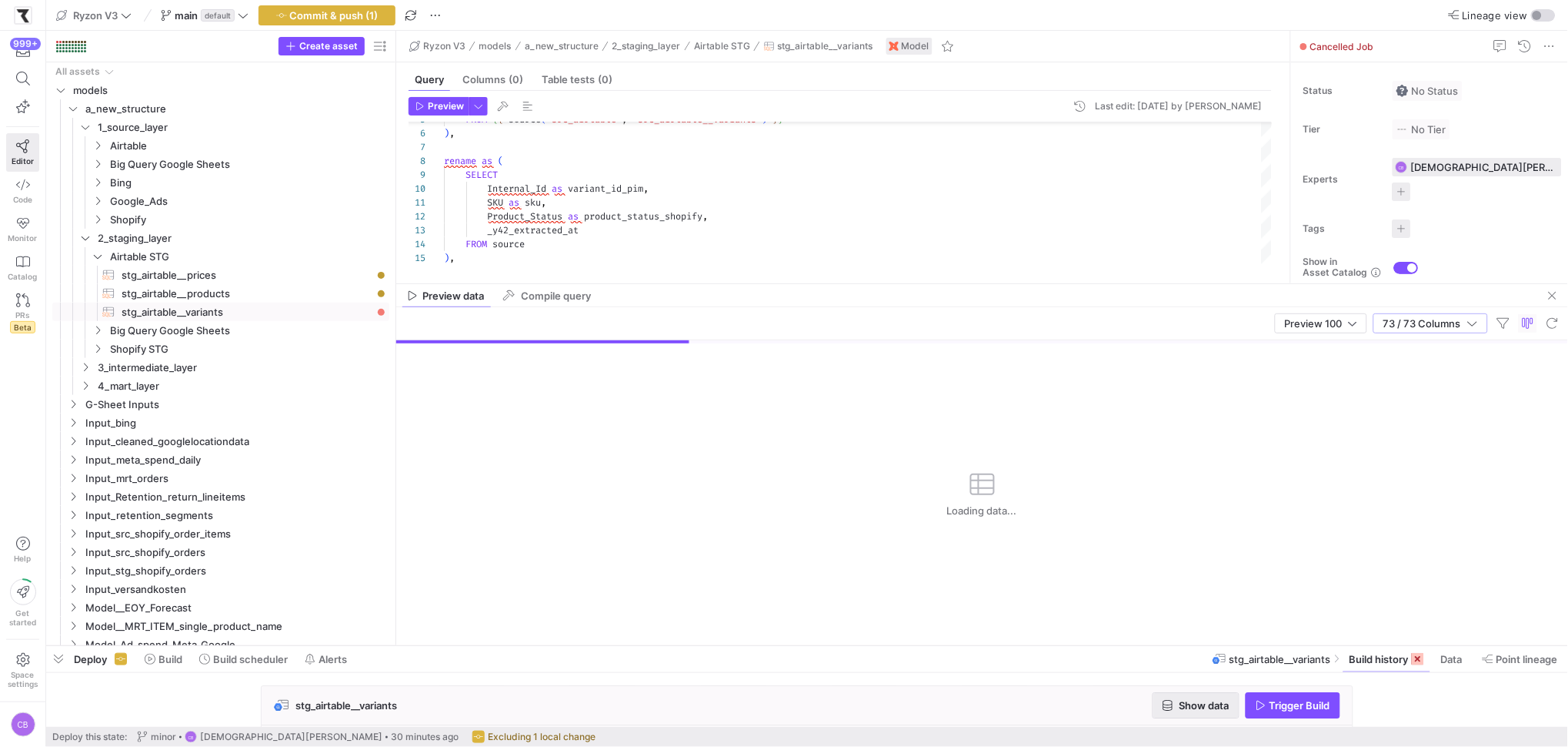
click at [1206, 706] on span "Show data" at bounding box center [1205, 704] width 50 height 12
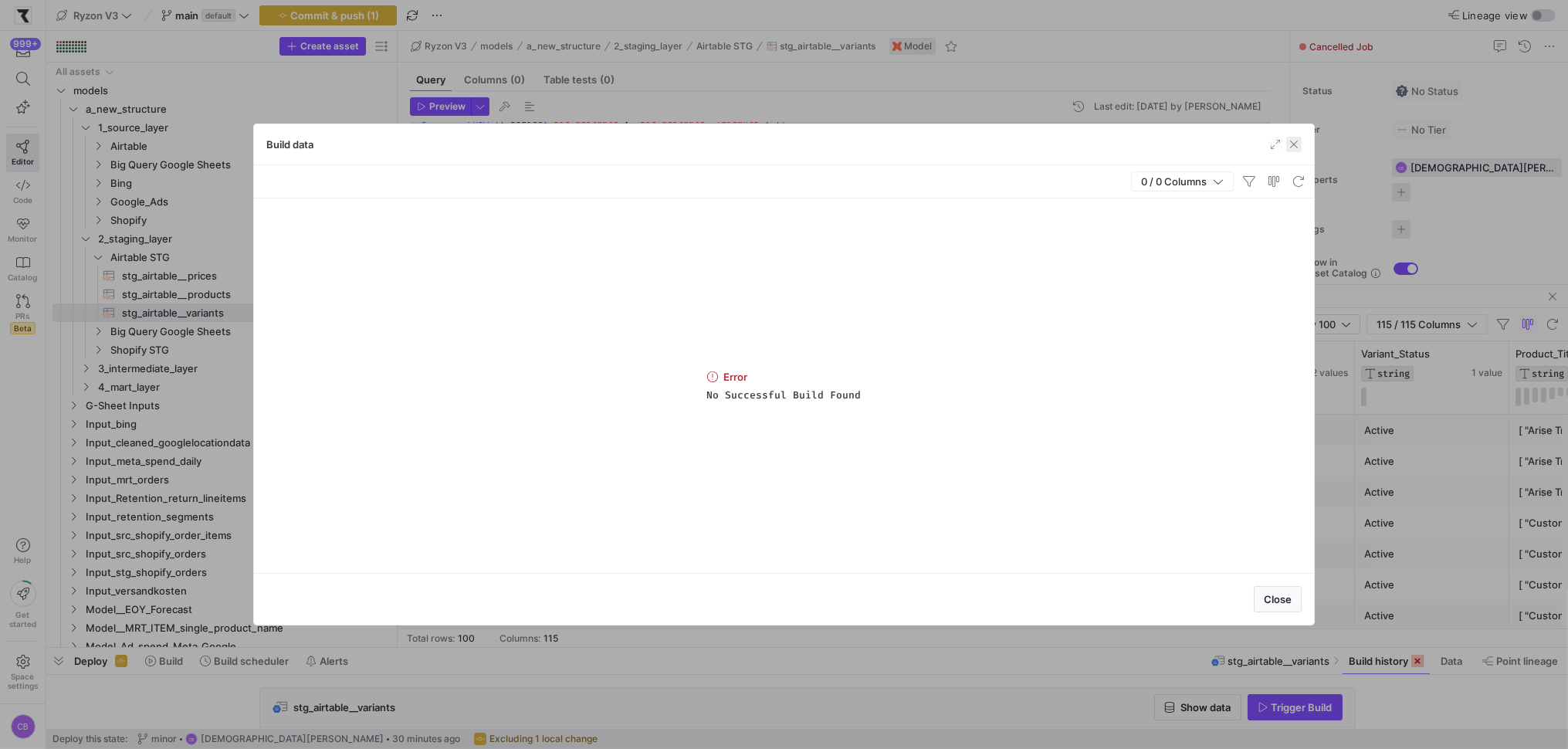
click at [1295, 149] on span "button" at bounding box center [1294, 144] width 16 height 16
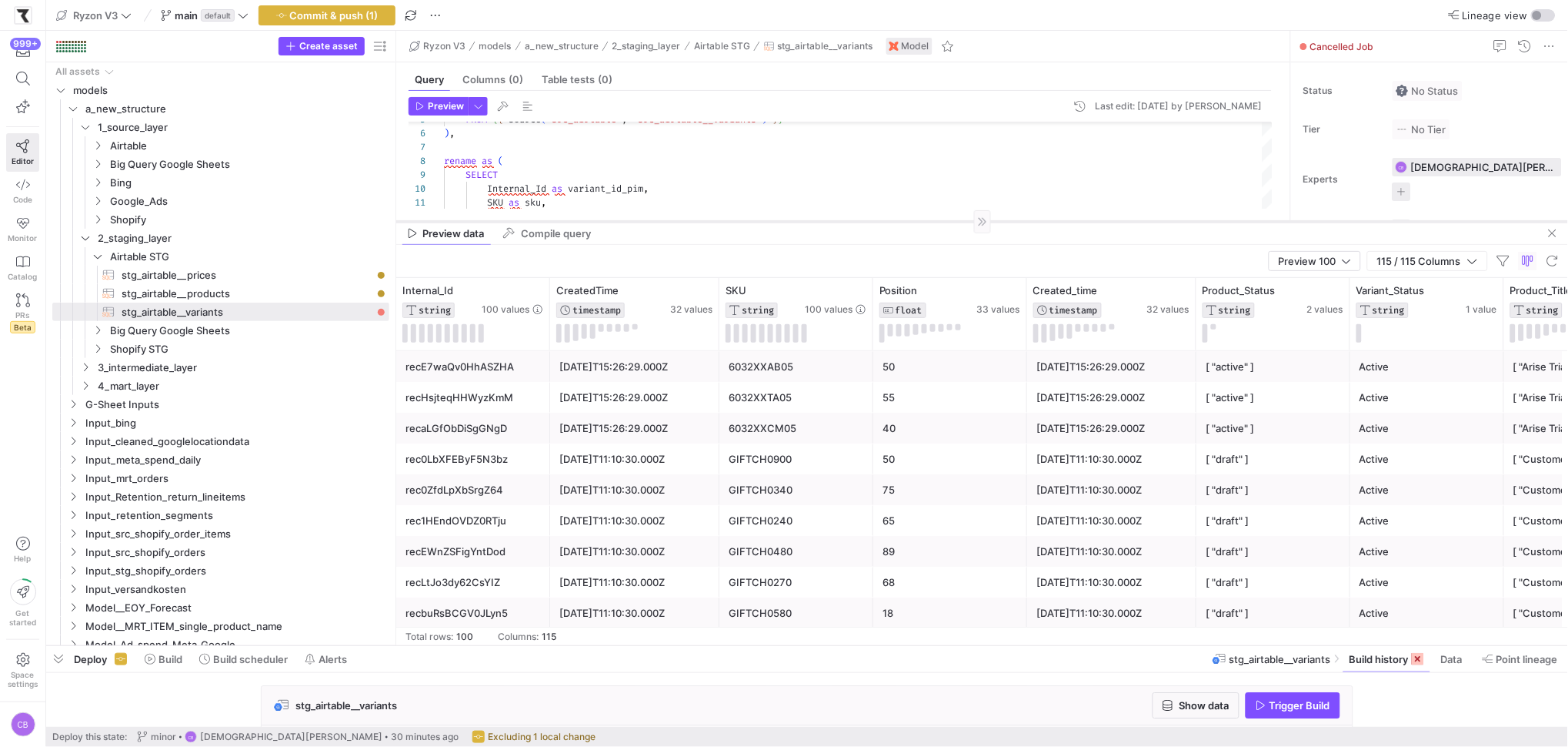
drag, startPoint x: 710, startPoint y: 284, endPoint x: 729, endPoint y: 212, distance: 74.5
click at [729, 221] on div at bounding box center [982, 221] width 1172 height 1
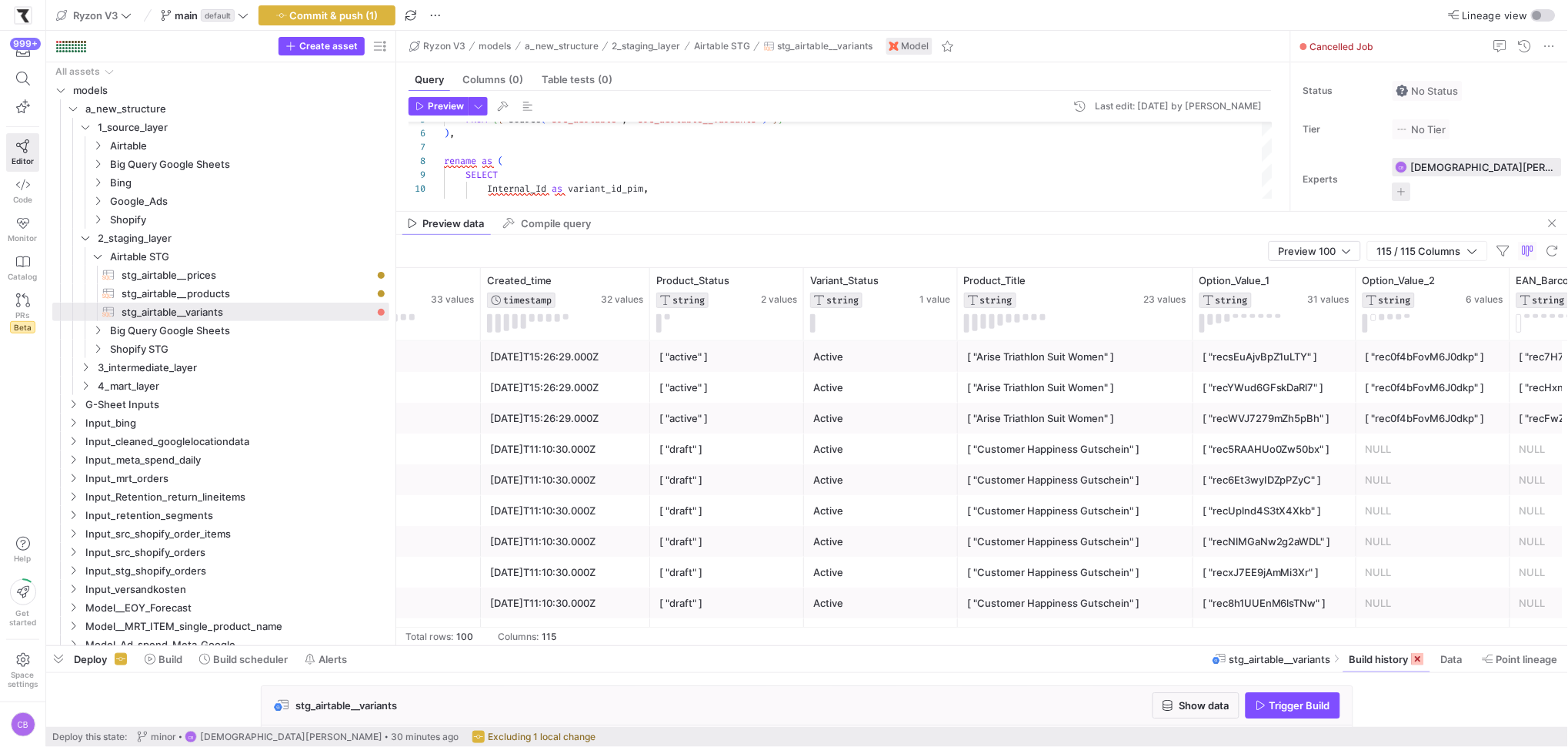
scroll to position [0, 991]
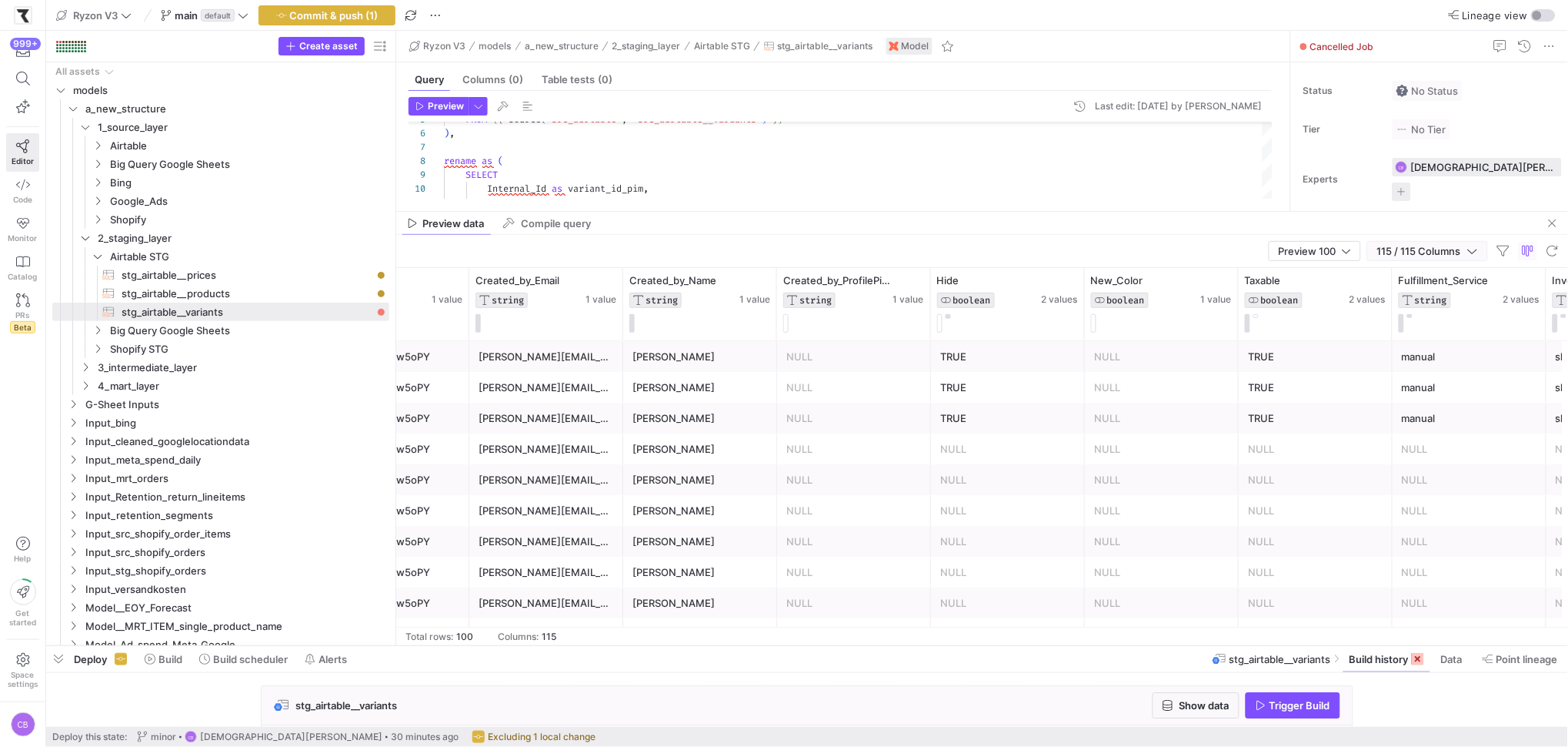
click at [1480, 253] on span "button" at bounding box center [1428, 251] width 119 height 18
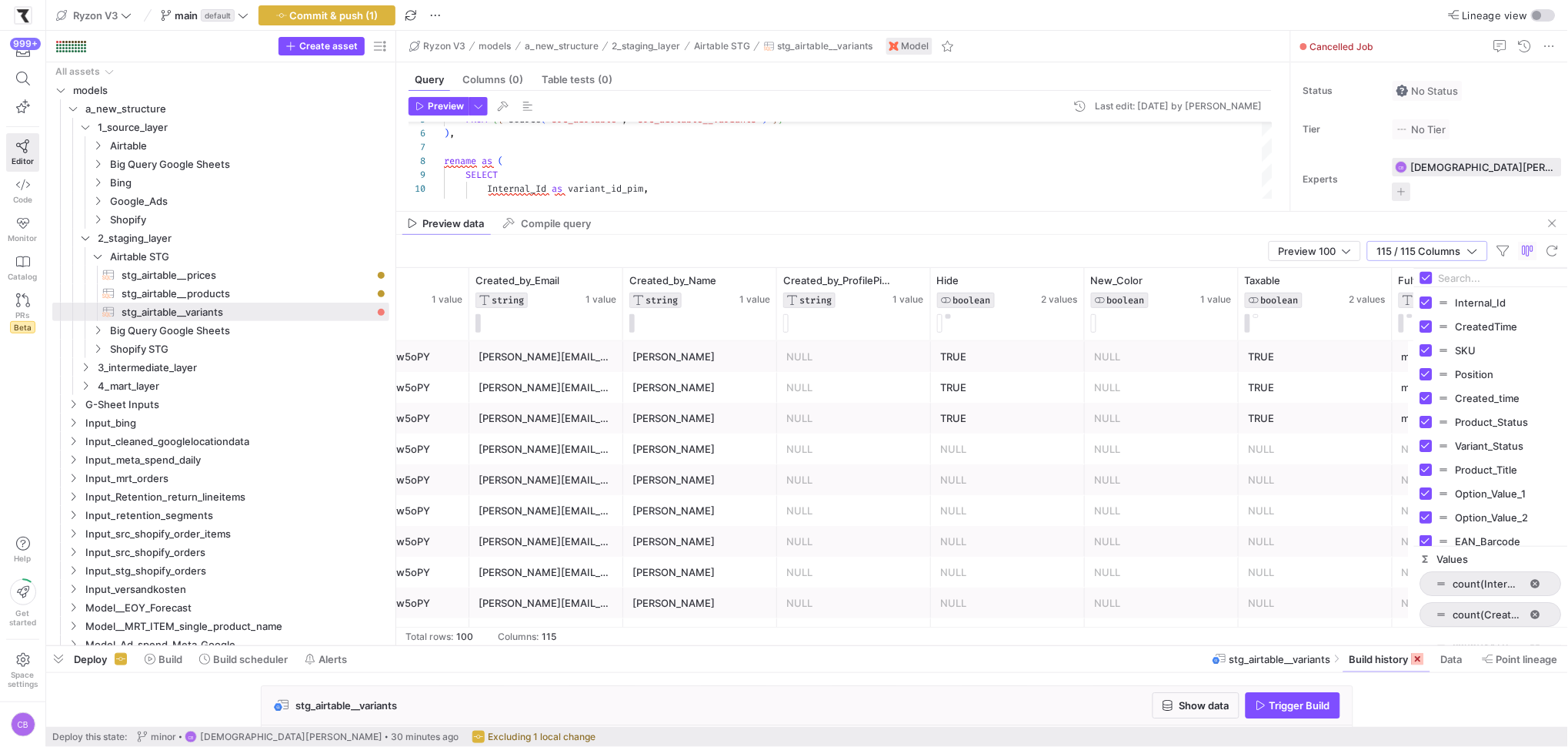
click at [1474, 279] on input "Filter Columns Input" at bounding box center [1500, 277] width 123 height 31
type input "Price"
drag, startPoint x: 1504, startPoint y: 278, endPoint x: 1431, endPoint y: 276, distance: 73.0
click at [1431, 276] on div "Price" at bounding box center [1491, 278] width 154 height 18
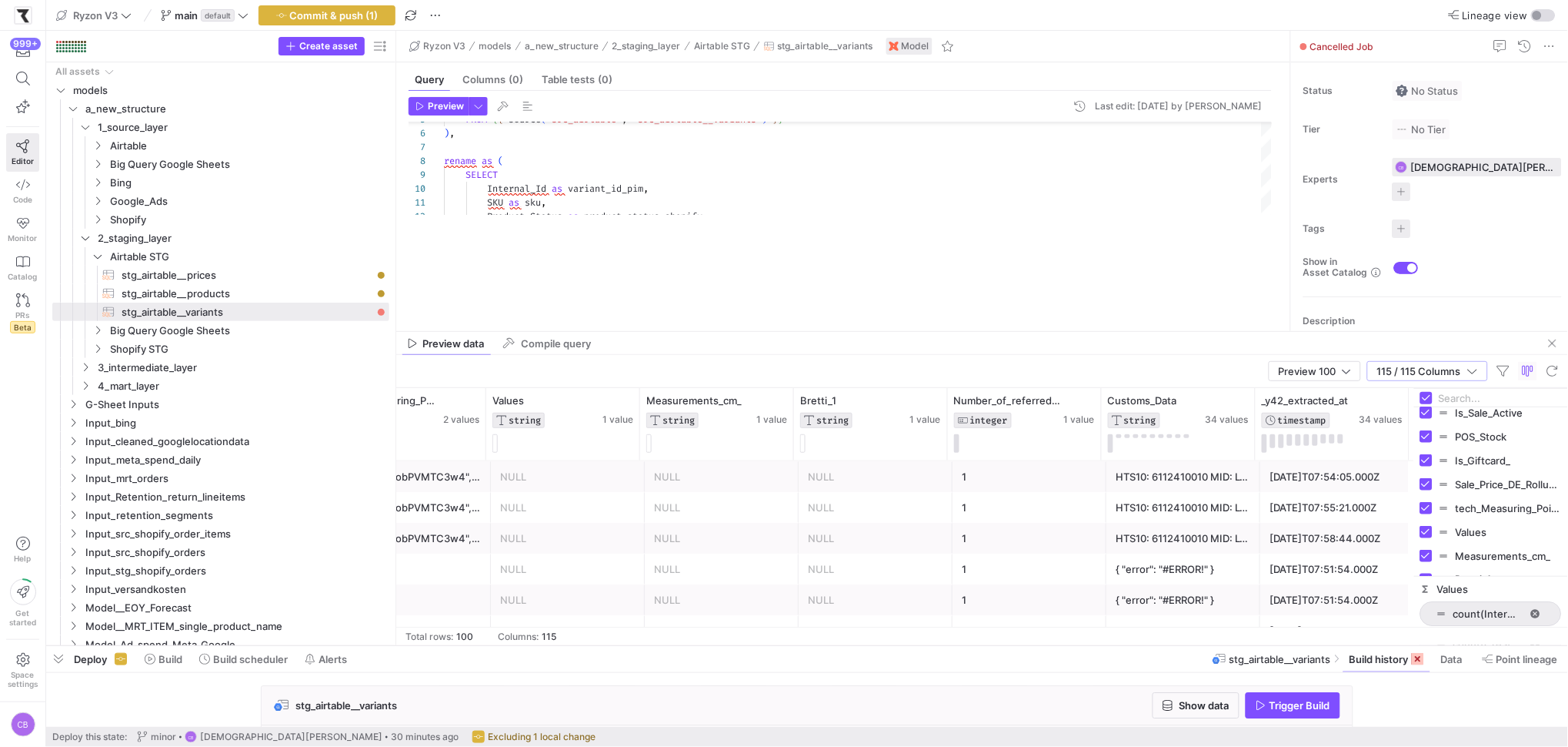
drag, startPoint x: 673, startPoint y: 210, endPoint x: 667, endPoint y: 359, distance: 149.1
click at [670, 332] on div at bounding box center [982, 331] width 1172 height 1
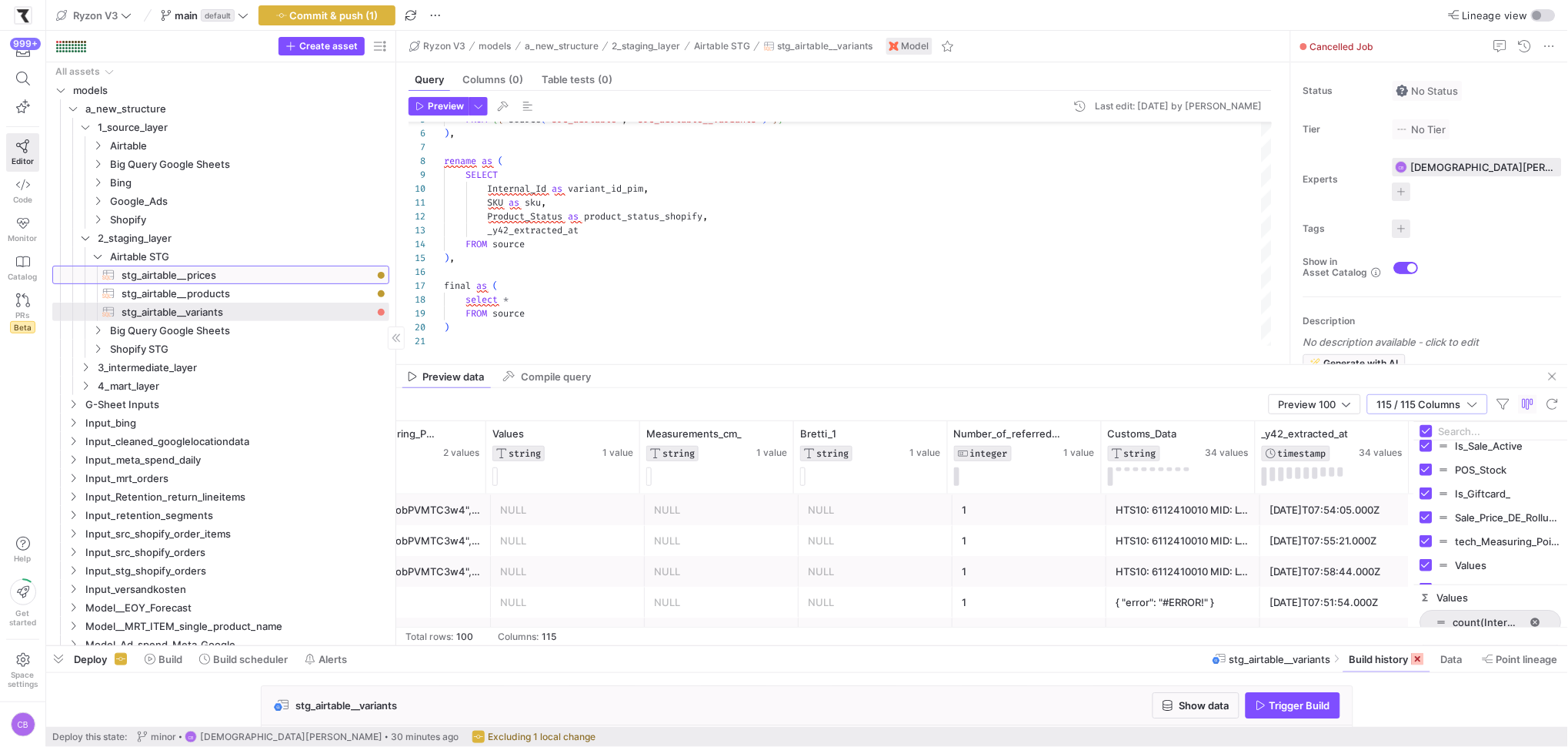
click at [300, 283] on span "stg_airtable__prices​​​​​​​​​​" at bounding box center [247, 275] width 250 height 18
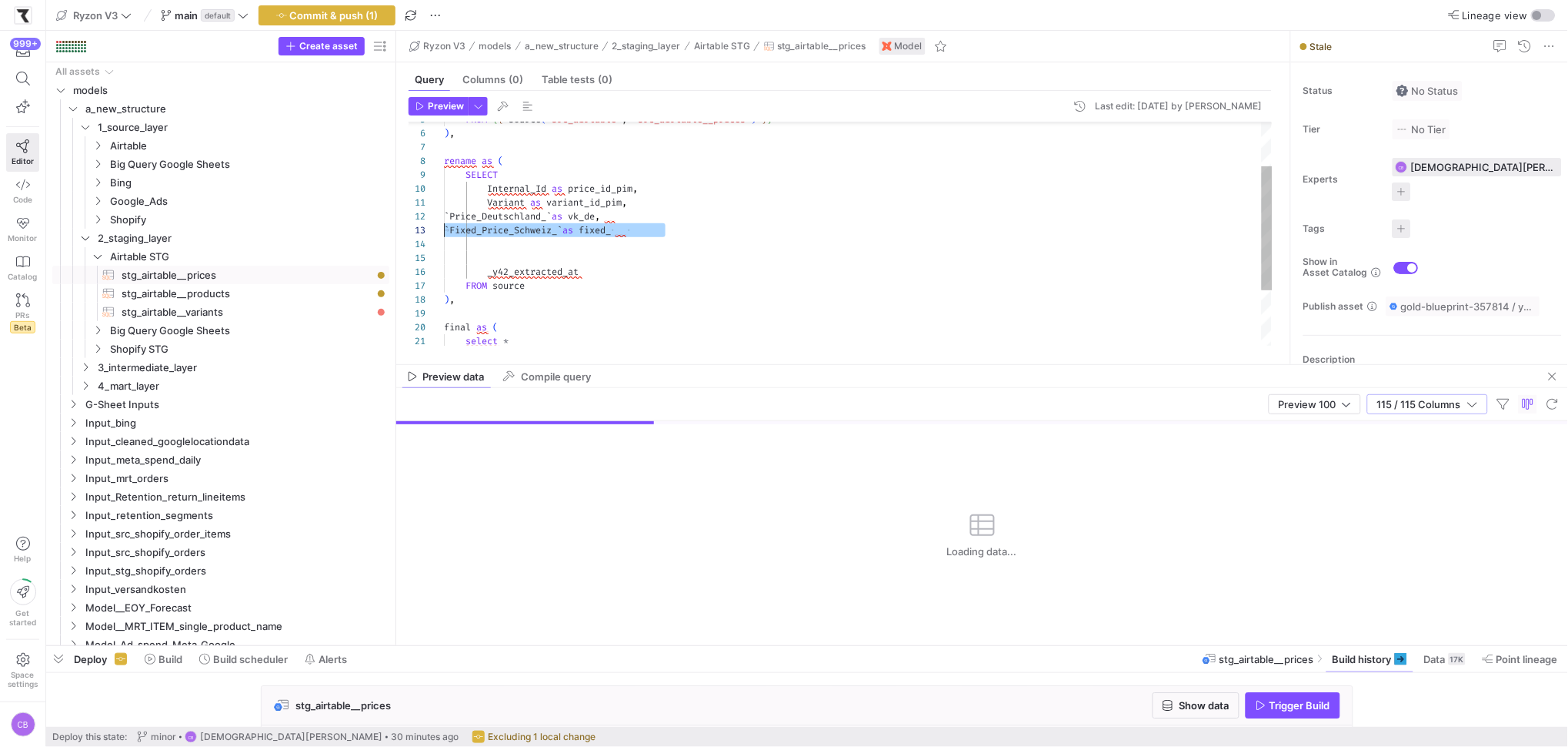
drag, startPoint x: 682, startPoint y: 230, endPoint x: 429, endPoint y: 227, distance: 253.0
click at [444, 227] on div "FROM { { source ( 'src_airtable' , 'src_airtable__prices' ) } } ) , rename as (…" at bounding box center [858, 244] width 829 height 400
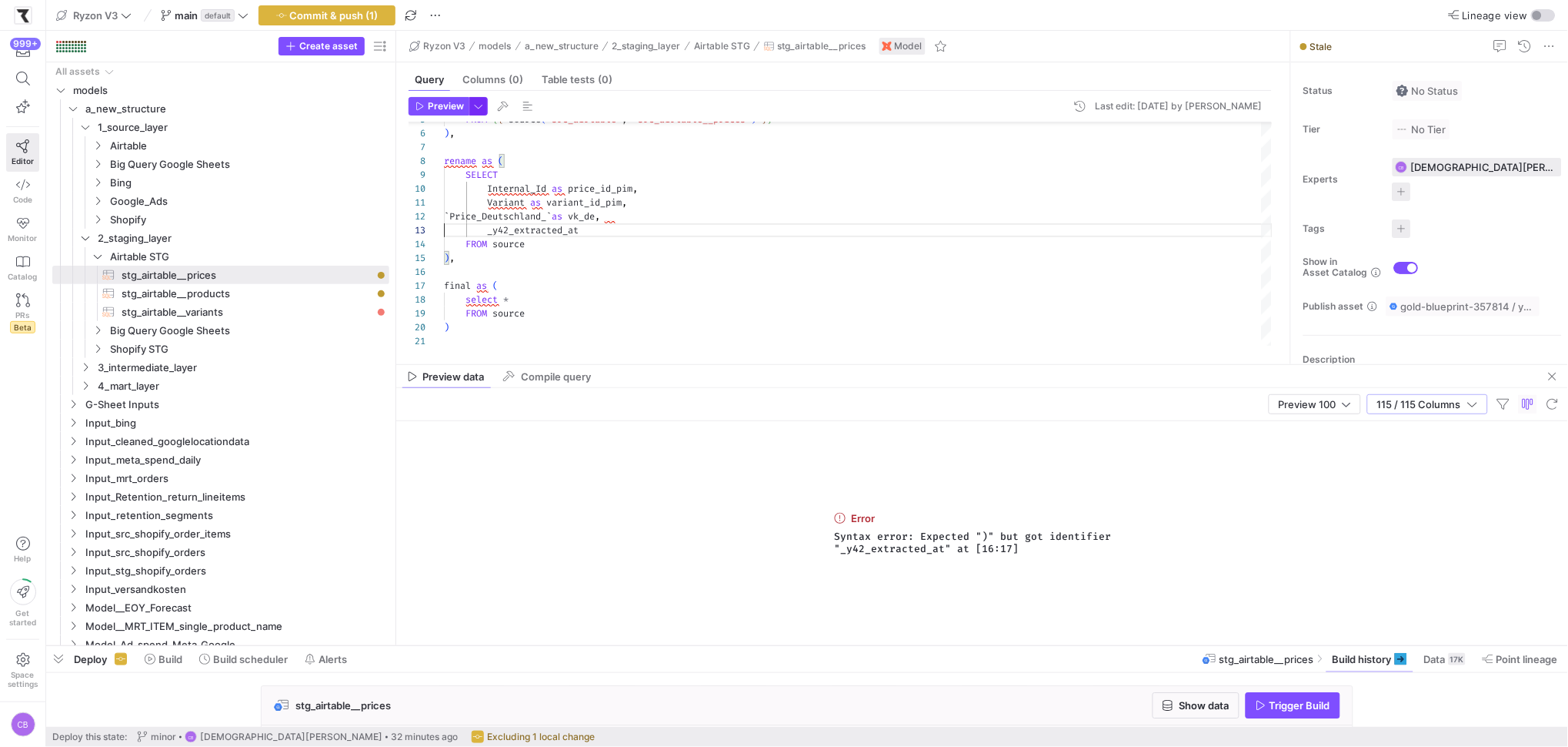
type textarea "Variant as variant_id_pim, `Price_Deutschland_` as vk_de, _y42_extracted_at FRO…"
click at [483, 106] on span "button" at bounding box center [479, 106] width 17 height 17
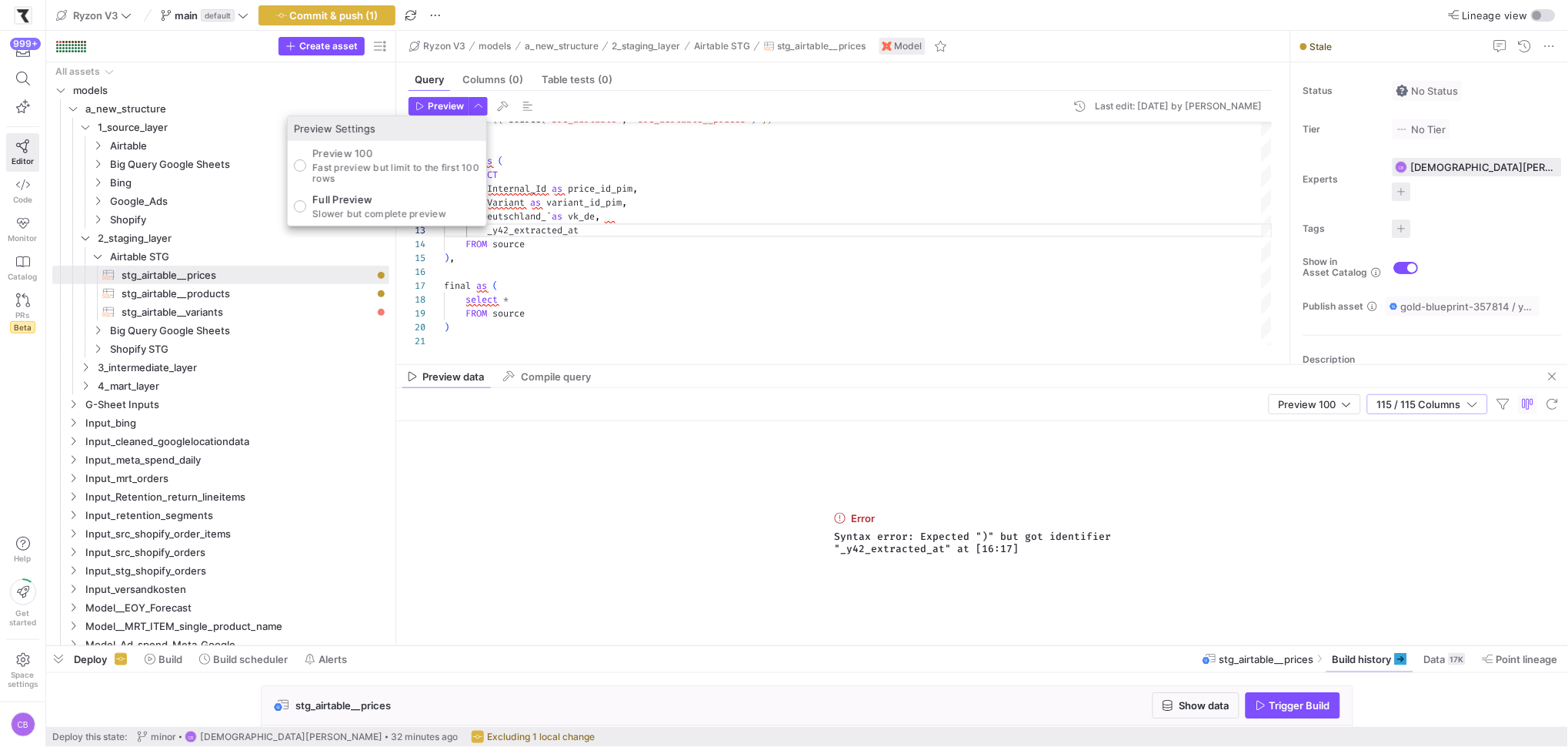
click at [426, 108] on div at bounding box center [784, 374] width 1568 height 747
click at [426, 108] on span "Preview" at bounding box center [440, 106] width 48 height 11
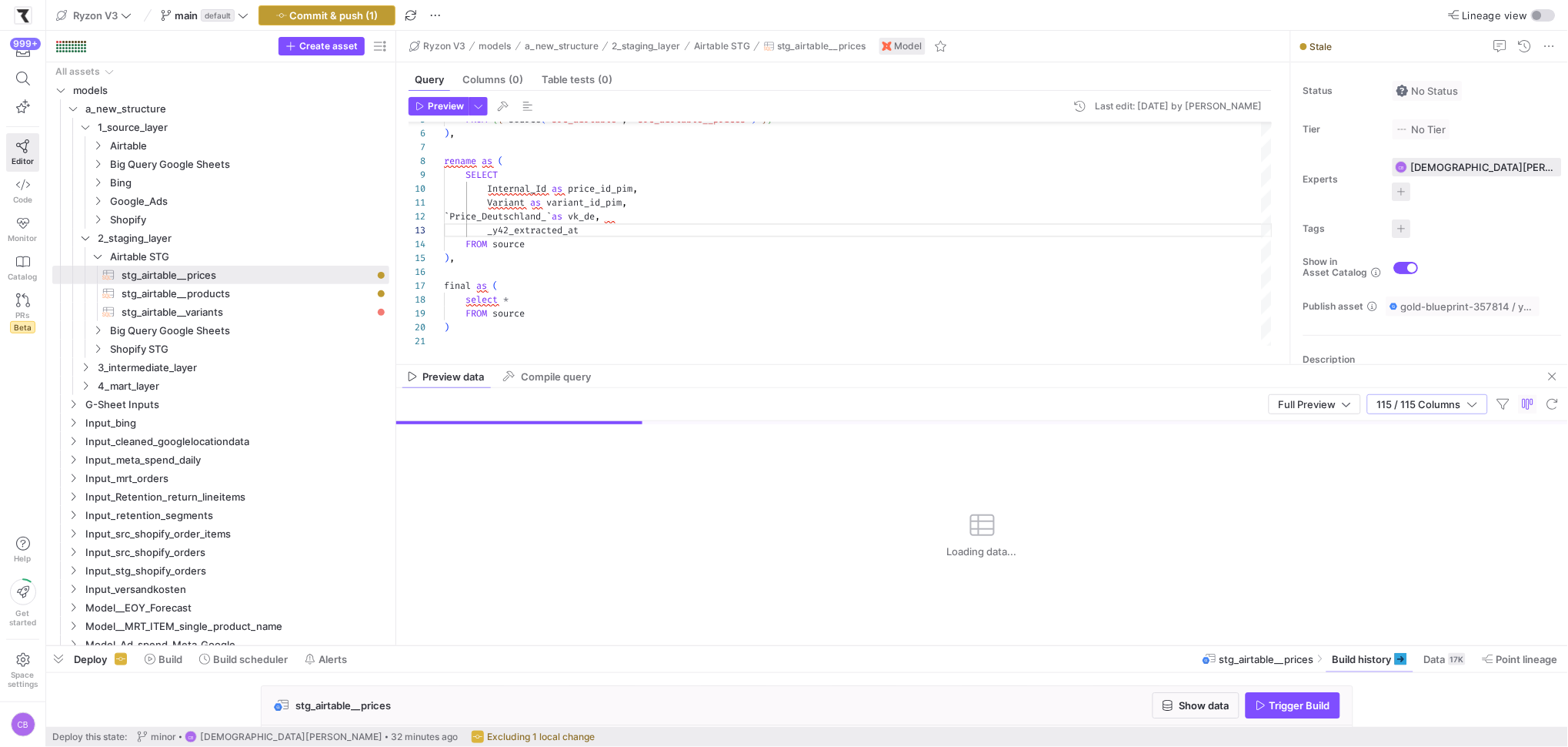
click at [389, 11] on span "button" at bounding box center [327, 16] width 136 height 18
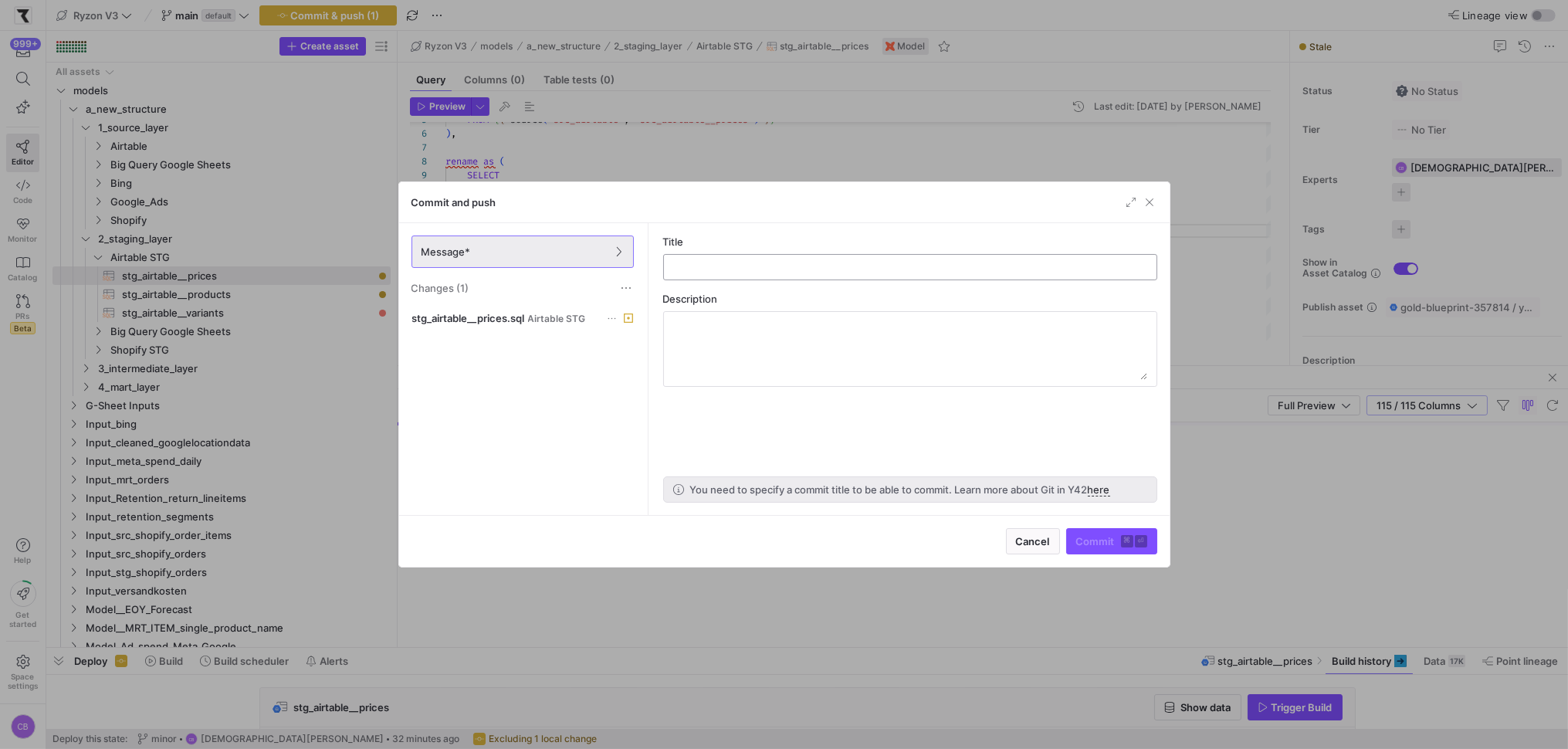
click at [751, 261] on input "text" at bounding box center [910, 267] width 468 height 12
type input "testing airtable"
click at [874, 186] on div "Commit and push" at bounding box center [784, 203] width 770 height 41
drag, startPoint x: 877, startPoint y: 184, endPoint x: 883, endPoint y: 273, distance: 89.2
click at [883, 273] on div "Commit and push Message* Changes (1) stg_airtable__prices.sql Airtable STG Titl…" at bounding box center [784, 374] width 772 height 386
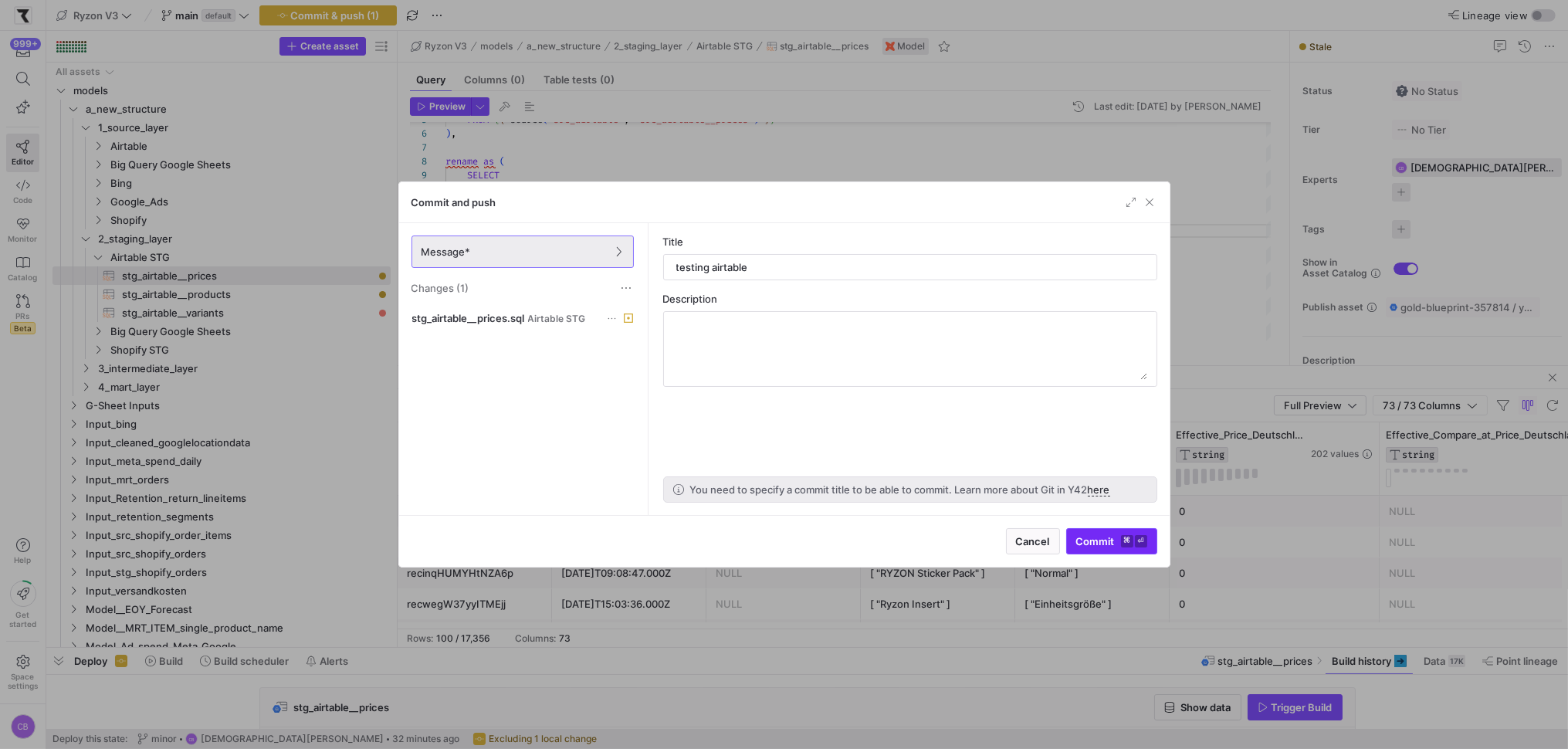
click at [1116, 550] on span "submit" at bounding box center [1111, 541] width 90 height 25
